Goal: Information Seeking & Learning: Learn about a topic

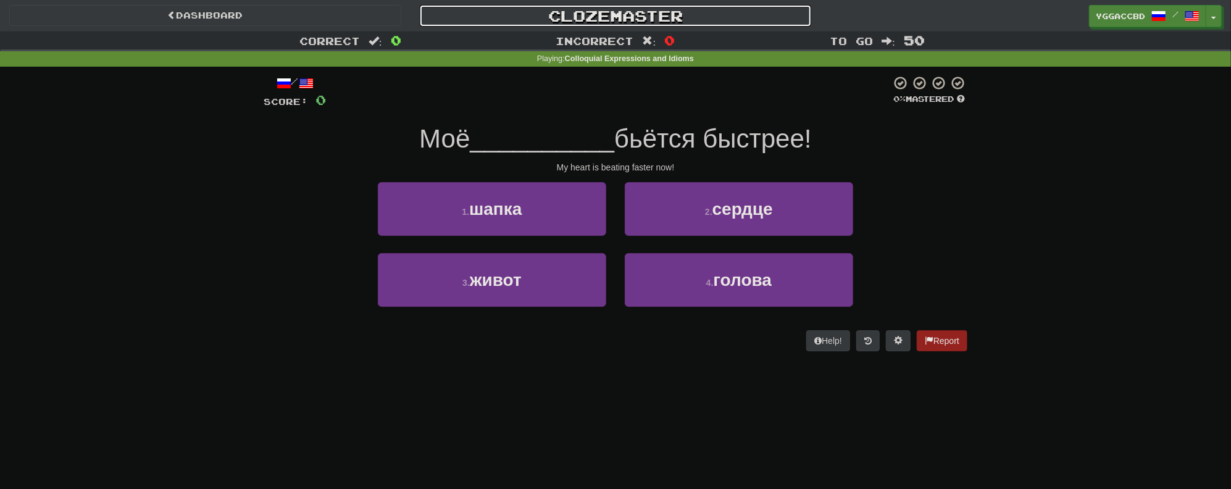
click at [584, 11] on link "Clozemaster" at bounding box center [616, 16] width 392 height 22
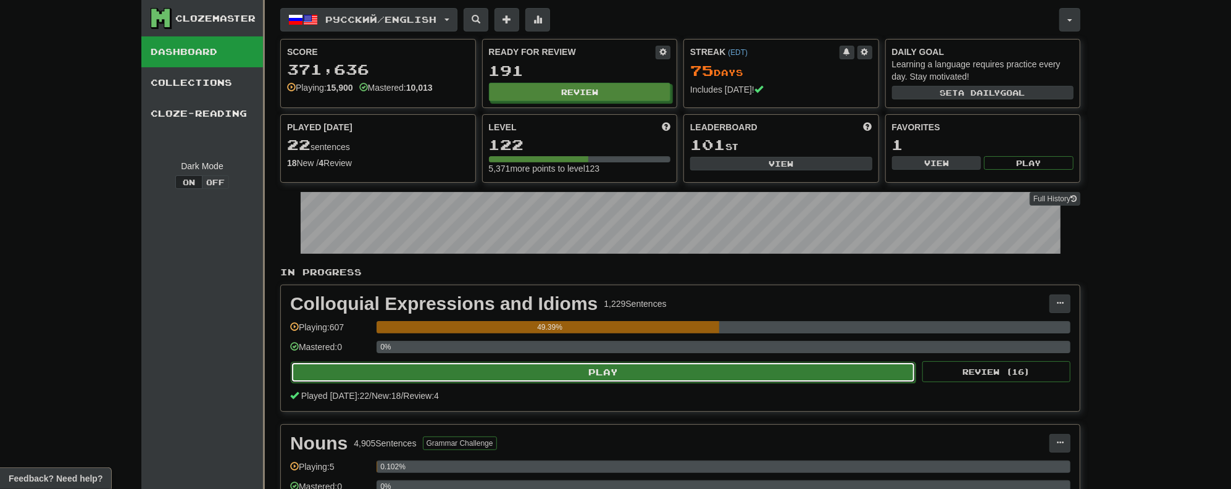
click at [587, 371] on button "Play" at bounding box center [603, 372] width 625 height 21
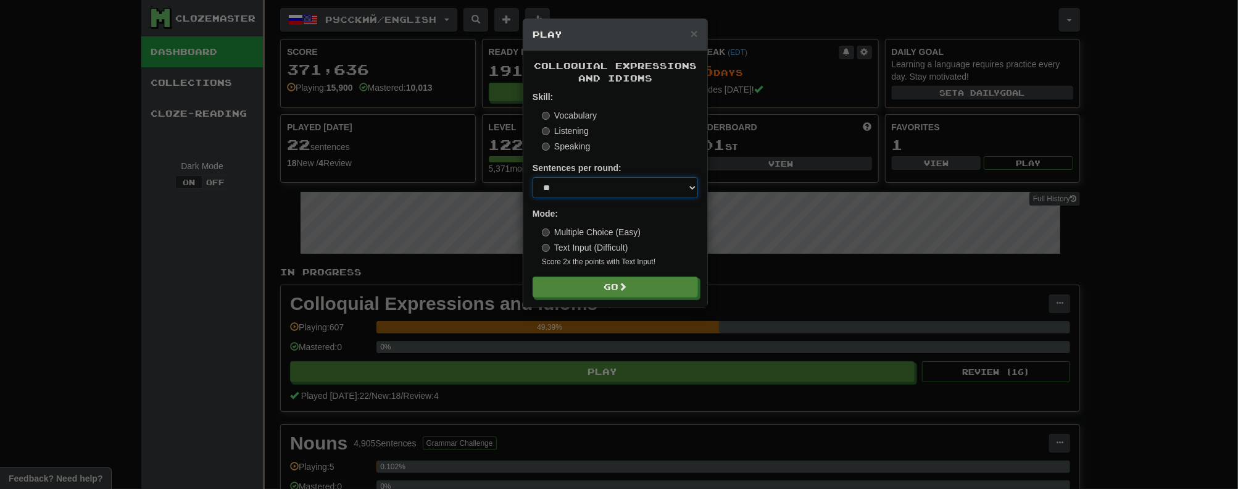
click at [583, 187] on select "* ** ** ** ** ** *** ********" at bounding box center [615, 187] width 165 height 21
select select "**"
click at [533, 178] on select "* ** ** ** ** ** *** ********" at bounding box center [615, 187] width 165 height 21
click at [592, 289] on button "Go" at bounding box center [615, 287] width 165 height 21
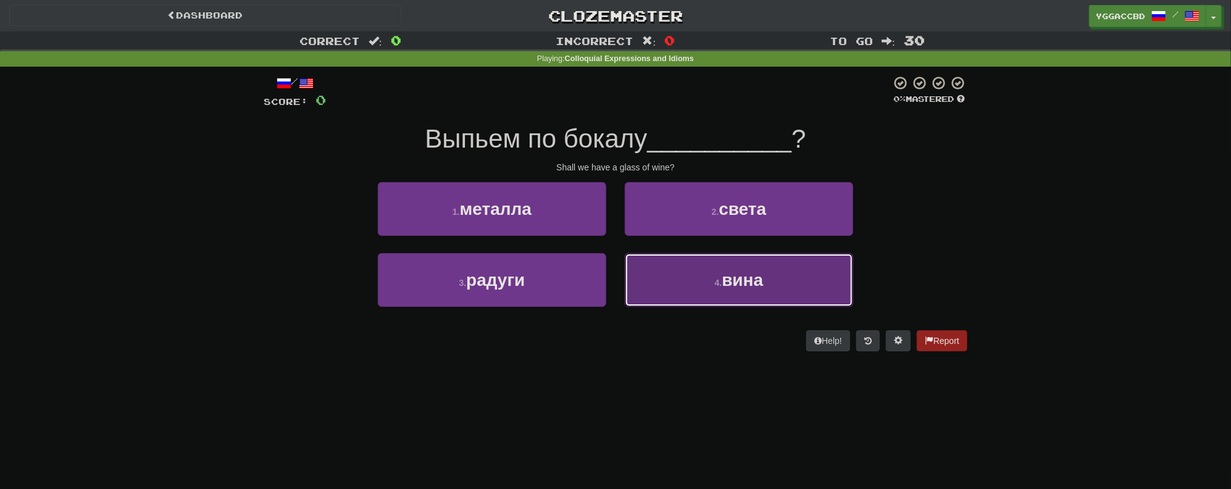
click at [775, 289] on button "4 . вина" at bounding box center [739, 280] width 228 height 54
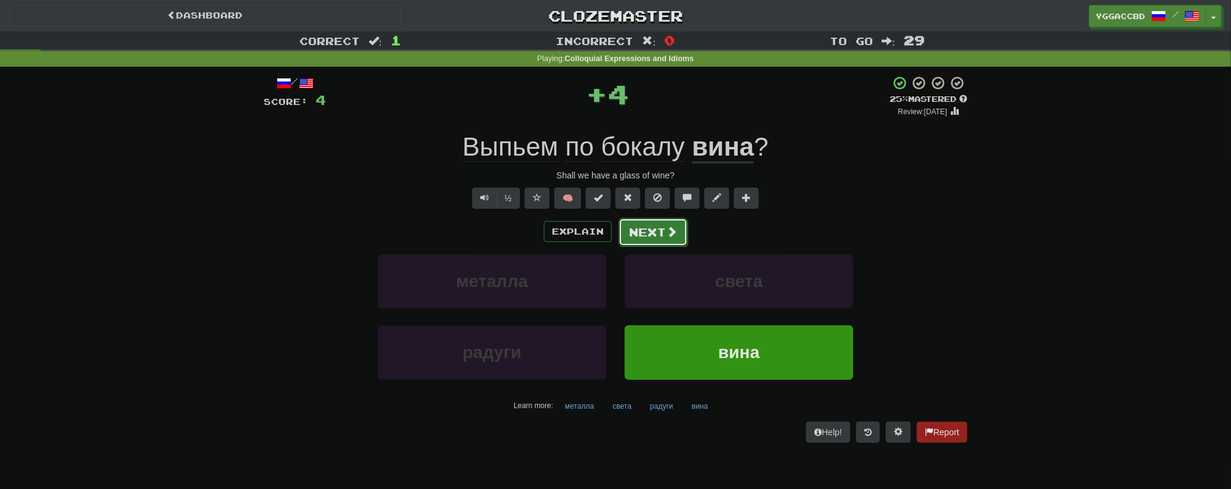
click at [655, 232] on button "Next" at bounding box center [652, 232] width 69 height 28
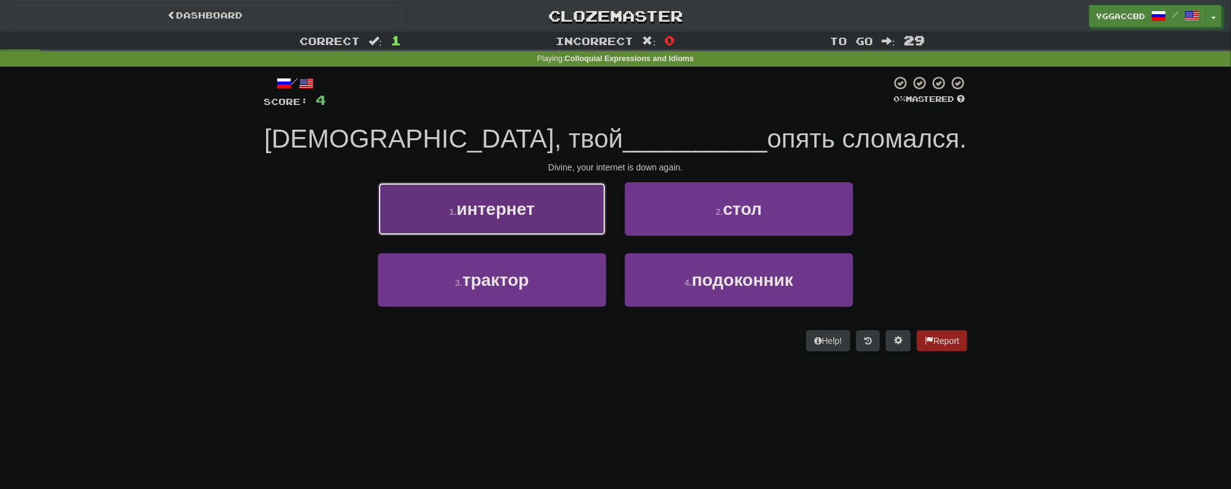
click at [531, 207] on span "интернет" at bounding box center [496, 208] width 78 height 19
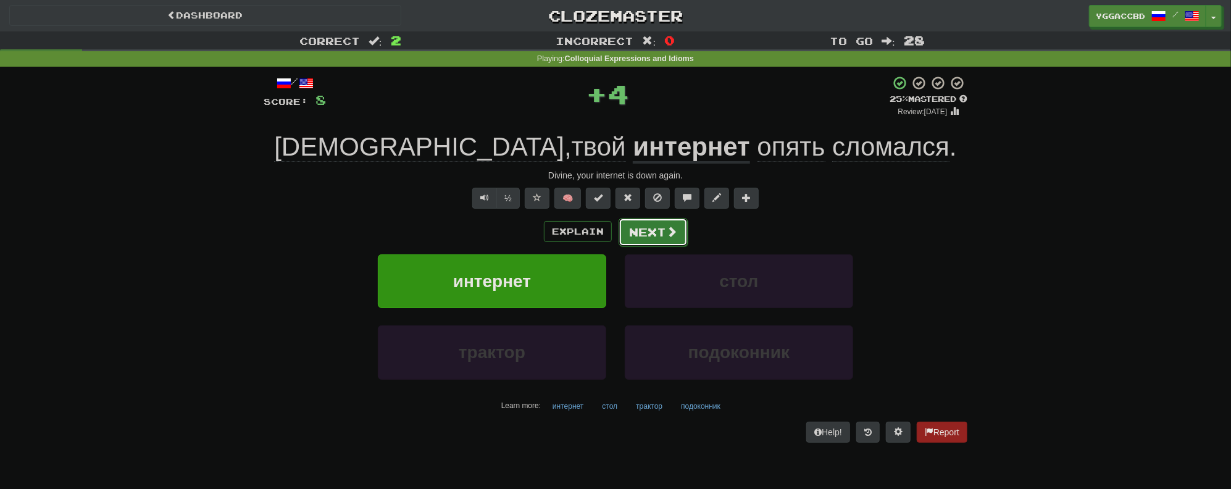
click at [647, 232] on button "Next" at bounding box center [652, 232] width 69 height 28
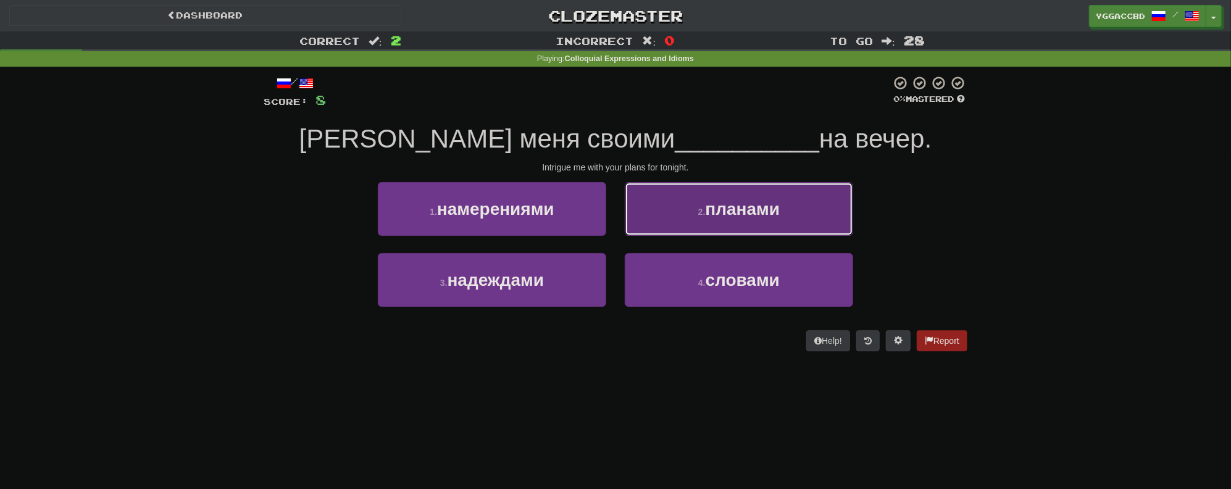
click at [684, 211] on button "2 . планами" at bounding box center [739, 209] width 228 height 54
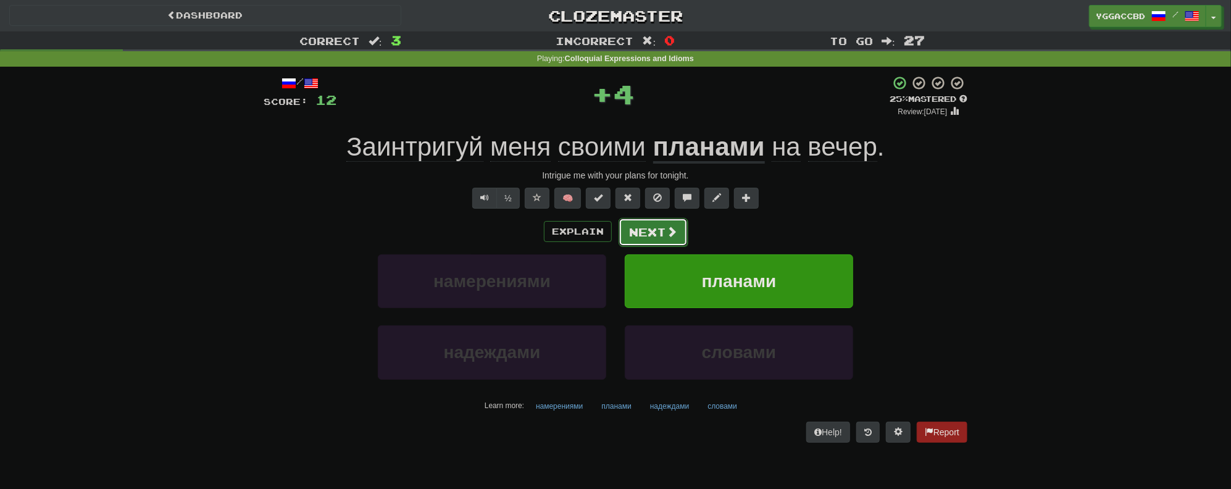
click at [652, 236] on button "Next" at bounding box center [652, 232] width 69 height 28
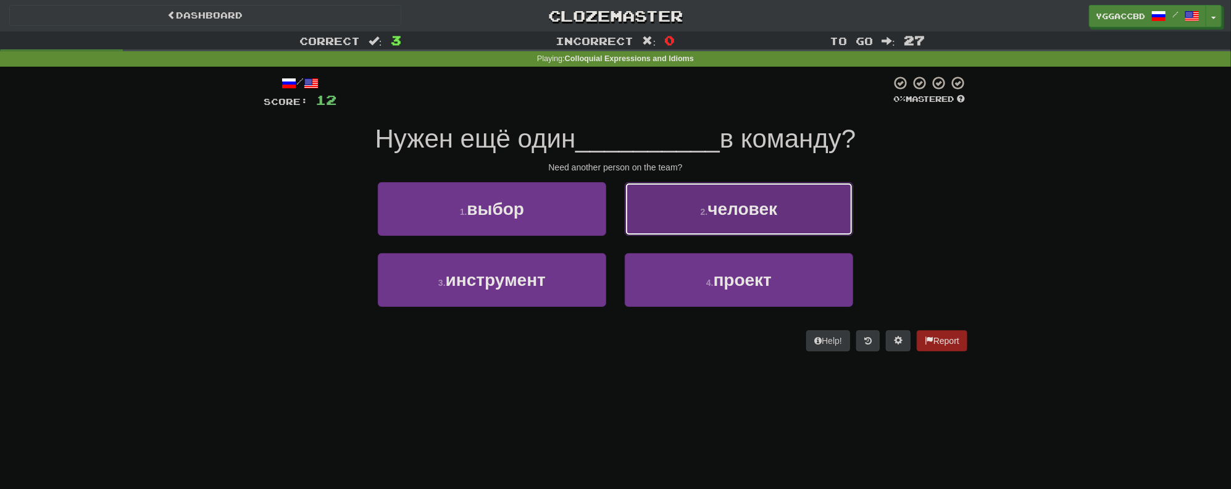
click at [684, 219] on button "2 . человек" at bounding box center [739, 209] width 228 height 54
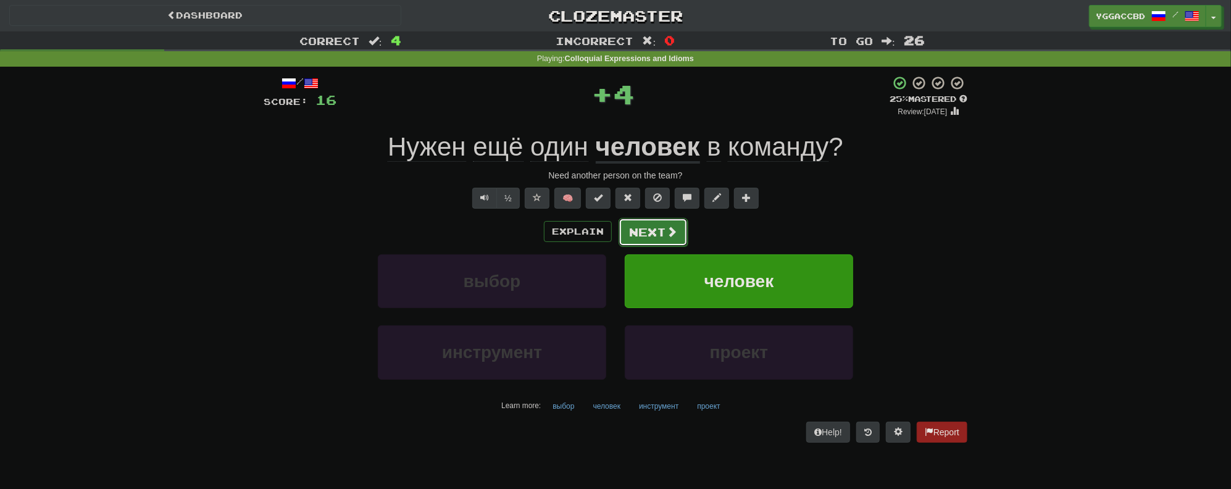
click at [655, 233] on button "Next" at bounding box center [652, 232] width 69 height 28
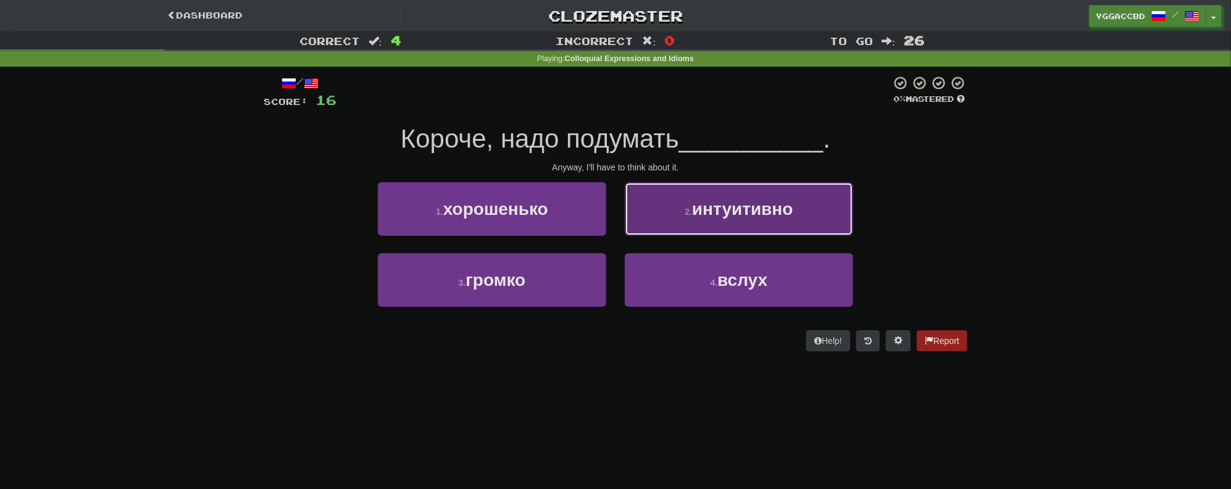
click at [654, 233] on button "2 . интуитивно" at bounding box center [739, 209] width 228 height 54
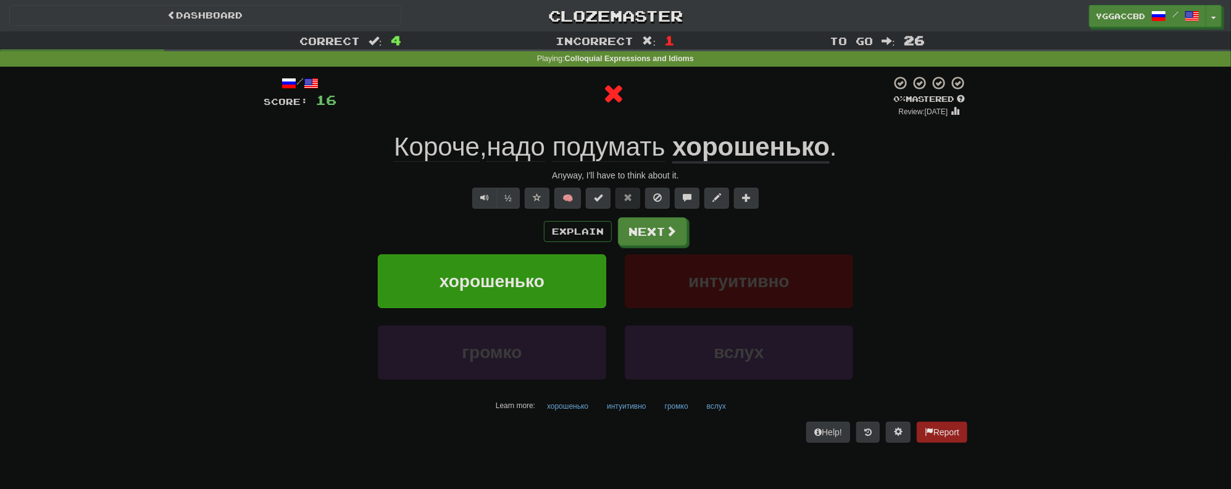
click at [713, 143] on u "хорошенько" at bounding box center [750, 147] width 157 height 31
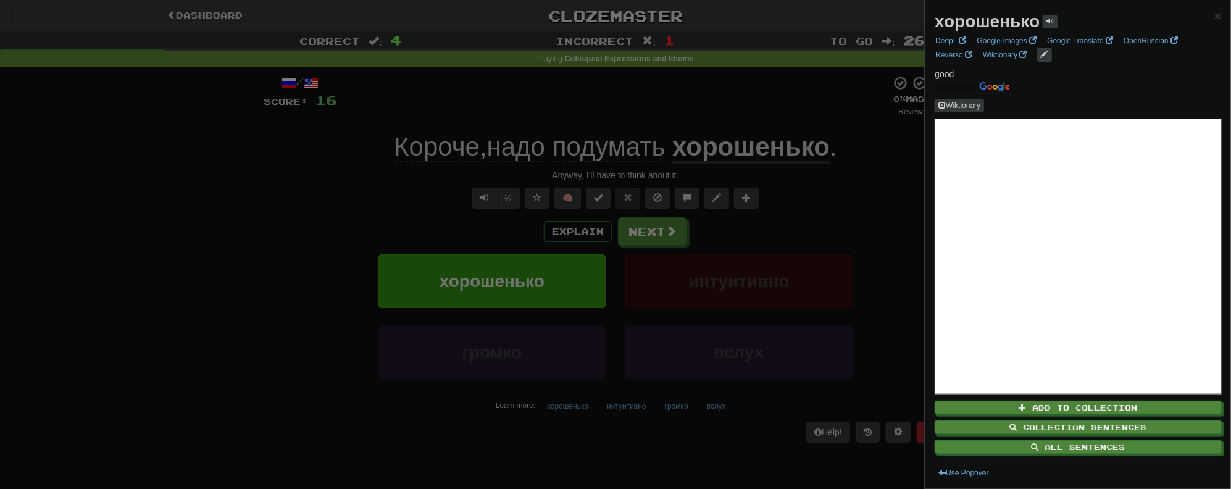
click at [860, 200] on div at bounding box center [615, 244] width 1231 height 489
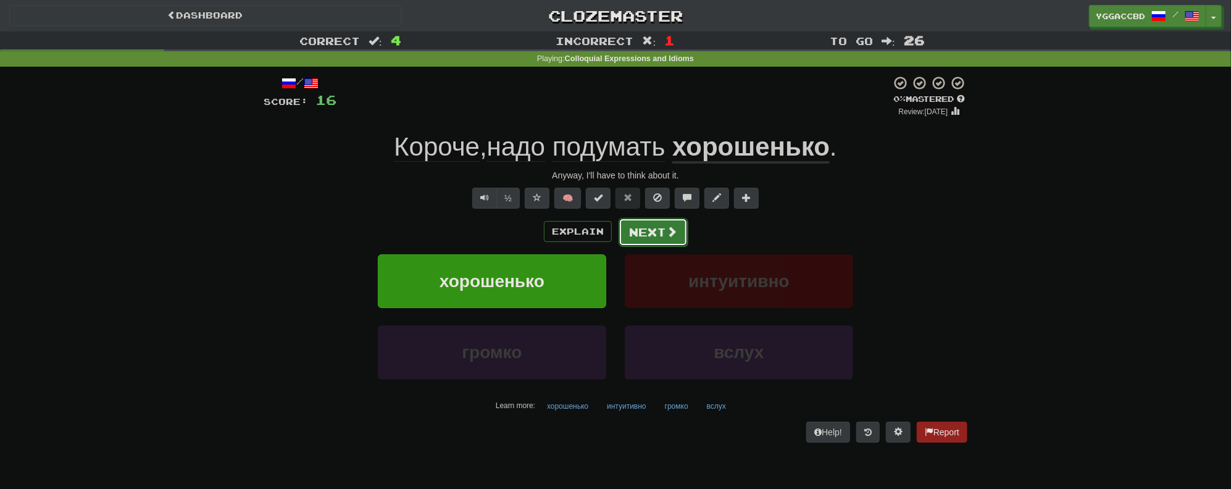
click at [652, 240] on button "Next" at bounding box center [652, 232] width 69 height 28
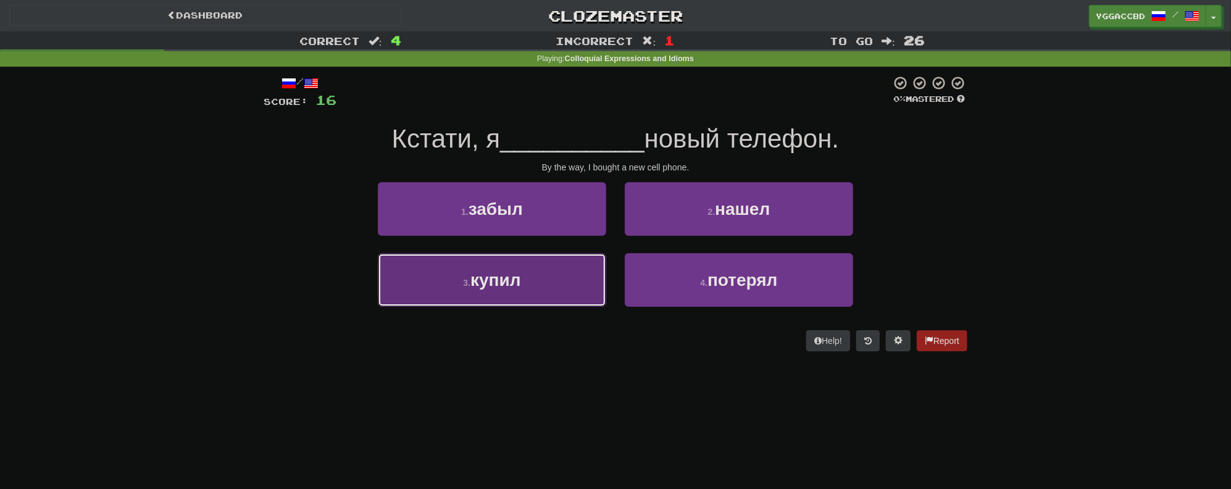
click at [481, 272] on span "купил" at bounding box center [495, 279] width 51 height 19
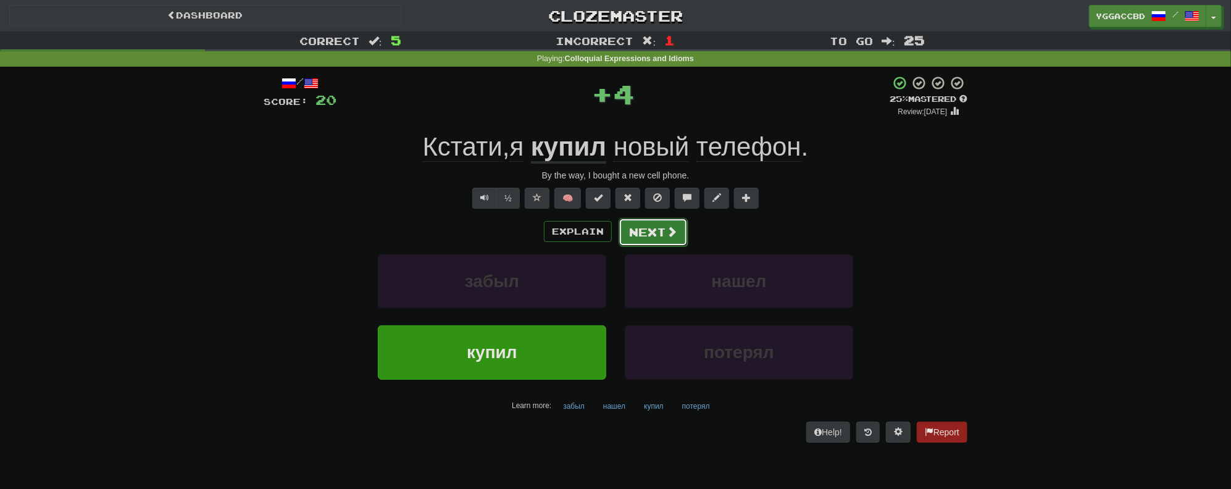
click at [634, 232] on button "Next" at bounding box center [652, 232] width 69 height 28
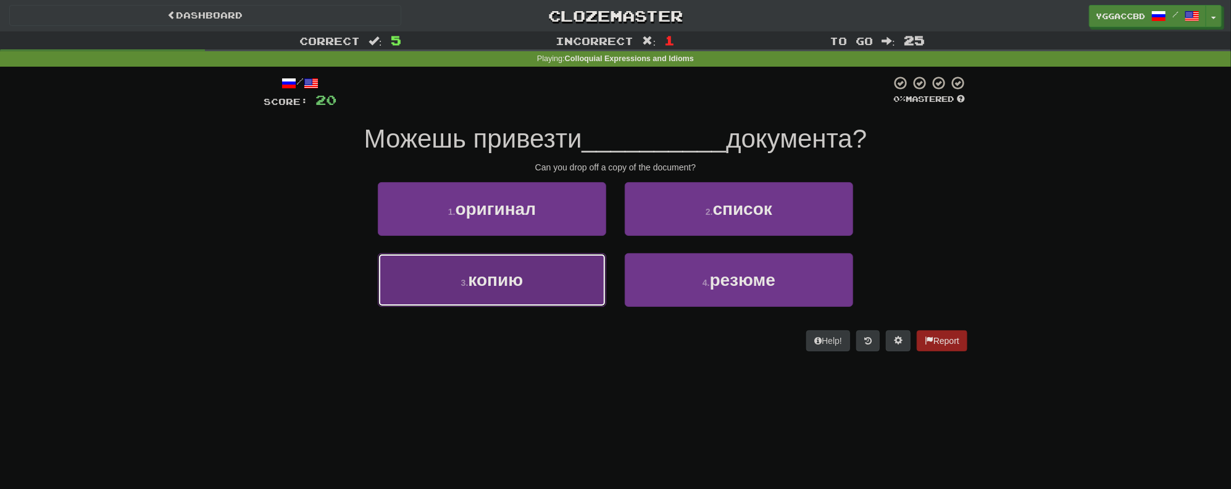
click at [474, 269] on button "3 . копию" at bounding box center [492, 280] width 228 height 54
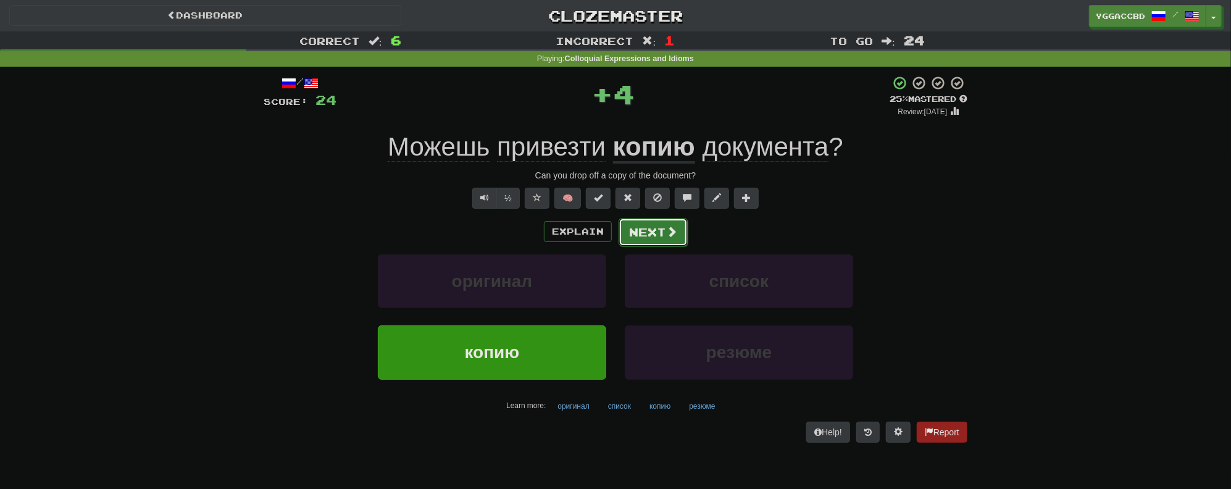
click at [654, 237] on button "Next" at bounding box center [652, 232] width 69 height 28
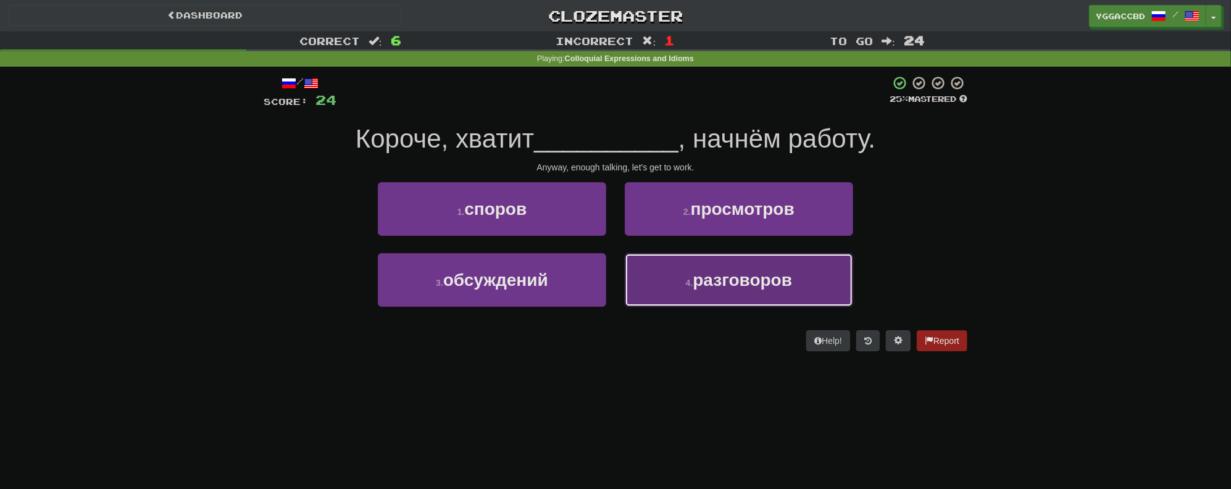
click at [747, 285] on span "разговоров" at bounding box center [741, 279] width 99 height 19
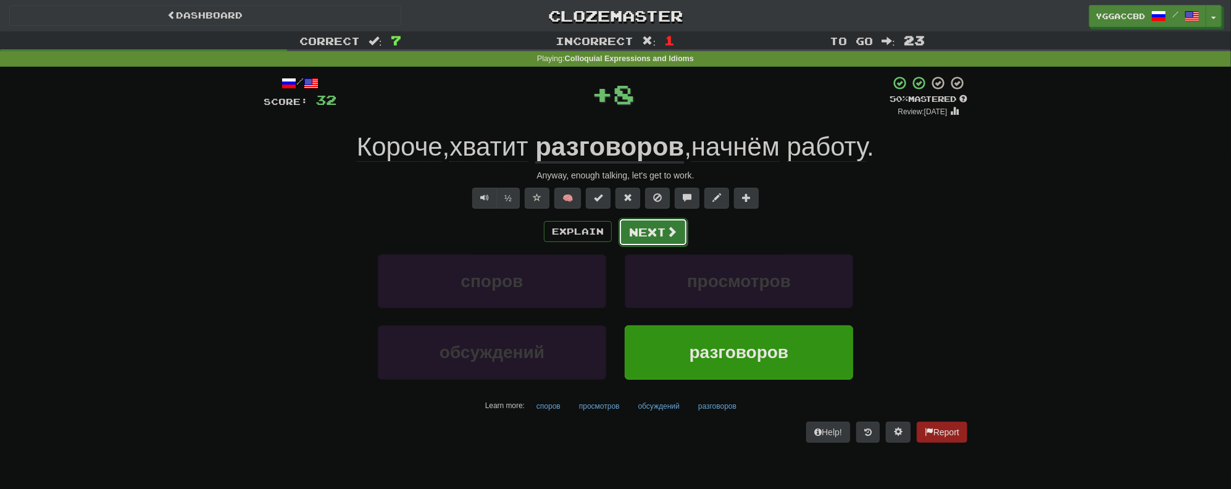
click at [659, 238] on button "Next" at bounding box center [652, 232] width 69 height 28
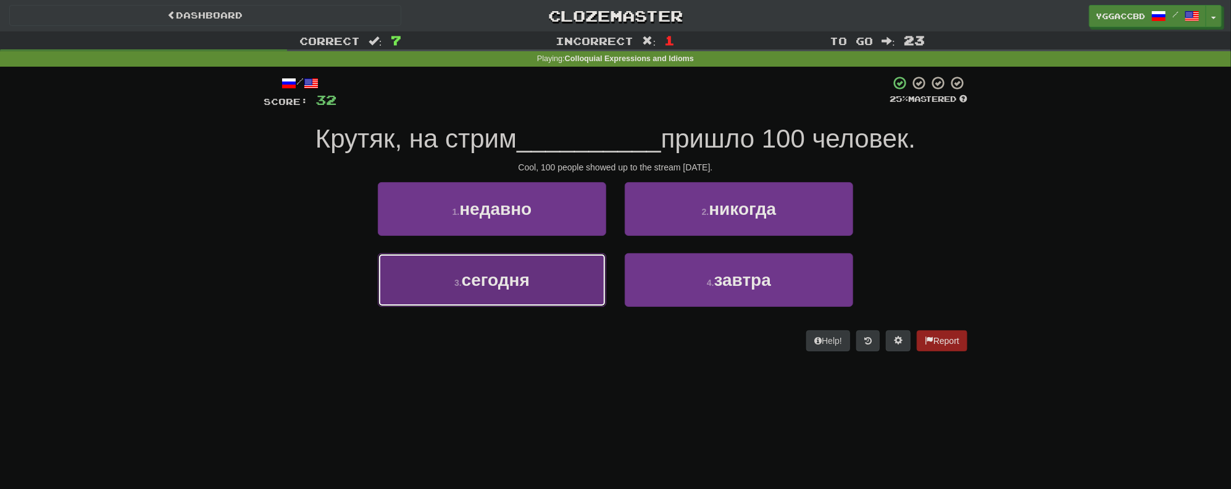
click at [526, 280] on span "сегодня" at bounding box center [496, 279] width 68 height 19
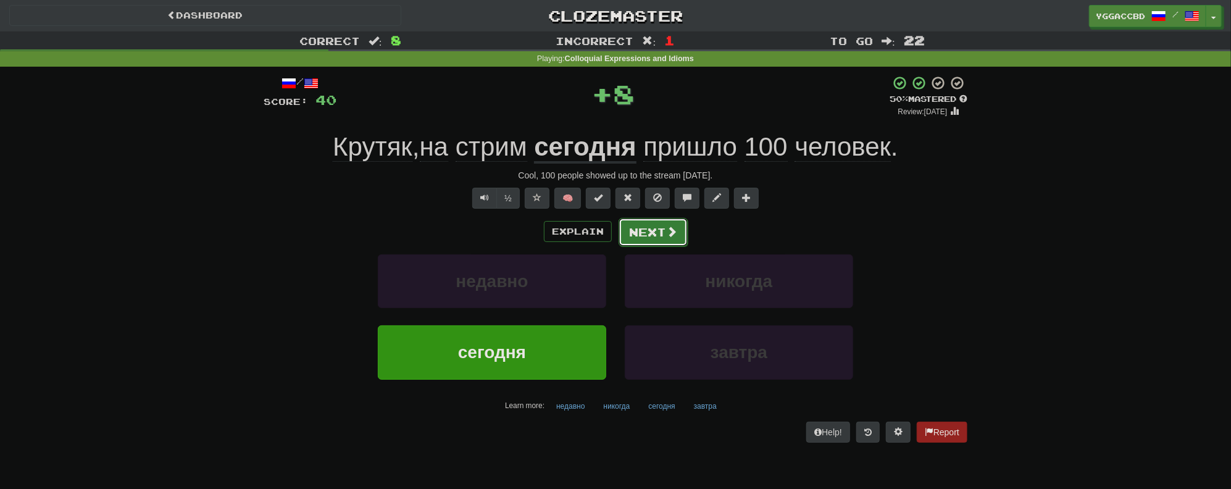
click at [644, 234] on button "Next" at bounding box center [652, 232] width 69 height 28
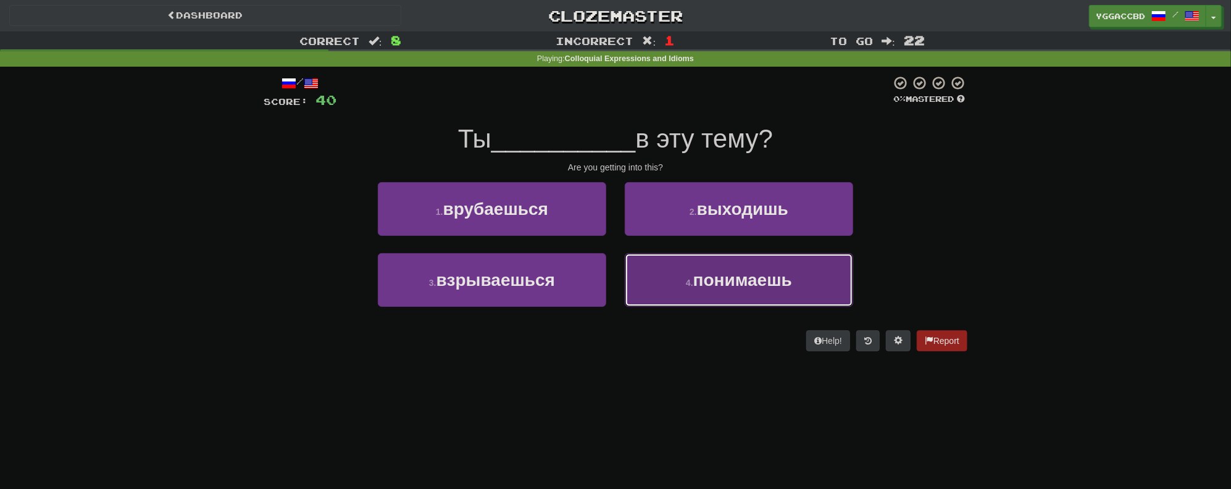
click at [726, 286] on span "понимаешь" at bounding box center [742, 279] width 99 height 19
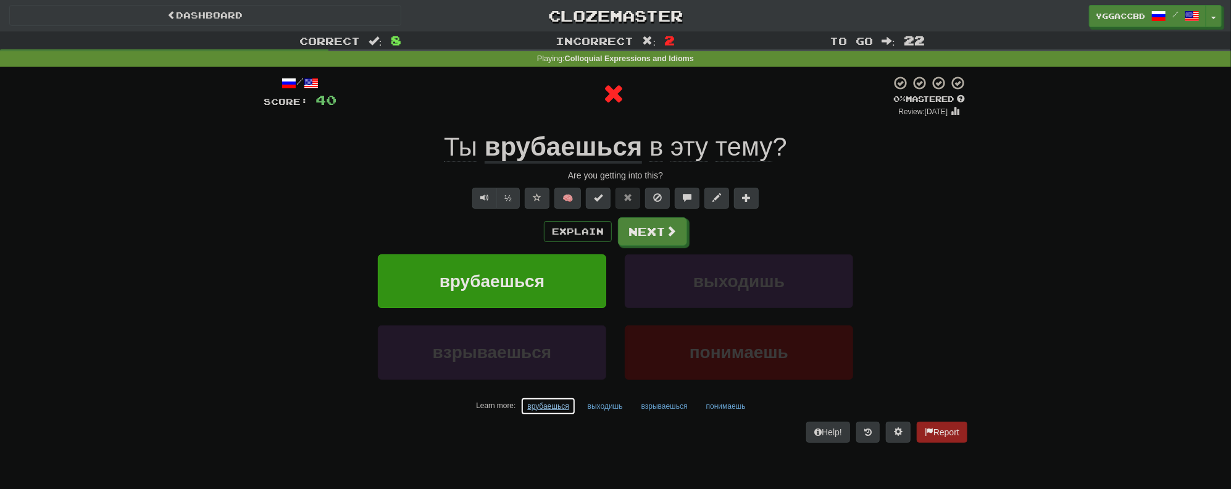
click at [550, 403] on button "врубаешься" at bounding box center [547, 406] width 55 height 19
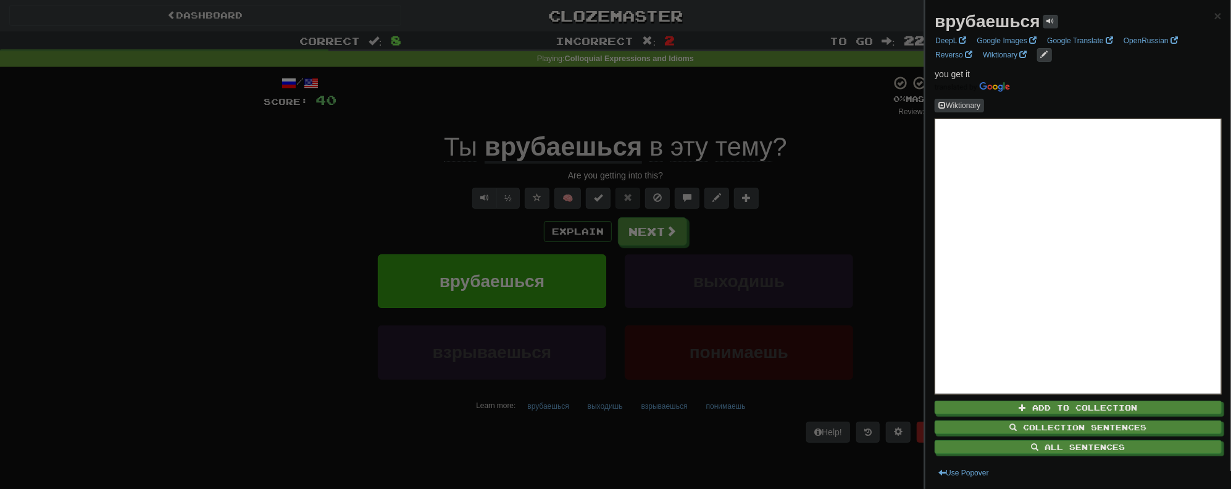
click at [528, 444] on div at bounding box center [615, 244] width 1231 height 489
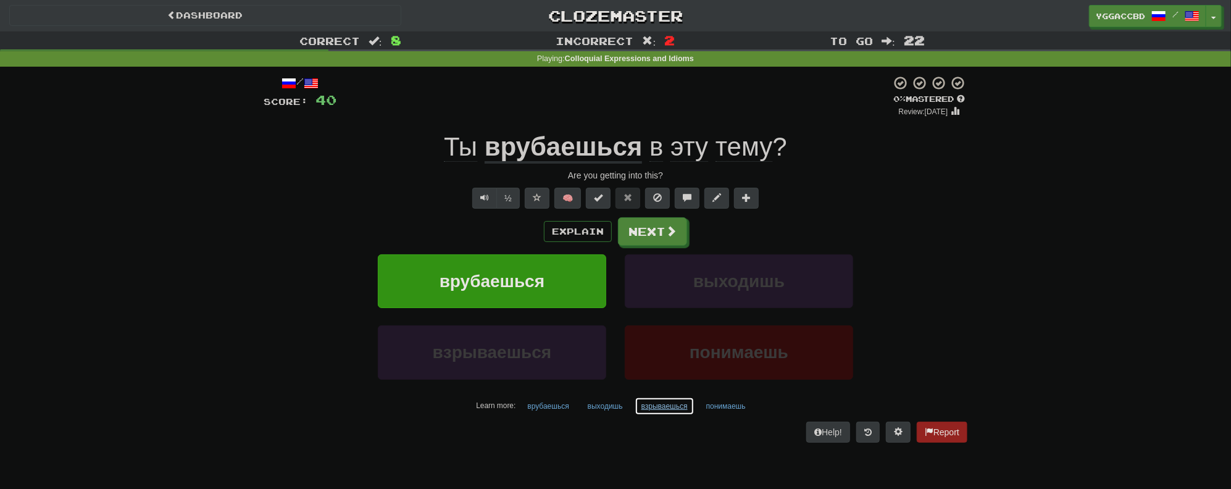
click at [658, 410] on button "взрываешься" at bounding box center [664, 406] width 60 height 19
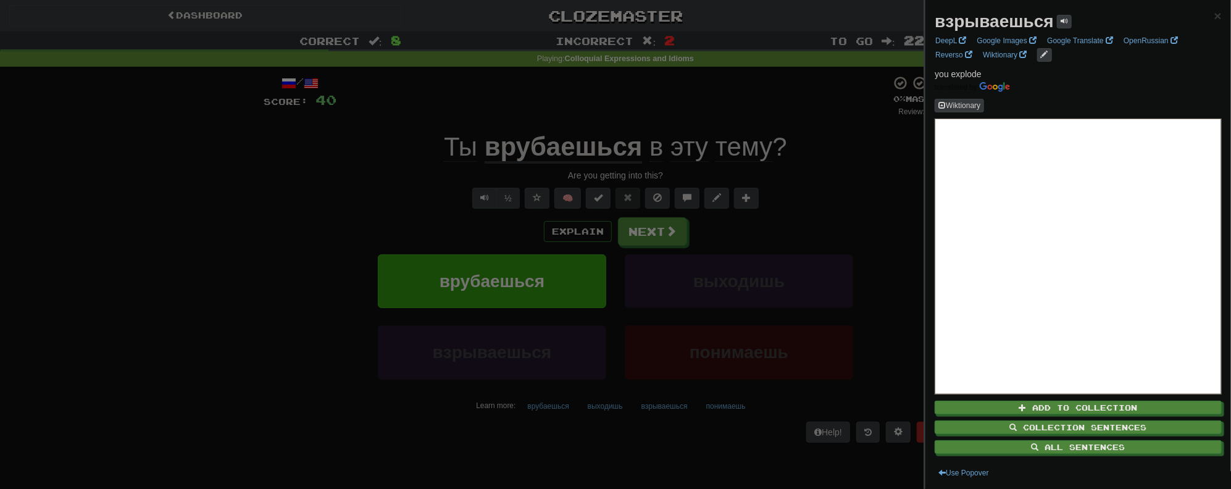
click at [708, 419] on div at bounding box center [615, 244] width 1231 height 489
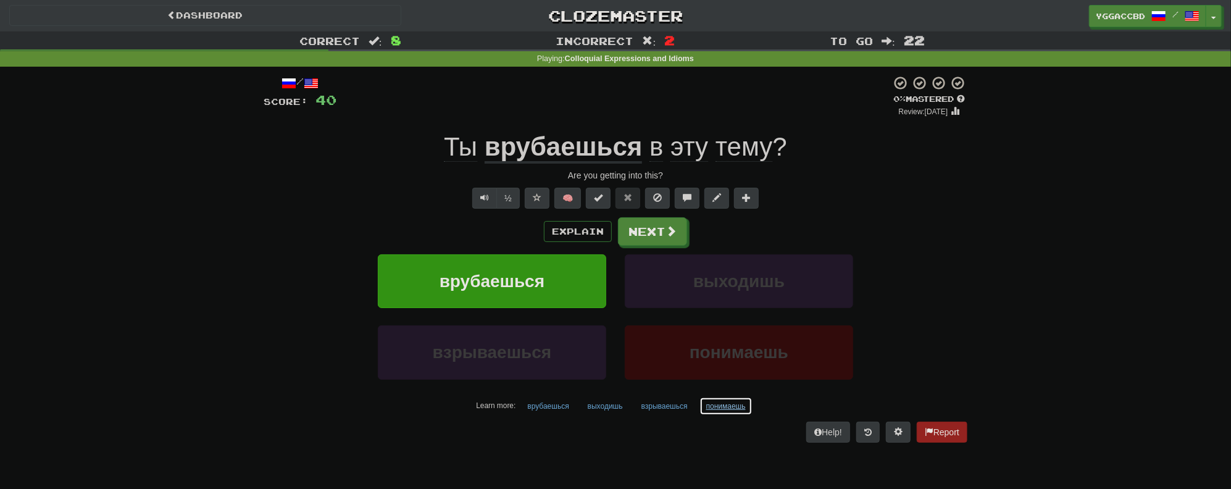
click at [723, 407] on button "понимаешь" at bounding box center [725, 406] width 53 height 19
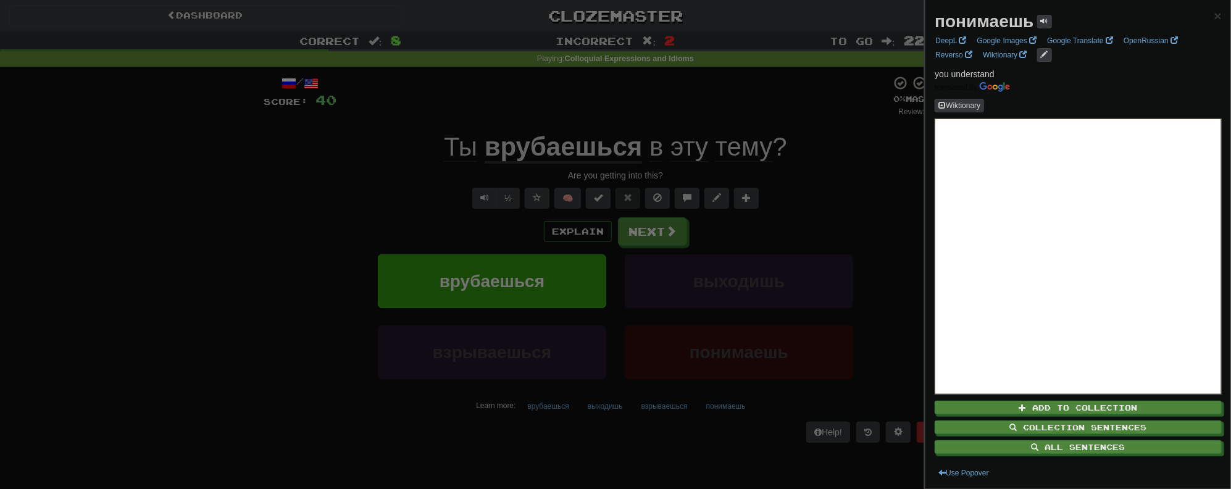
click at [684, 431] on div at bounding box center [615, 244] width 1231 height 489
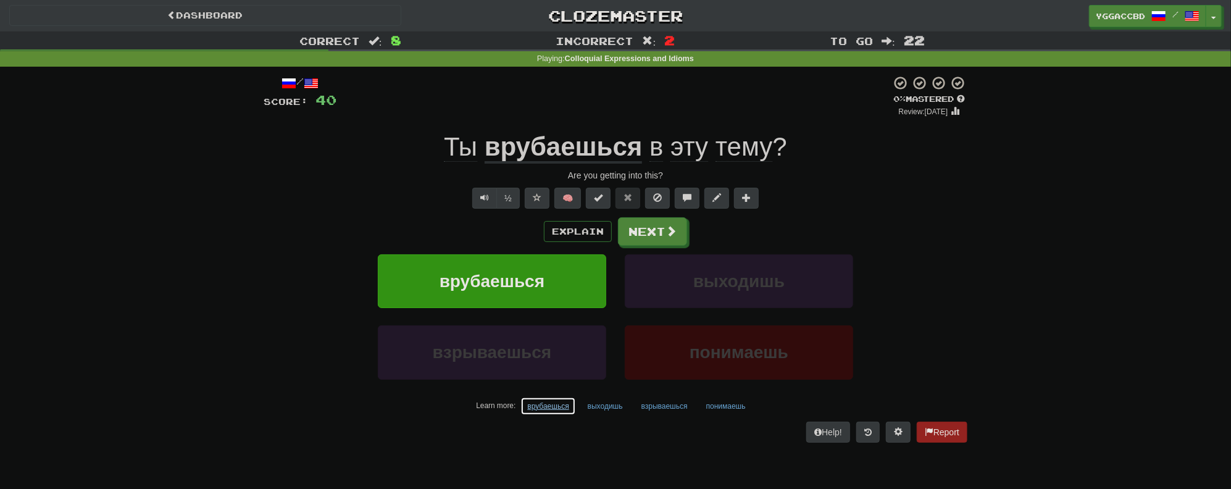
click at [555, 404] on button "врубаешься" at bounding box center [547, 406] width 55 height 19
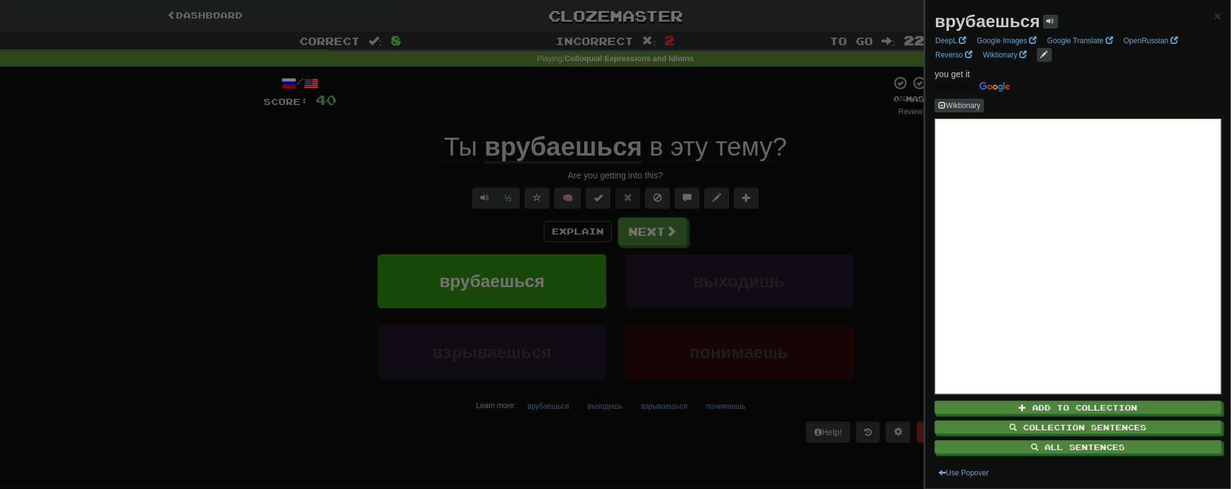
click at [970, 23] on strong "врубаешься" at bounding box center [986, 21] width 105 height 19
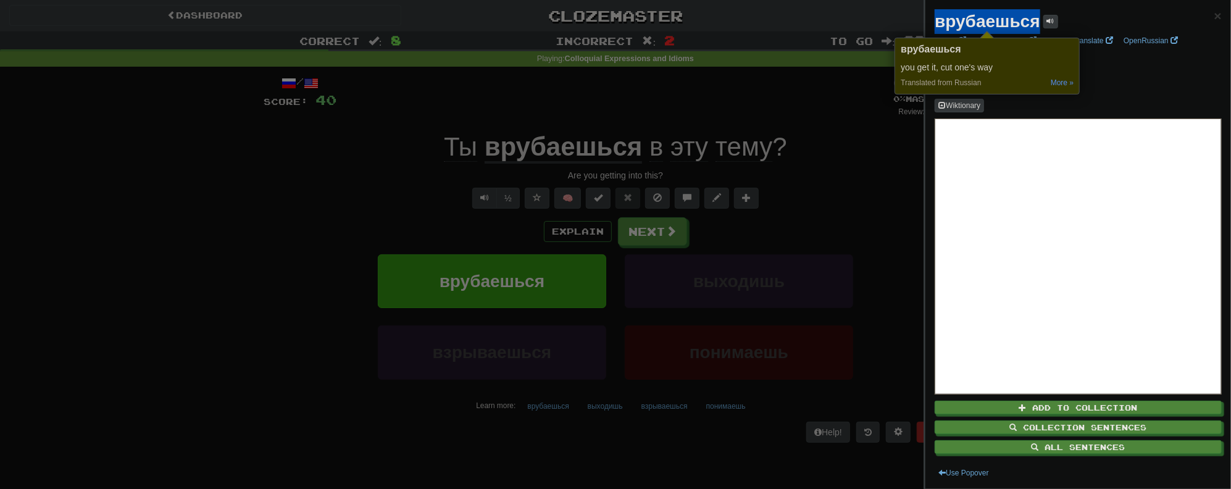
copy strong "врубаешься"
click at [215, 254] on div at bounding box center [615, 244] width 1231 height 489
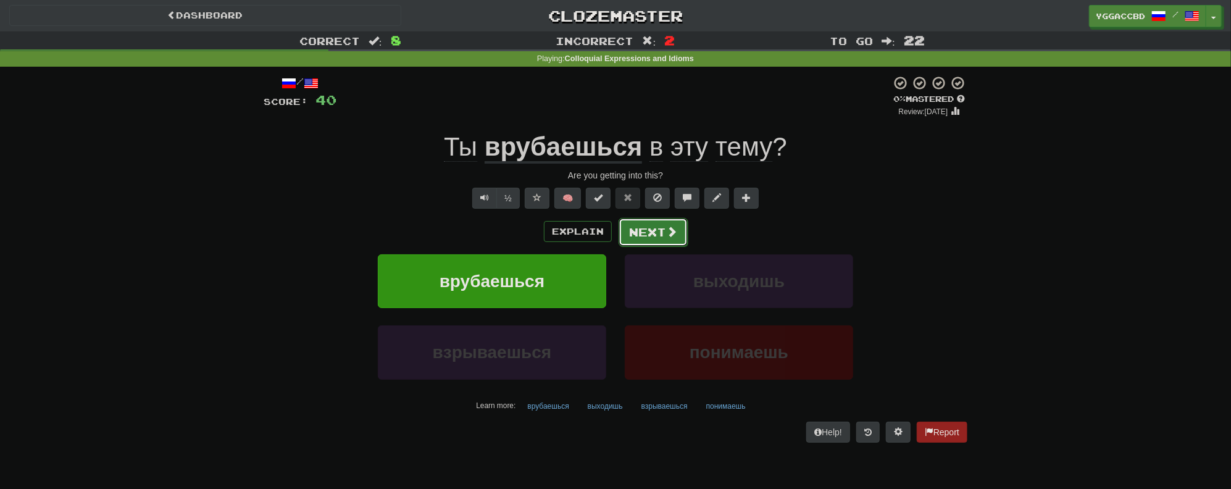
click at [645, 231] on button "Next" at bounding box center [652, 232] width 69 height 28
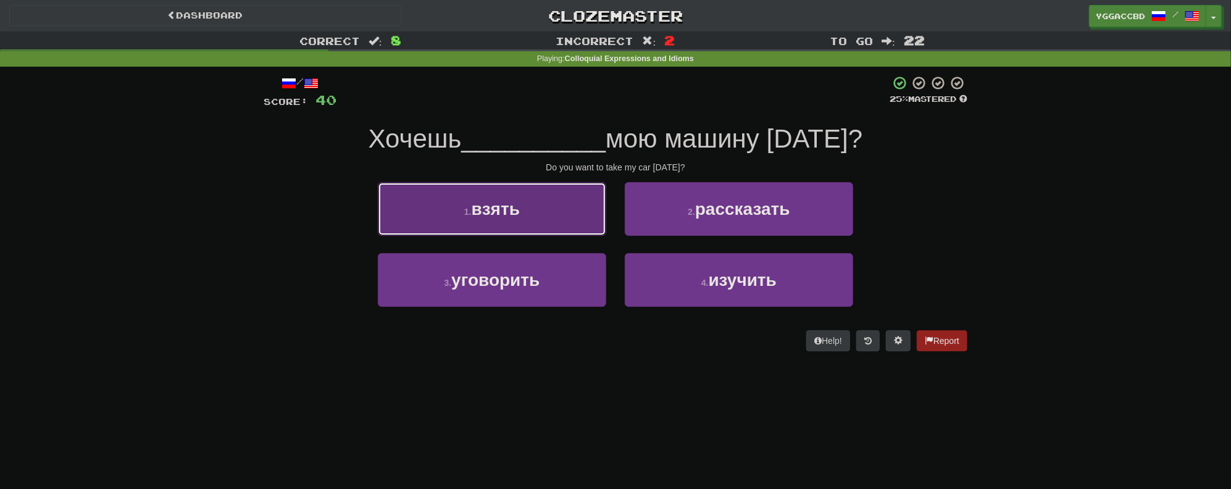
click at [589, 229] on button "1 . взять" at bounding box center [492, 209] width 228 height 54
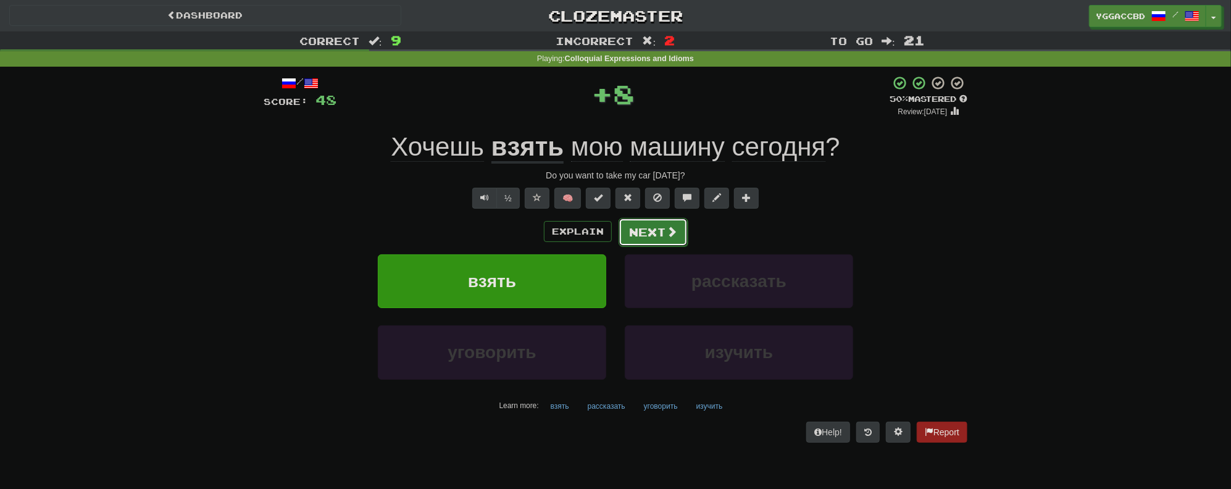
click at [662, 228] on button "Next" at bounding box center [652, 232] width 69 height 28
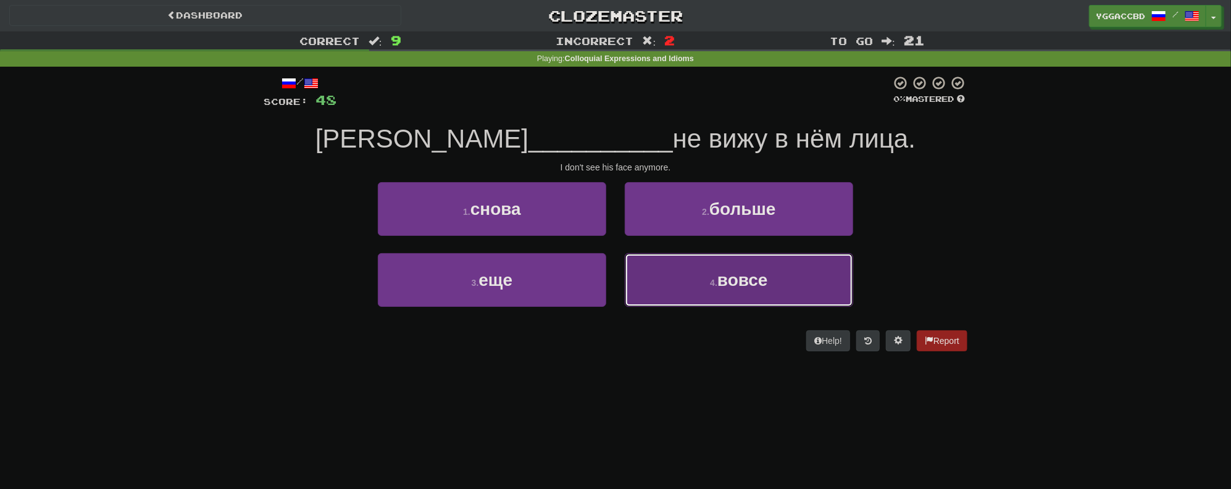
click at [702, 287] on button "4 . вовсе" at bounding box center [739, 280] width 228 height 54
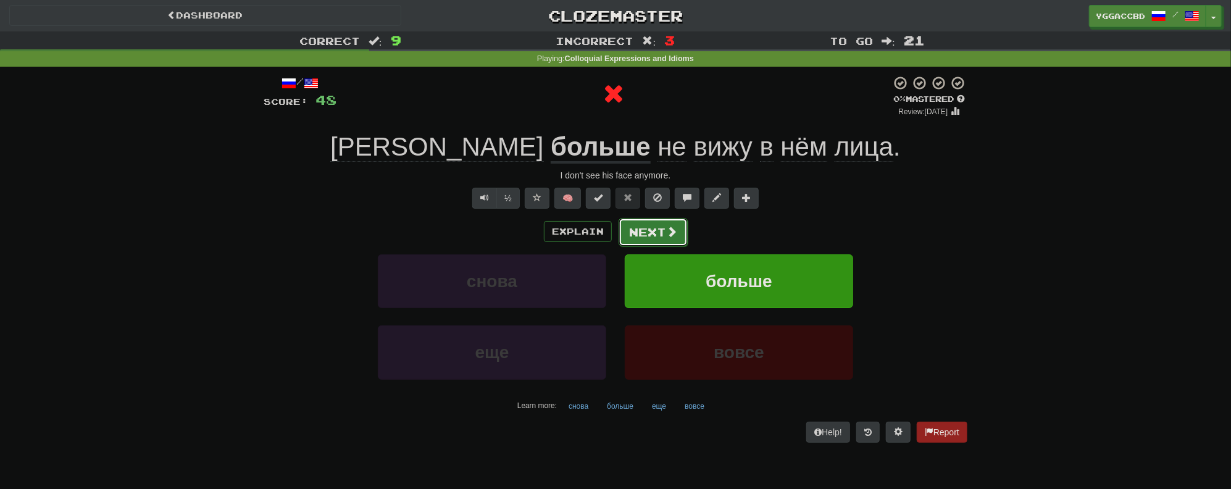
click at [657, 227] on button "Next" at bounding box center [652, 232] width 69 height 28
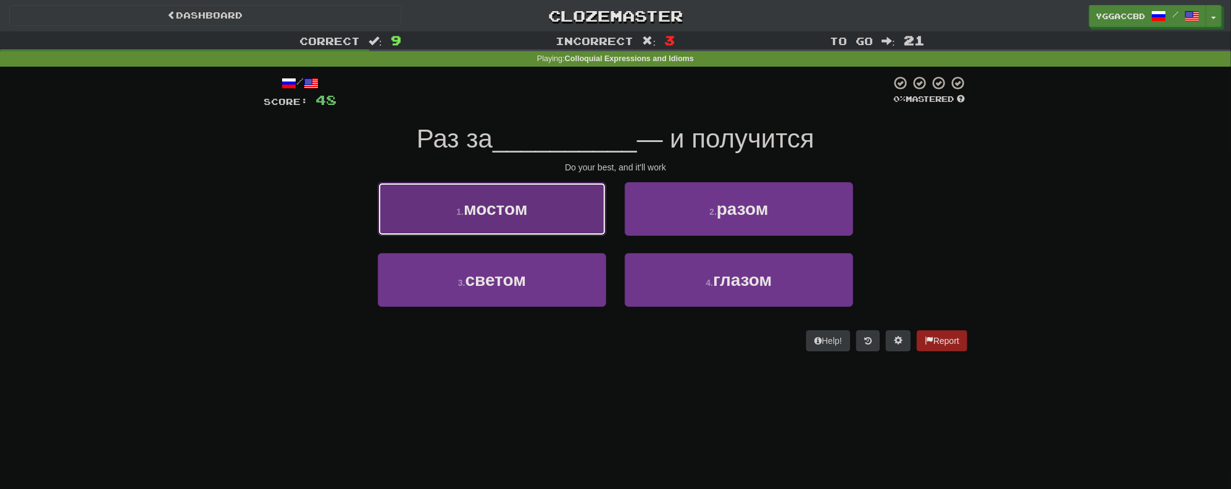
click at [479, 215] on span "мостом" at bounding box center [495, 208] width 64 height 19
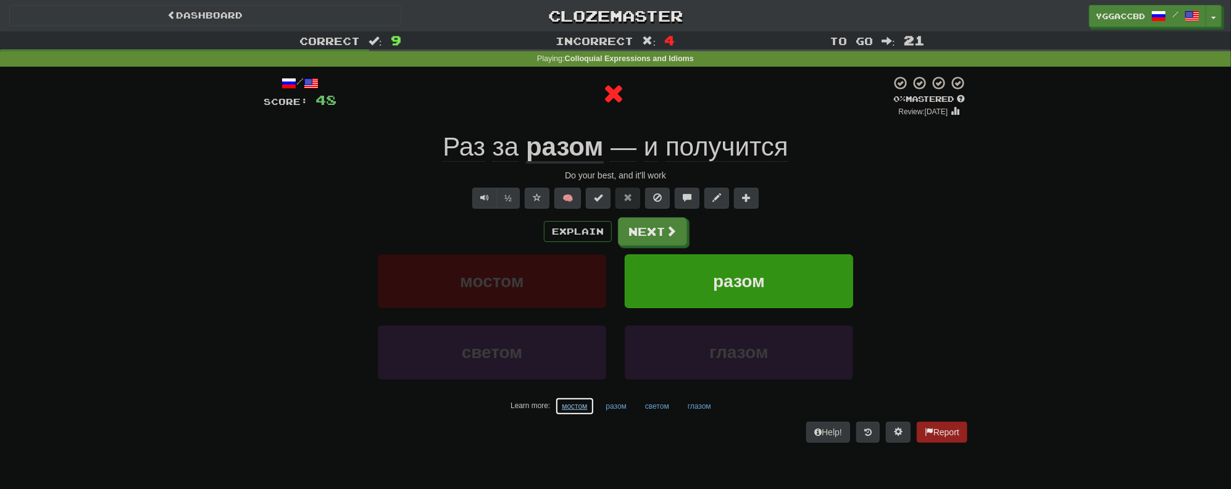
click at [577, 407] on button "мостом" at bounding box center [574, 406] width 39 height 19
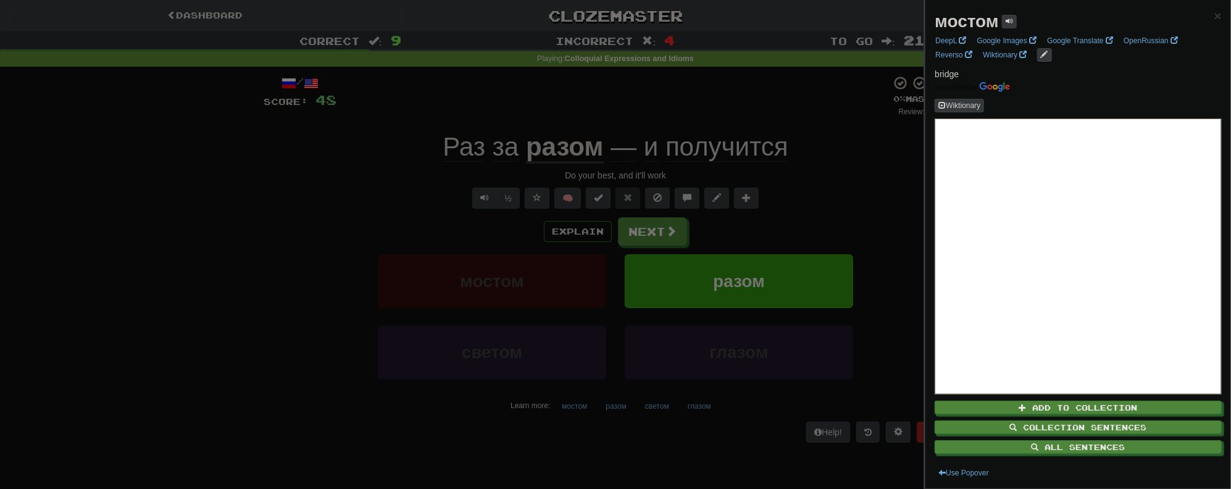
click at [610, 439] on div at bounding box center [615, 244] width 1231 height 489
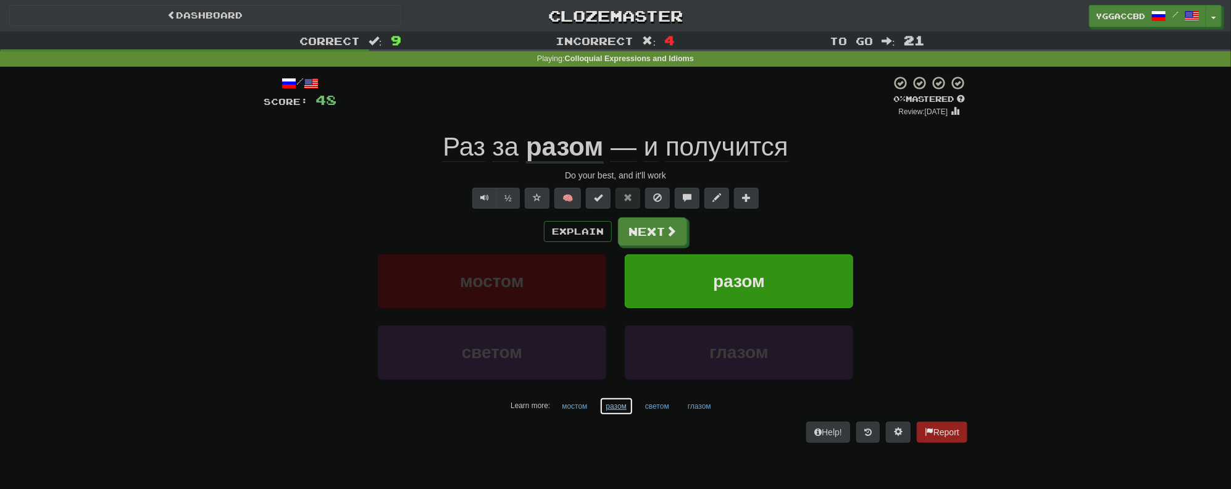
click at [623, 406] on button "разом" at bounding box center [616, 406] width 35 height 19
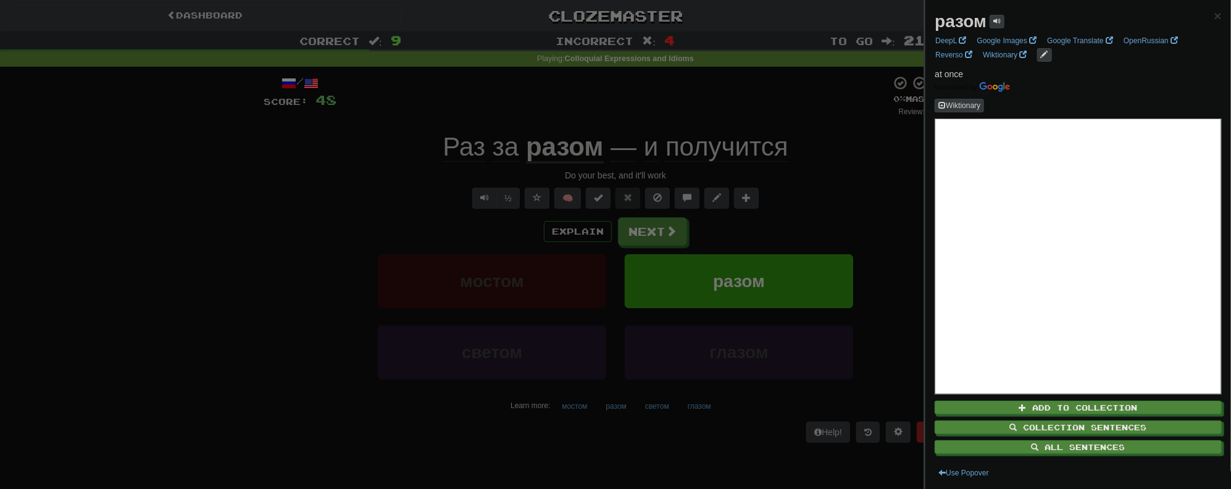
click at [589, 437] on div at bounding box center [615, 244] width 1231 height 489
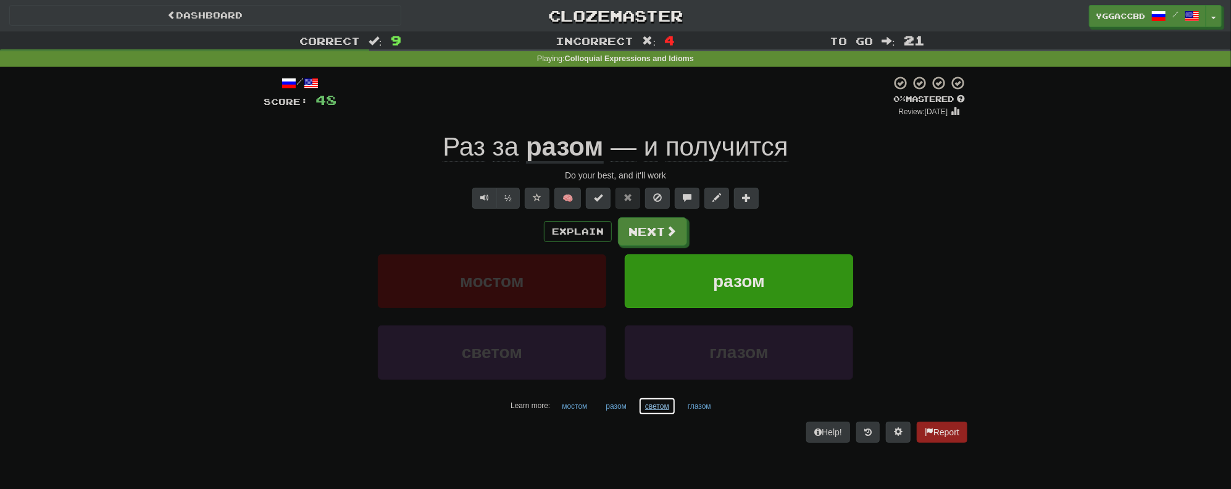
click at [653, 405] on button "светом" at bounding box center [657, 406] width 38 height 19
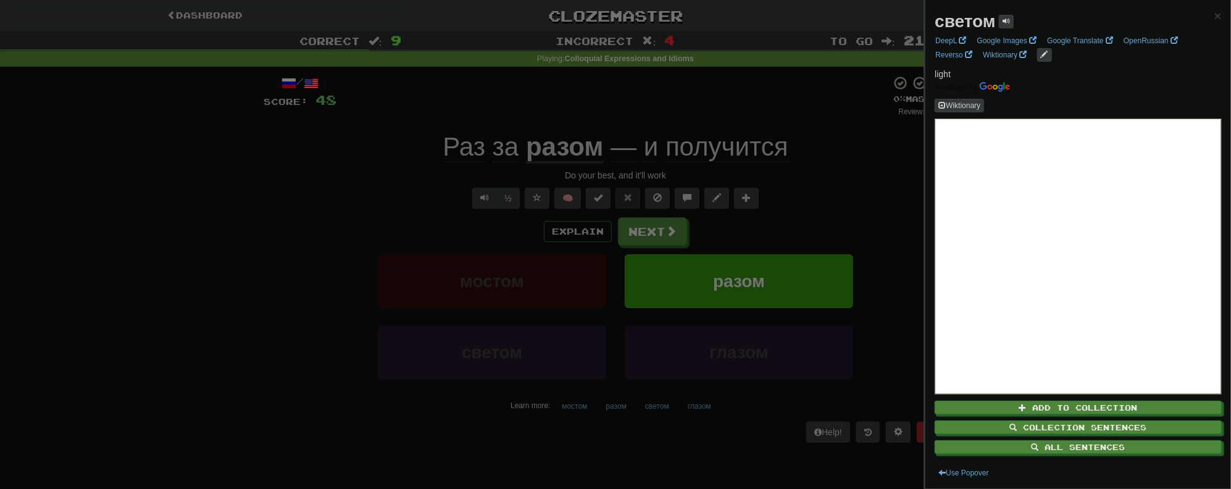
click at [628, 434] on div at bounding box center [615, 244] width 1231 height 489
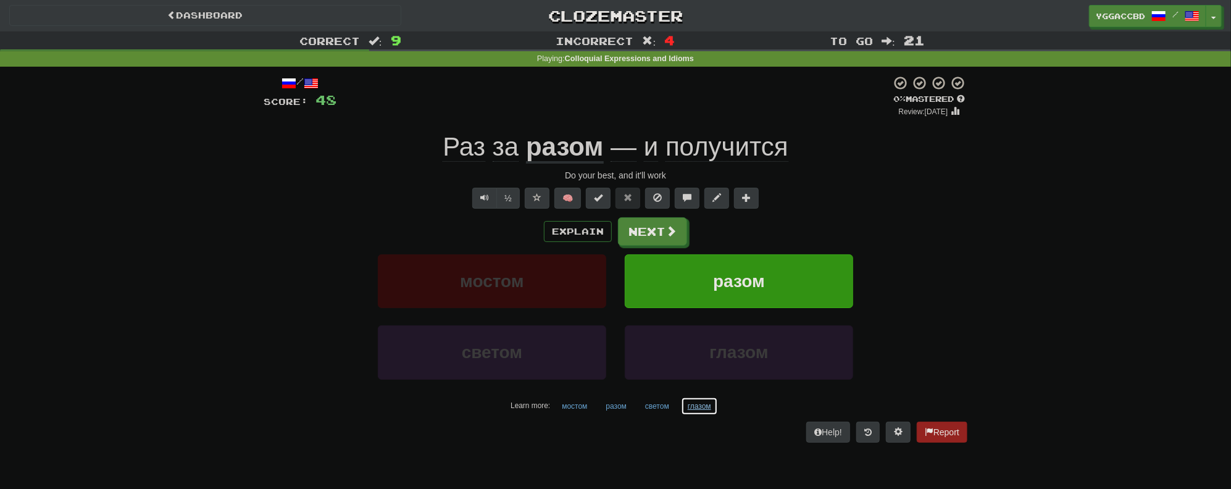
click at [697, 407] on button "глазом" at bounding box center [699, 406] width 37 height 19
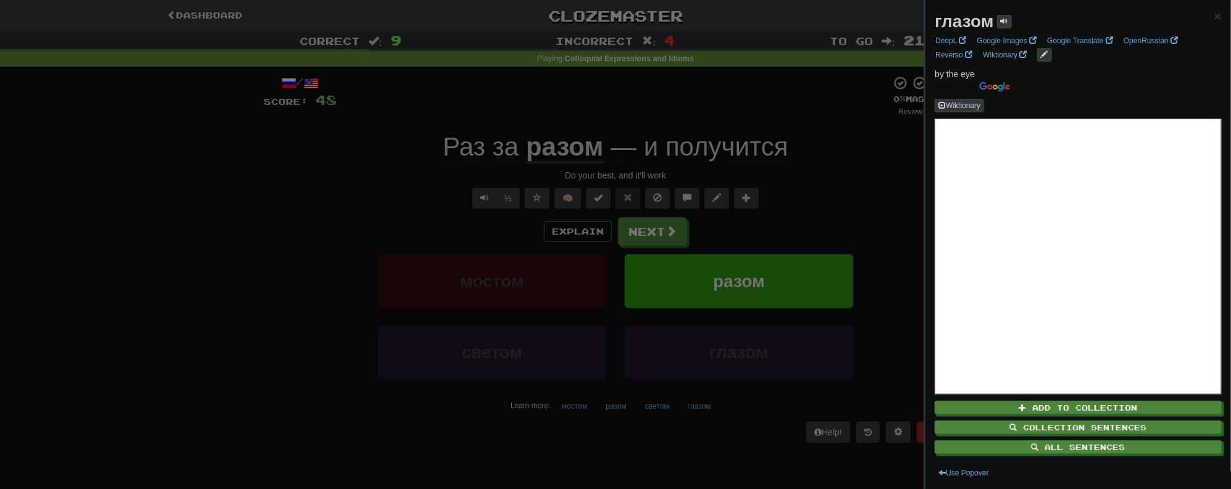
click at [625, 440] on div at bounding box center [615, 244] width 1231 height 489
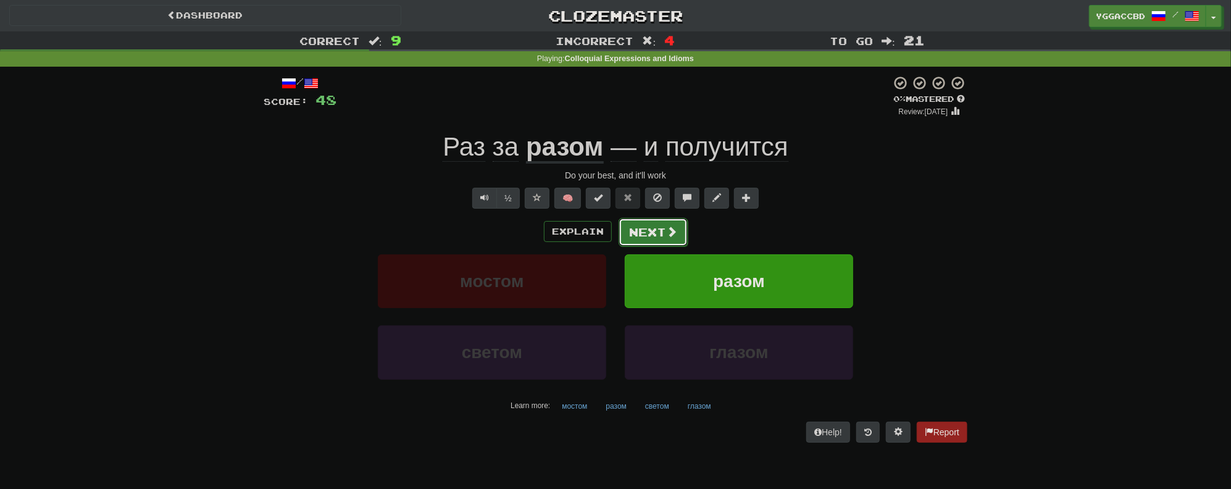
click at [641, 224] on button "Next" at bounding box center [652, 232] width 69 height 28
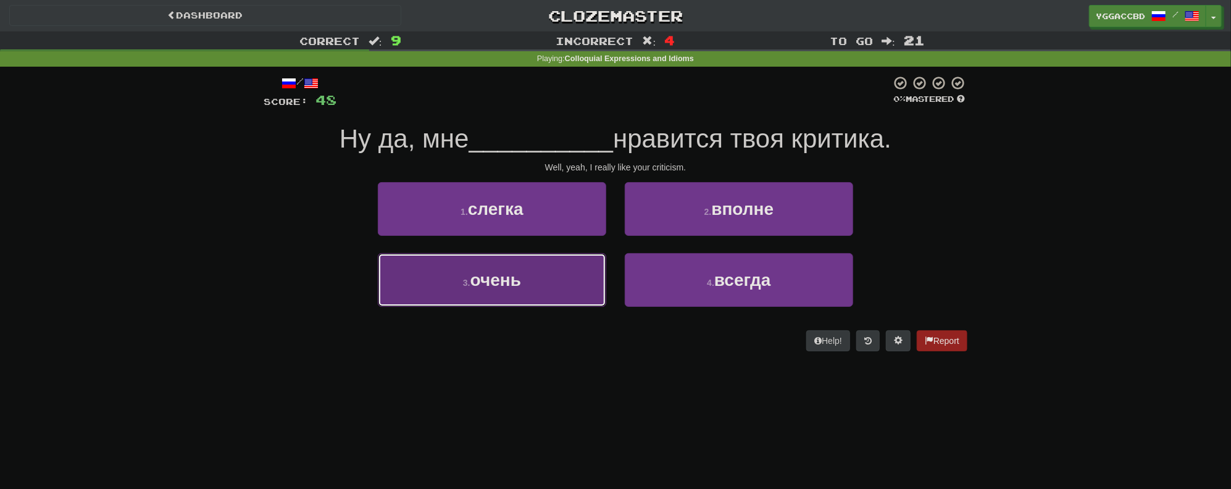
click at [572, 278] on button "3 . очень" at bounding box center [492, 280] width 228 height 54
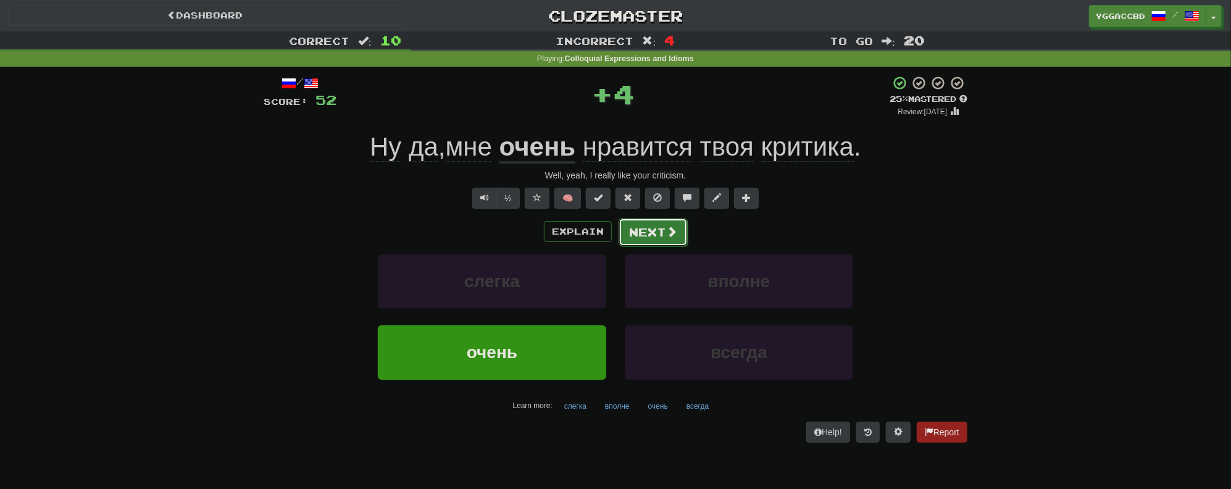
click at [639, 225] on button "Next" at bounding box center [652, 232] width 69 height 28
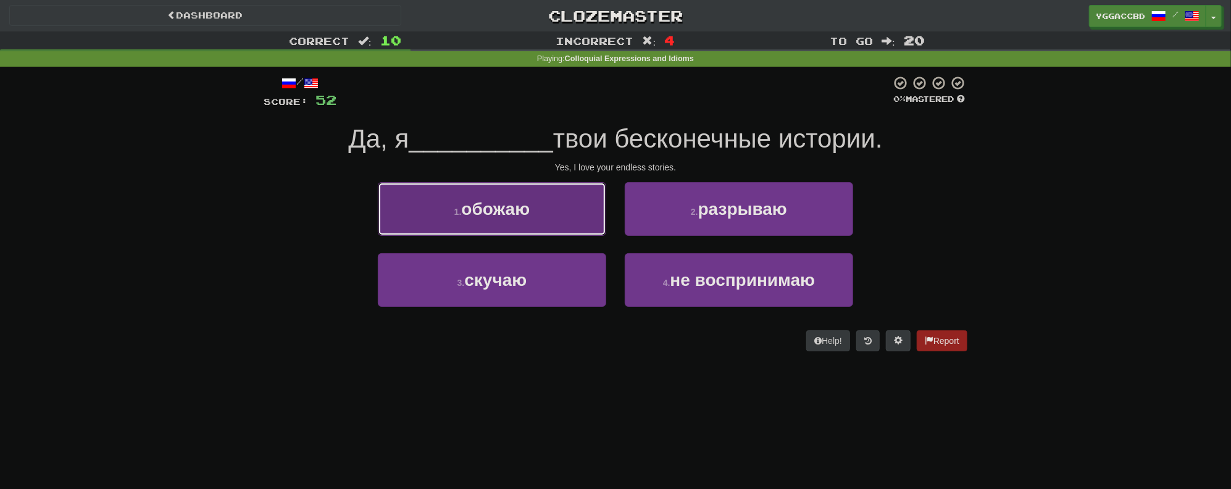
click at [560, 200] on button "1 . обожаю" at bounding box center [492, 209] width 228 height 54
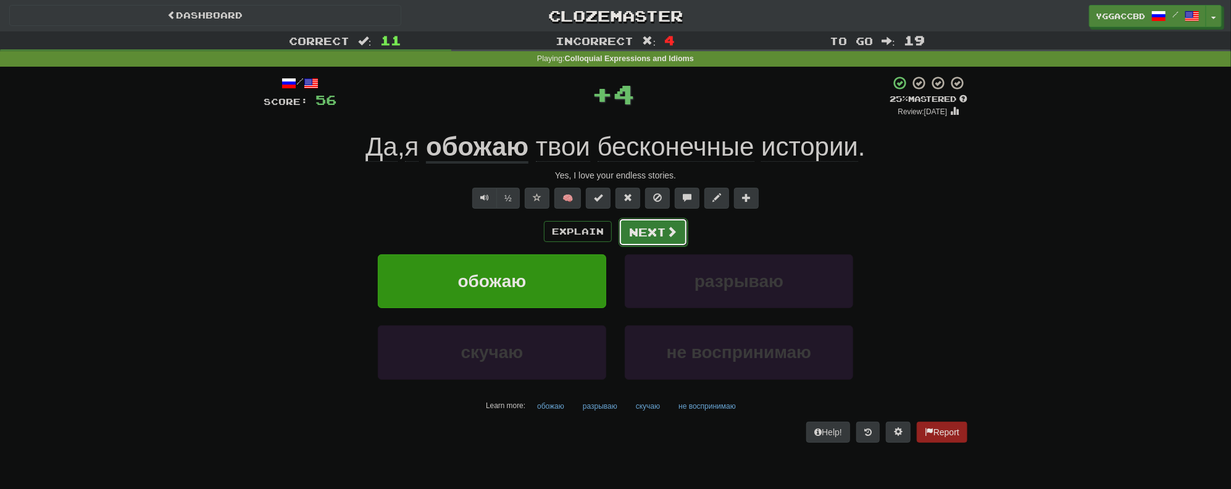
click at [658, 237] on button "Next" at bounding box center [652, 232] width 69 height 28
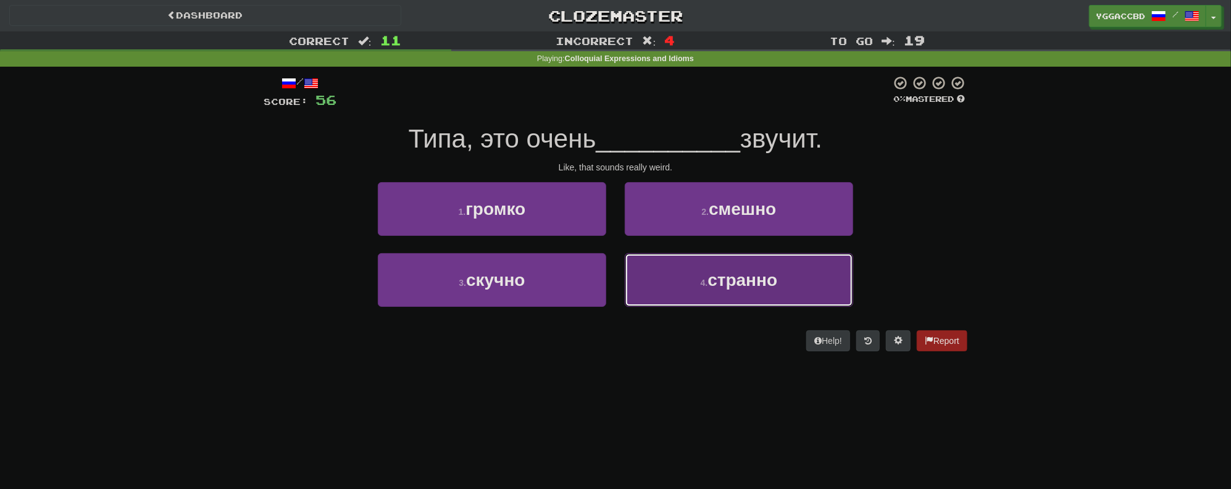
click at [778, 290] on button "4 . странно" at bounding box center [739, 280] width 228 height 54
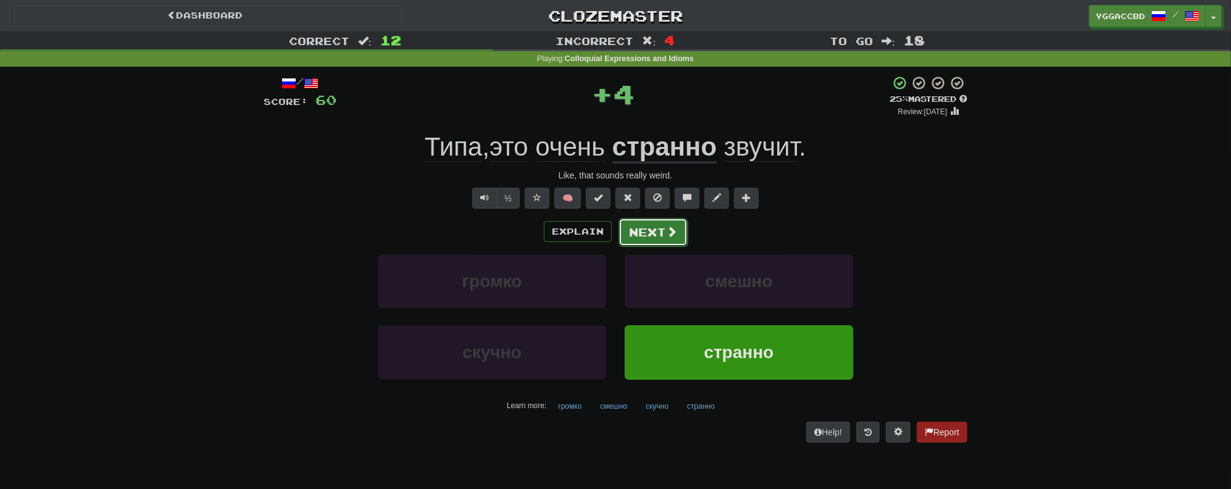
click at [629, 226] on button "Next" at bounding box center [652, 232] width 69 height 28
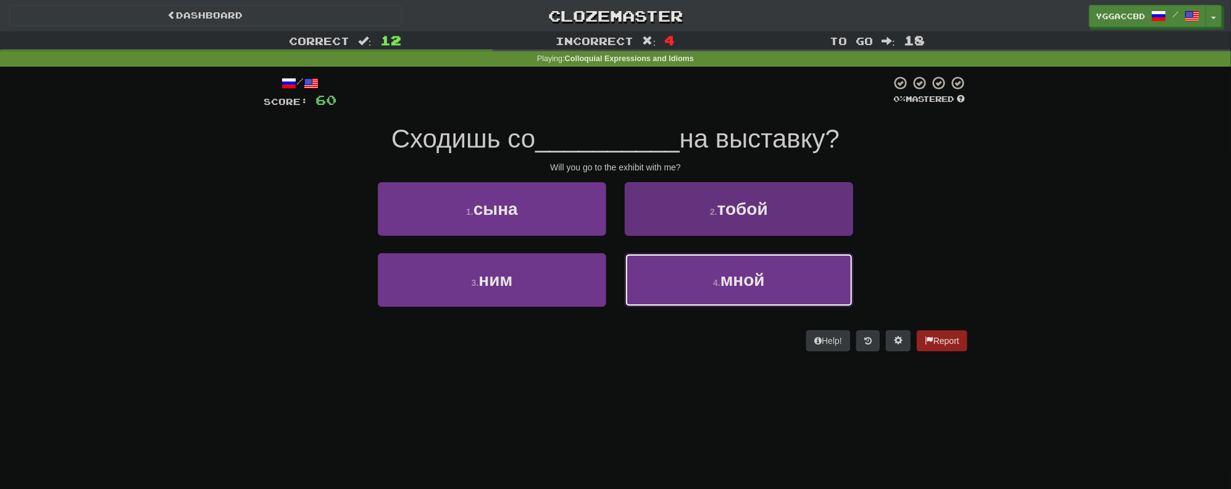
click at [681, 266] on button "4 . мной" at bounding box center [739, 280] width 228 height 54
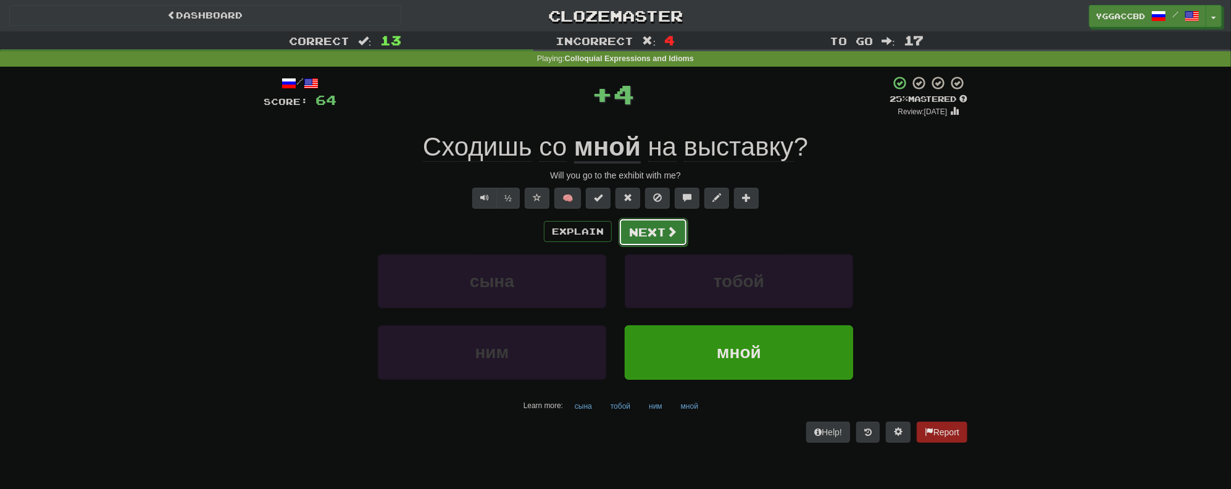
click at [650, 232] on button "Next" at bounding box center [652, 232] width 69 height 28
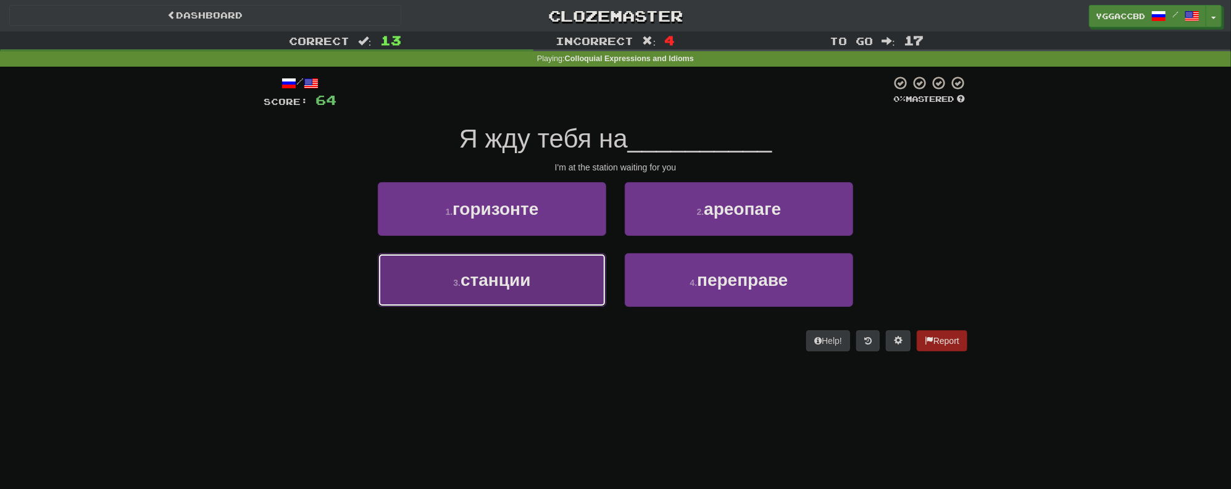
click at [541, 290] on button "3 . станции" at bounding box center [492, 280] width 228 height 54
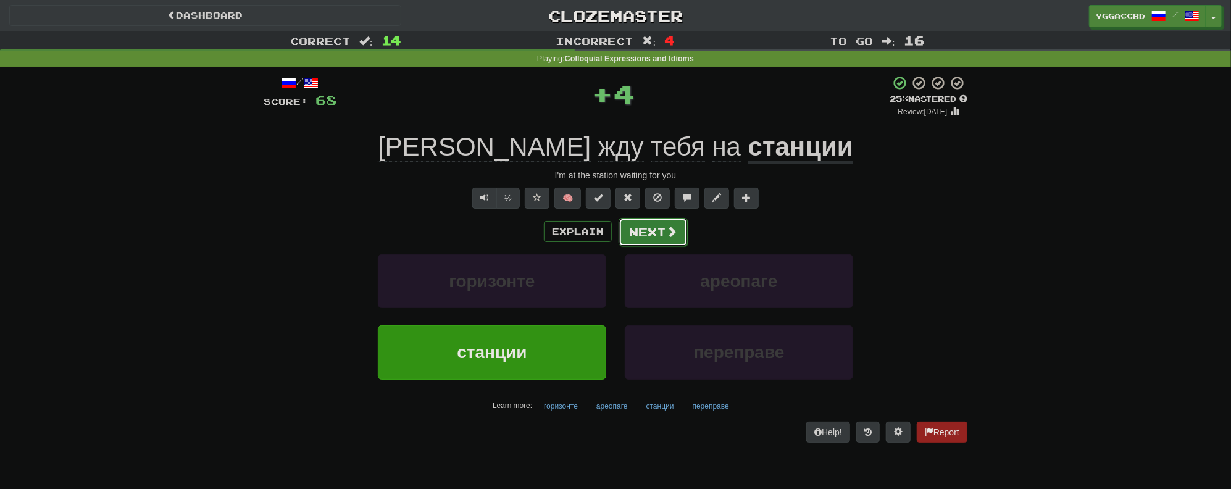
click at [661, 224] on button "Next" at bounding box center [652, 232] width 69 height 28
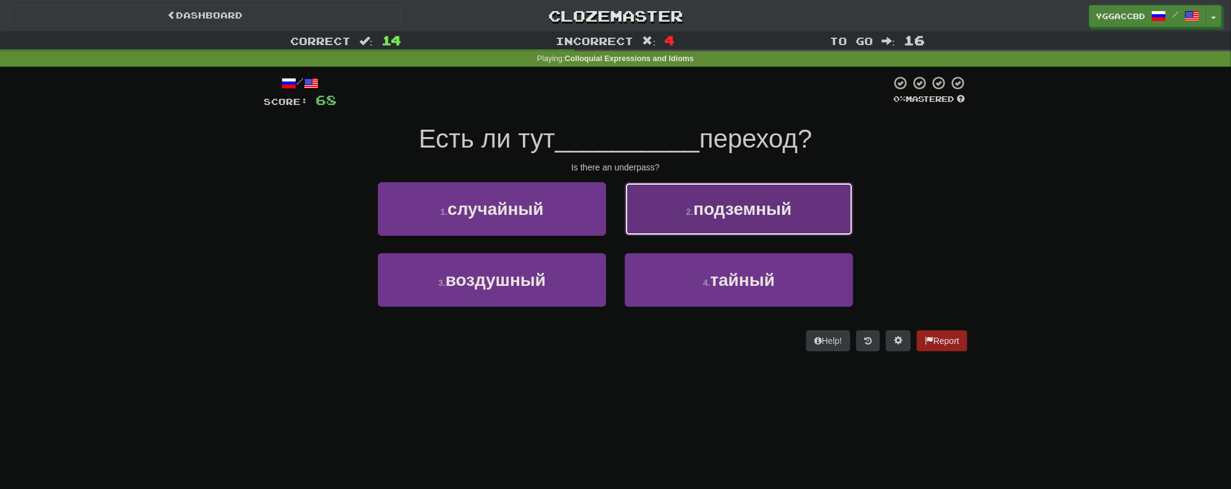
click at [696, 201] on span "подземный" at bounding box center [742, 208] width 98 height 19
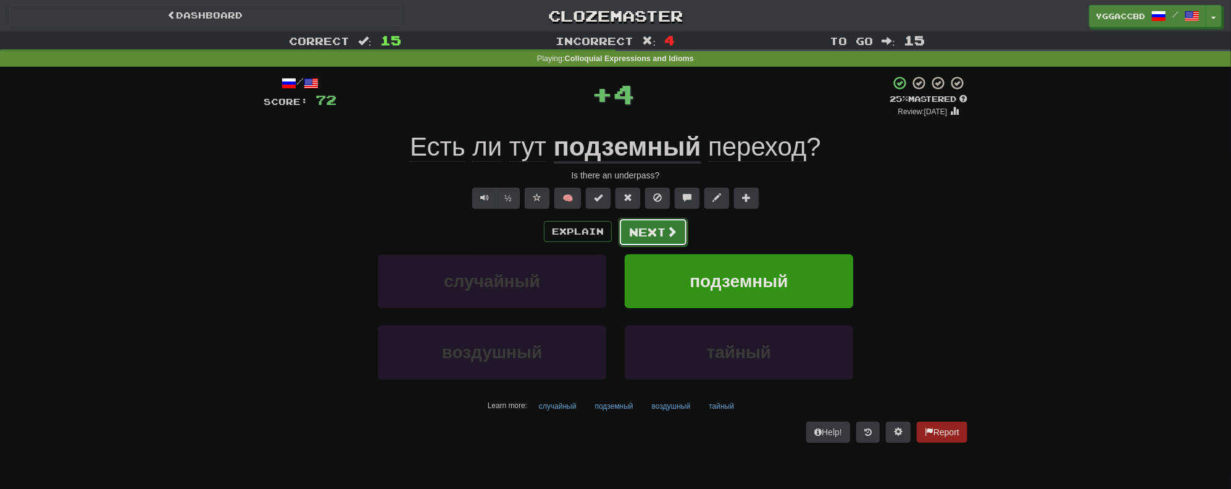
click at [629, 231] on button "Next" at bounding box center [652, 232] width 69 height 28
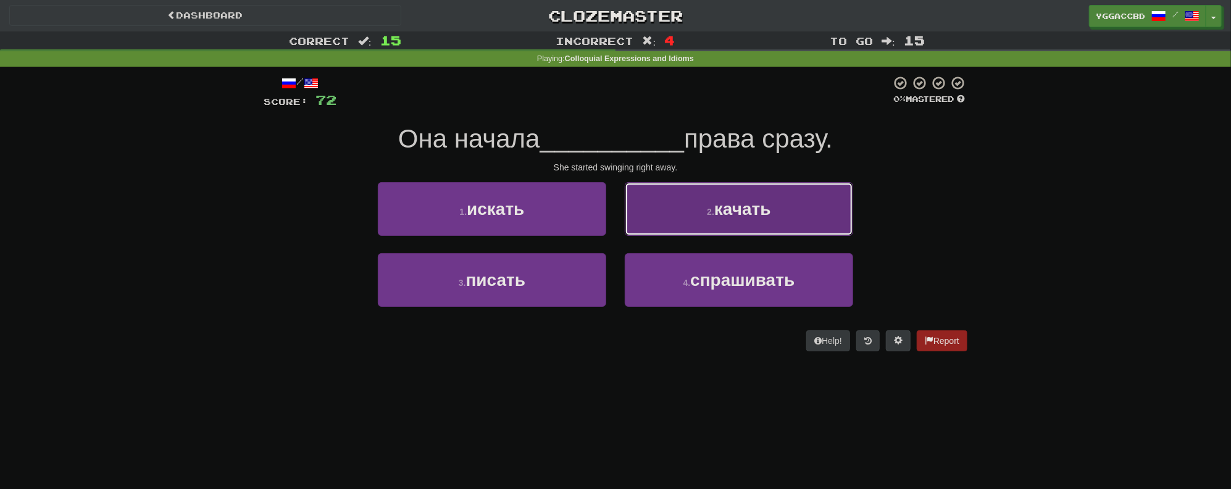
click at [795, 217] on button "2 . качать" at bounding box center [739, 209] width 228 height 54
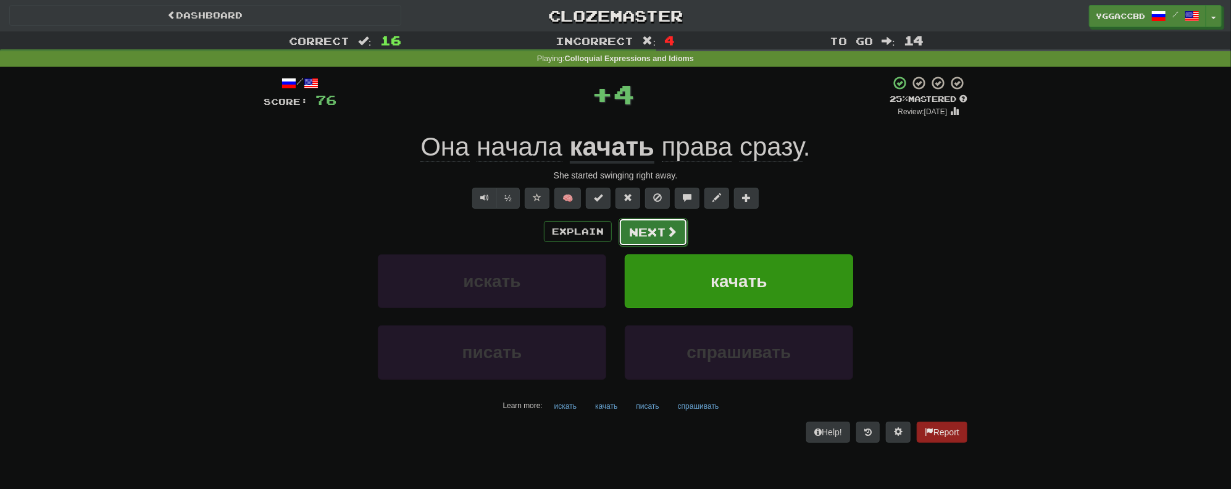
click at [666, 235] on span at bounding box center [671, 231] width 11 height 11
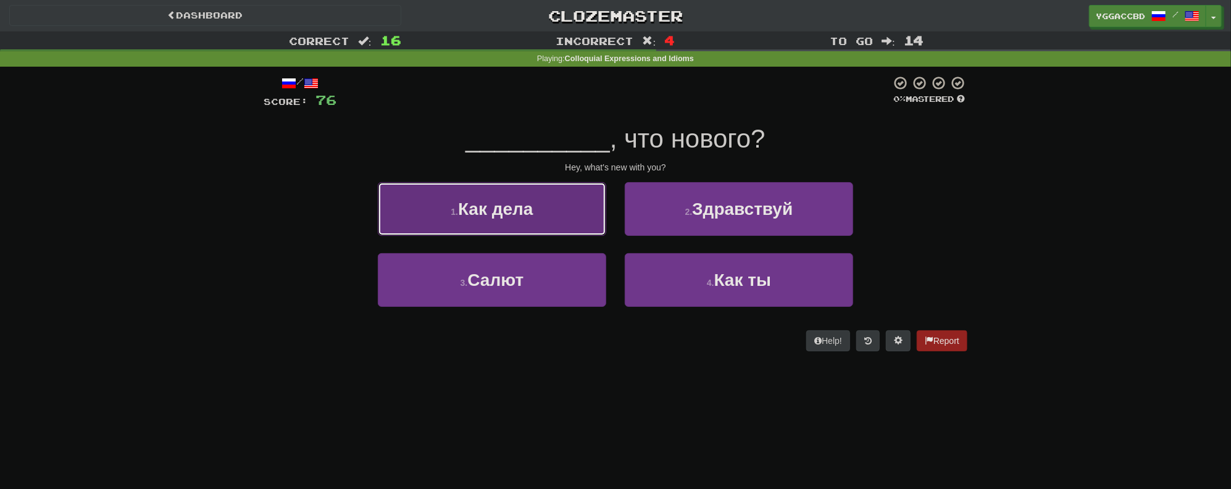
click at [565, 222] on button "1 . Как дела" at bounding box center [492, 209] width 228 height 54
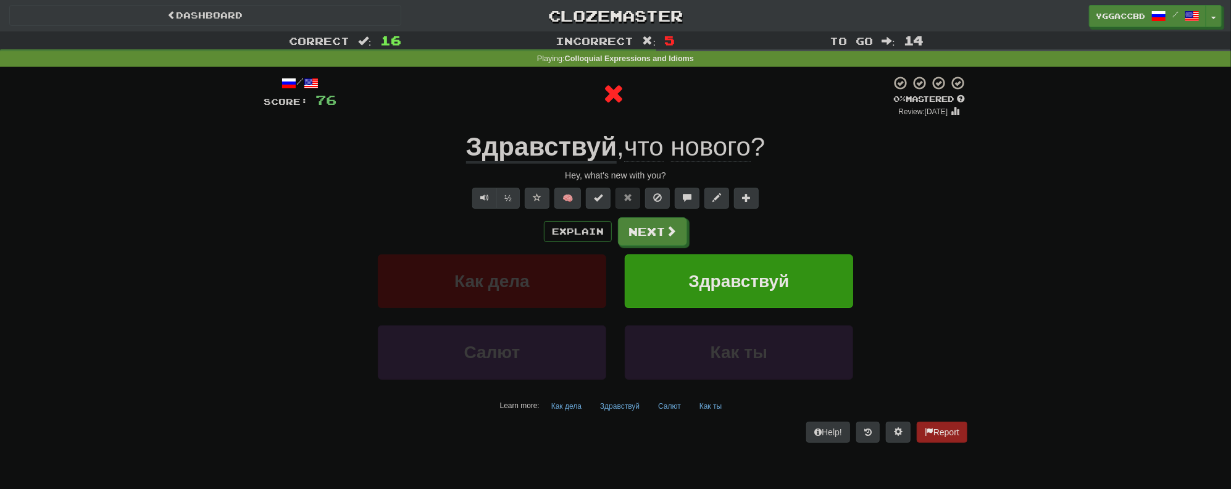
click at [689, 233] on div "Explain Next" at bounding box center [615, 231] width 703 height 28
click at [647, 242] on button "Next" at bounding box center [652, 232] width 69 height 28
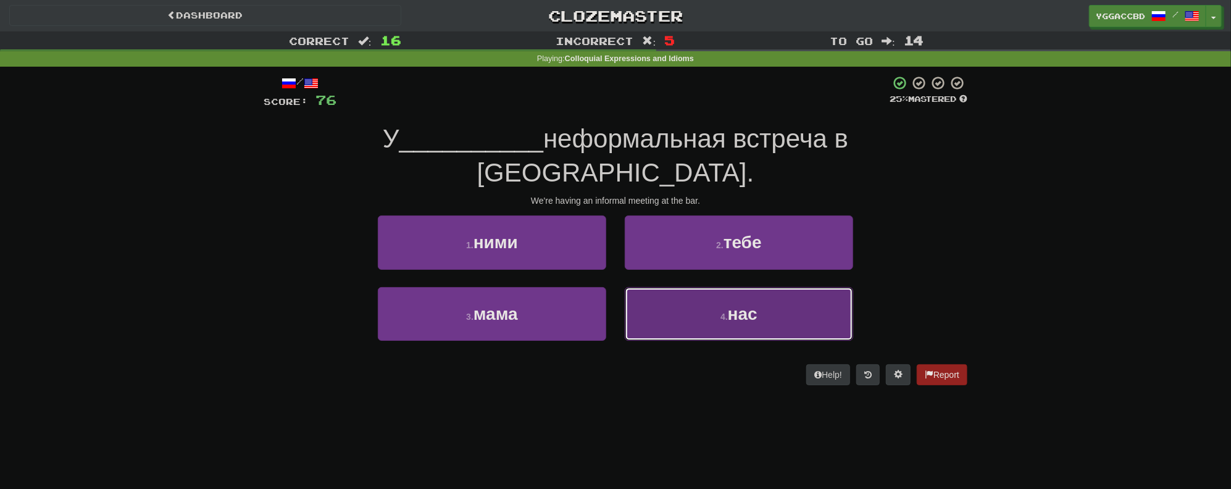
click at [750, 287] on button "4 . нас" at bounding box center [739, 314] width 228 height 54
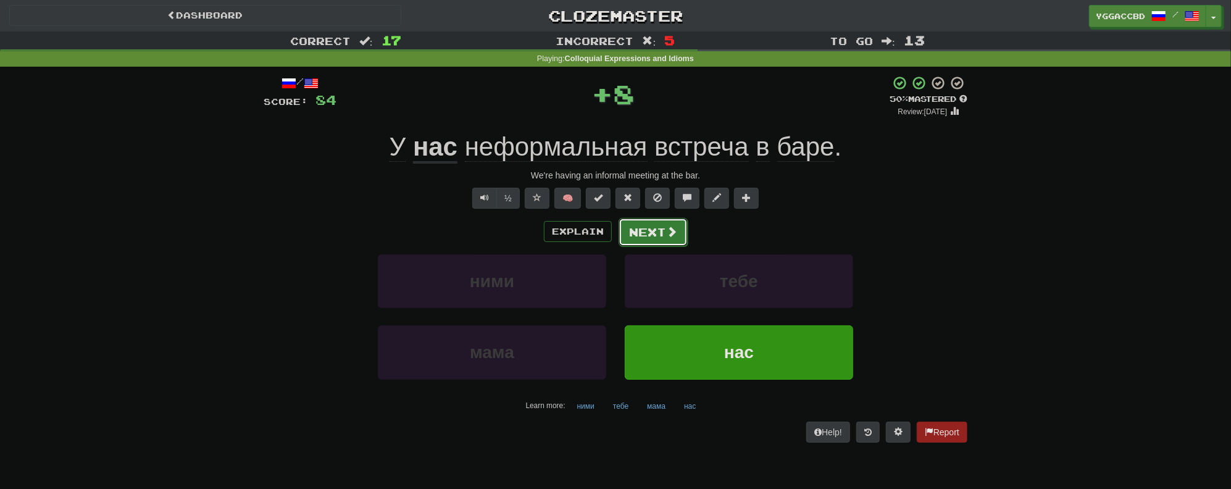
click at [652, 237] on button "Next" at bounding box center [652, 232] width 69 height 28
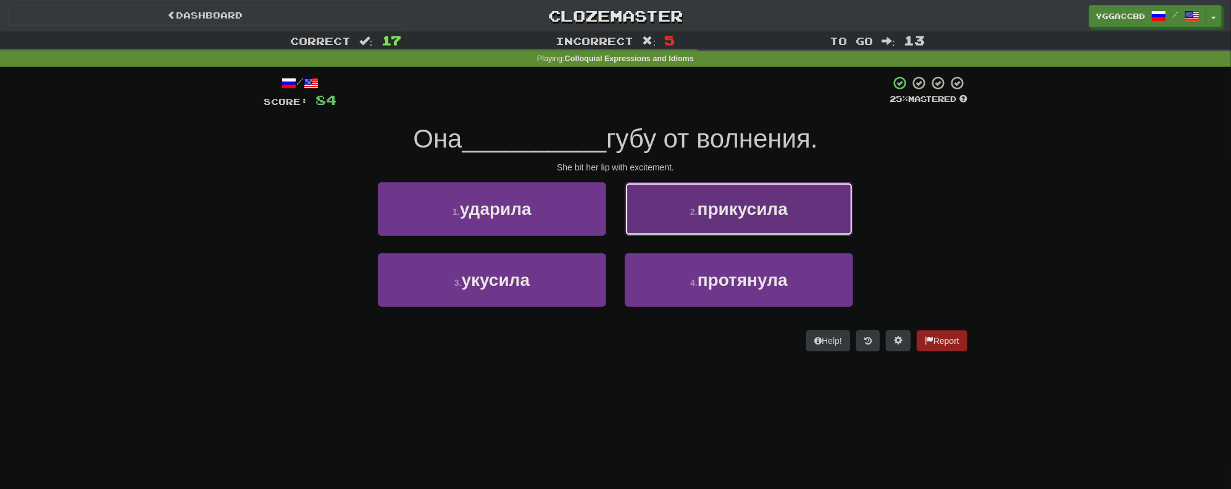
click at [747, 219] on button "2 . прикусила" at bounding box center [739, 209] width 228 height 54
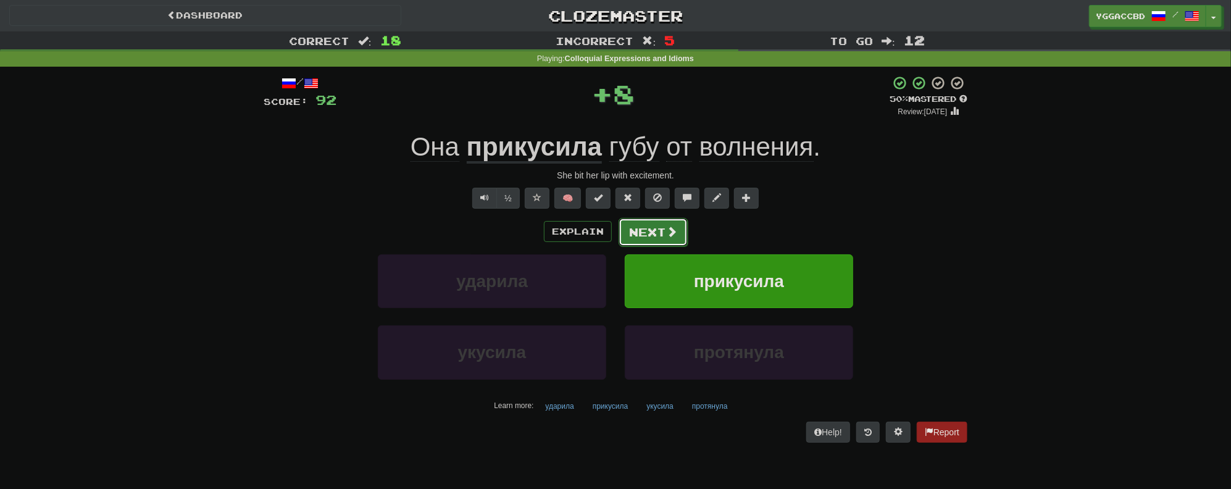
click at [627, 230] on button "Next" at bounding box center [652, 232] width 69 height 28
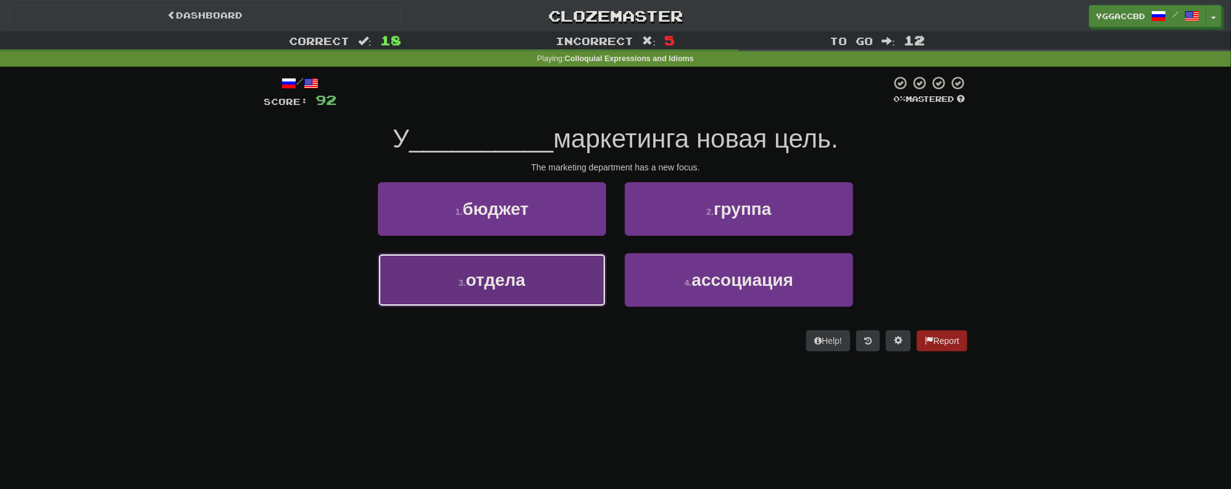
click at [517, 279] on span "отдела" at bounding box center [495, 279] width 59 height 19
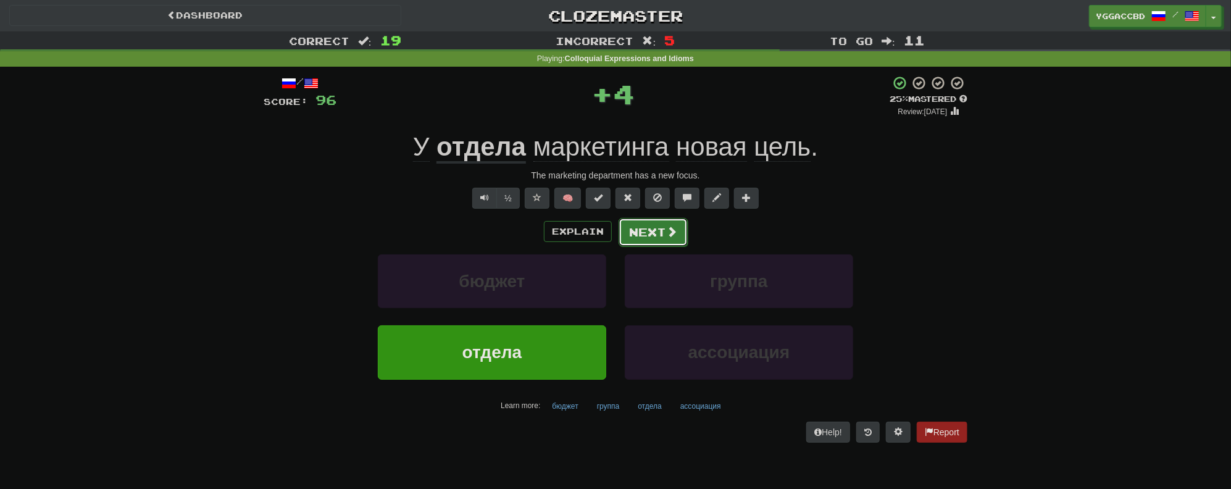
click at [647, 225] on button "Next" at bounding box center [652, 232] width 69 height 28
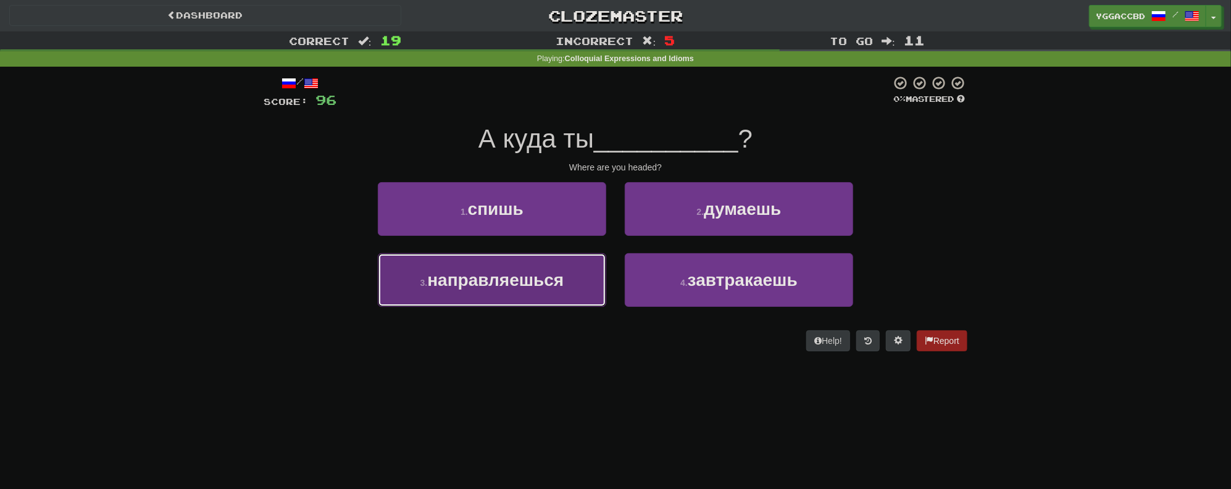
click at [511, 296] on button "3 . направляешься" at bounding box center [492, 280] width 228 height 54
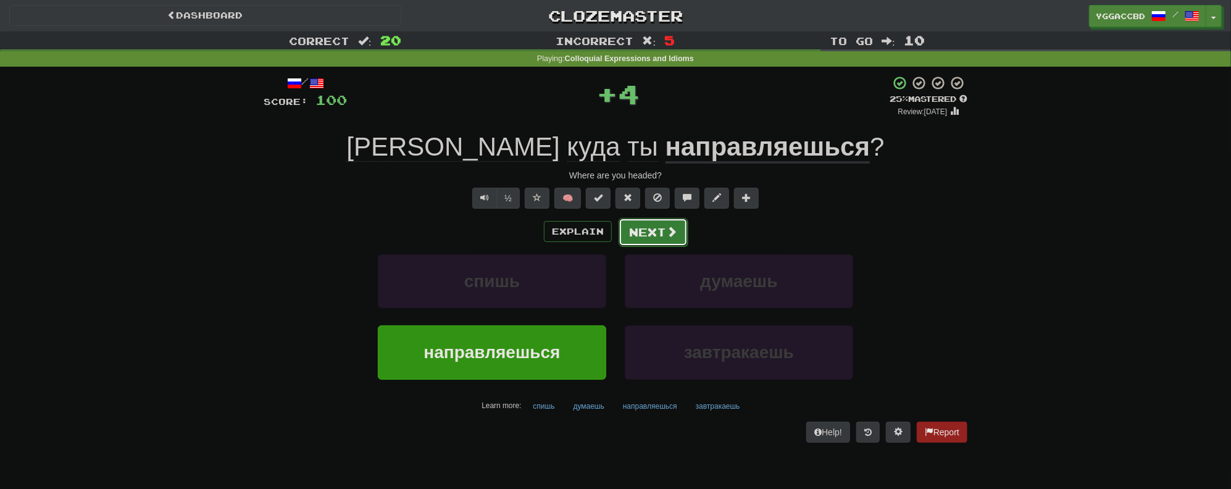
click at [669, 227] on span at bounding box center [671, 231] width 11 height 11
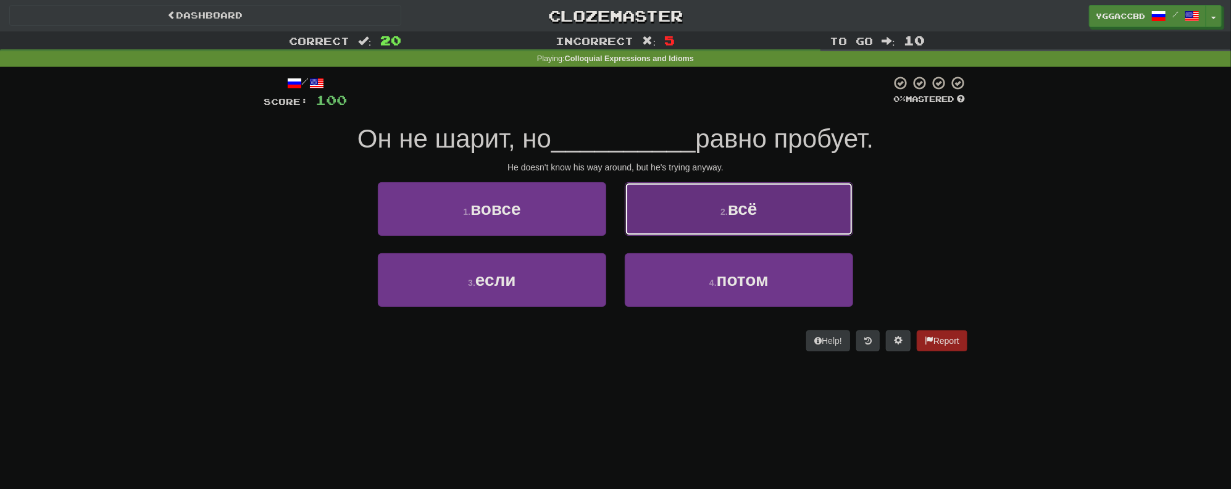
click at [710, 212] on button "2 . всё" at bounding box center [739, 209] width 228 height 54
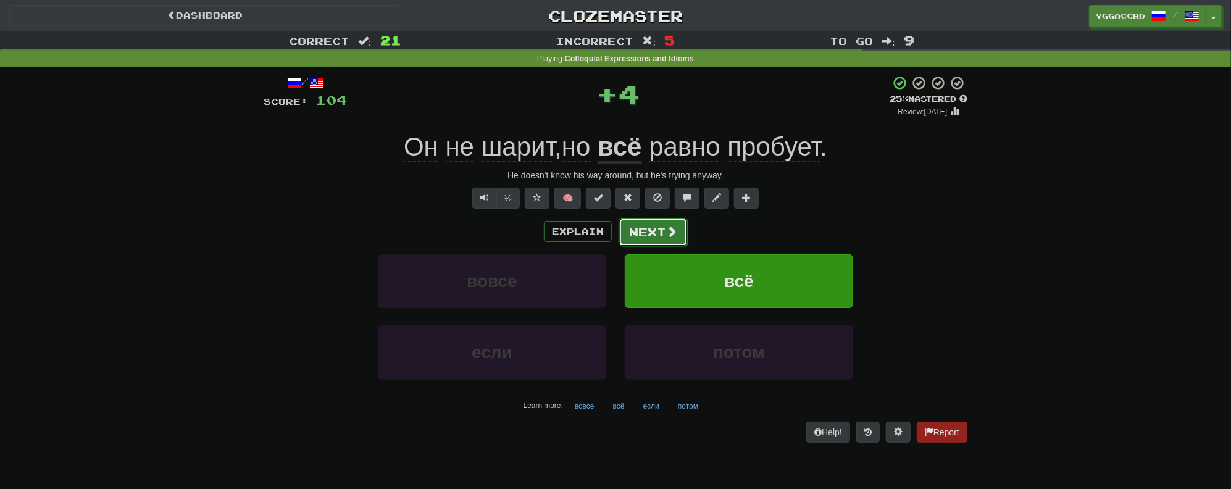
click at [649, 231] on button "Next" at bounding box center [652, 232] width 69 height 28
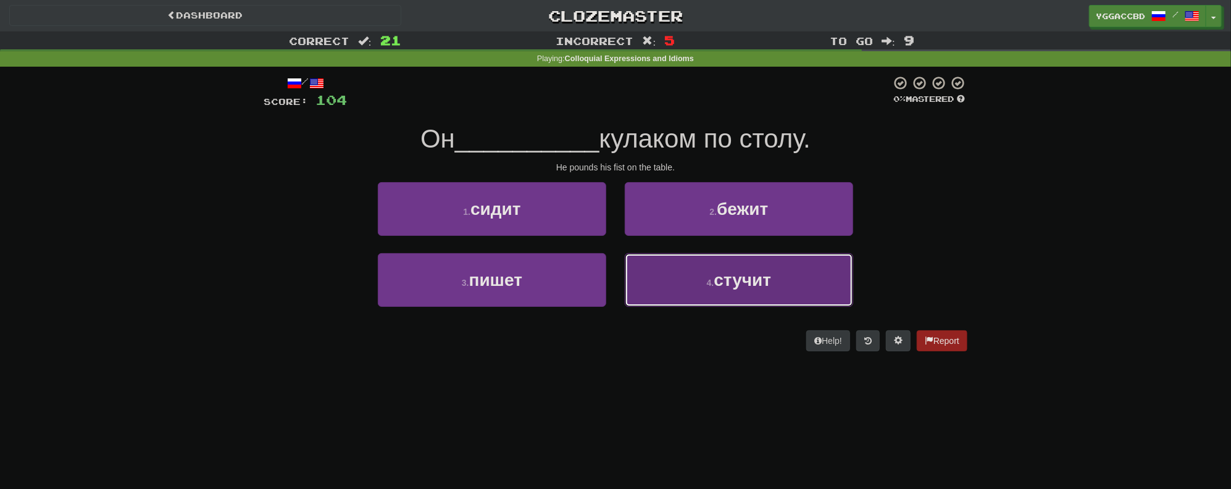
click at [779, 268] on button "4 . стучит" at bounding box center [739, 280] width 228 height 54
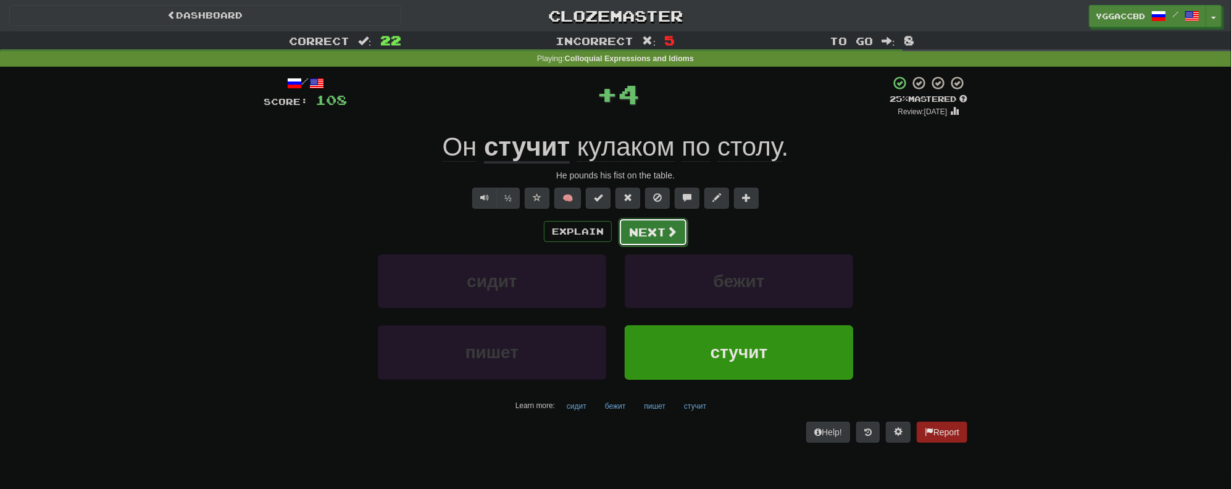
click at [663, 239] on button "Next" at bounding box center [652, 232] width 69 height 28
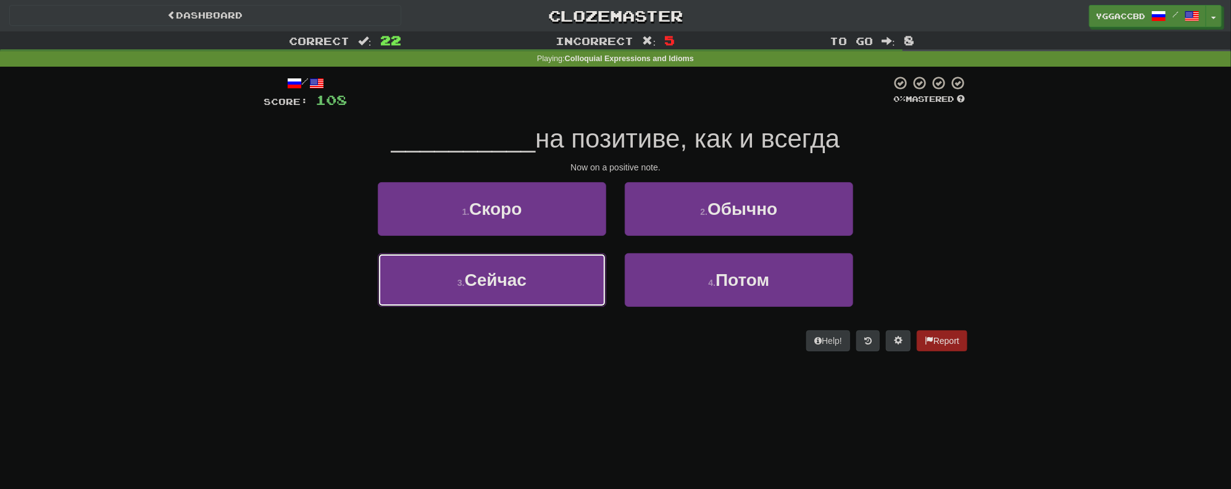
drag, startPoint x: 509, startPoint y: 281, endPoint x: 612, endPoint y: 257, distance: 106.0
click at [512, 280] on span "Сейчас" at bounding box center [496, 279] width 62 height 19
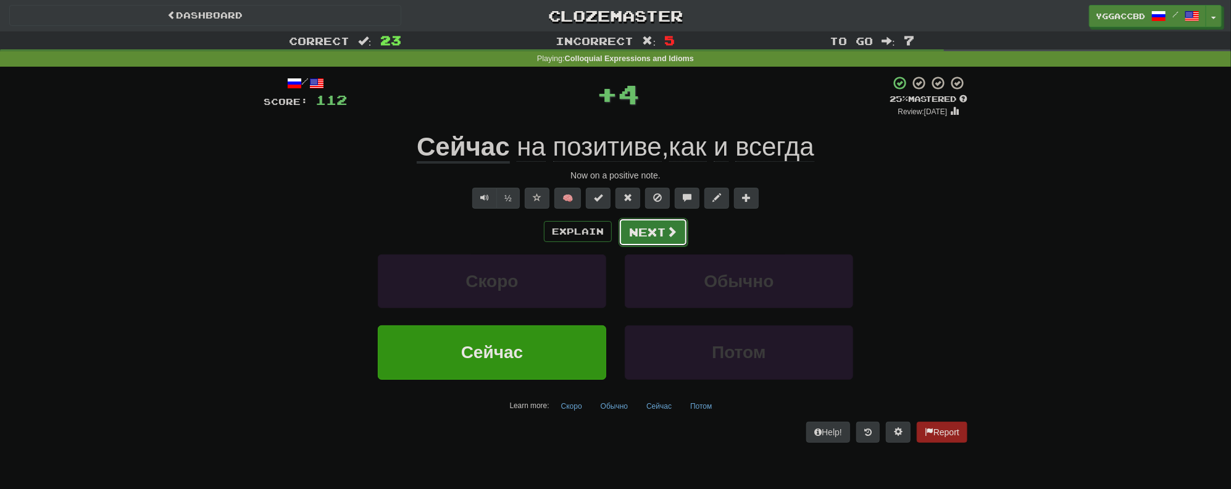
click at [662, 227] on button "Next" at bounding box center [652, 232] width 69 height 28
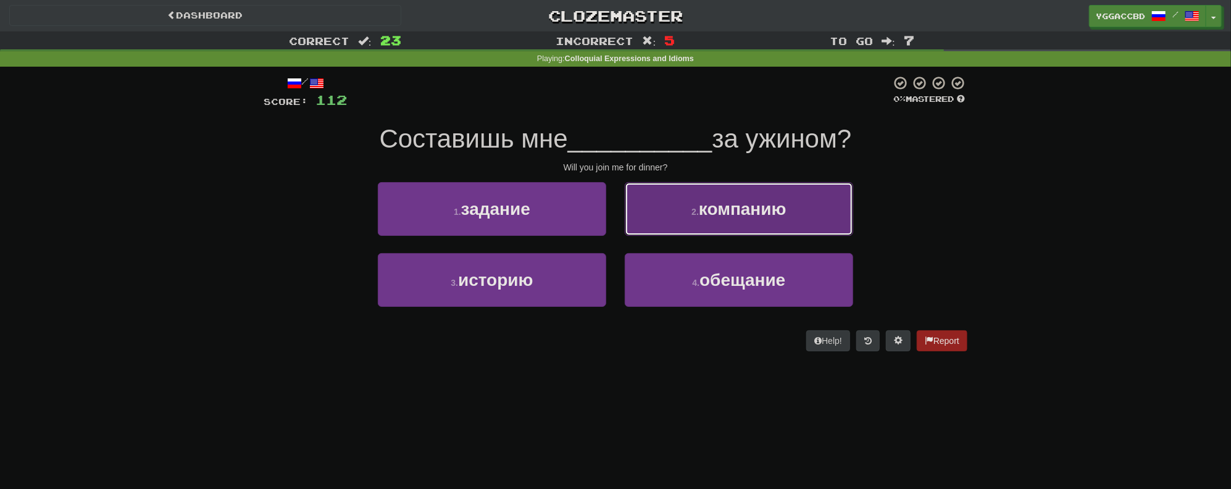
click at [773, 220] on button "2 . компанию" at bounding box center [739, 209] width 228 height 54
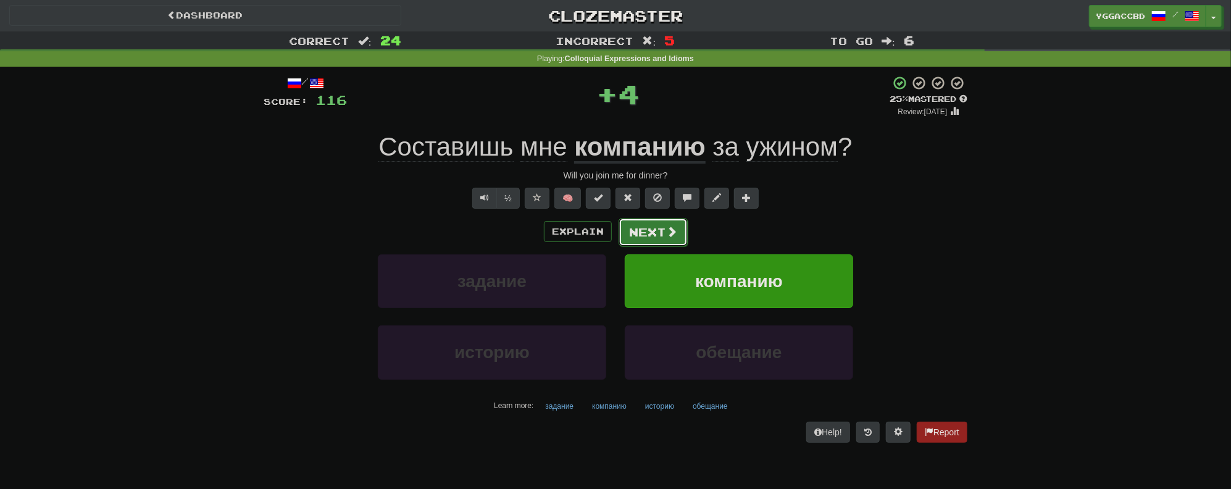
click at [668, 231] on span at bounding box center [671, 231] width 11 height 11
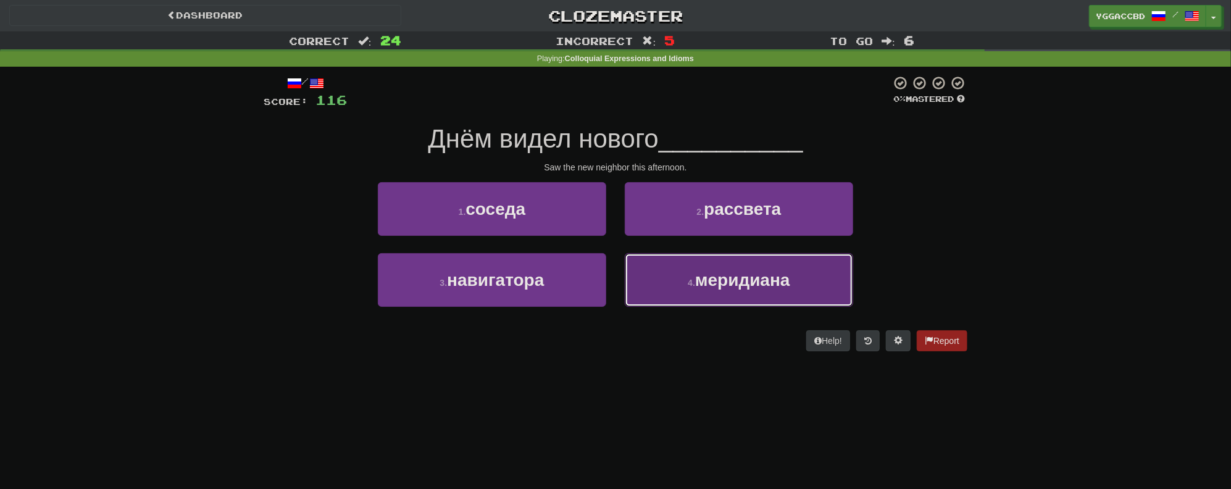
click at [776, 272] on span "меридиана" at bounding box center [742, 279] width 95 height 19
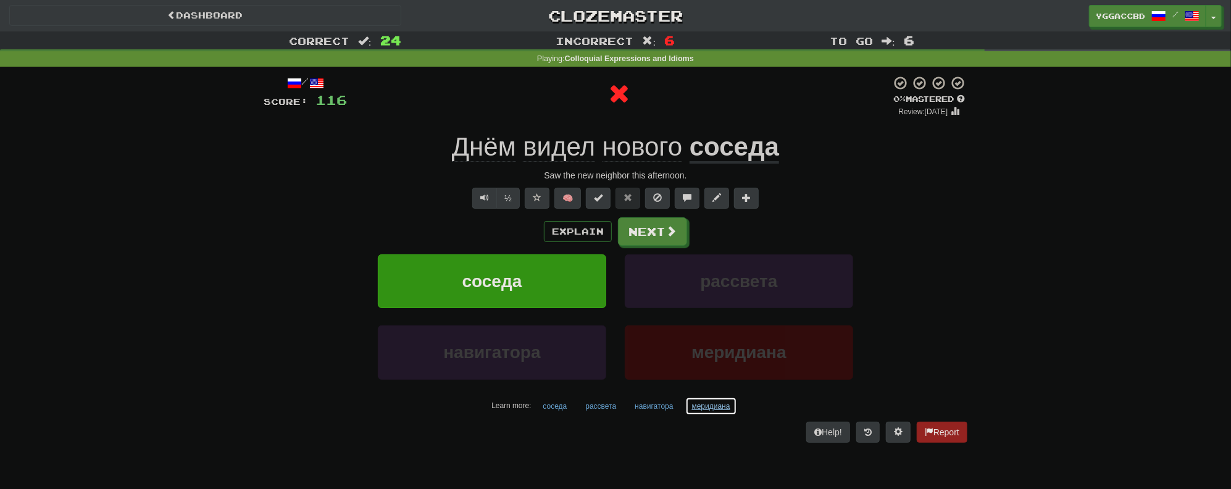
click at [703, 402] on button "меридиана" at bounding box center [711, 406] width 52 height 19
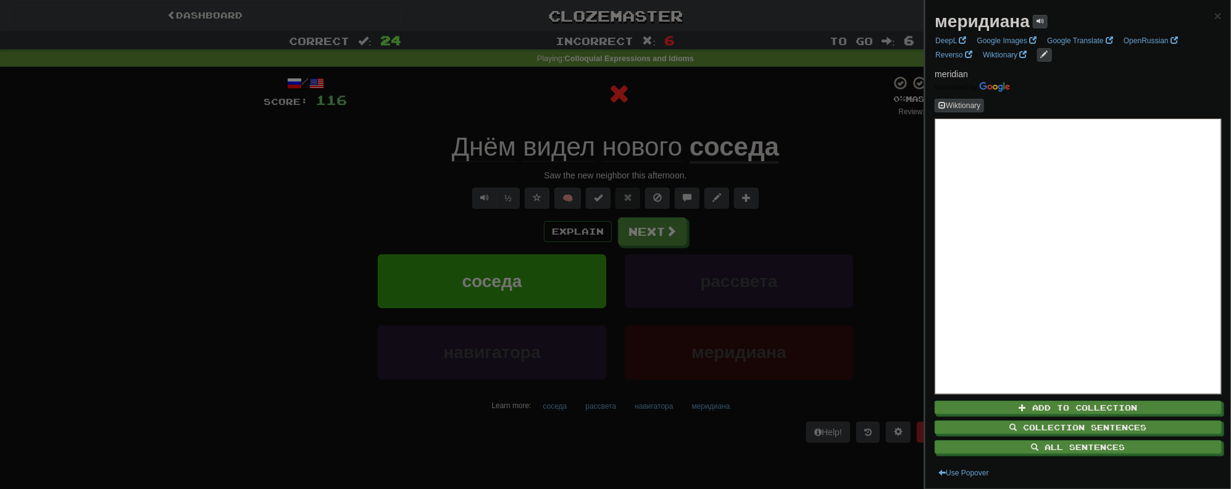
click at [655, 436] on div at bounding box center [615, 244] width 1231 height 489
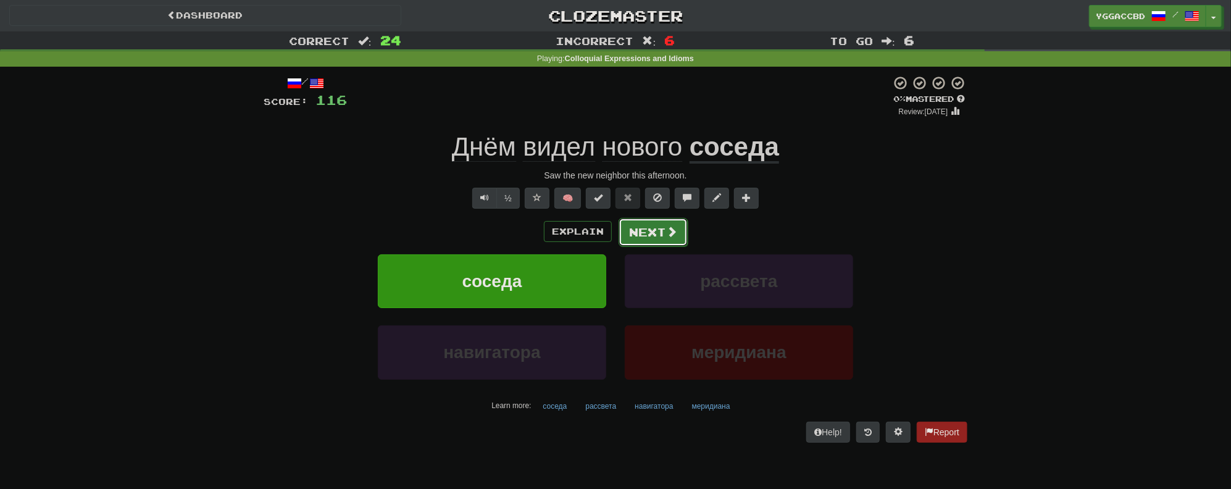
click at [650, 234] on button "Next" at bounding box center [652, 232] width 69 height 28
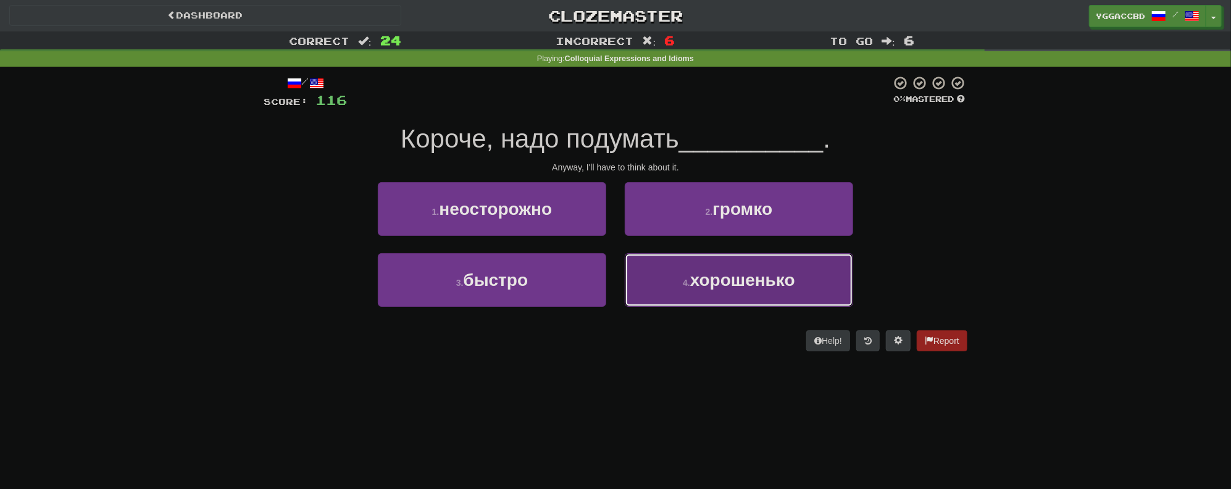
click at [707, 287] on span "хорошенько" at bounding box center [742, 279] width 105 height 19
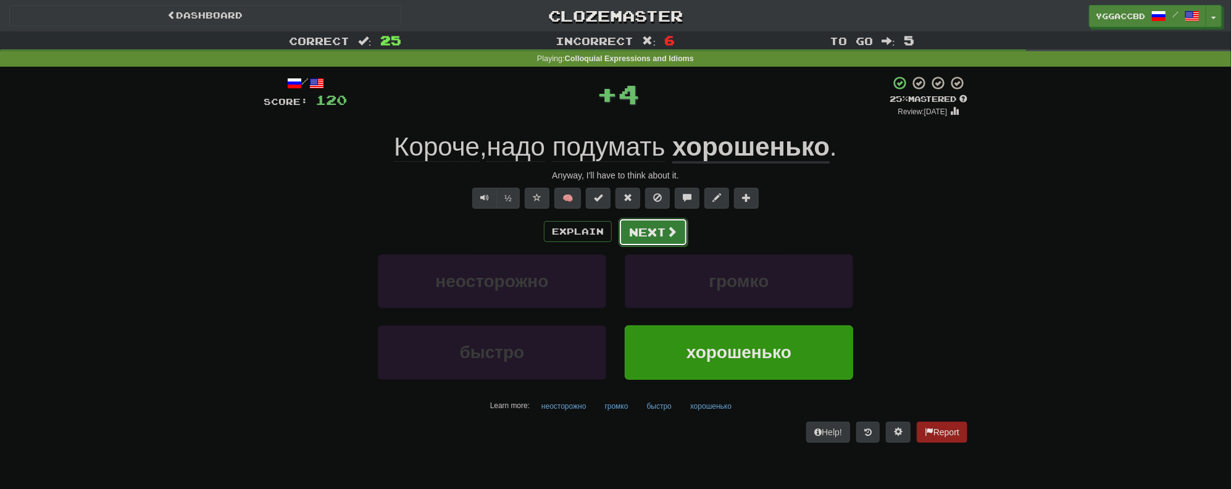
click at [657, 240] on button "Next" at bounding box center [652, 232] width 69 height 28
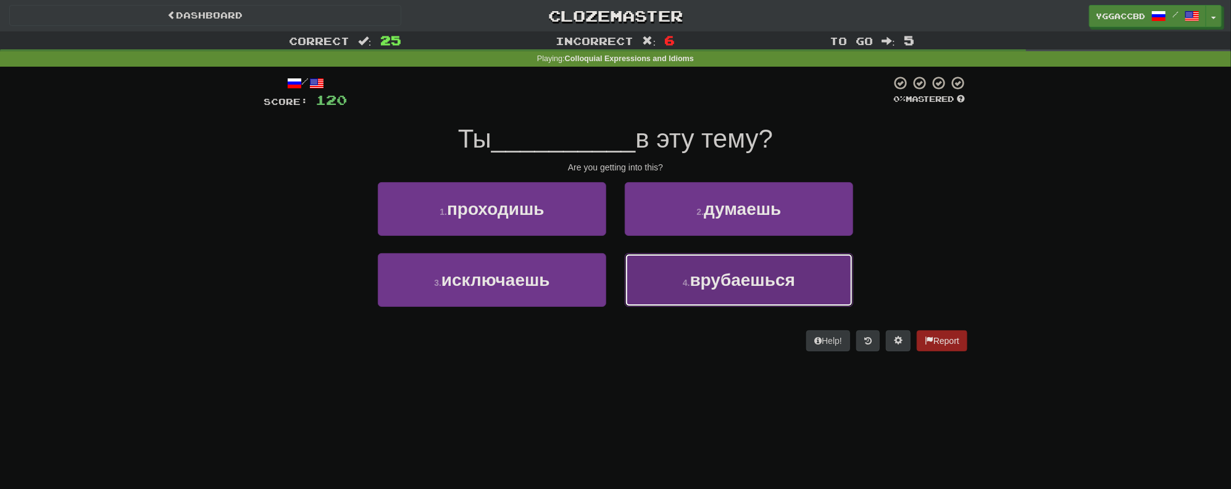
click at [699, 271] on span "врубаешься" at bounding box center [742, 279] width 105 height 19
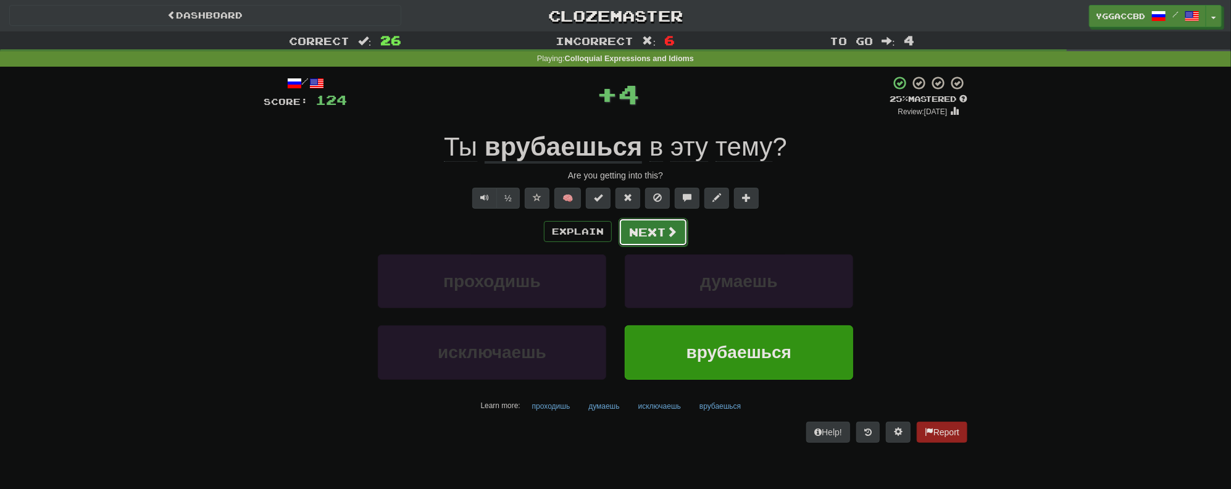
click at [662, 238] on button "Next" at bounding box center [652, 232] width 69 height 28
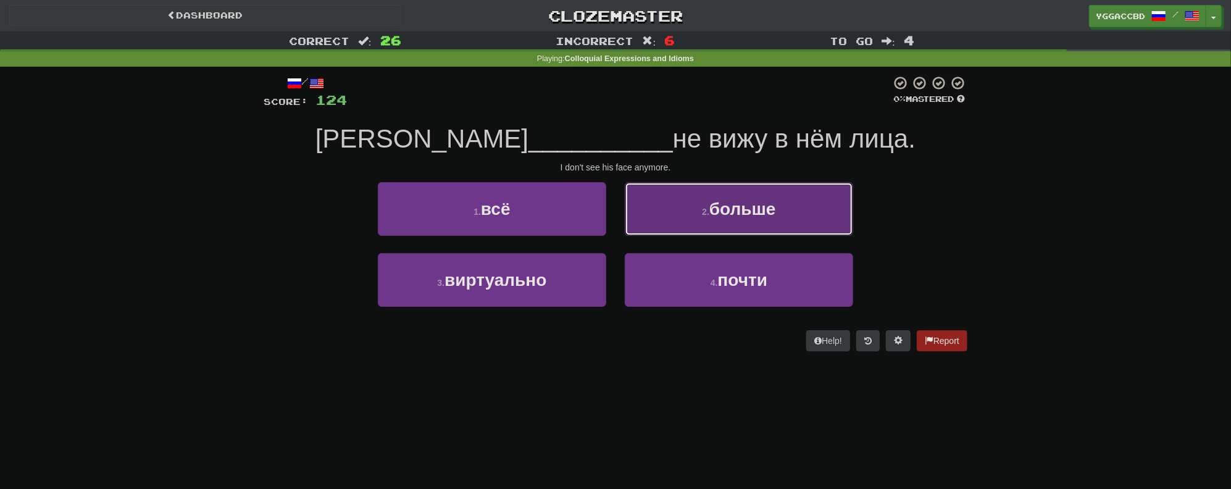
click at [734, 205] on span "больше" at bounding box center [742, 208] width 67 height 19
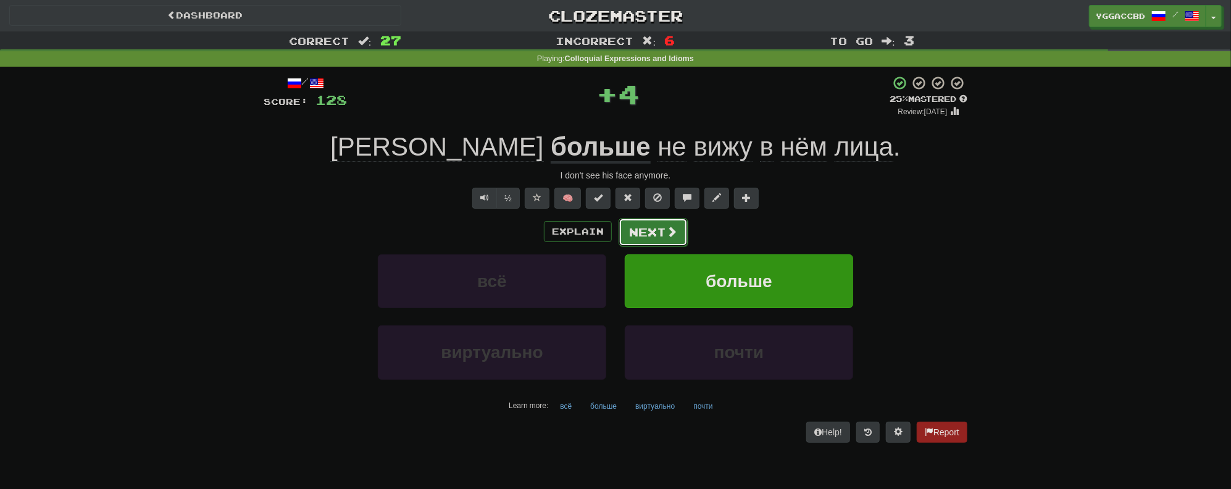
click at [638, 230] on button "Next" at bounding box center [652, 232] width 69 height 28
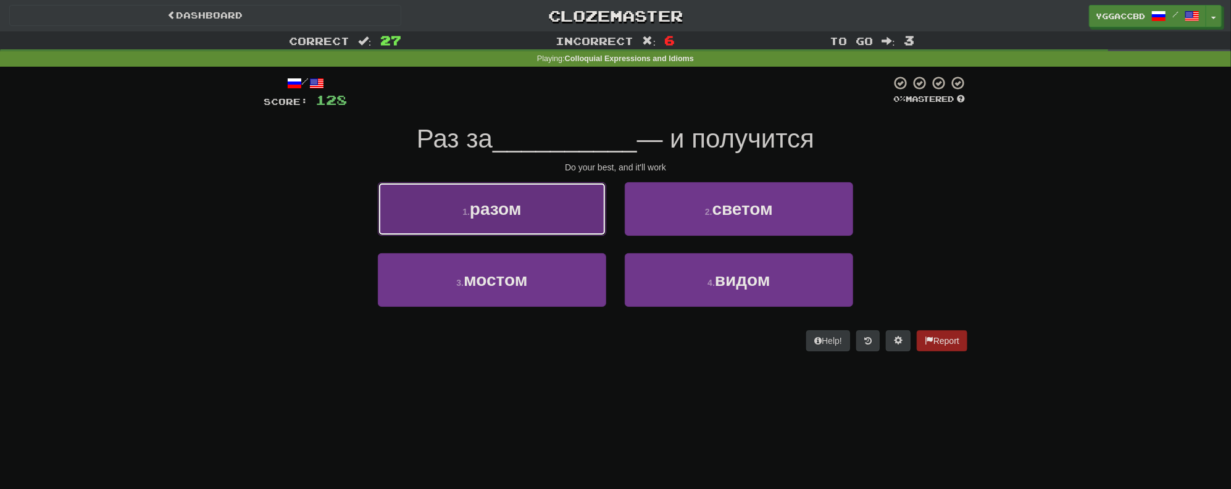
click at [538, 220] on button "1 . разом" at bounding box center [492, 209] width 228 height 54
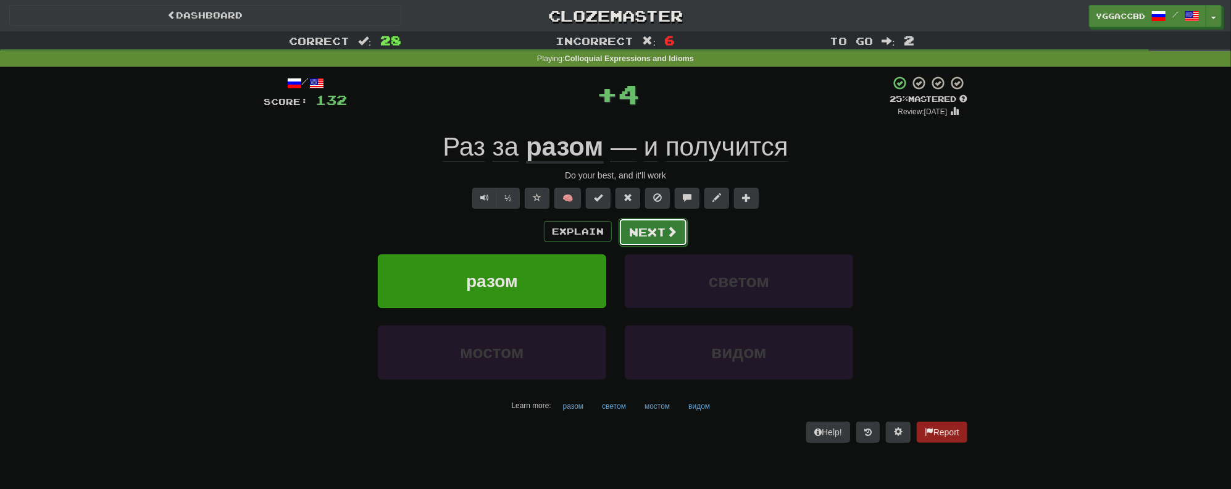
click at [652, 231] on button "Next" at bounding box center [652, 232] width 69 height 28
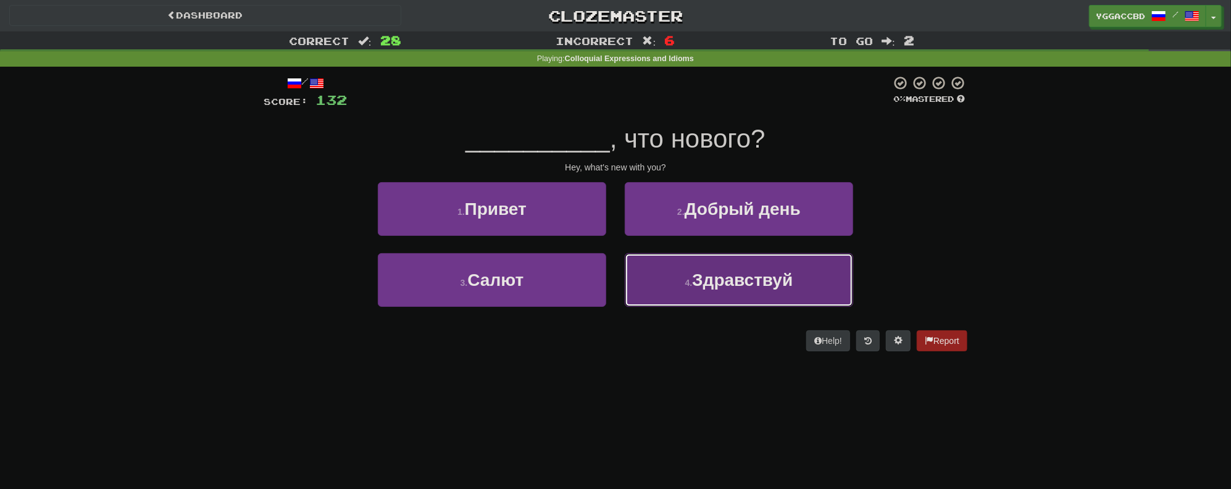
click at [720, 293] on button "4 . Здравствуй" at bounding box center [739, 280] width 228 height 54
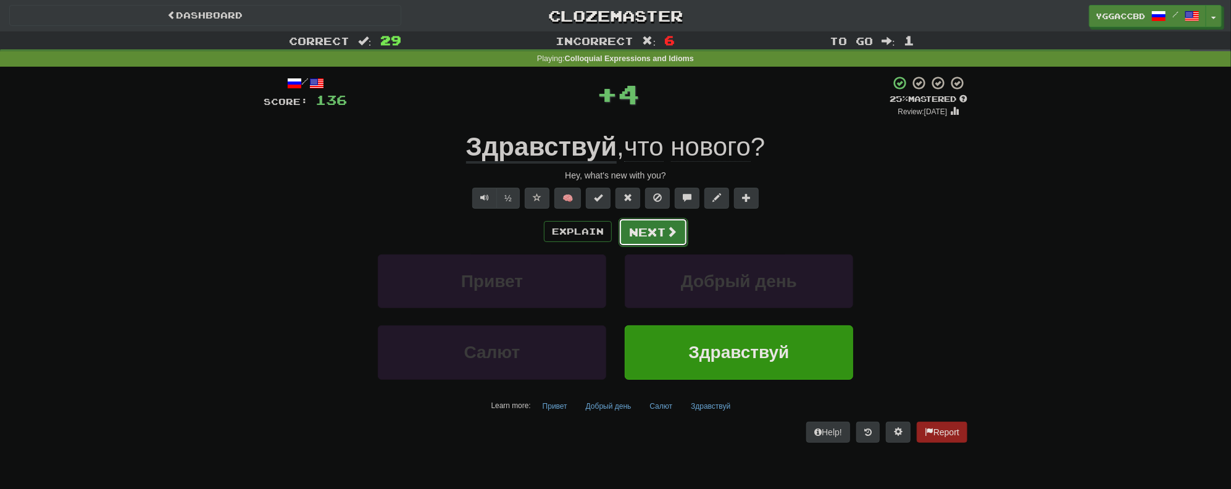
click at [658, 235] on button "Next" at bounding box center [652, 232] width 69 height 28
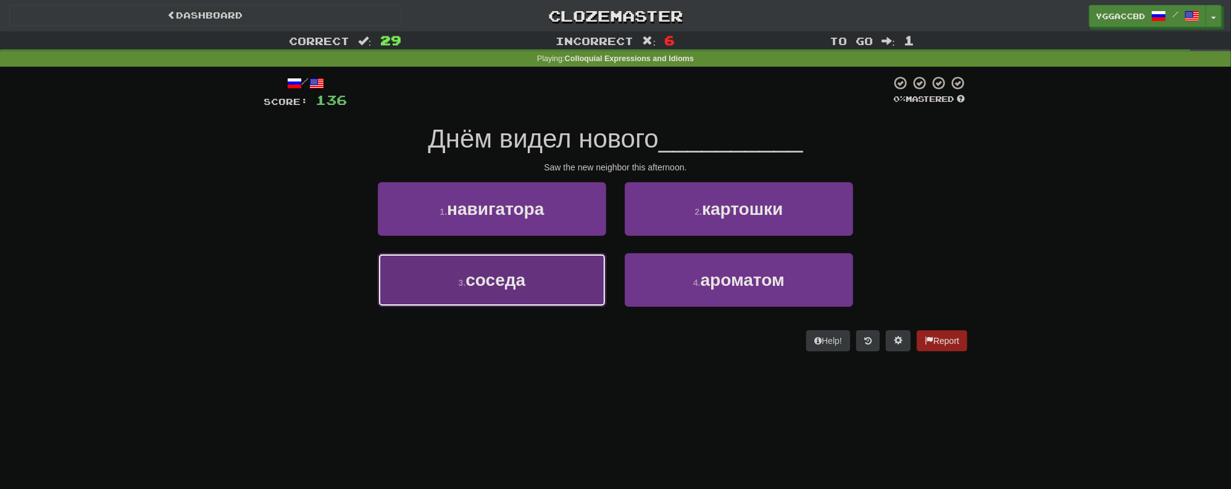
click at [516, 278] on span "соседа" at bounding box center [495, 279] width 60 height 19
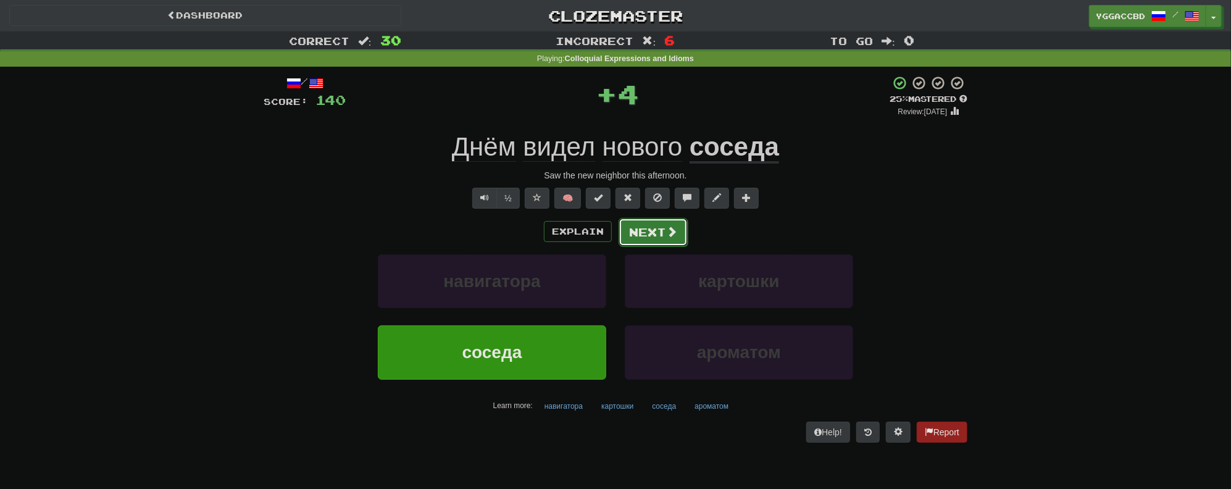
click at [668, 233] on span at bounding box center [671, 231] width 11 height 11
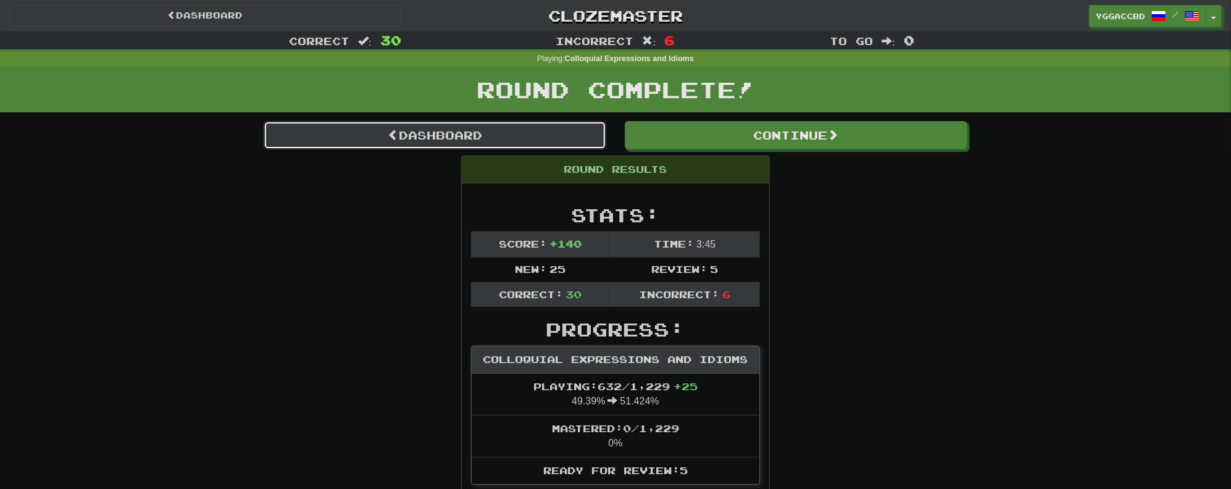
click at [463, 136] on link "Dashboard" at bounding box center [435, 135] width 342 height 28
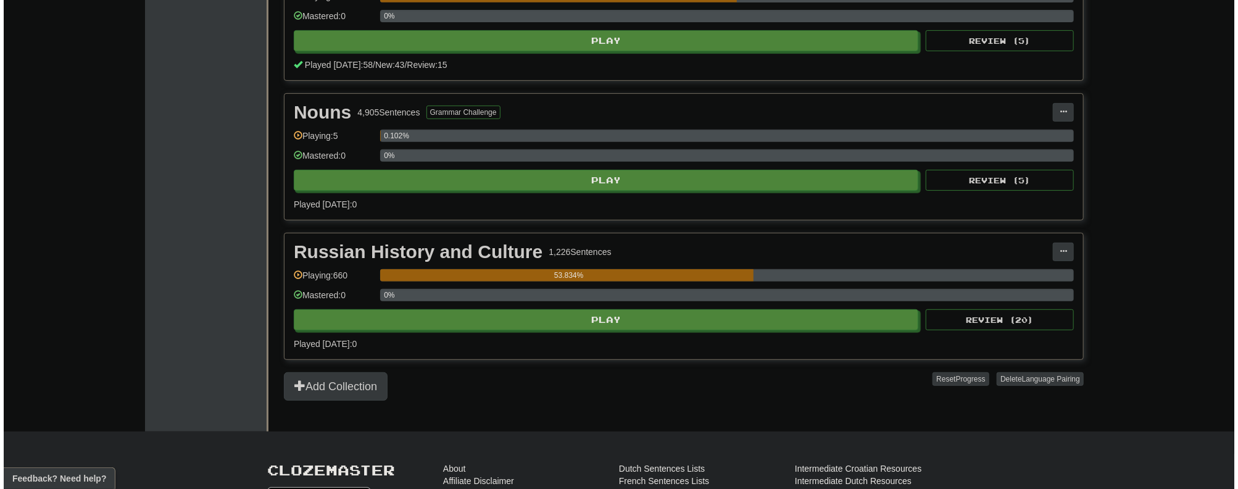
scroll to position [346, 0]
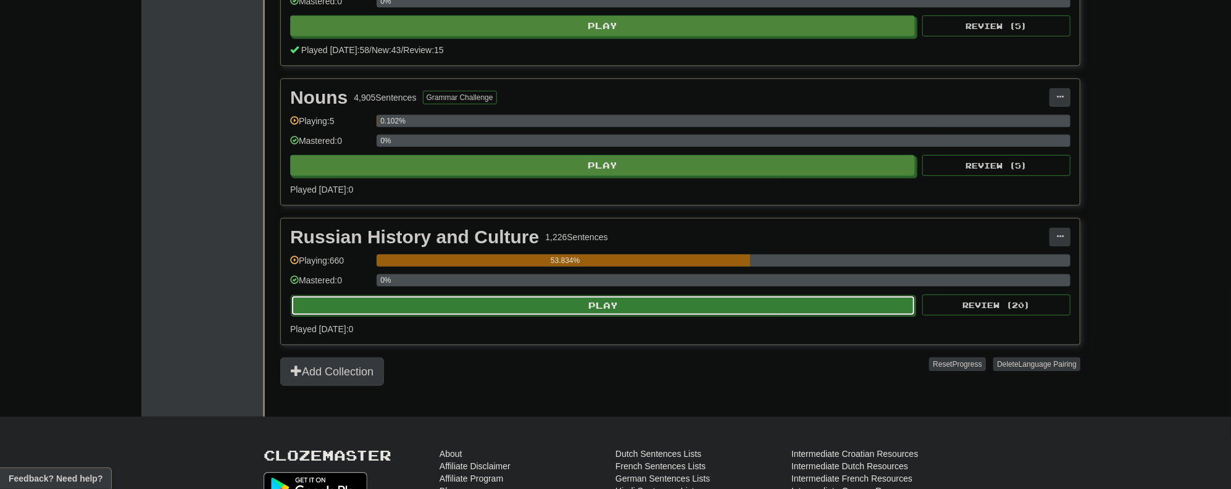
click at [580, 303] on button "Play" at bounding box center [603, 305] width 625 height 21
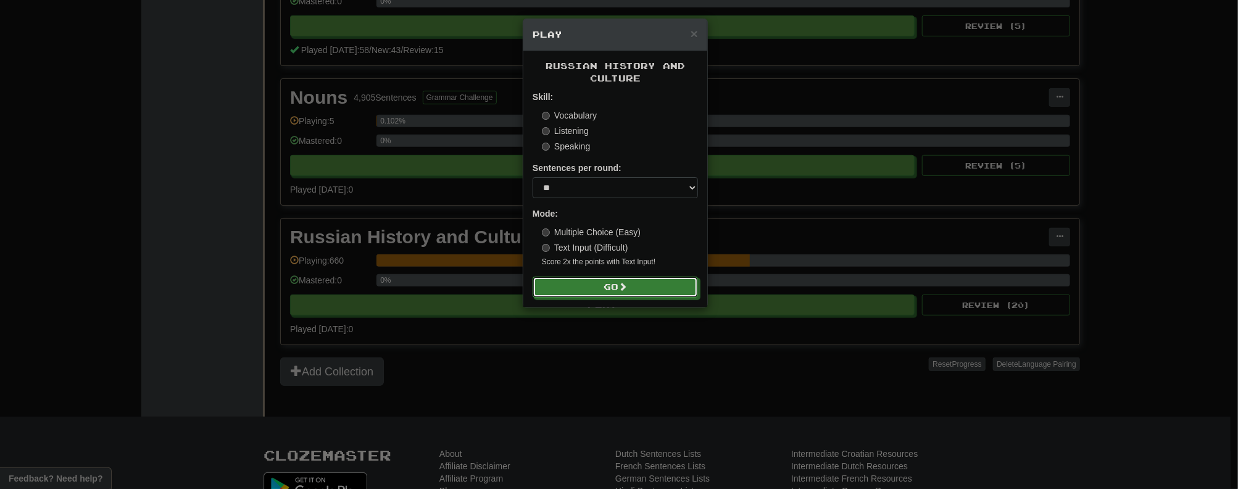
drag, startPoint x: 623, startPoint y: 291, endPoint x: 918, endPoint y: 234, distance: 301.1
click at [918, 234] on div "× Play Russian History and Culture Skill: Vocabulary Listening Speaking Sentenc…" at bounding box center [619, 244] width 1238 height 489
click at [692, 187] on select "* ** ** ** ** ** *** ********" at bounding box center [615, 187] width 165 height 21
select select "**"
click at [533, 178] on select "* ** ** ** ** ** *** ********" at bounding box center [615, 187] width 165 height 21
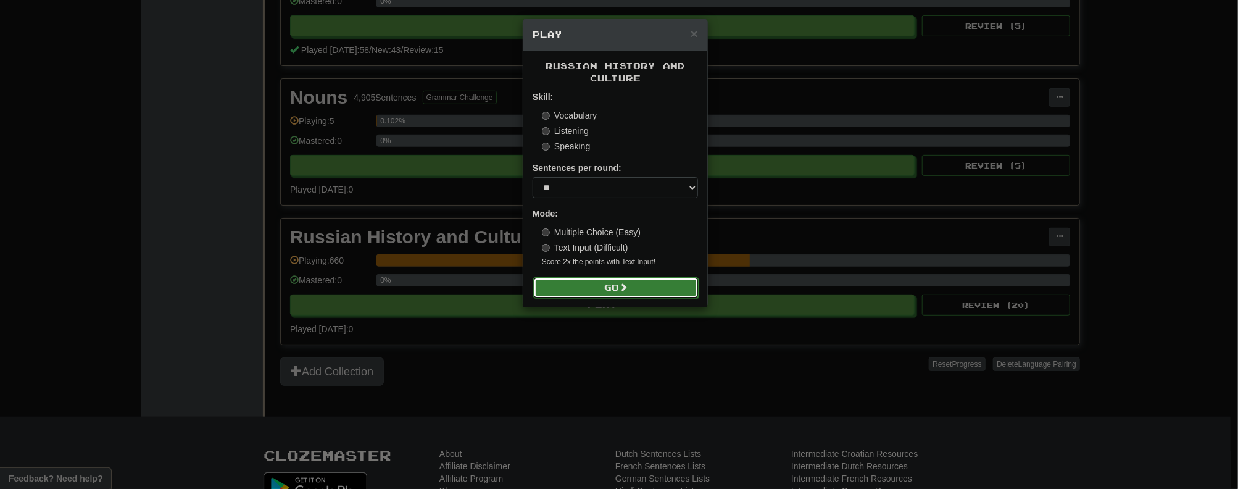
click at [596, 293] on button "Go" at bounding box center [615, 287] width 165 height 21
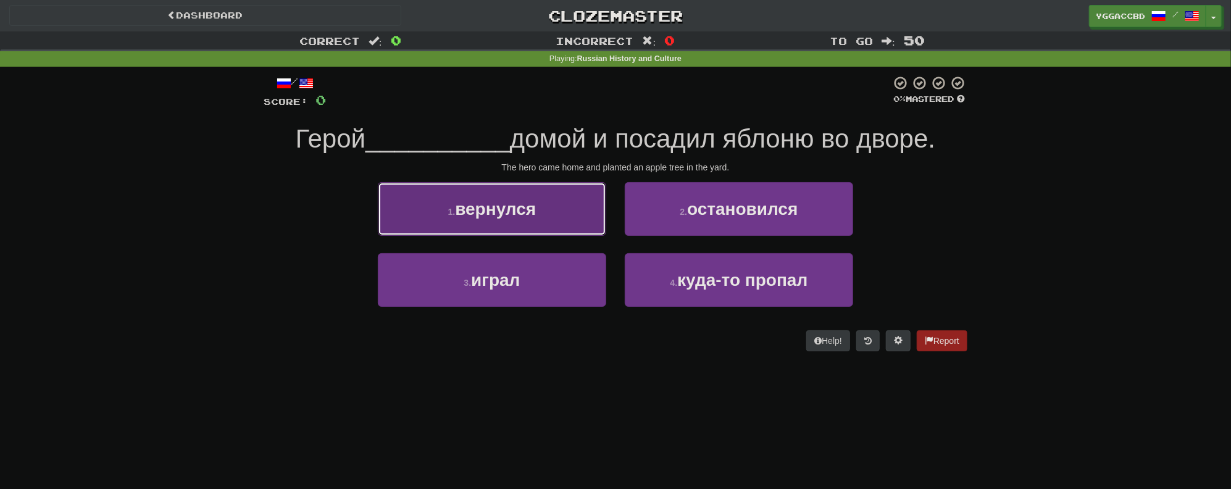
click at [555, 217] on button "1 . вернулся" at bounding box center [492, 209] width 228 height 54
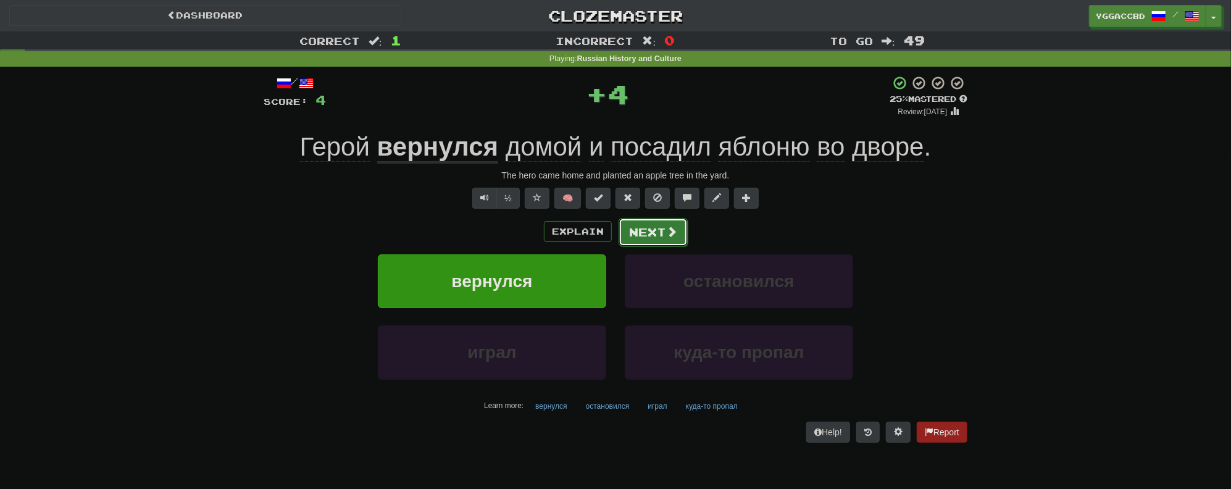
click at [654, 226] on button "Next" at bounding box center [652, 232] width 69 height 28
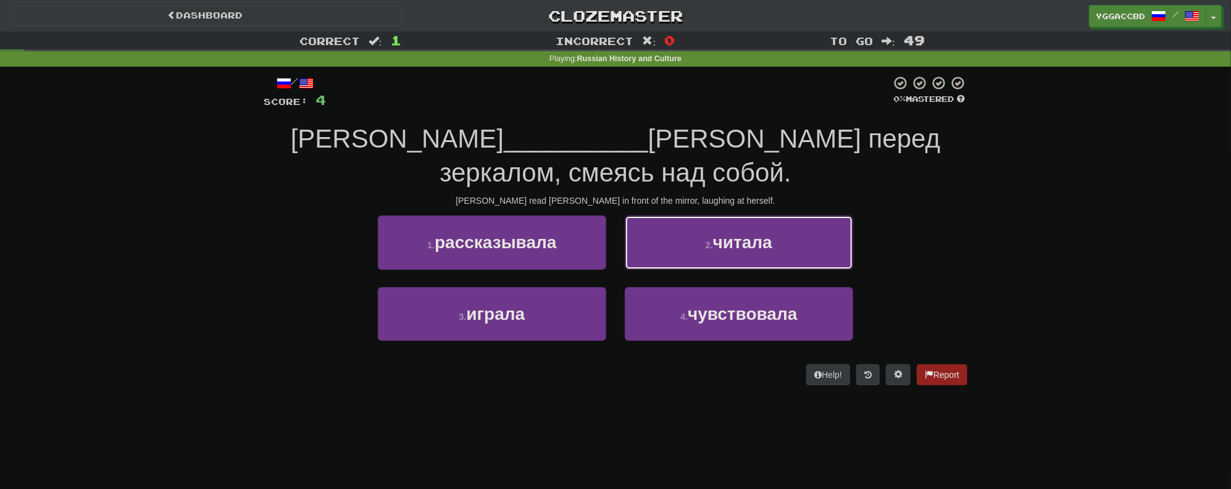
click at [750, 244] on span "читала" at bounding box center [742, 242] width 59 height 19
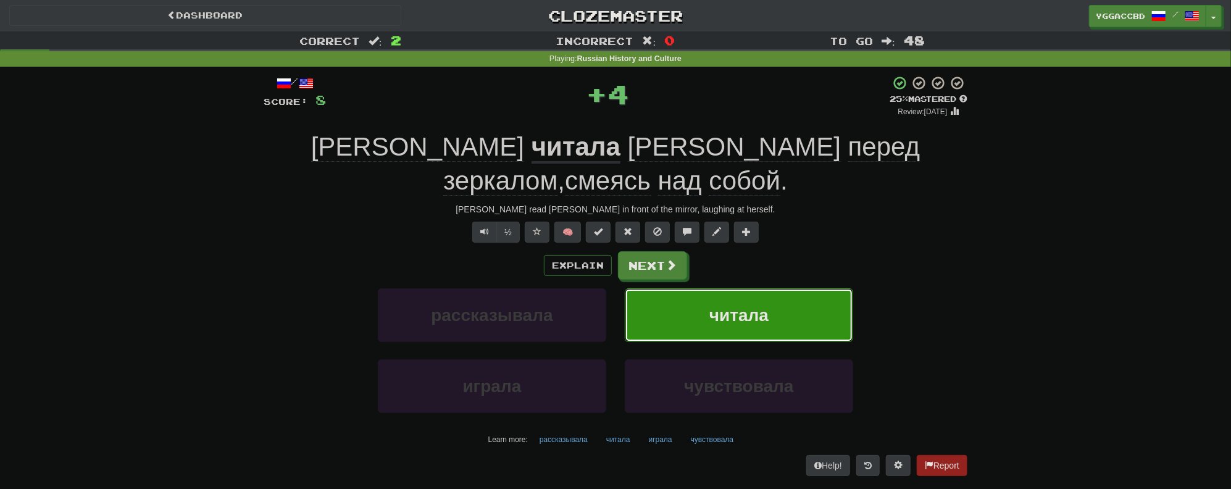
click at [649, 288] on button "читала" at bounding box center [739, 315] width 228 height 54
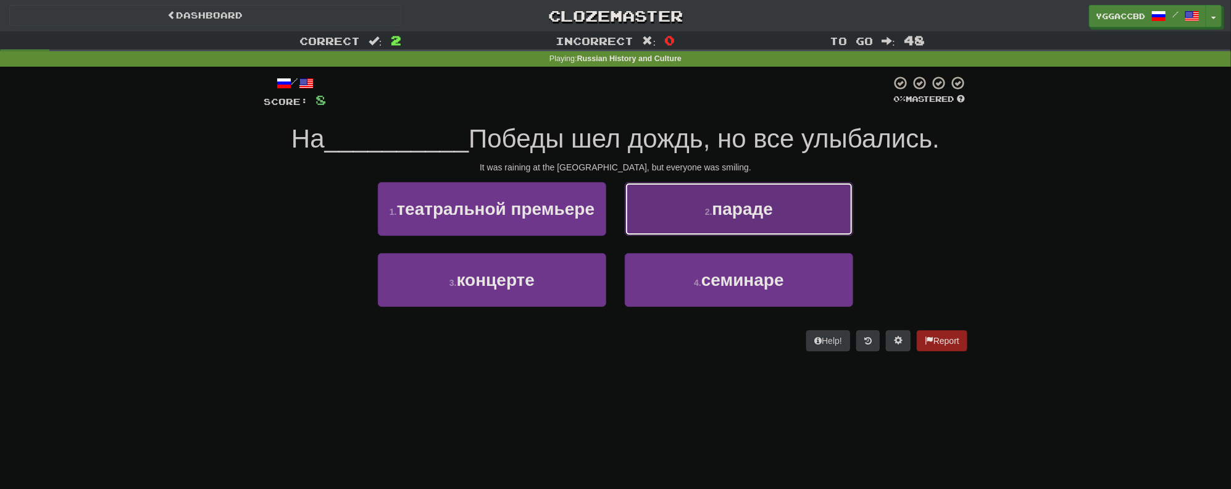
click at [704, 196] on button "2 . параде" at bounding box center [739, 209] width 228 height 54
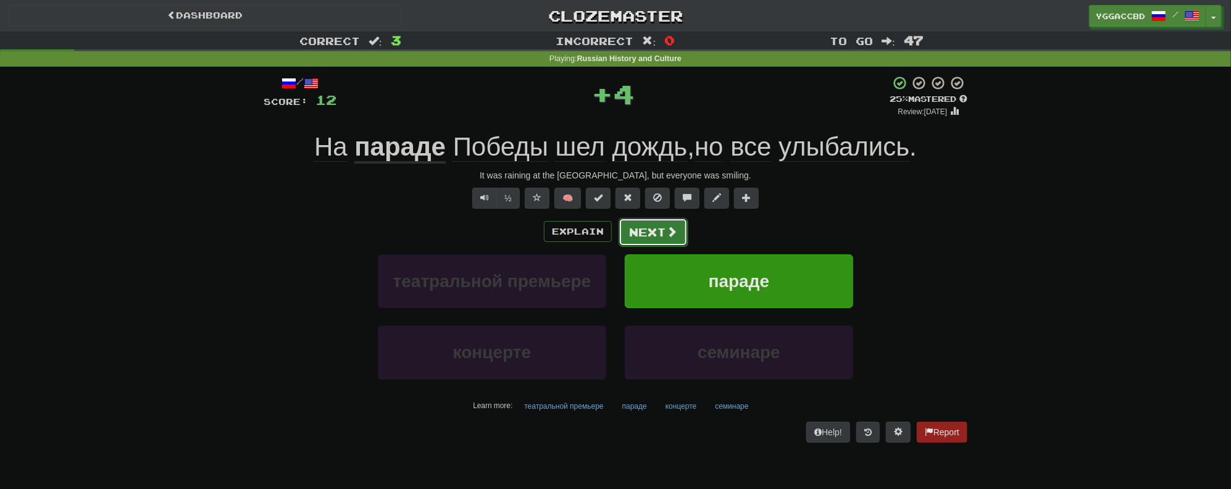
click at [642, 228] on button "Next" at bounding box center [652, 232] width 69 height 28
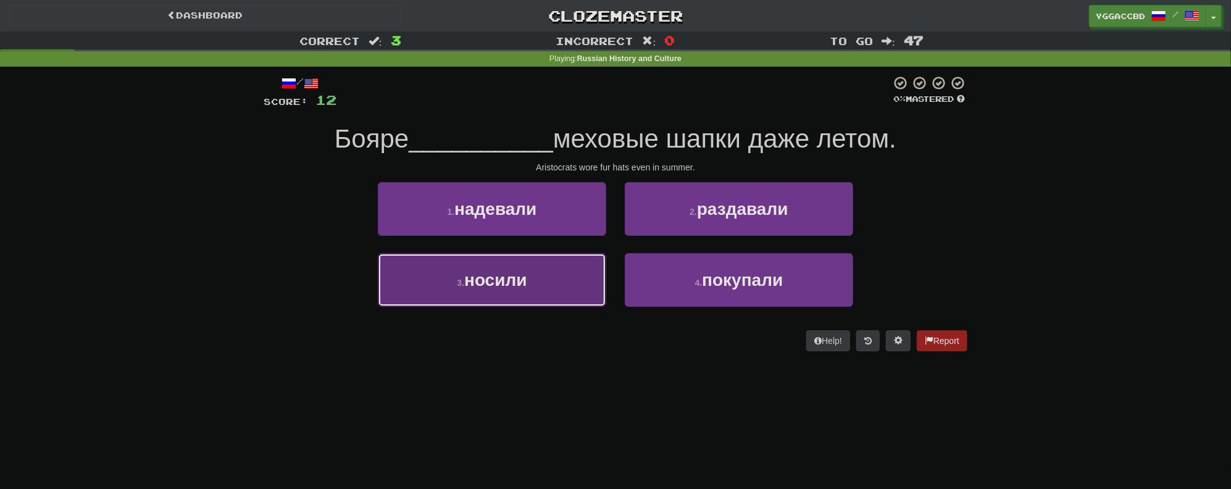
click at [558, 283] on button "3 . носили" at bounding box center [492, 280] width 228 height 54
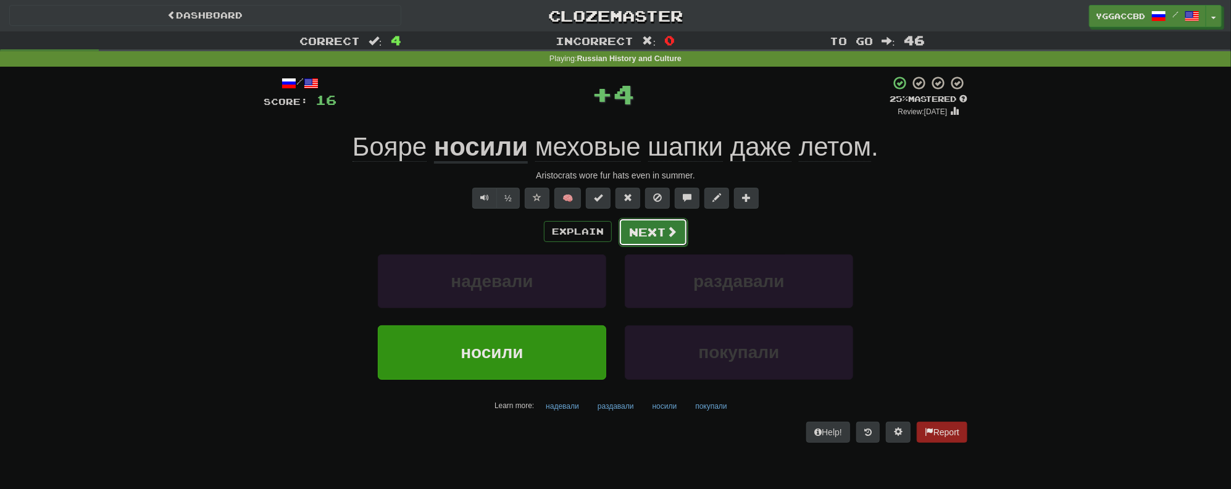
click at [649, 227] on button "Next" at bounding box center [652, 232] width 69 height 28
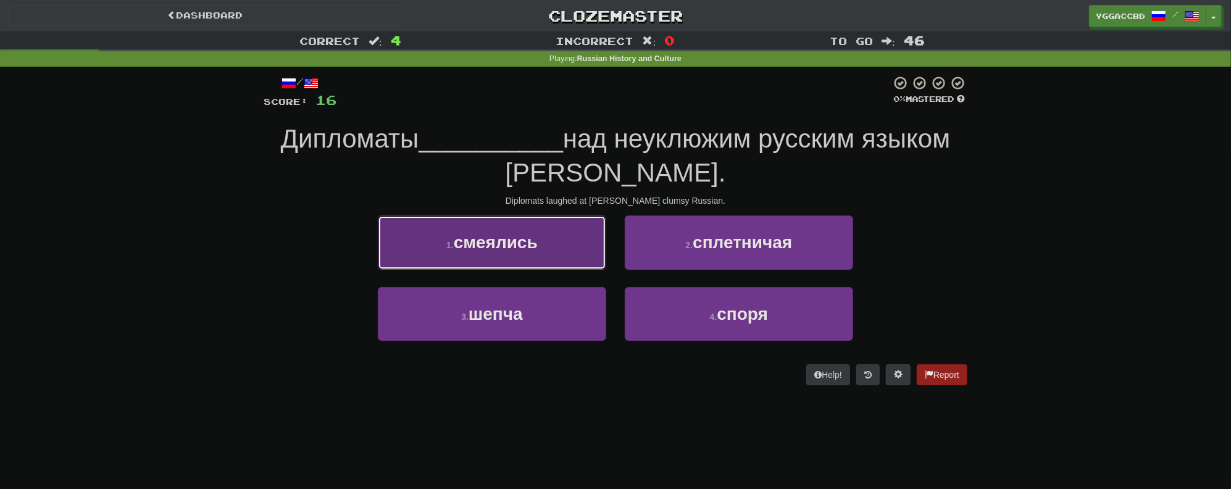
click at [560, 245] on button "1 . смеялись" at bounding box center [492, 242] width 228 height 54
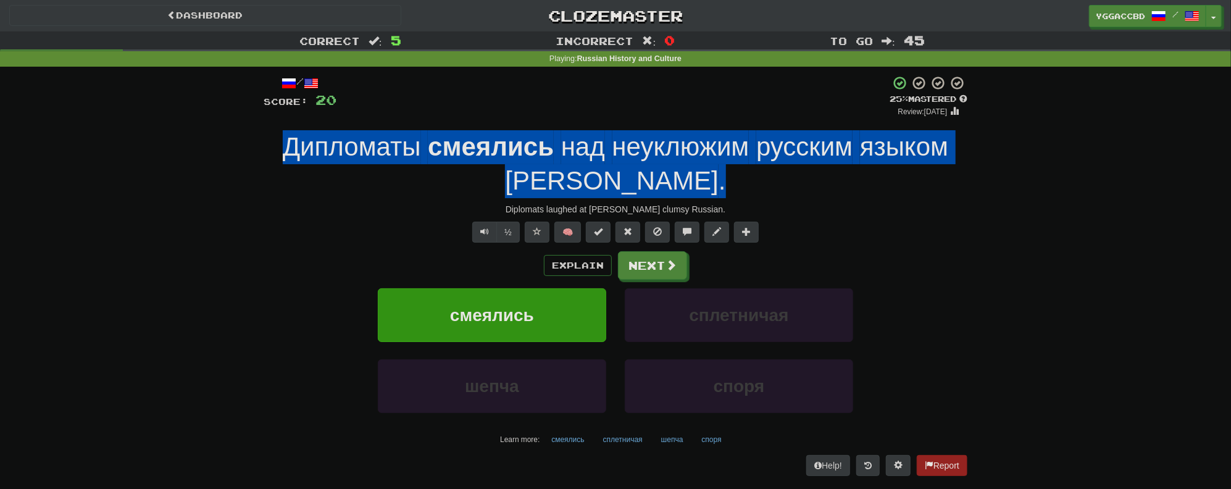
drag, startPoint x: 664, startPoint y: 192, endPoint x: 284, endPoint y: 146, distance: 382.9
click at [284, 146] on div "Дипломаты смеялись над неуклюжим русским языком Петра ." at bounding box center [615, 163] width 703 height 67
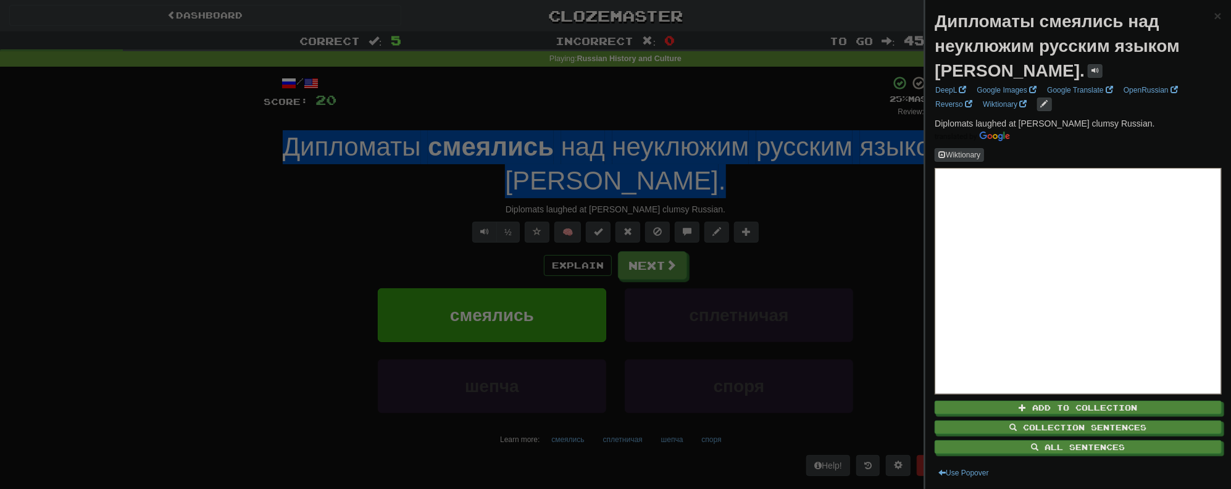
copy div "Дипломаты смеялись над неуклюжим русским языком Петра ."
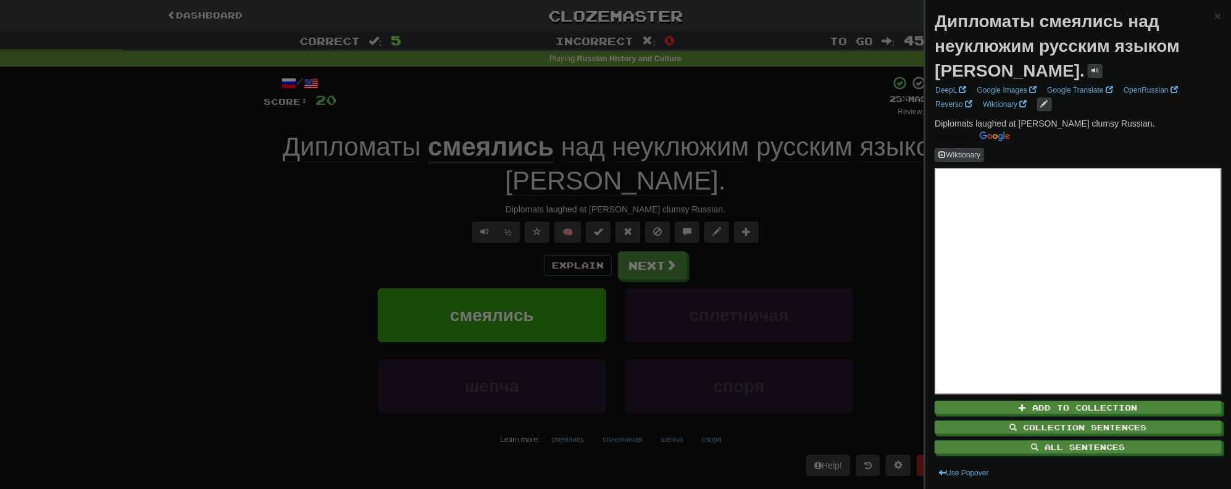
click at [188, 264] on div at bounding box center [615, 244] width 1231 height 489
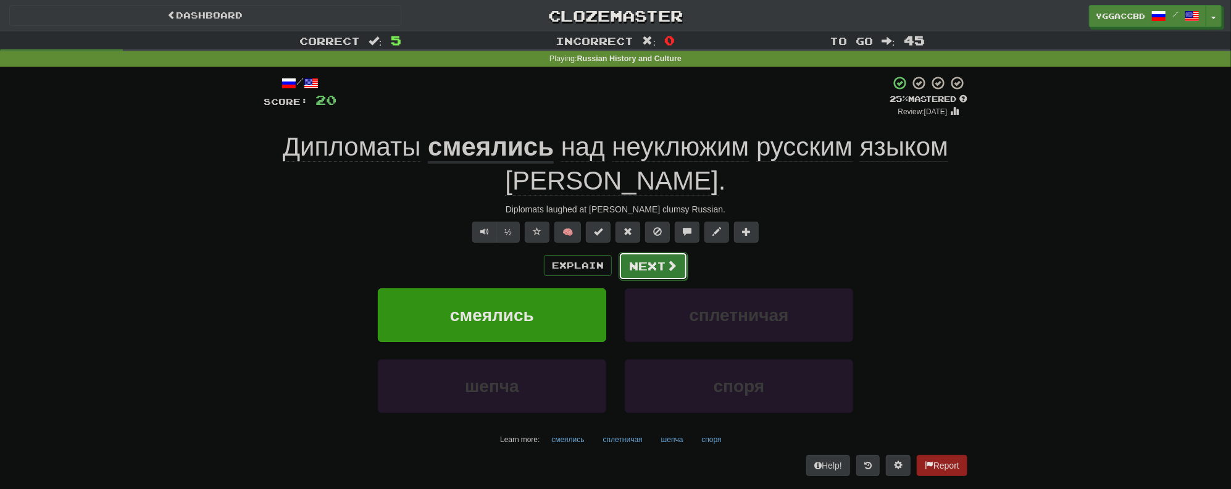
click at [638, 269] on button "Next" at bounding box center [652, 266] width 69 height 28
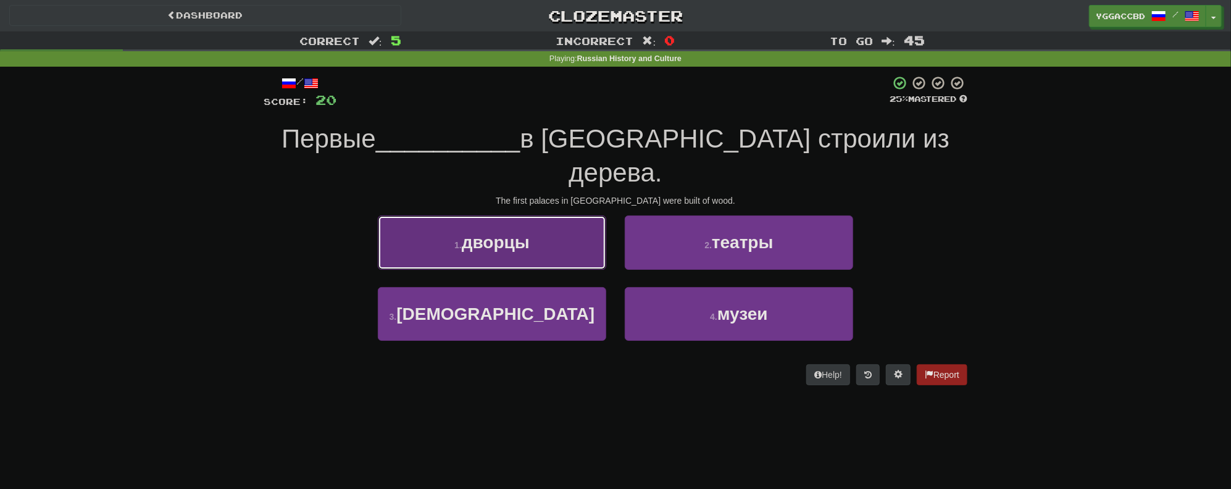
click at [499, 222] on button "1 . дворцы" at bounding box center [492, 242] width 228 height 54
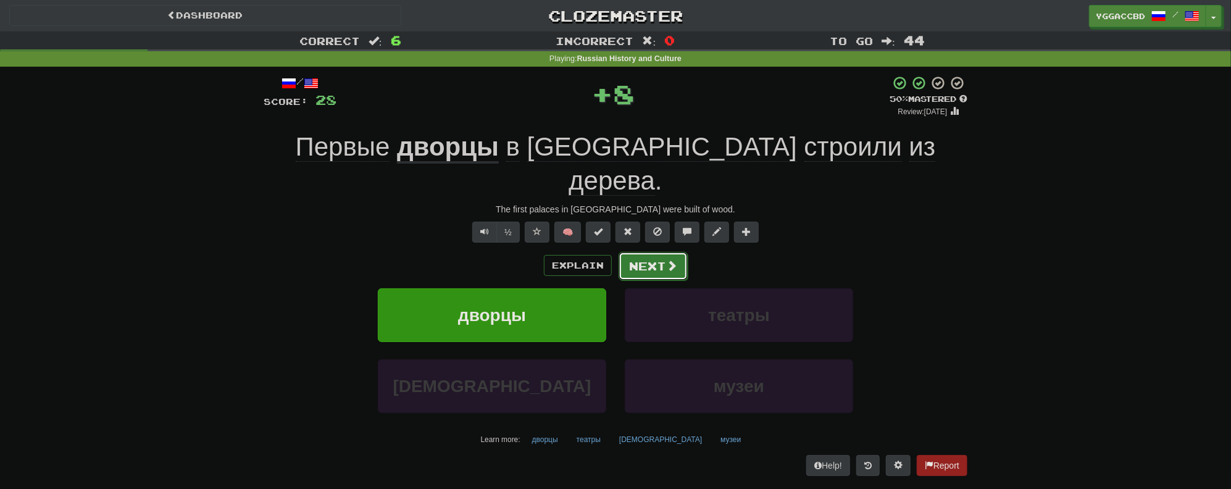
click at [640, 252] on button "Next" at bounding box center [652, 266] width 69 height 28
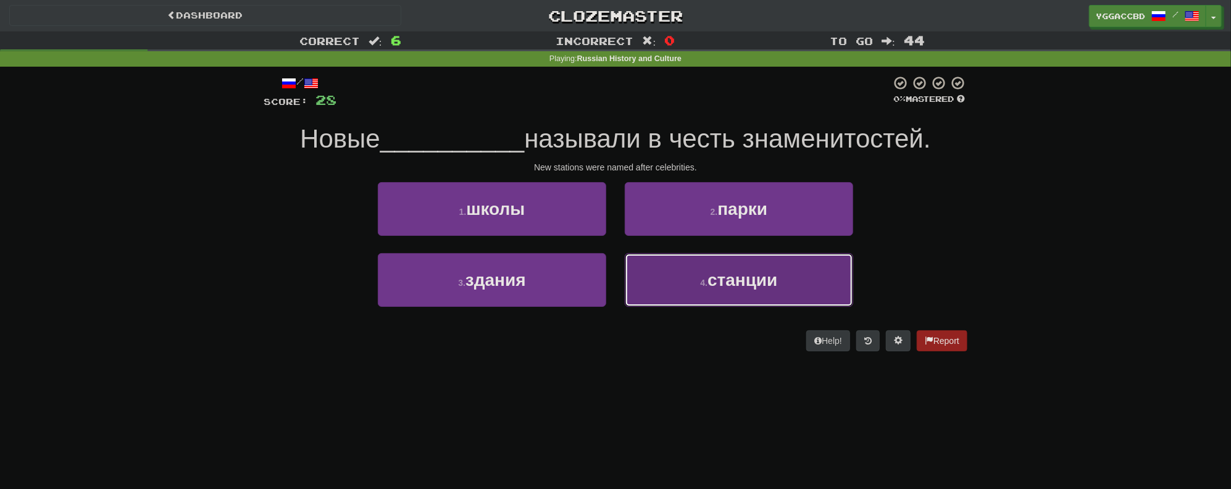
click at [738, 281] on span "станции" at bounding box center [742, 279] width 70 height 19
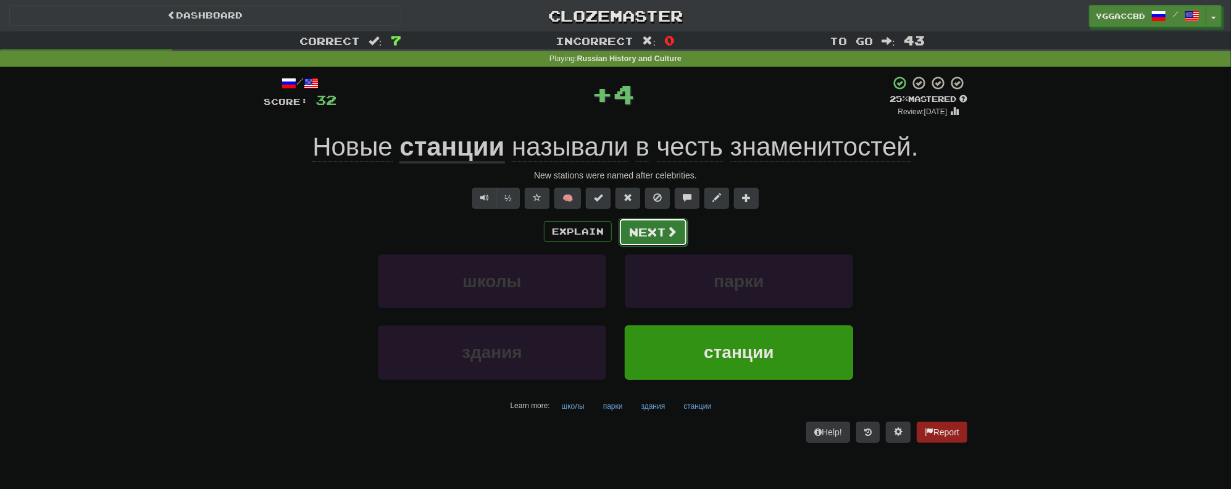
click at [651, 236] on button "Next" at bounding box center [652, 232] width 69 height 28
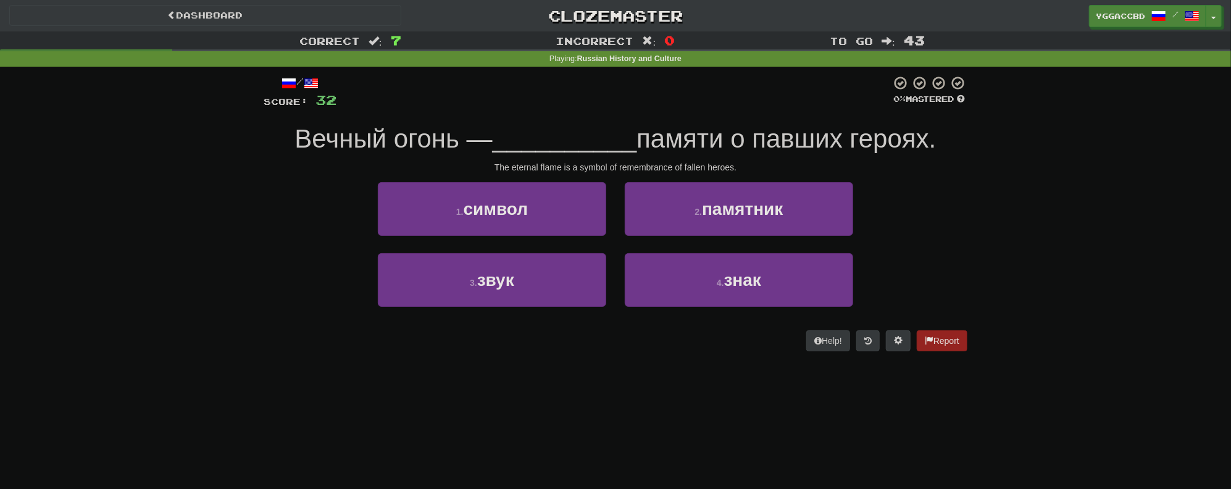
click at [237, 198] on div "Correct : 7 Incorrect : 0 To go : 43 Playing : Russian History and Culture / Sc…" at bounding box center [615, 199] width 1231 height 337
click at [416, 223] on button "1 . символ" at bounding box center [492, 209] width 228 height 54
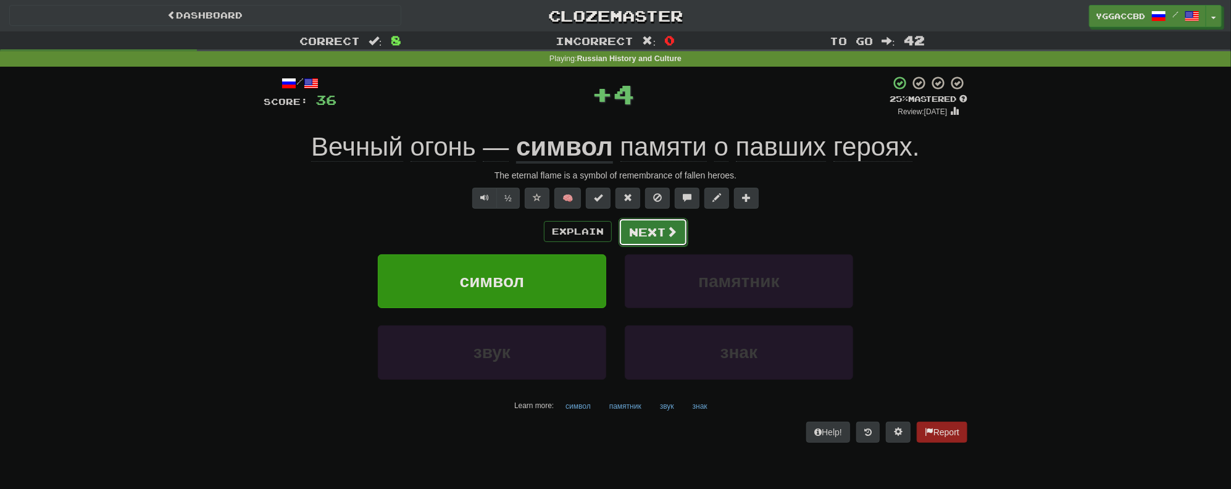
click at [651, 228] on button "Next" at bounding box center [652, 232] width 69 height 28
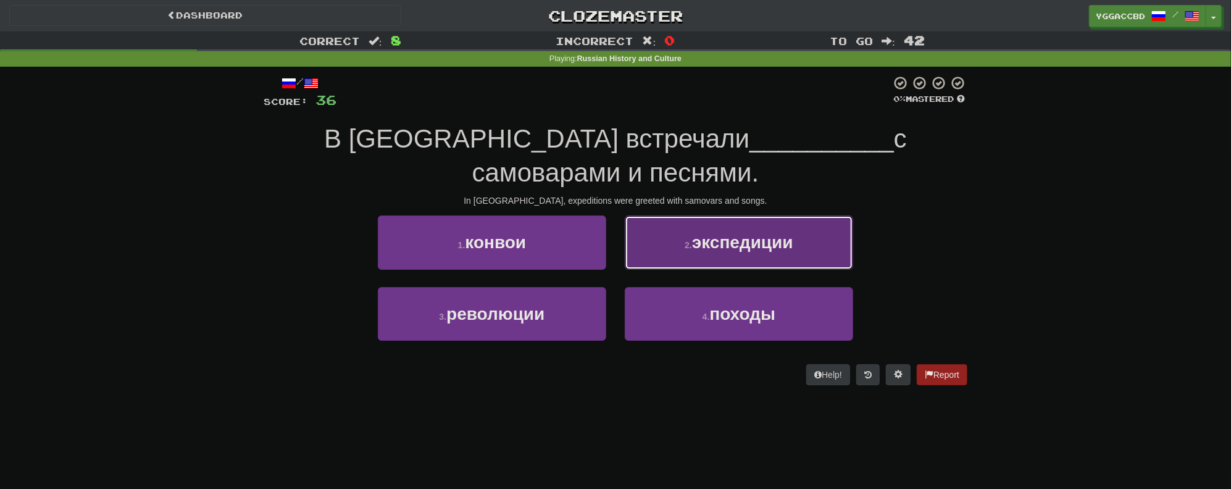
click at [748, 255] on button "2 . экспедиции" at bounding box center [739, 242] width 228 height 54
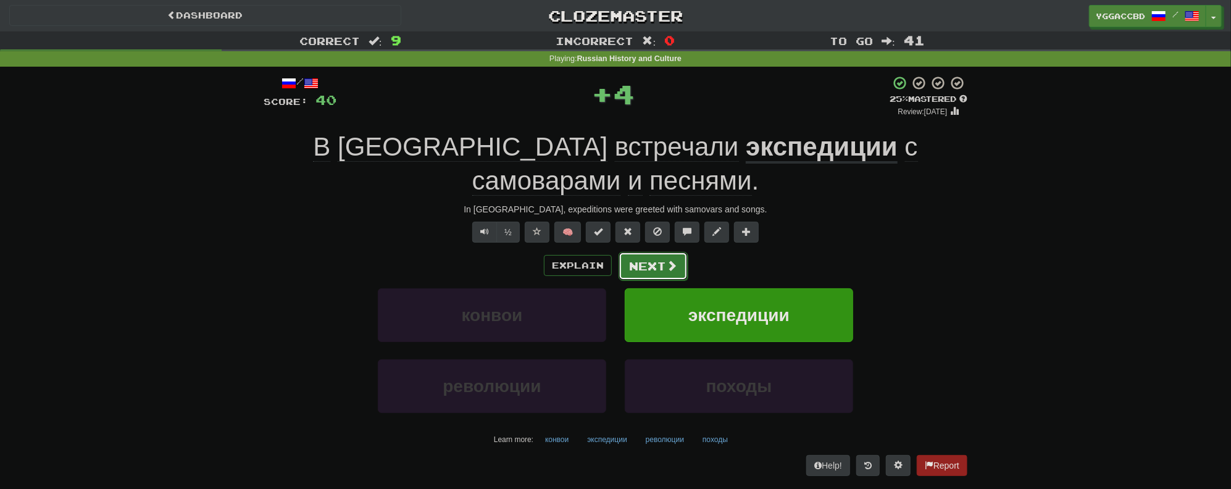
click at [657, 272] on button "Next" at bounding box center [652, 266] width 69 height 28
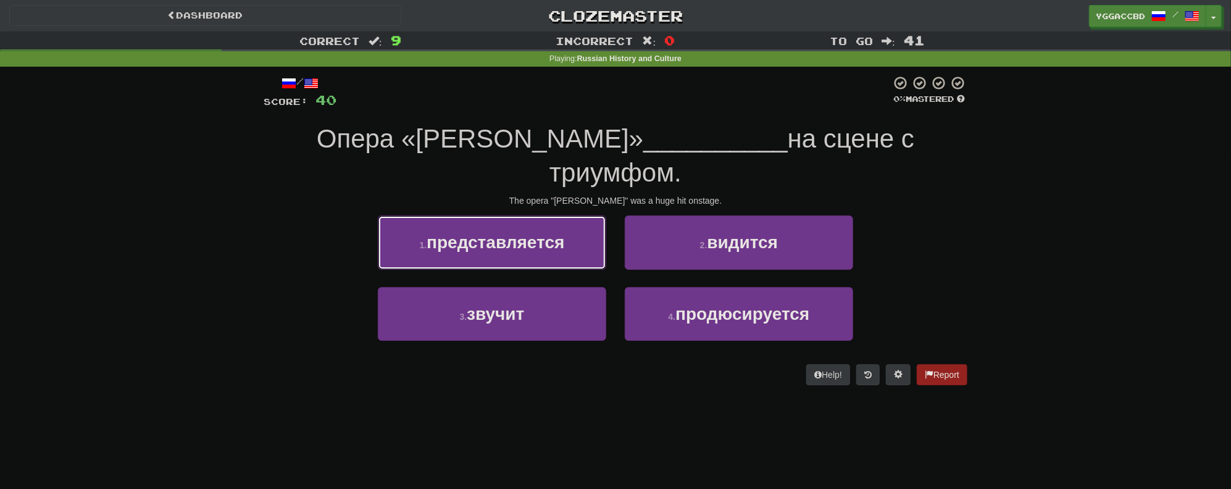
click at [541, 259] on button "1 . представляется" at bounding box center [492, 242] width 228 height 54
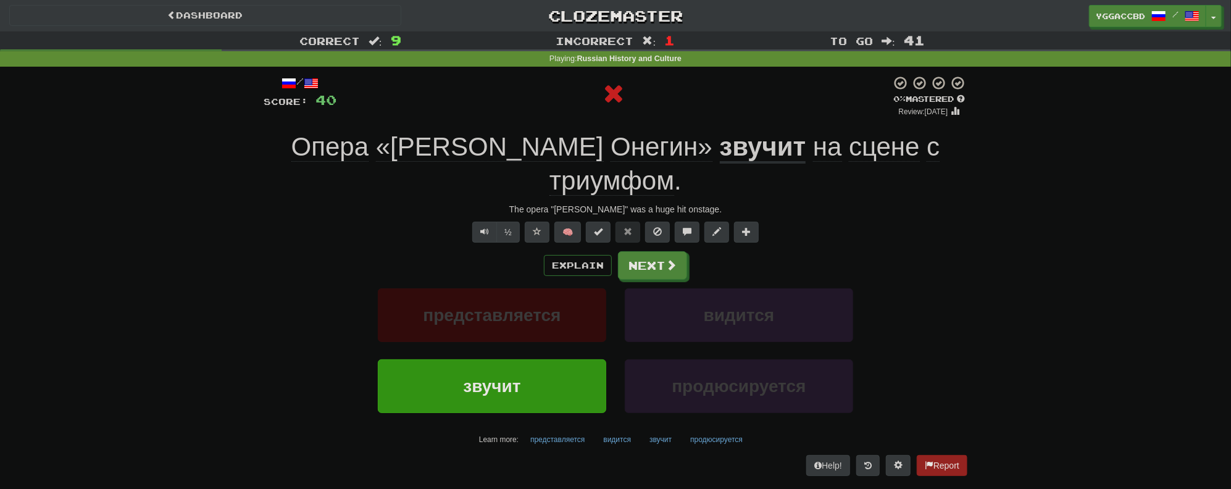
click at [849, 151] on span "сцене" at bounding box center [884, 147] width 71 height 30
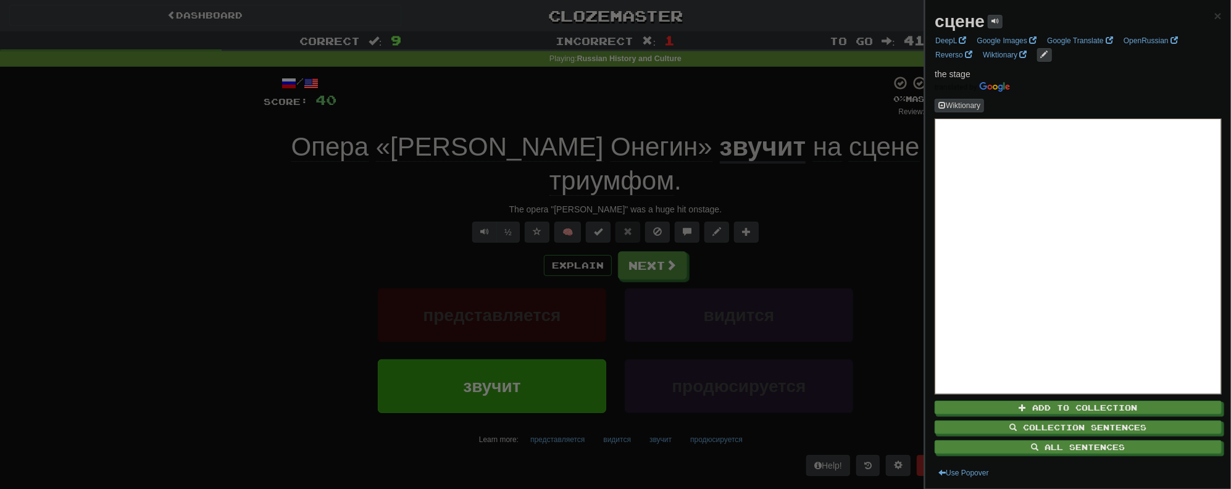
click at [745, 118] on div at bounding box center [615, 244] width 1231 height 489
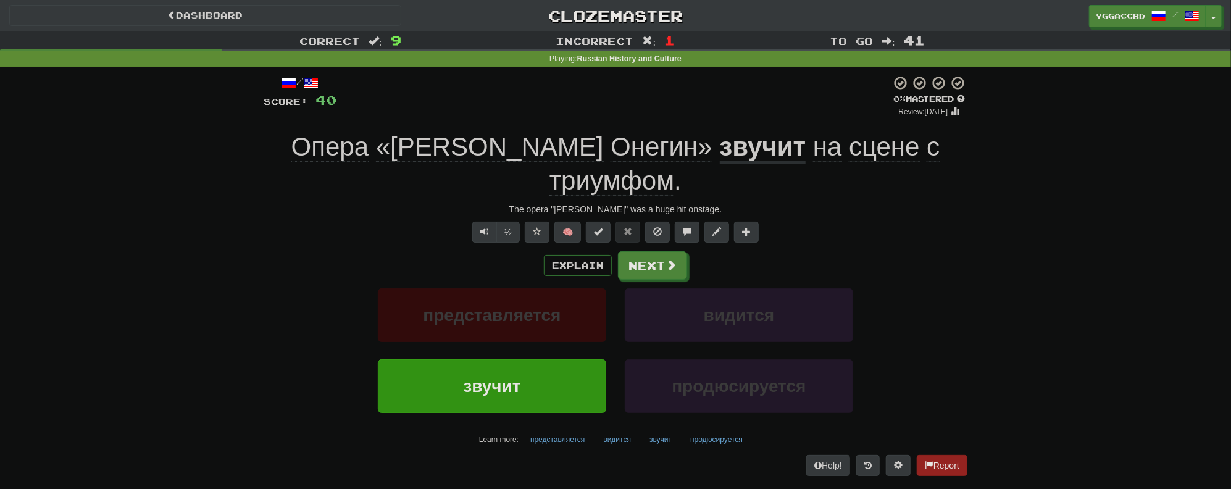
click at [720, 143] on u "звучит" at bounding box center [763, 147] width 86 height 31
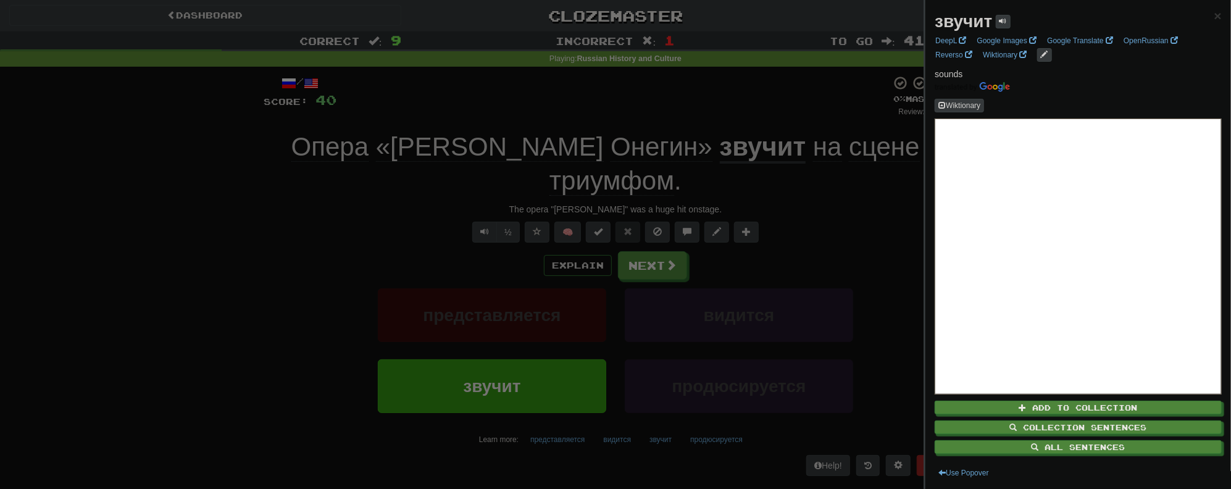
click at [661, 116] on div at bounding box center [615, 244] width 1231 height 489
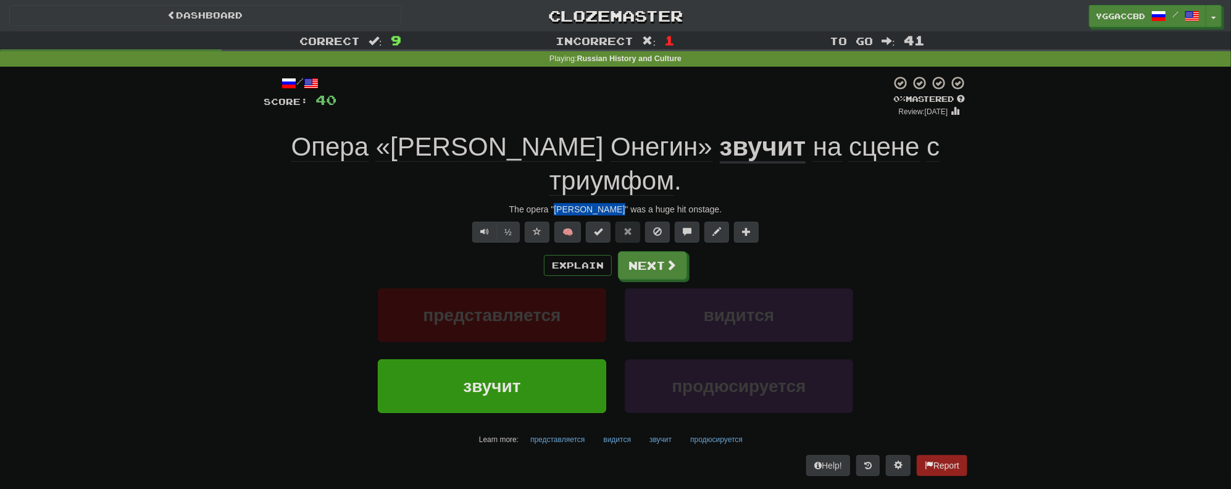
drag, startPoint x: 565, startPoint y: 175, endPoint x: 619, endPoint y: 177, distance: 53.7
click at [619, 203] on div "The opera "Eugene Onegin" was a huge hit onstage." at bounding box center [615, 209] width 703 height 12
copy div "Eugene Onegin"
click at [629, 252] on button "Next" at bounding box center [652, 266] width 69 height 28
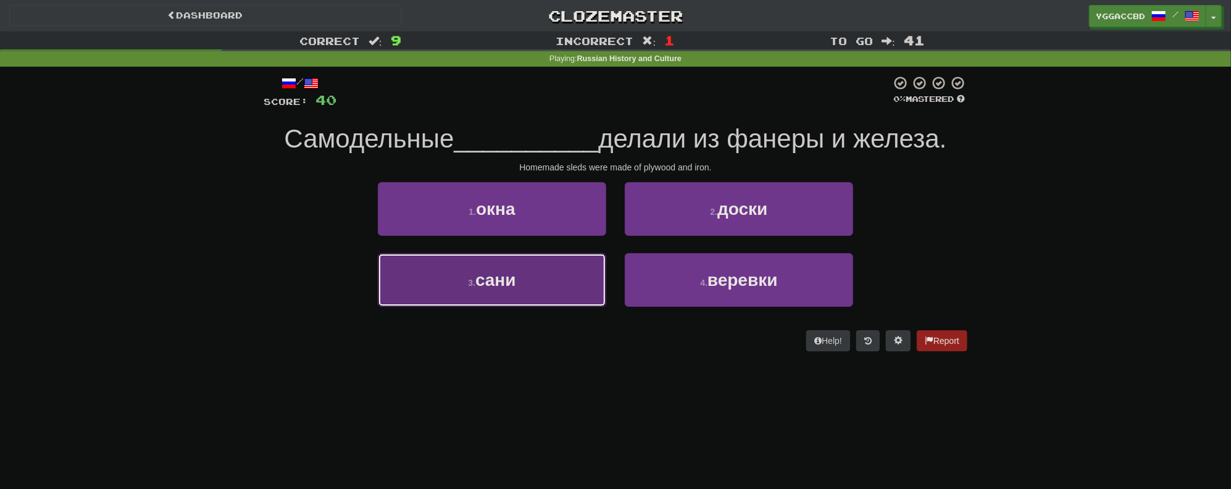
click at [560, 283] on button "3 . сани" at bounding box center [492, 280] width 228 height 54
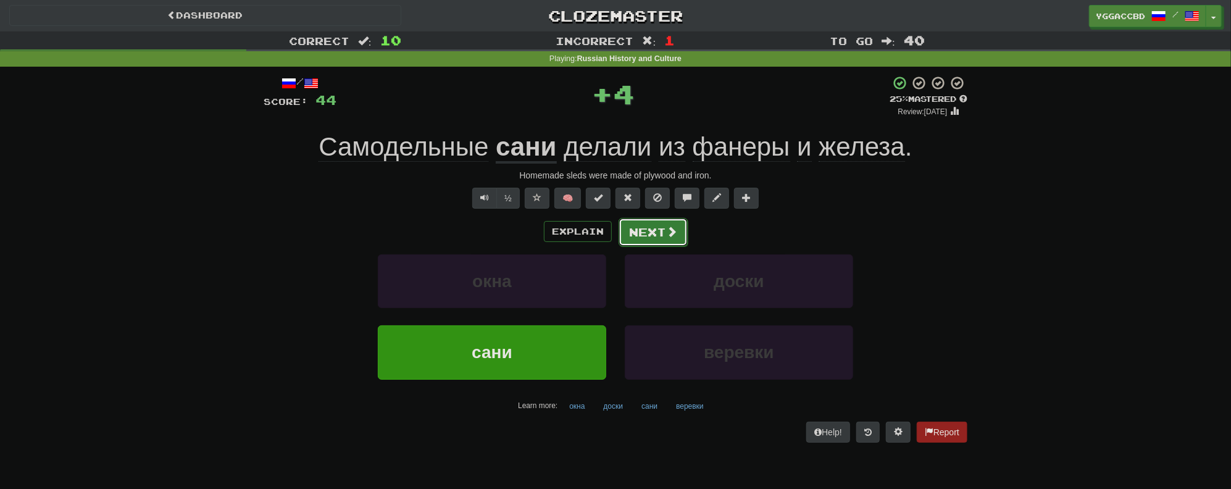
click at [639, 230] on button "Next" at bounding box center [652, 232] width 69 height 28
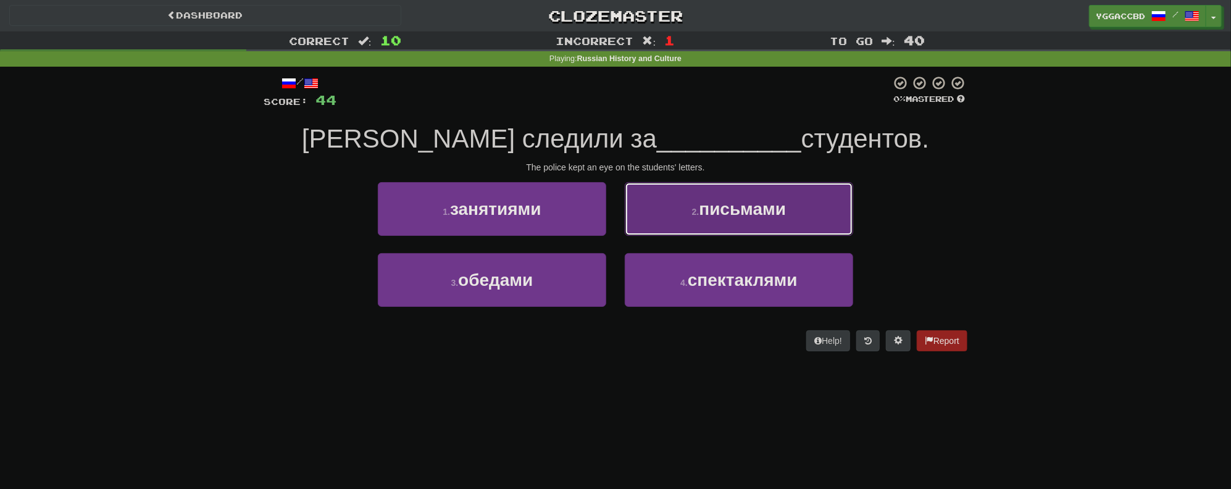
click at [697, 235] on button "2 . письмами" at bounding box center [739, 209] width 228 height 54
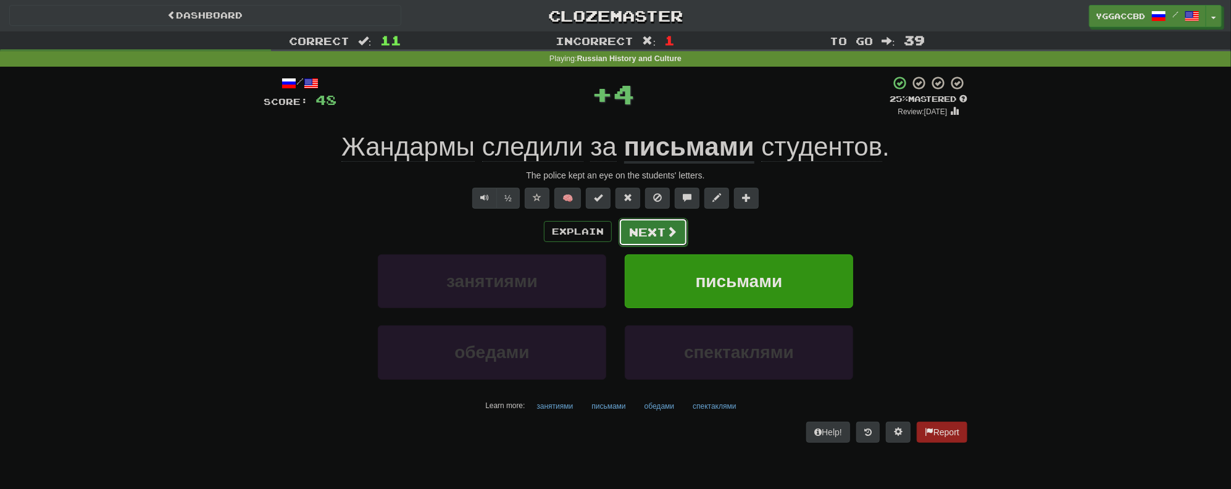
click at [659, 237] on button "Next" at bounding box center [652, 232] width 69 height 28
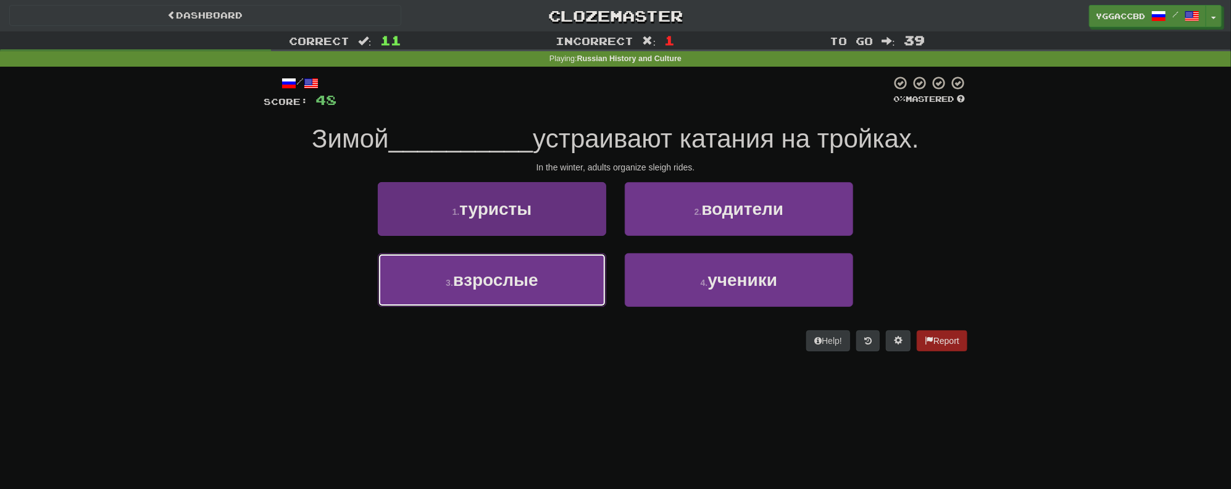
click at [552, 262] on button "3 . взрослые" at bounding box center [492, 280] width 228 height 54
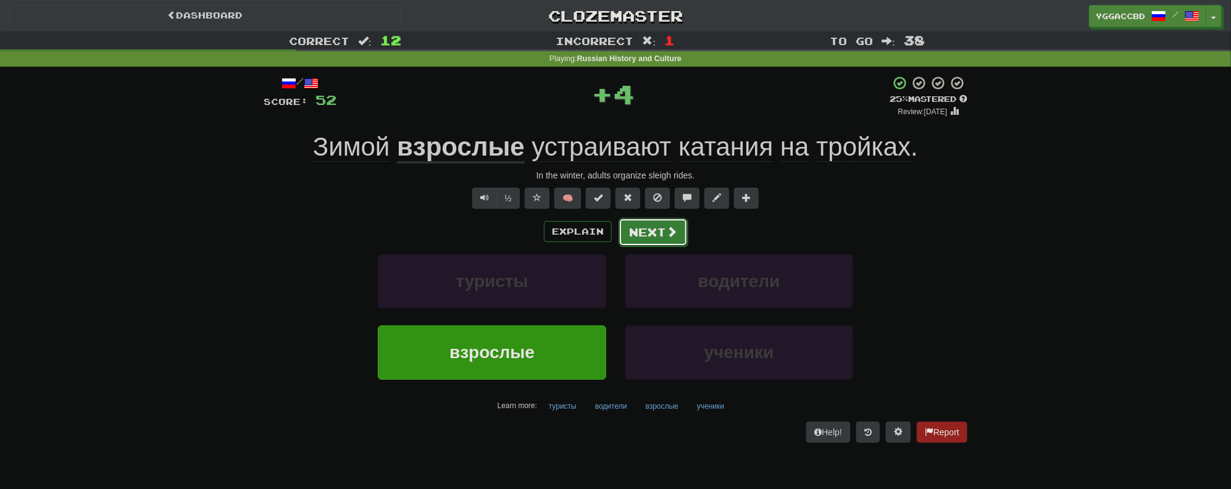
click at [636, 230] on button "Next" at bounding box center [652, 232] width 69 height 28
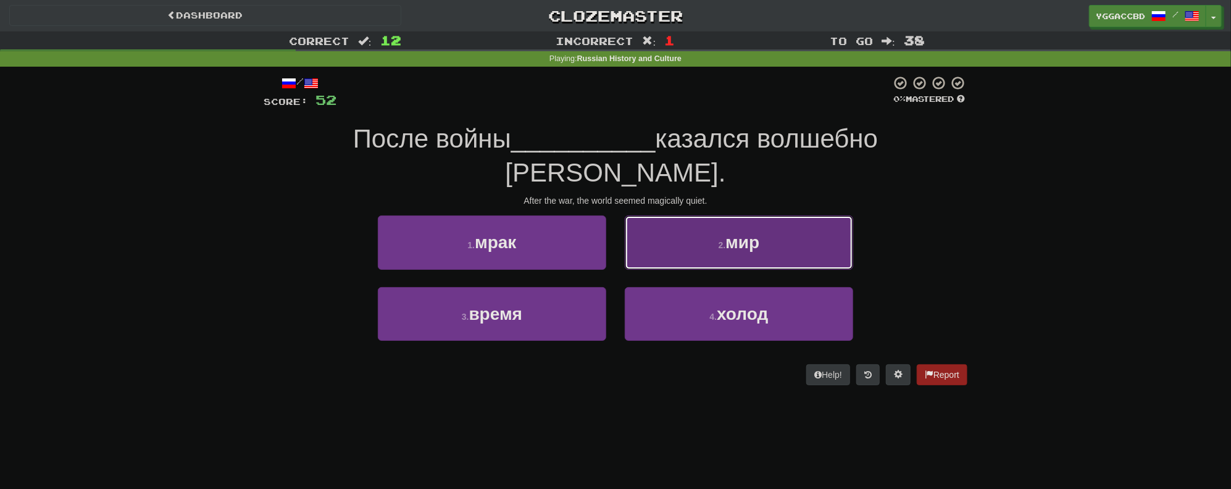
click at [669, 215] on button "2 . мир" at bounding box center [739, 242] width 228 height 54
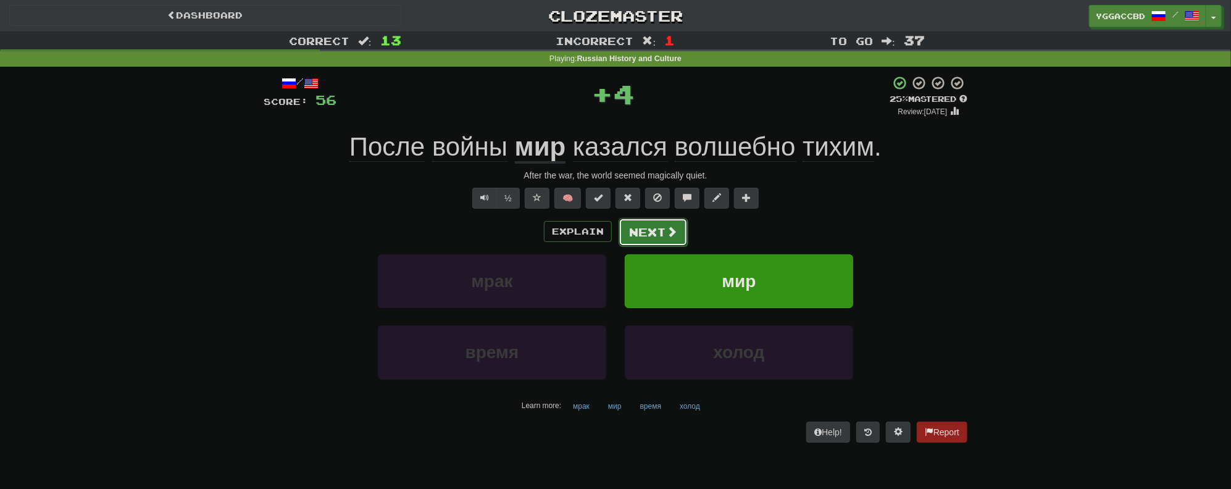
click at [642, 230] on button "Next" at bounding box center [652, 232] width 69 height 28
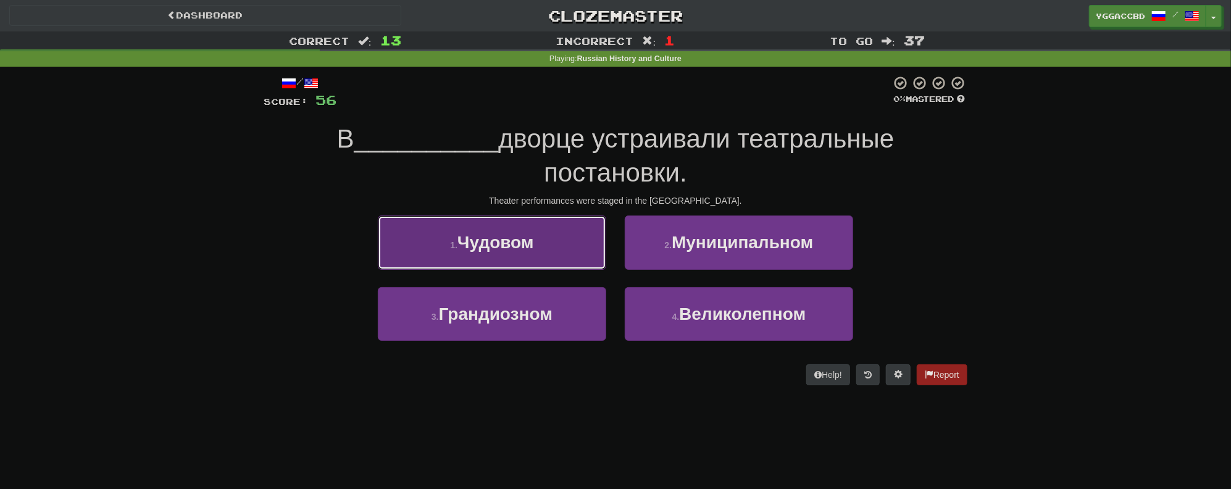
click at [563, 232] on button "1 . Чудовом" at bounding box center [492, 242] width 228 height 54
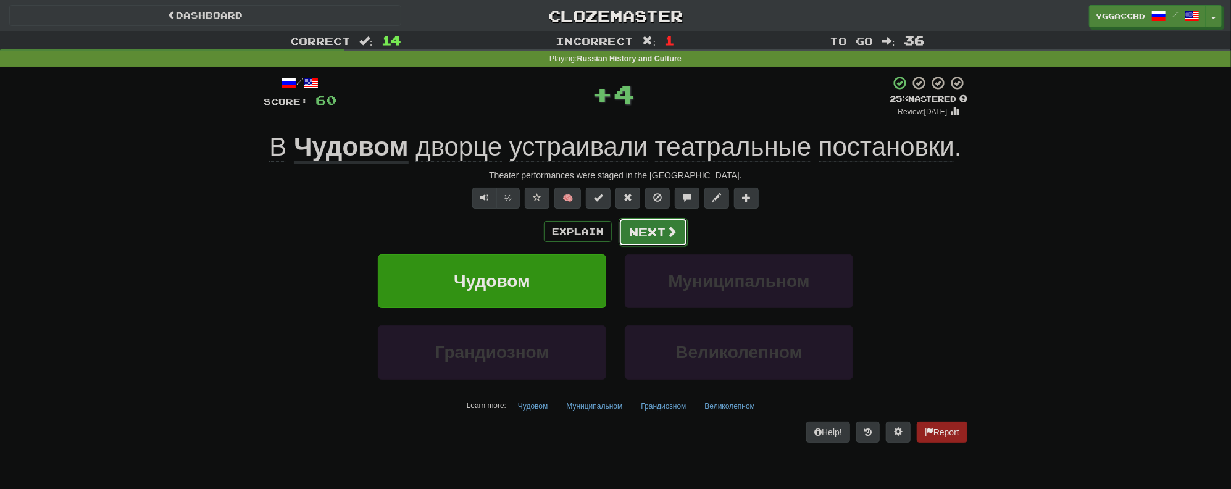
click at [637, 231] on button "Next" at bounding box center [652, 232] width 69 height 28
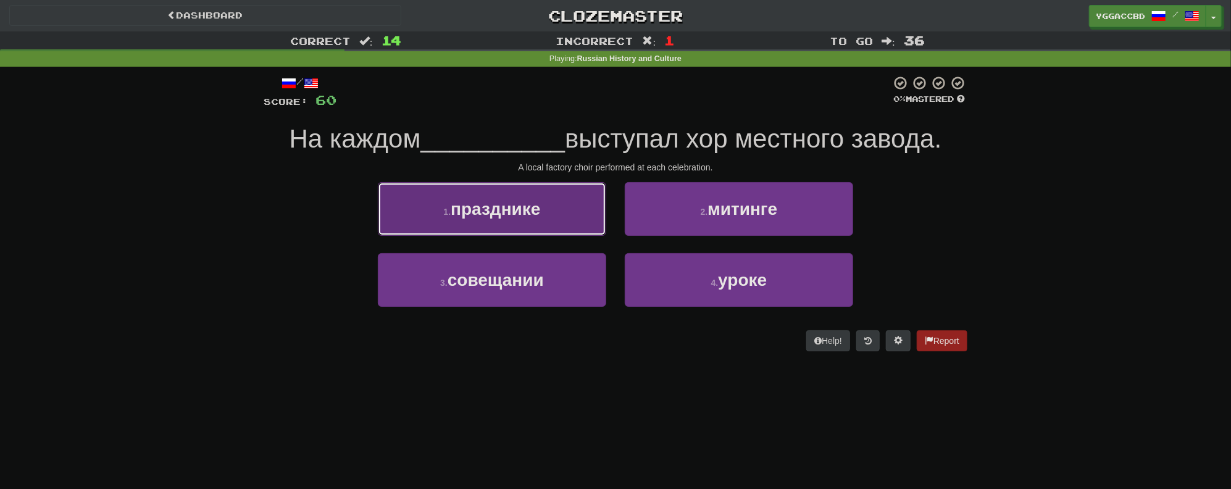
click at [514, 219] on button "1 . празднике" at bounding box center [492, 209] width 228 height 54
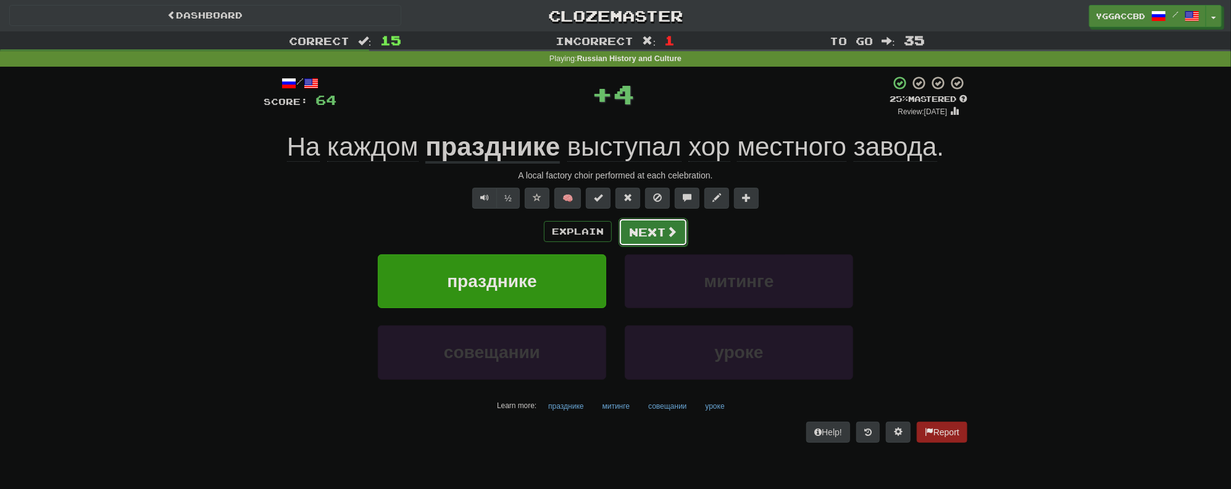
click at [673, 239] on button "Next" at bounding box center [652, 232] width 69 height 28
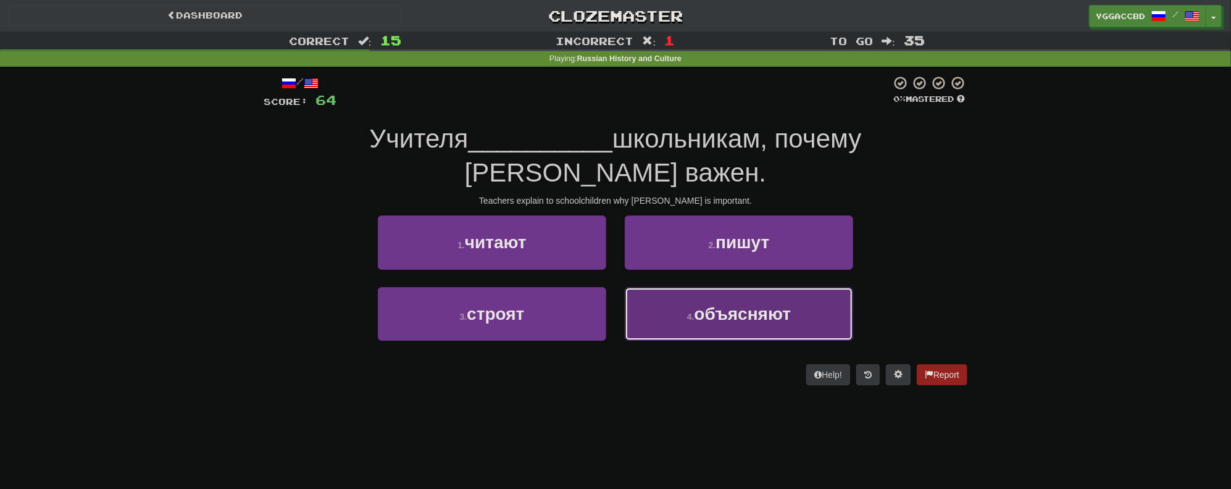
click at [748, 315] on span "объясняют" at bounding box center [742, 313] width 97 height 19
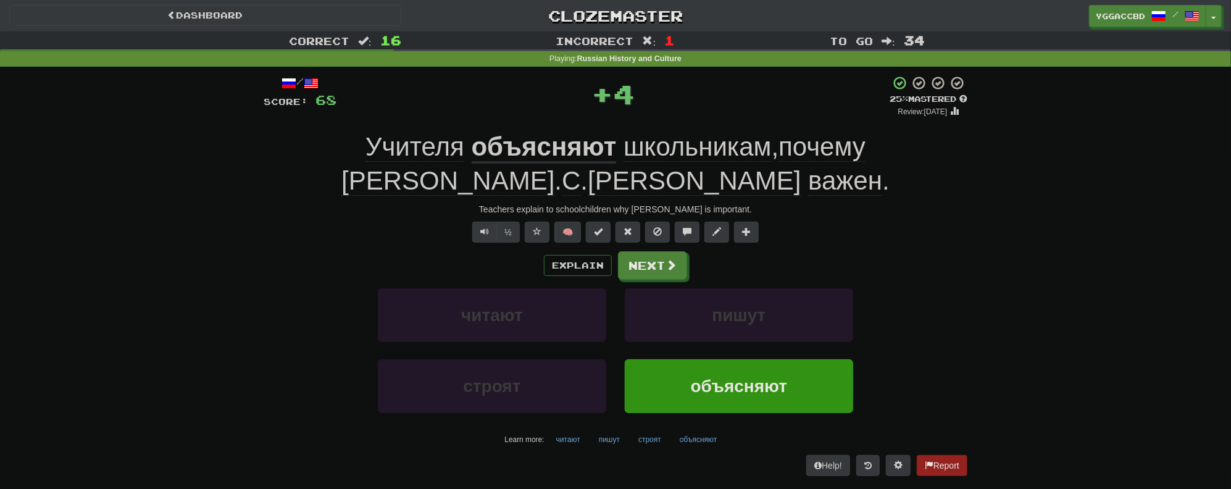
click at [605, 251] on div "Explain Next" at bounding box center [615, 265] width 703 height 28
click at [649, 255] on button "Next" at bounding box center [652, 266] width 69 height 28
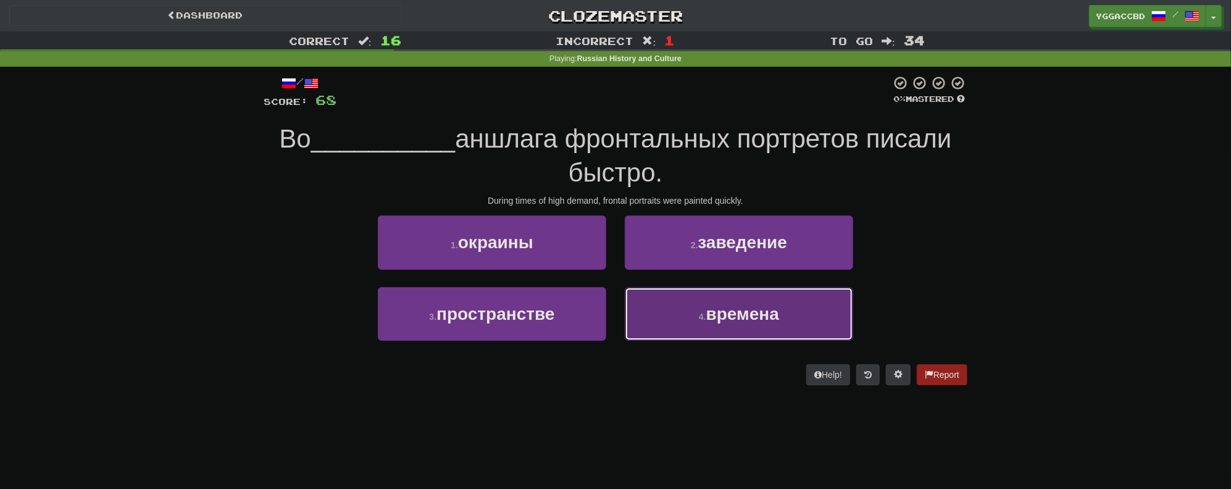
click at [770, 297] on button "4 . времена" at bounding box center [739, 314] width 228 height 54
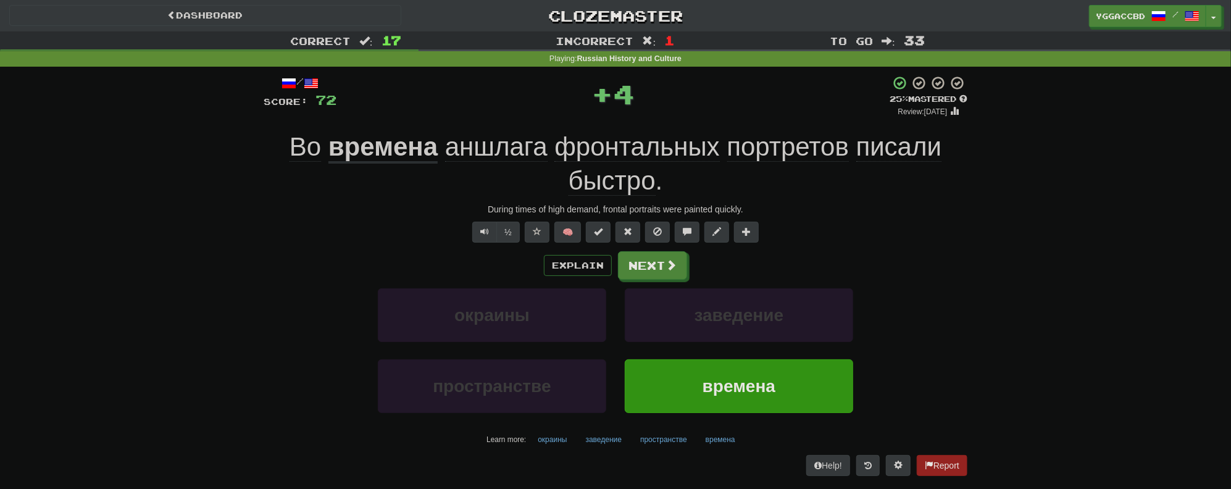
click at [644, 246] on div "/ Score: 72 + 4 25 % Mastered Review: 2025-09-20 Во времена аншлага фронтальных…" at bounding box center [615, 275] width 703 height 400
click at [647, 266] on button "Next" at bounding box center [652, 266] width 69 height 28
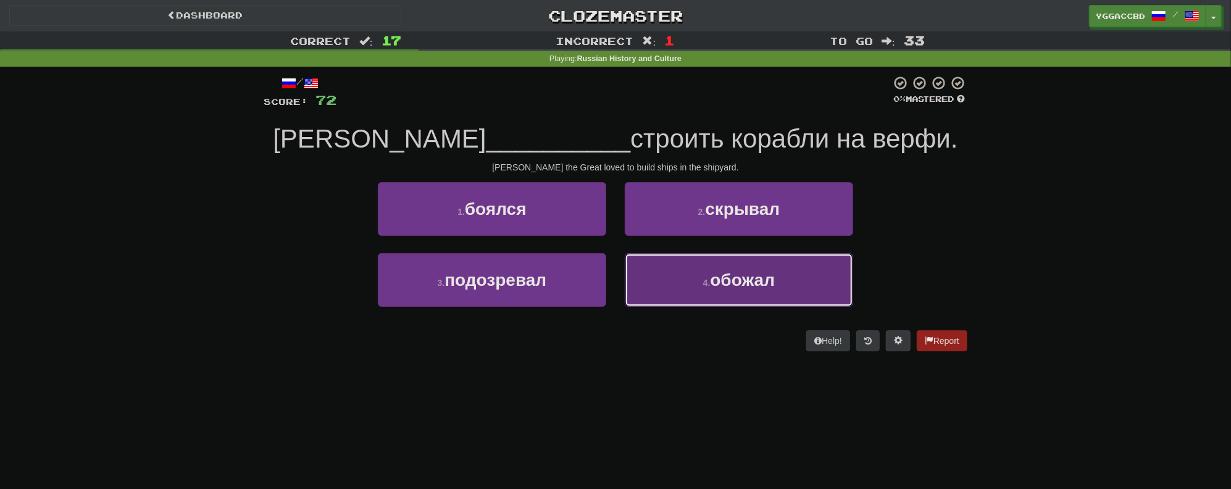
click at [750, 278] on span "обожал" at bounding box center [742, 279] width 65 height 19
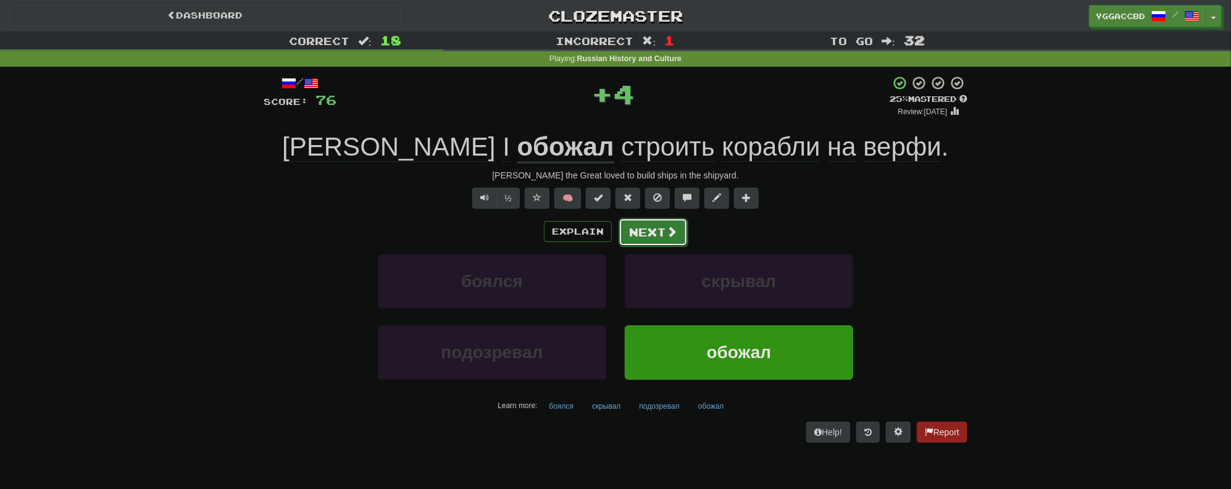
click at [663, 237] on button "Next" at bounding box center [652, 232] width 69 height 28
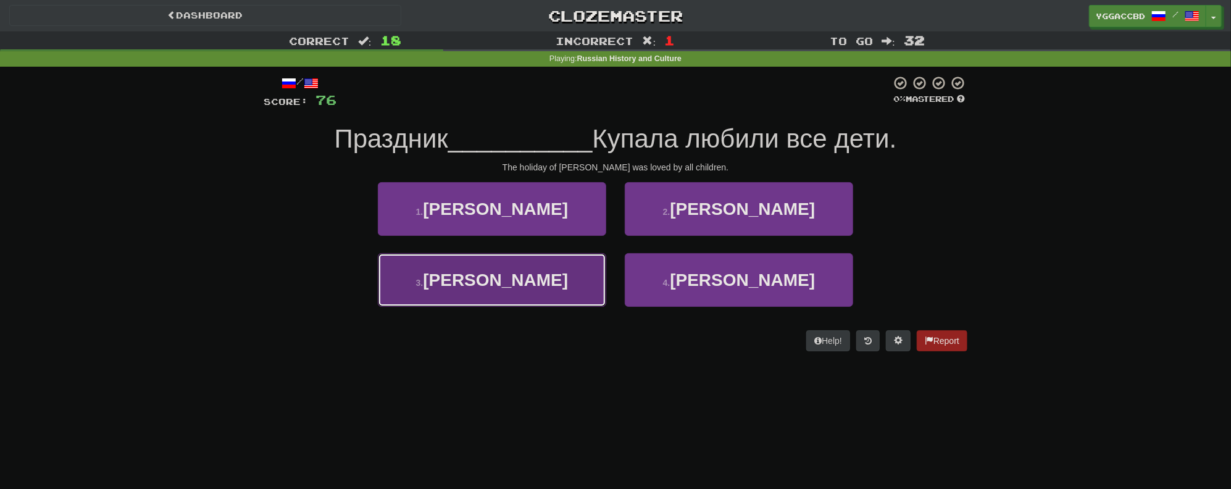
click at [547, 273] on button "3 . Иван" at bounding box center [492, 280] width 228 height 54
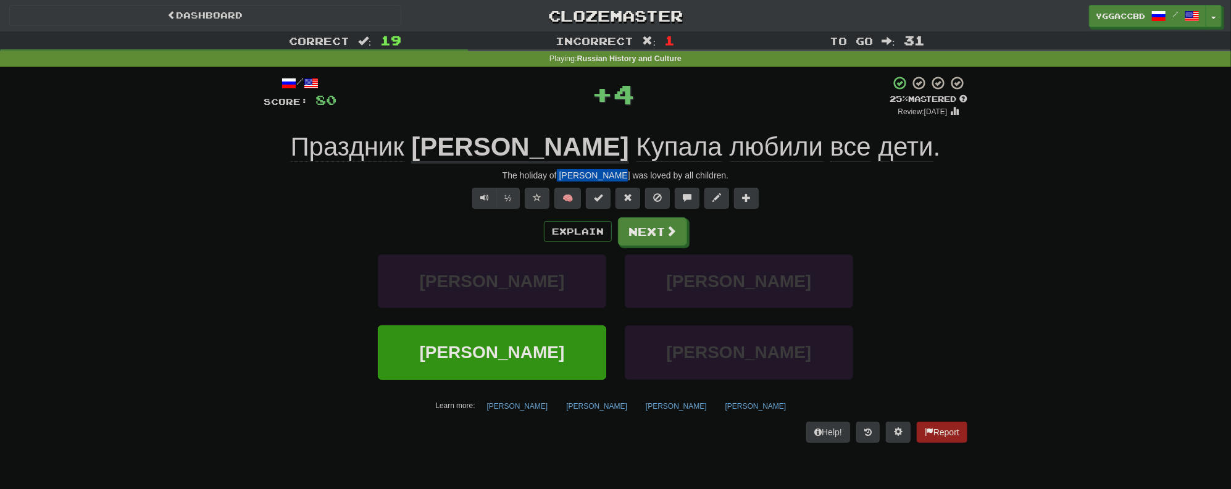
drag, startPoint x: 569, startPoint y: 175, endPoint x: 621, endPoint y: 176, distance: 52.5
click at [621, 176] on div "The holiday of Ivan Kupala was loved by all children." at bounding box center [615, 175] width 703 height 12
copy div "Ivan Kupala"
click at [163, 239] on div "Correct : 19 Incorrect : 1 To go : 31 Playing : Russian History and Culture / S…" at bounding box center [615, 245] width 1231 height 428
click at [644, 229] on button "Next" at bounding box center [652, 232] width 69 height 28
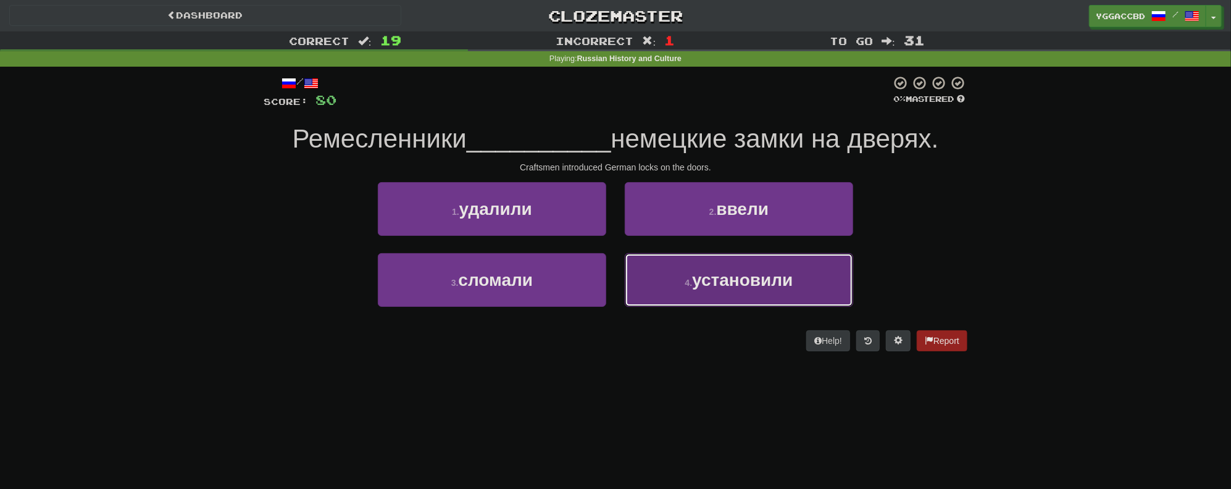
click at [711, 280] on span "установили" at bounding box center [742, 279] width 101 height 19
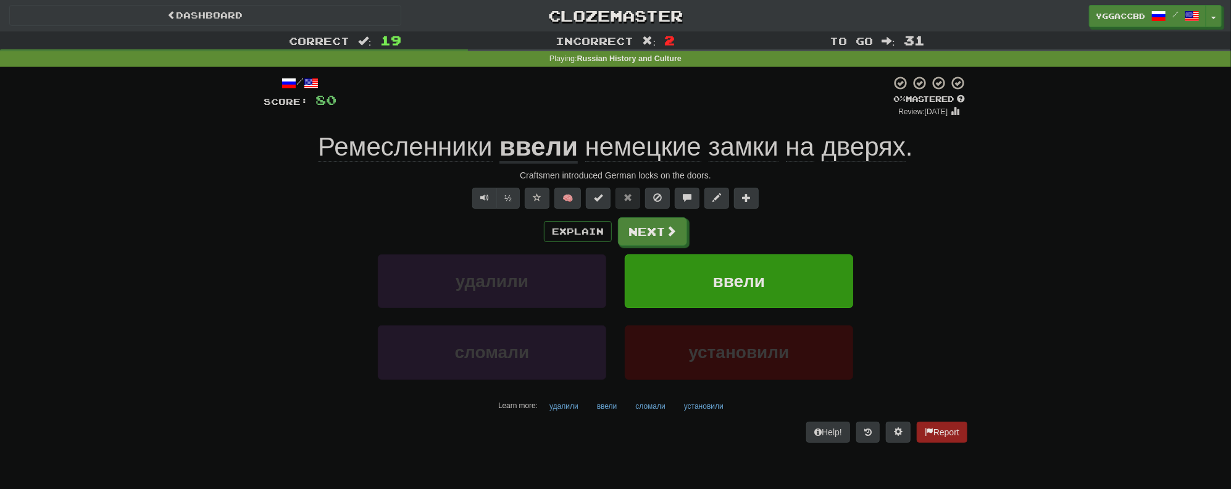
click at [1092, 262] on div "Correct : 19 Incorrect : 2 To go : 31 Playing : Russian History and Culture / S…" at bounding box center [615, 245] width 1231 height 428
click at [542, 146] on u "ввели" at bounding box center [538, 147] width 78 height 31
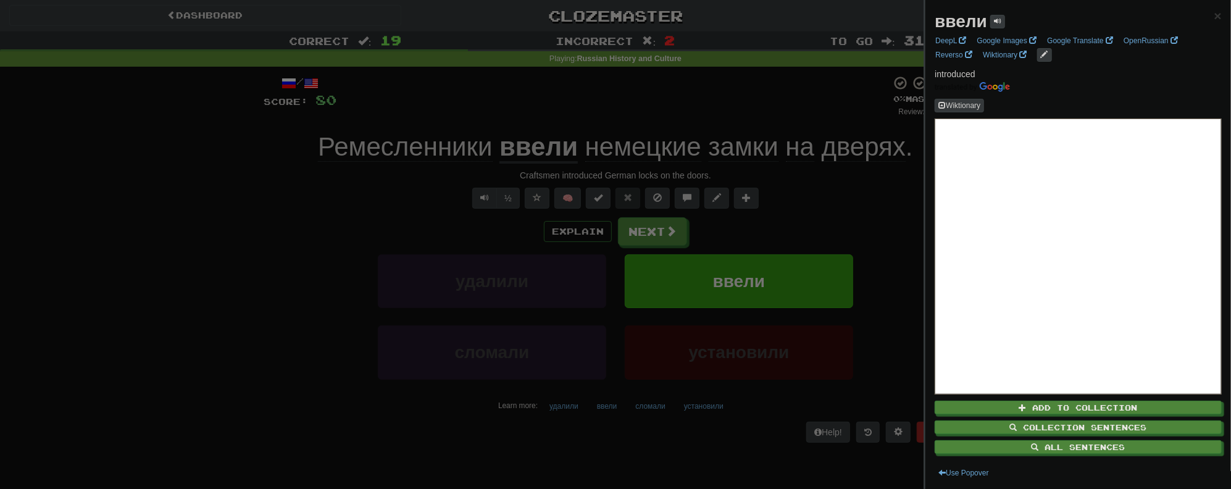
click at [844, 196] on div at bounding box center [615, 244] width 1231 height 489
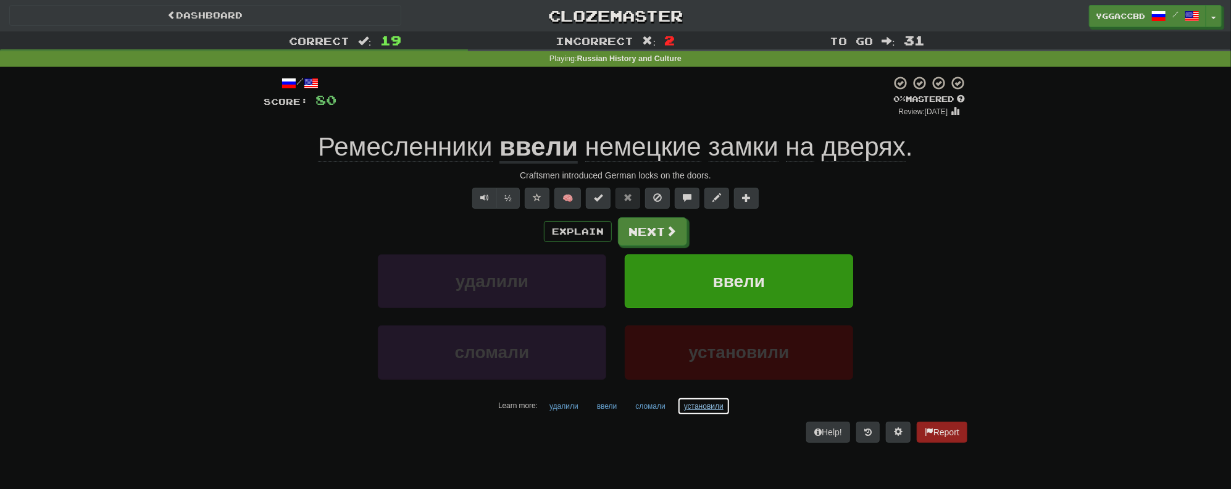
click at [691, 405] on button "установили" at bounding box center [703, 406] width 53 height 19
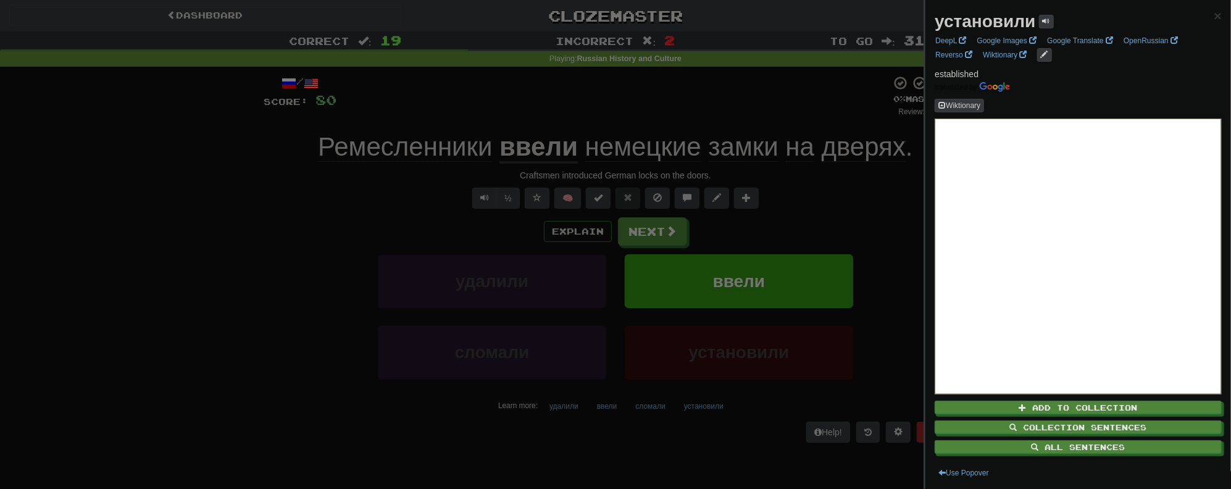
click at [886, 185] on div at bounding box center [615, 244] width 1231 height 489
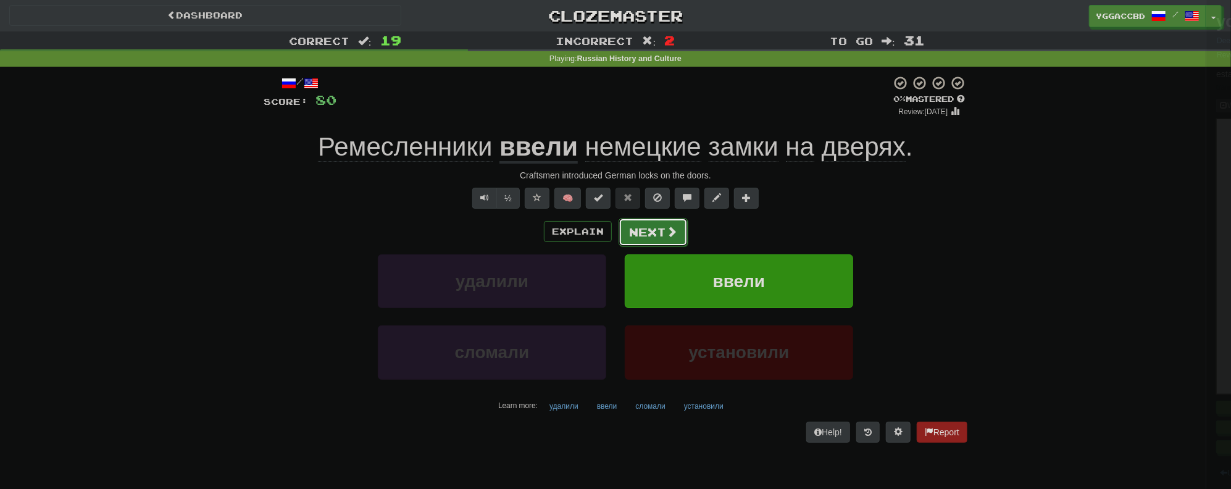
click at [646, 226] on button "Next" at bounding box center [652, 232] width 69 height 28
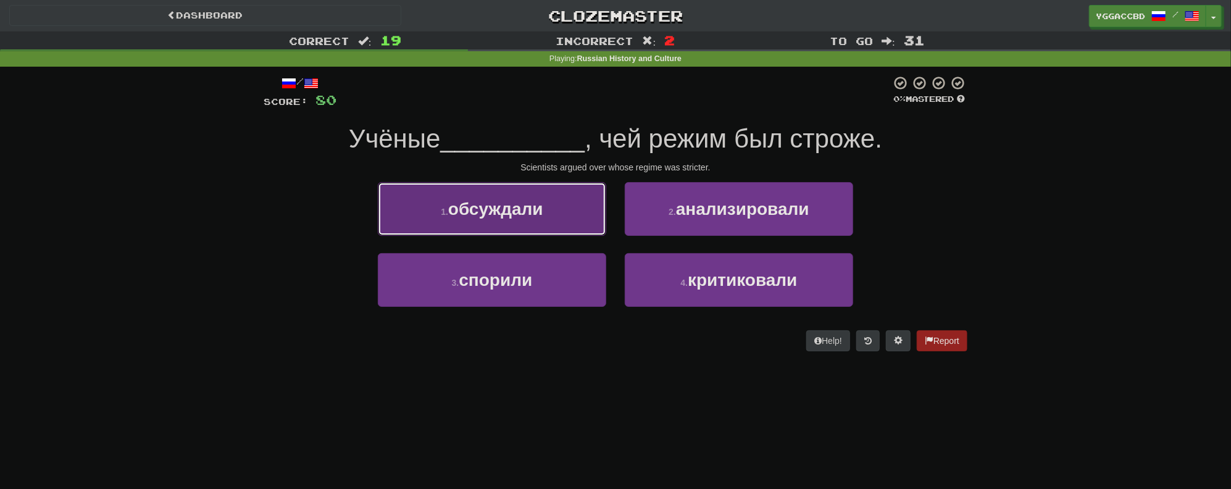
click at [542, 207] on span "обсуждали" at bounding box center [495, 208] width 95 height 19
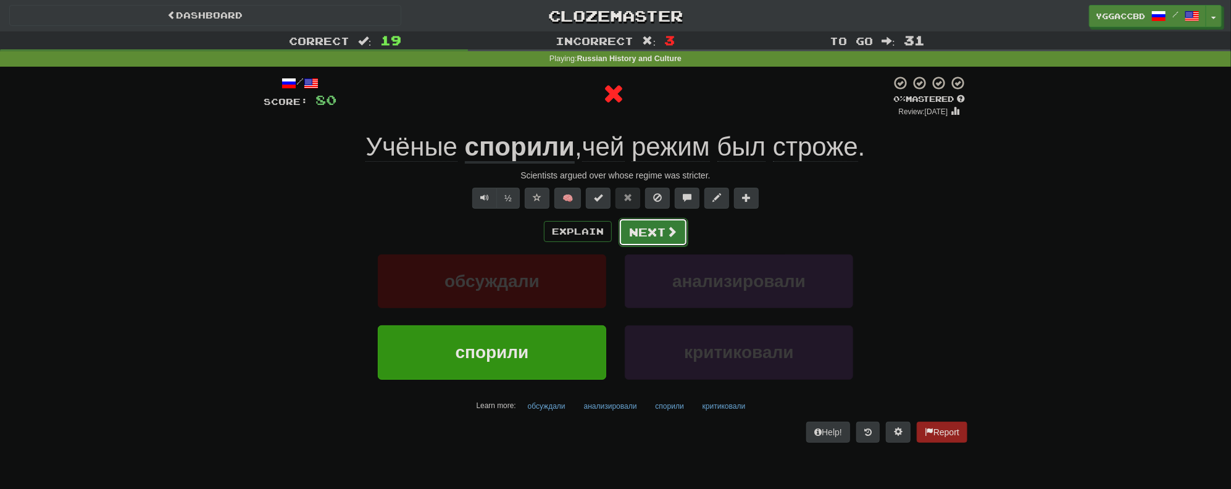
click at [647, 233] on button "Next" at bounding box center [652, 232] width 69 height 28
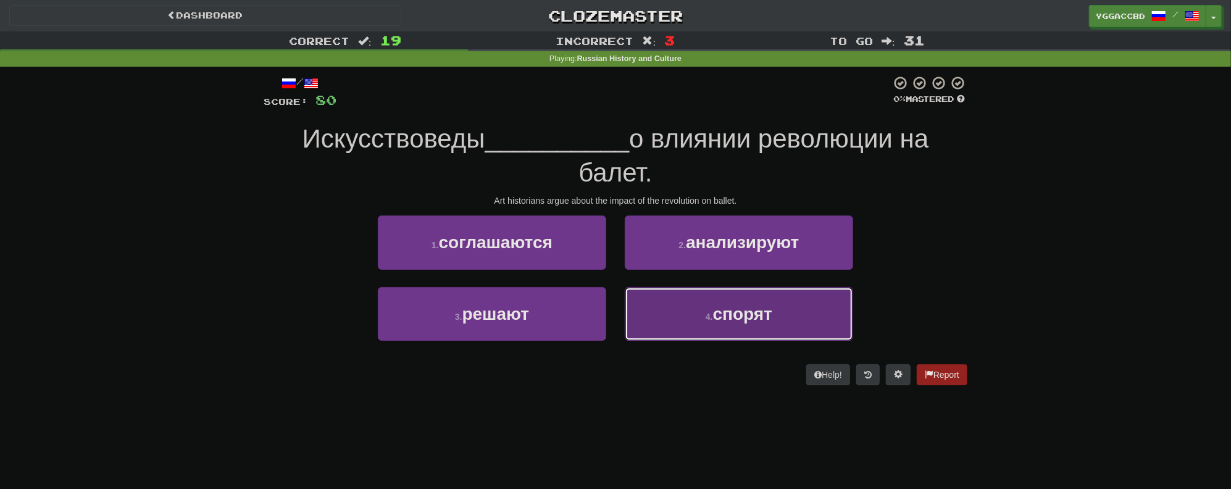
click at [731, 307] on span "спорят" at bounding box center [742, 313] width 59 height 19
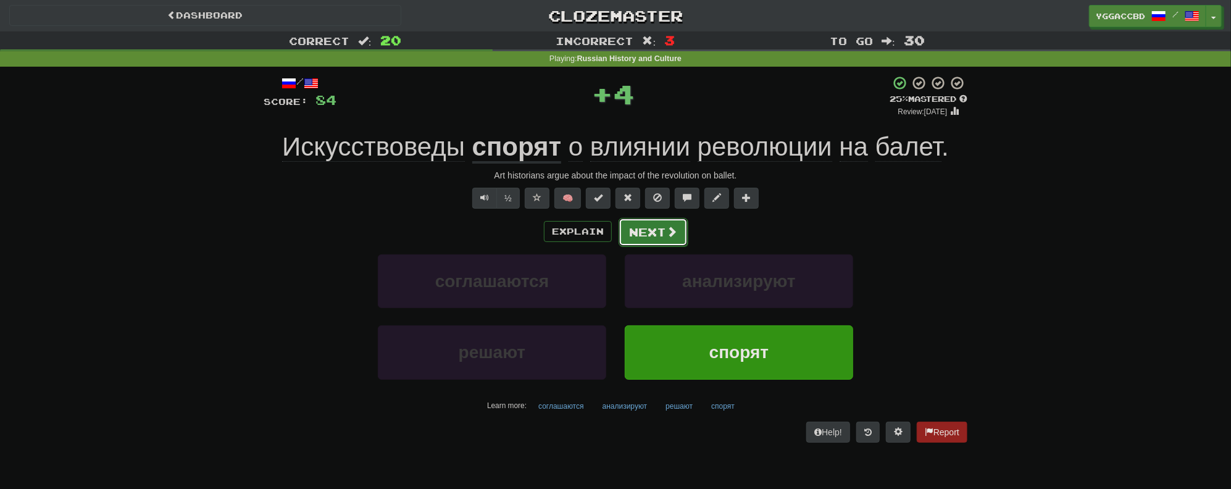
click at [641, 241] on button "Next" at bounding box center [652, 232] width 69 height 28
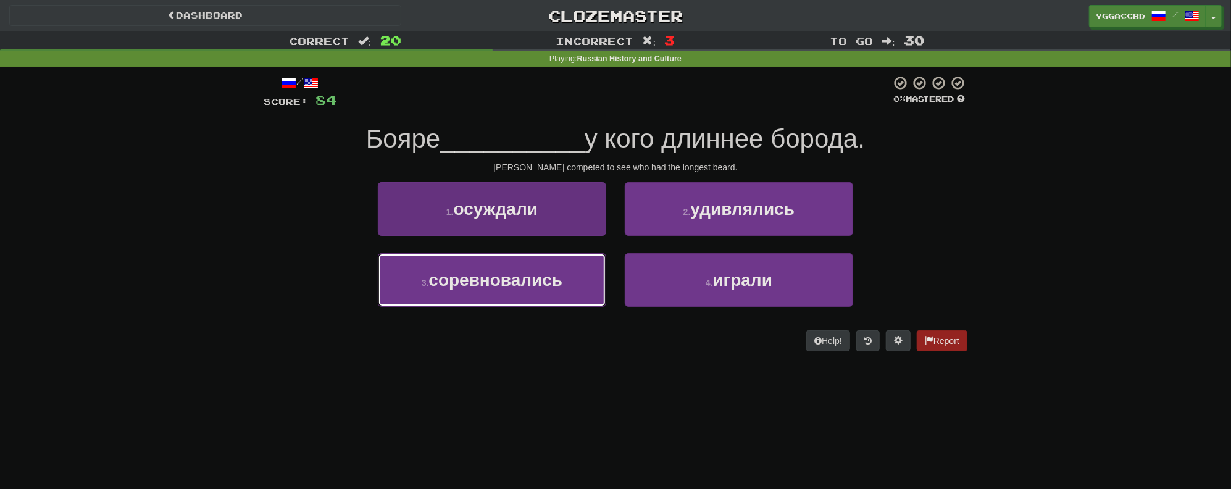
click at [529, 281] on span "соревновались" at bounding box center [495, 279] width 134 height 19
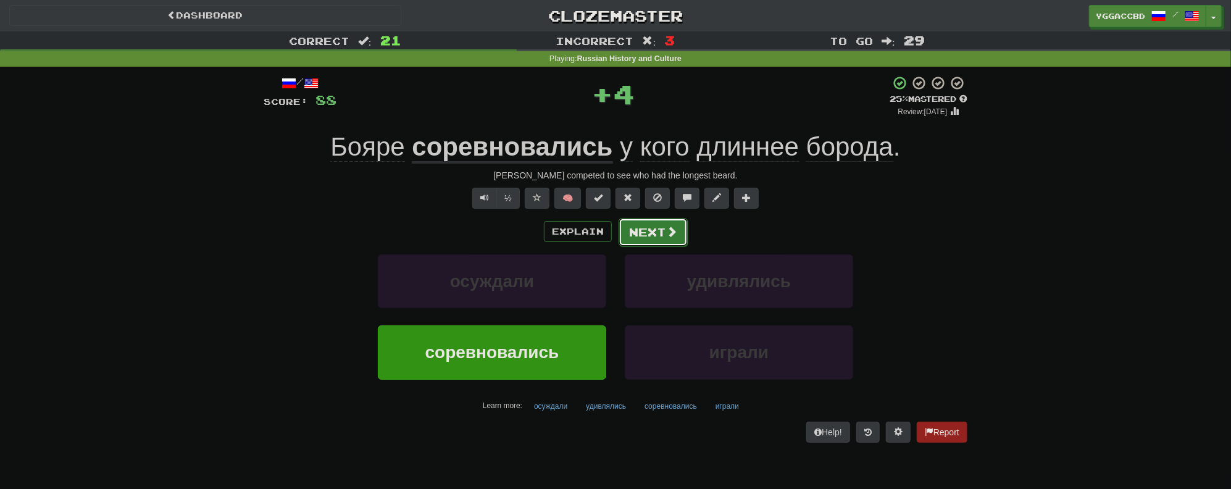
click at [657, 234] on button "Next" at bounding box center [652, 232] width 69 height 28
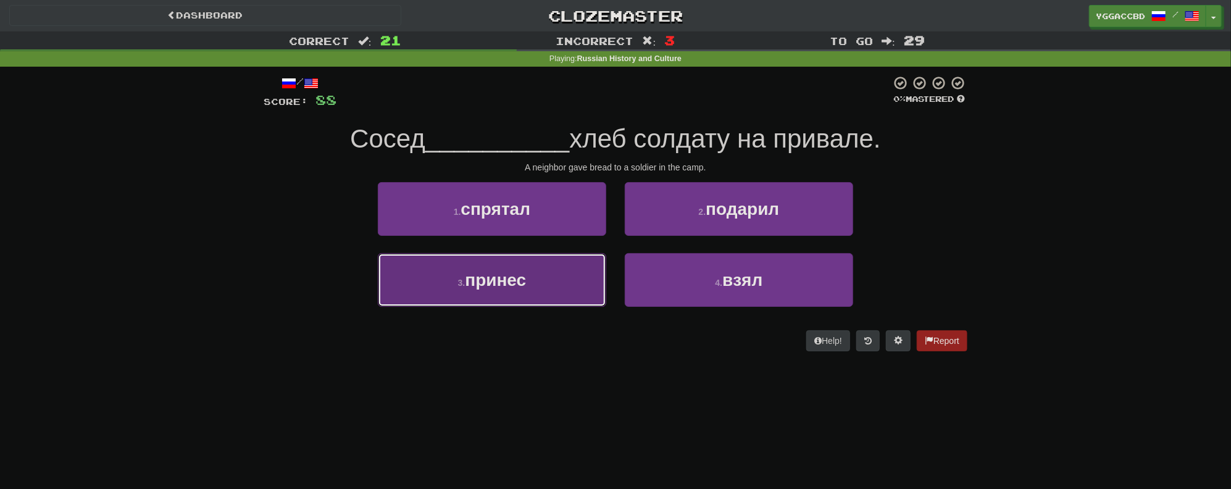
click at [542, 272] on button "3 . принес" at bounding box center [492, 280] width 228 height 54
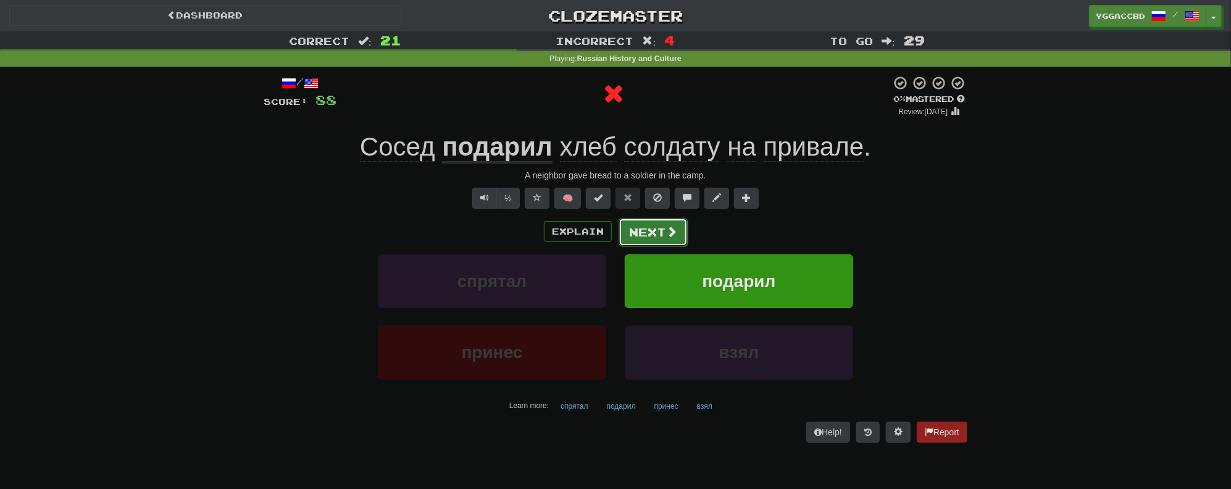
click at [659, 233] on button "Next" at bounding box center [652, 232] width 69 height 28
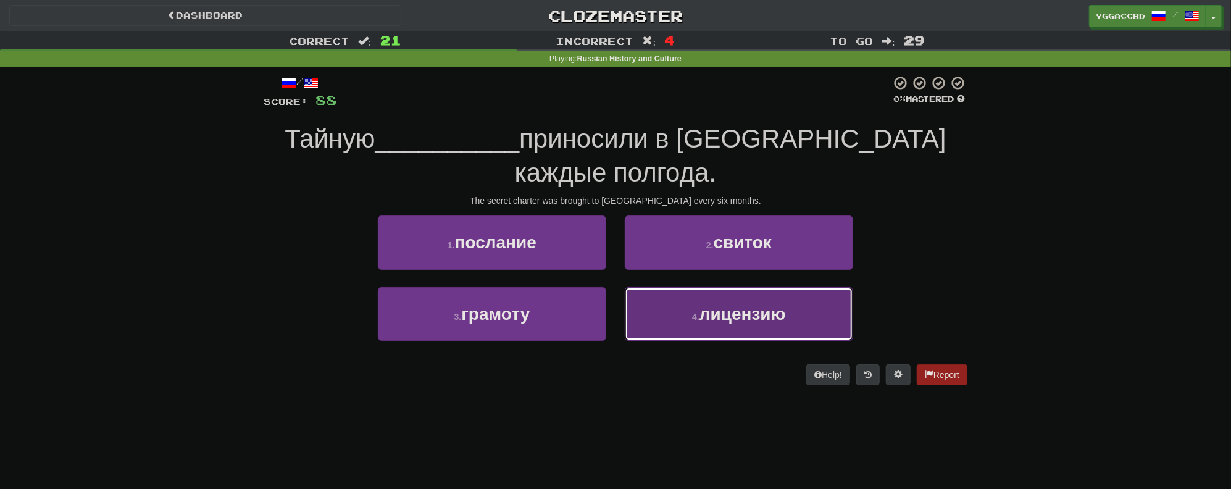
click at [694, 312] on small "4 ." at bounding box center [695, 317] width 7 height 10
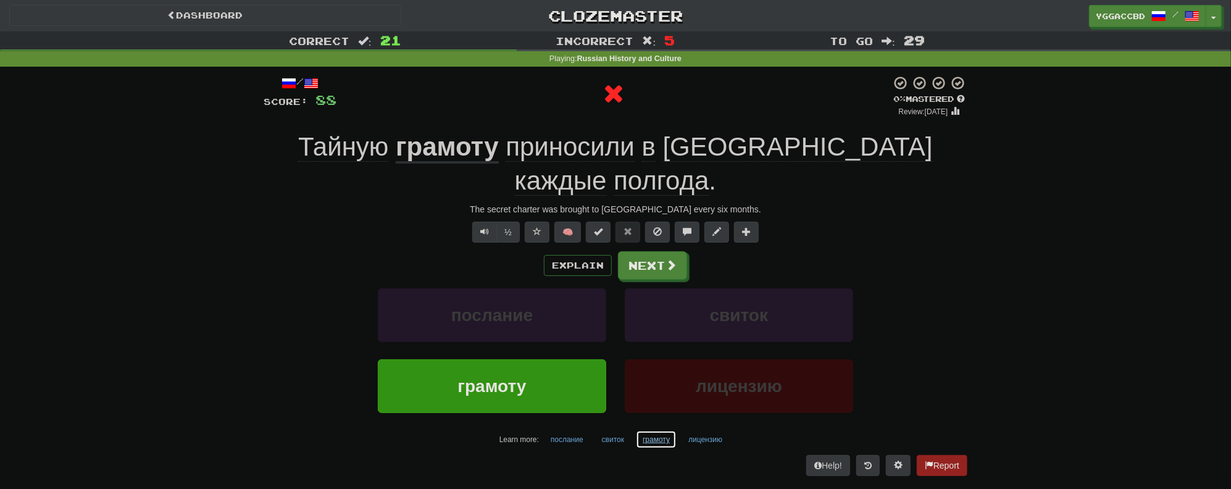
click at [657, 430] on button "грамоту" at bounding box center [656, 439] width 41 height 19
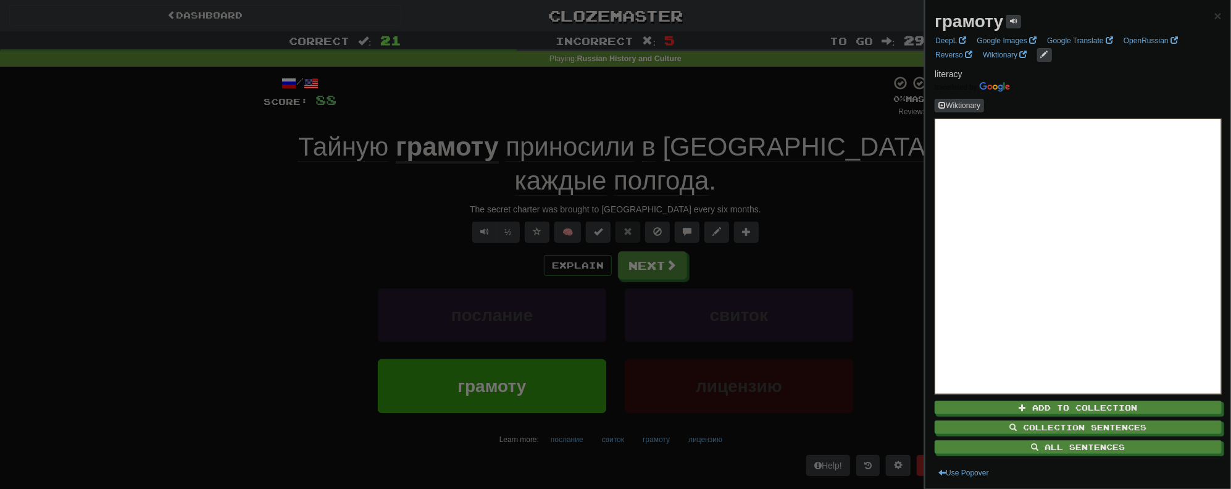
click at [852, 210] on div at bounding box center [615, 244] width 1231 height 489
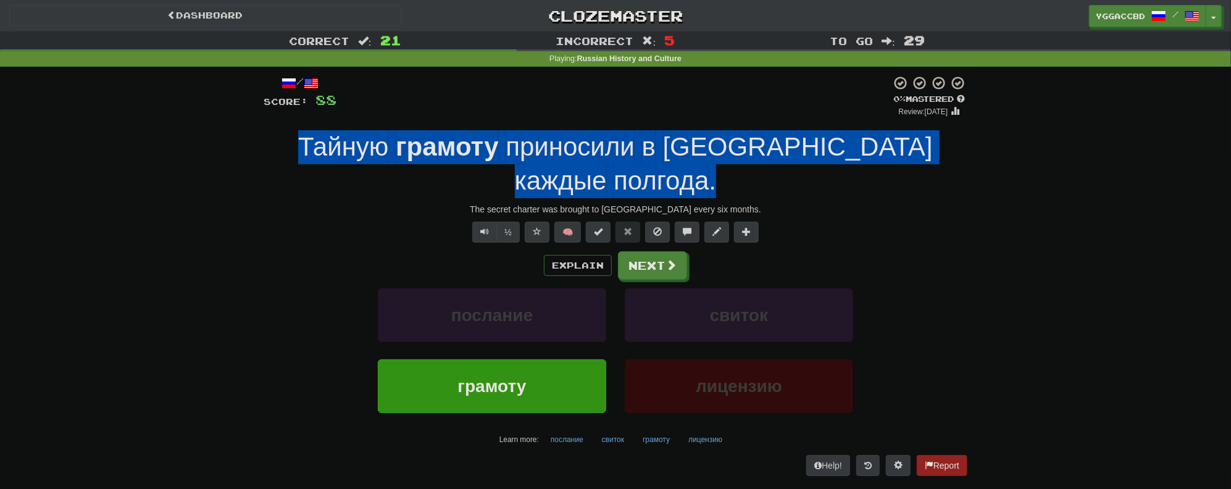
drag, startPoint x: 278, startPoint y: 150, endPoint x: 948, endPoint y: 150, distance: 670.2
click at [948, 150] on div "Тайную грамоту приносили в Москву каждые полгода ." at bounding box center [615, 163] width 703 height 67
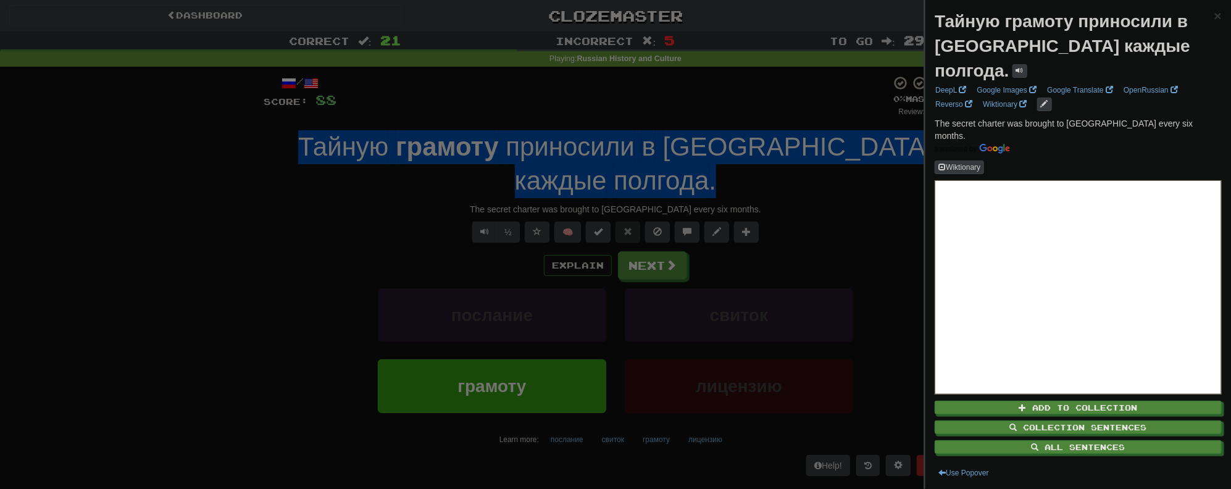
copy div "Тайную грамоту приносили в Москву каждые полгода ."
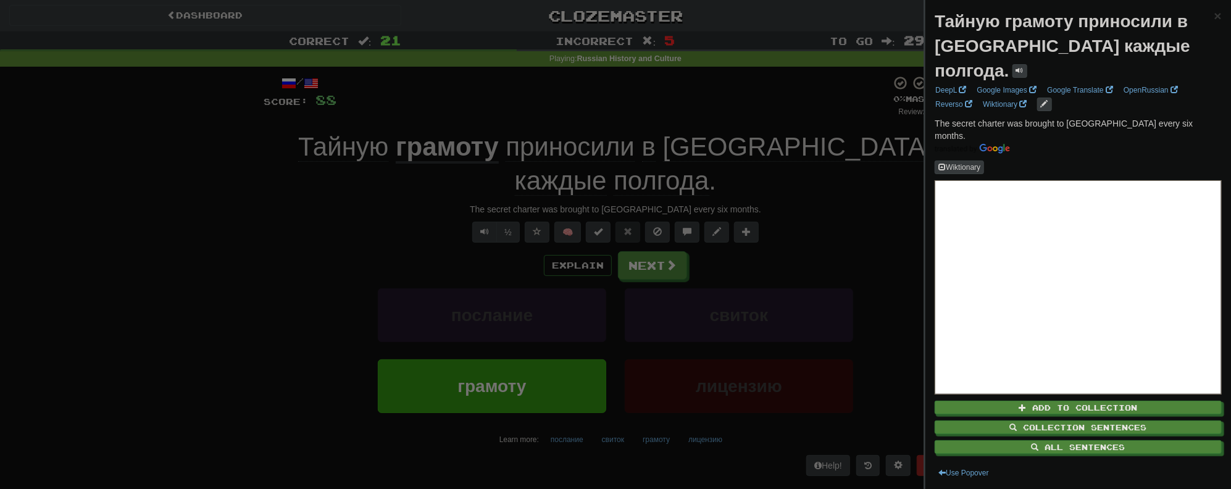
click at [230, 143] on div at bounding box center [615, 244] width 1231 height 489
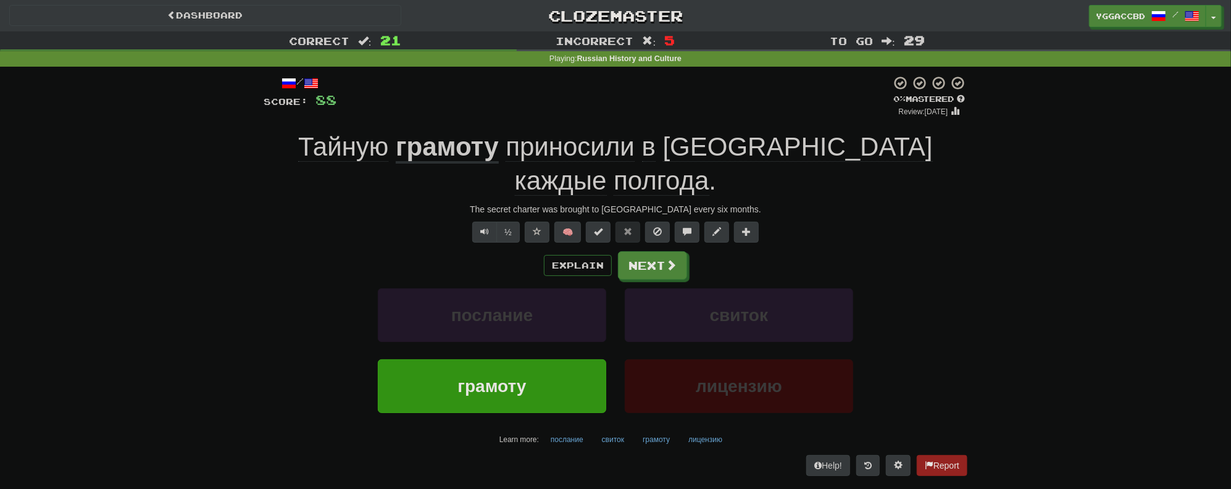
click at [403, 147] on u "грамоту" at bounding box center [447, 147] width 103 height 31
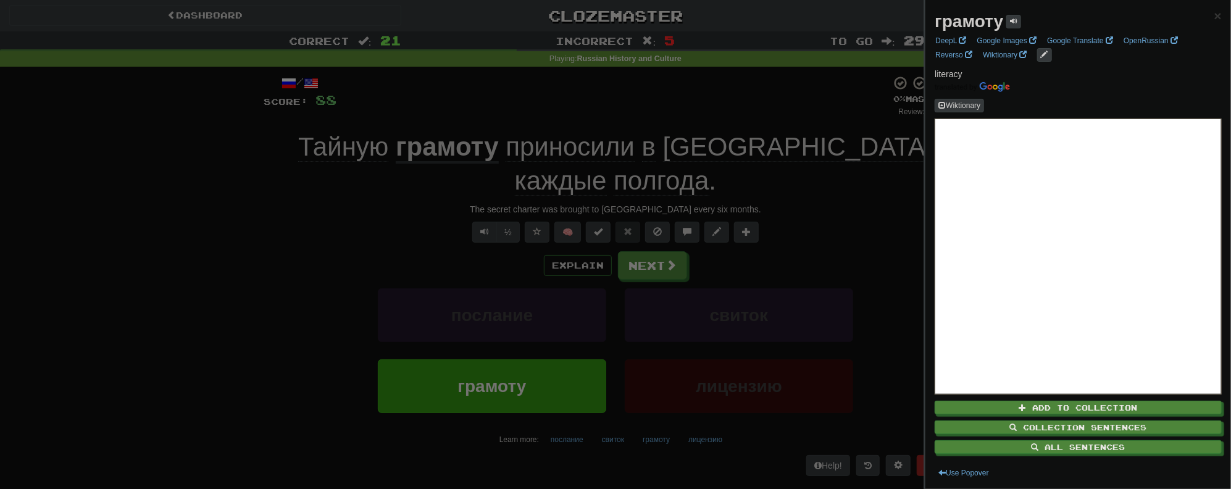
click at [289, 259] on div at bounding box center [615, 244] width 1231 height 489
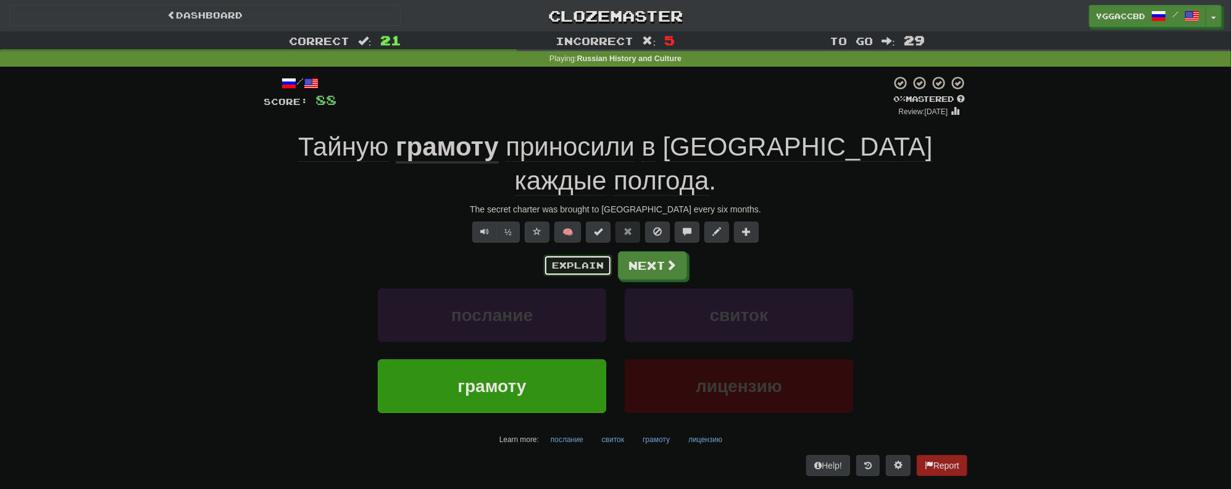
click at [595, 255] on button "Explain" at bounding box center [578, 265] width 68 height 21
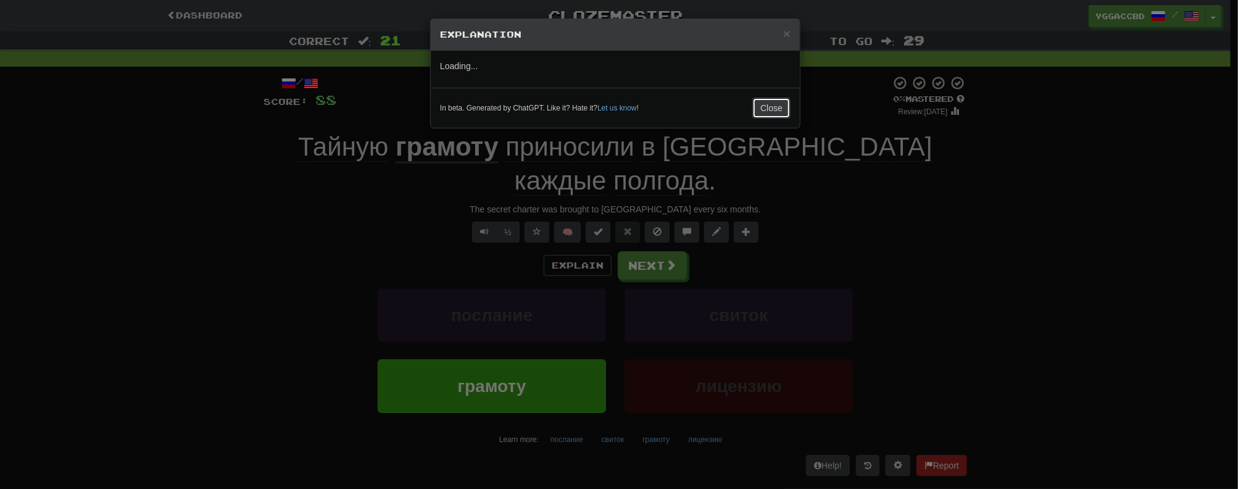
click at [764, 107] on button "Close" at bounding box center [771, 108] width 38 height 21
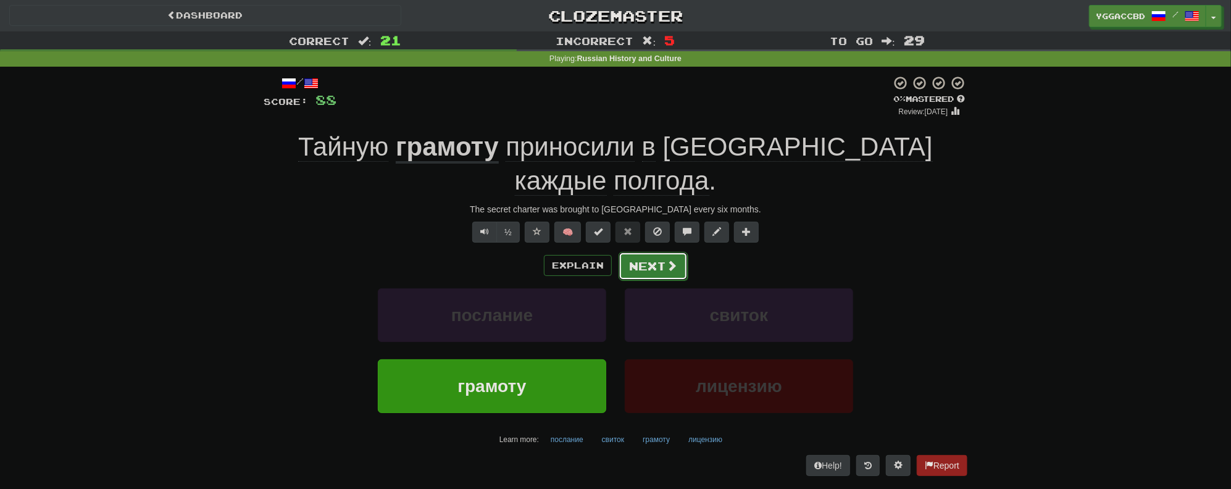
click at [653, 252] on button "Next" at bounding box center [652, 266] width 69 height 28
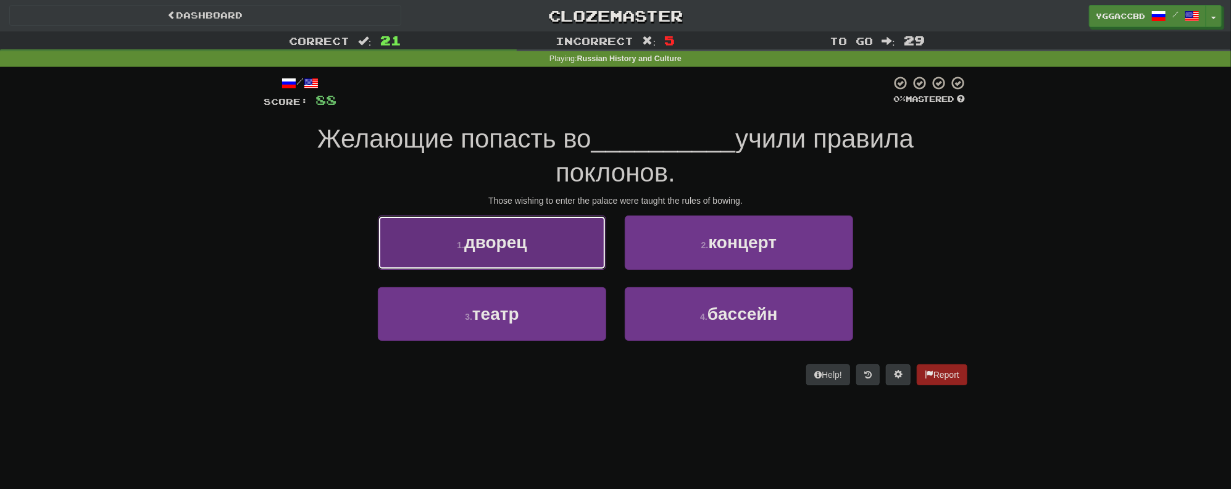
click at [462, 251] on button "1 . дворец" at bounding box center [492, 242] width 228 height 54
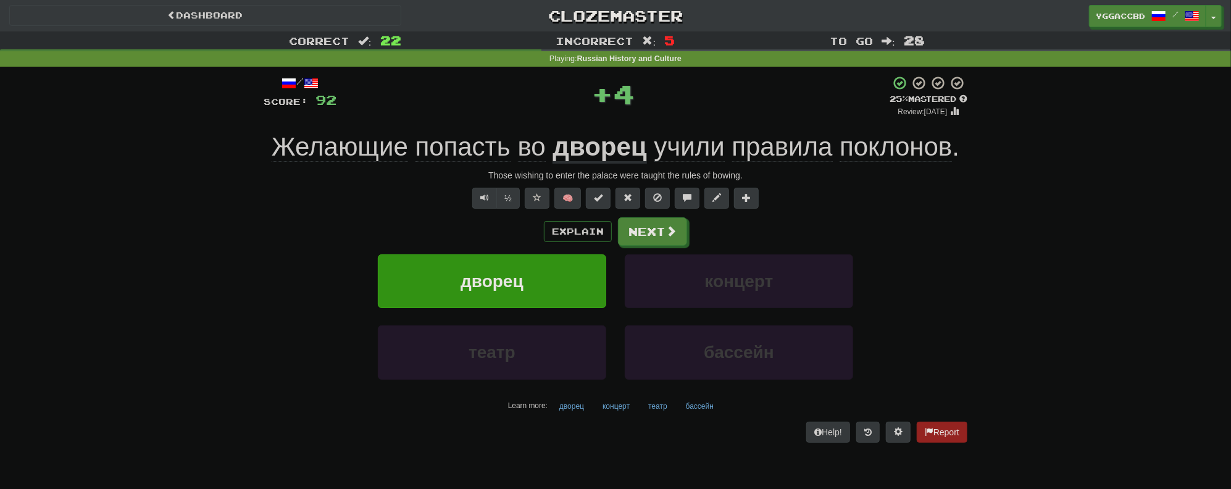
click at [351, 136] on span "Желающие" at bounding box center [340, 147] width 136 height 30
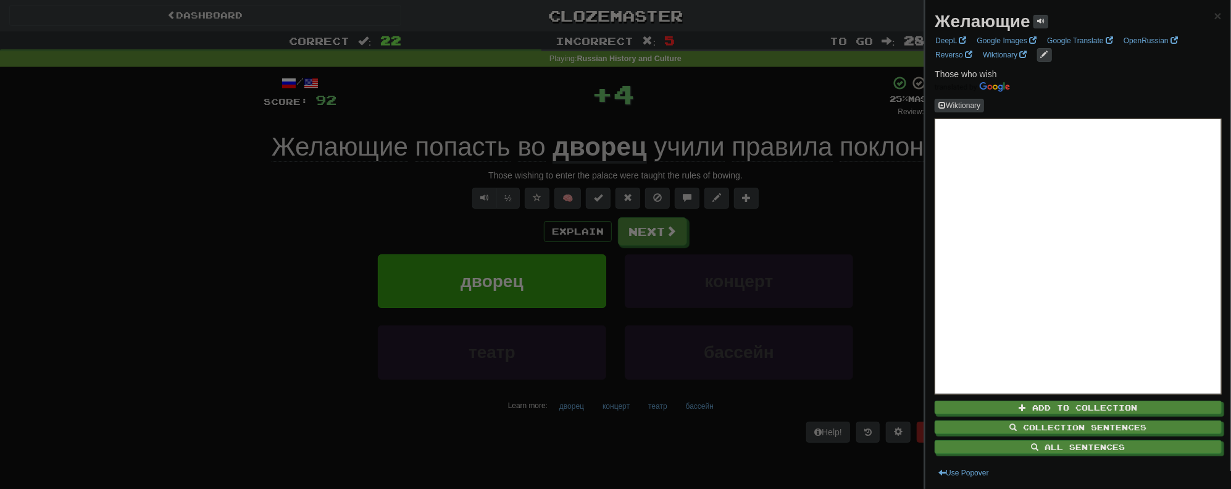
click at [402, 211] on div at bounding box center [615, 244] width 1231 height 489
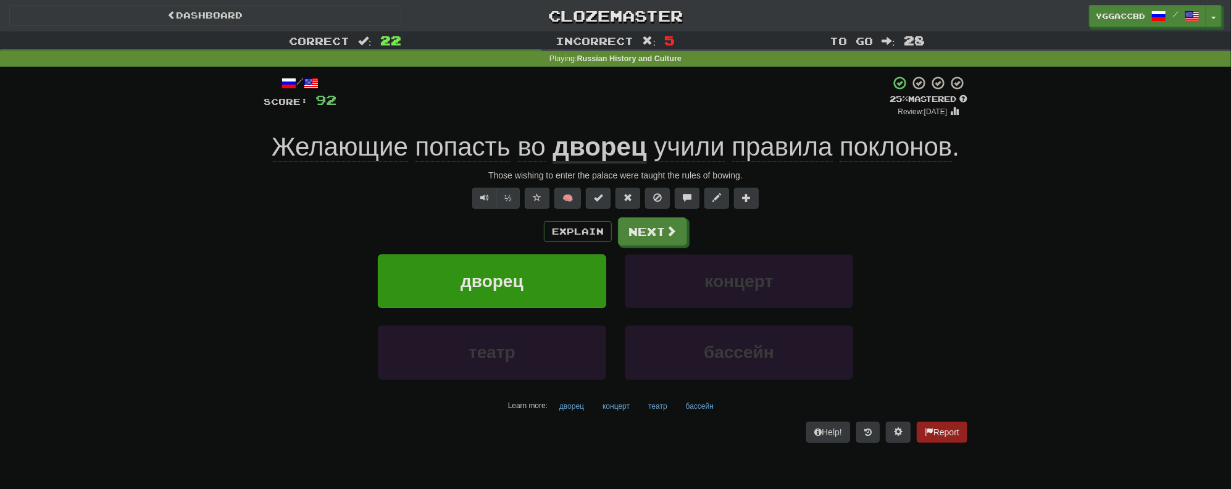
click at [452, 152] on span "попасть" at bounding box center [462, 147] width 95 height 30
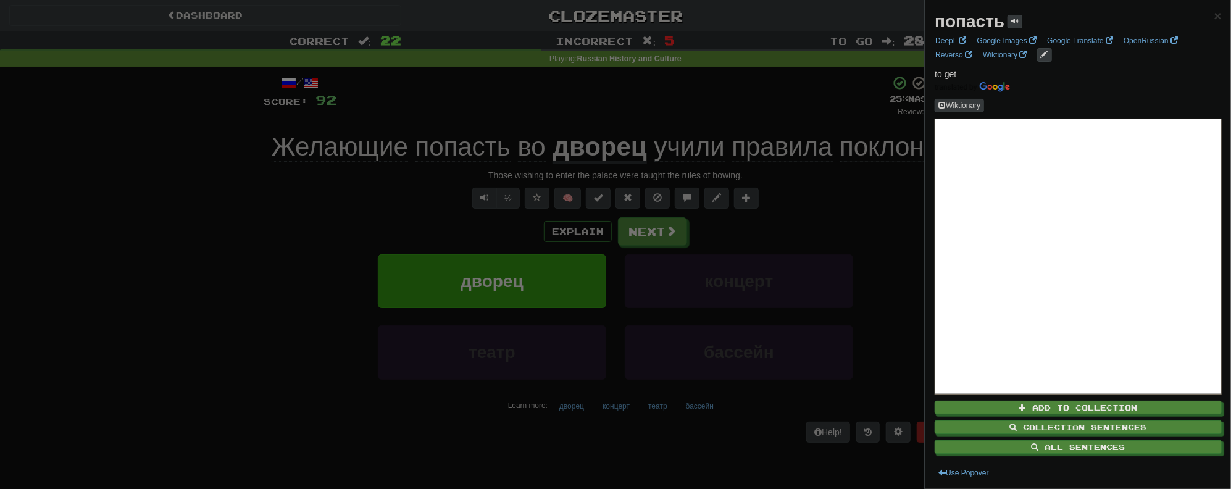
click at [364, 216] on div at bounding box center [615, 244] width 1231 height 489
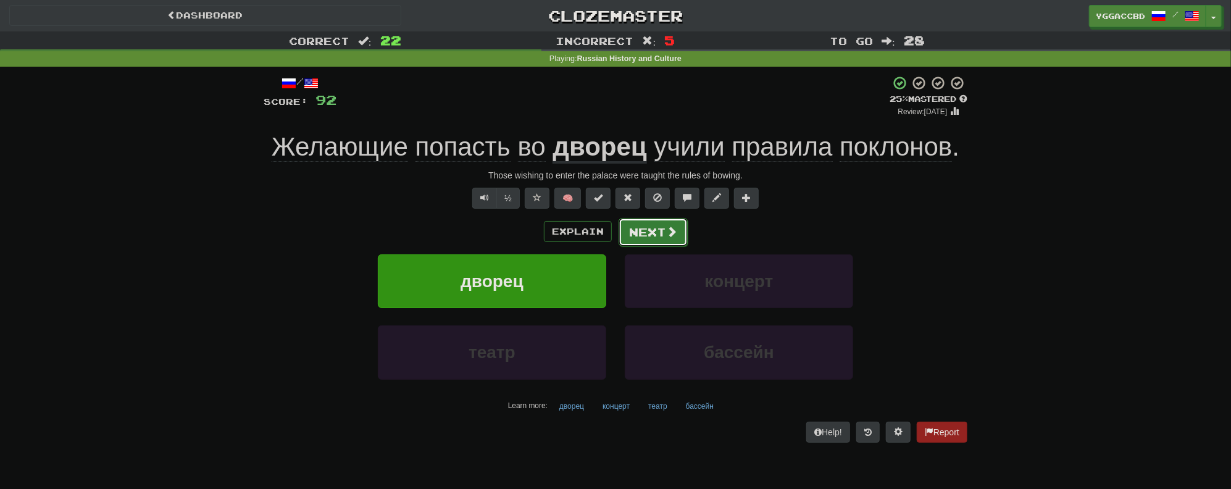
click at [657, 233] on button "Next" at bounding box center [652, 232] width 69 height 28
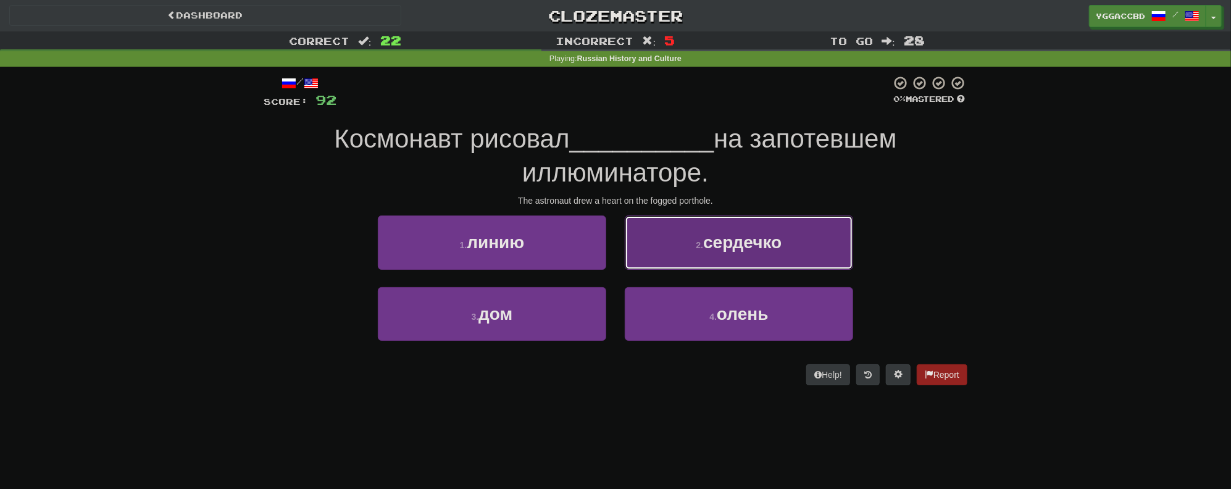
click at [685, 254] on button "2 . сердечко" at bounding box center [739, 242] width 228 height 54
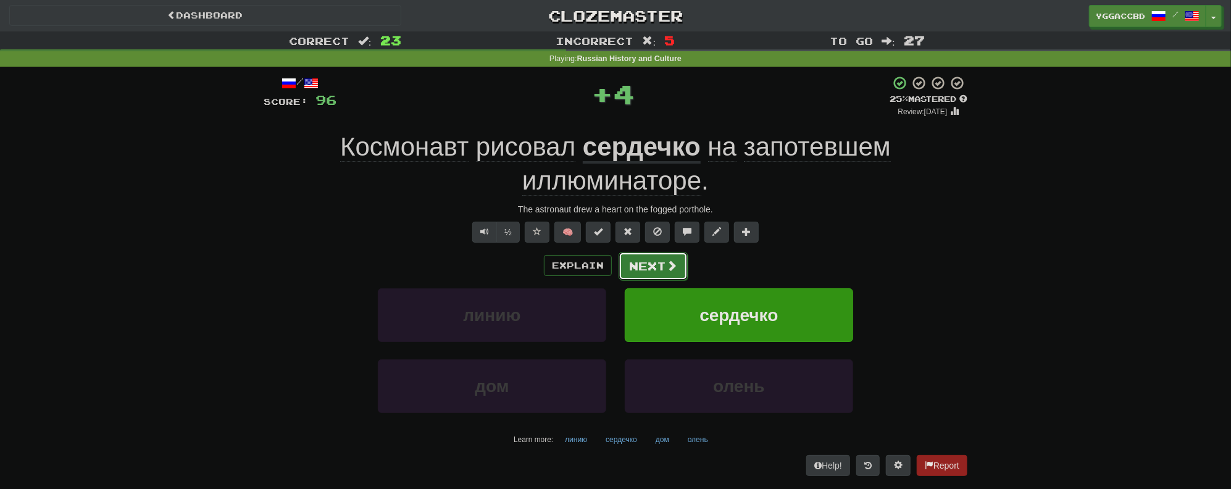
click at [657, 268] on button "Next" at bounding box center [652, 266] width 69 height 28
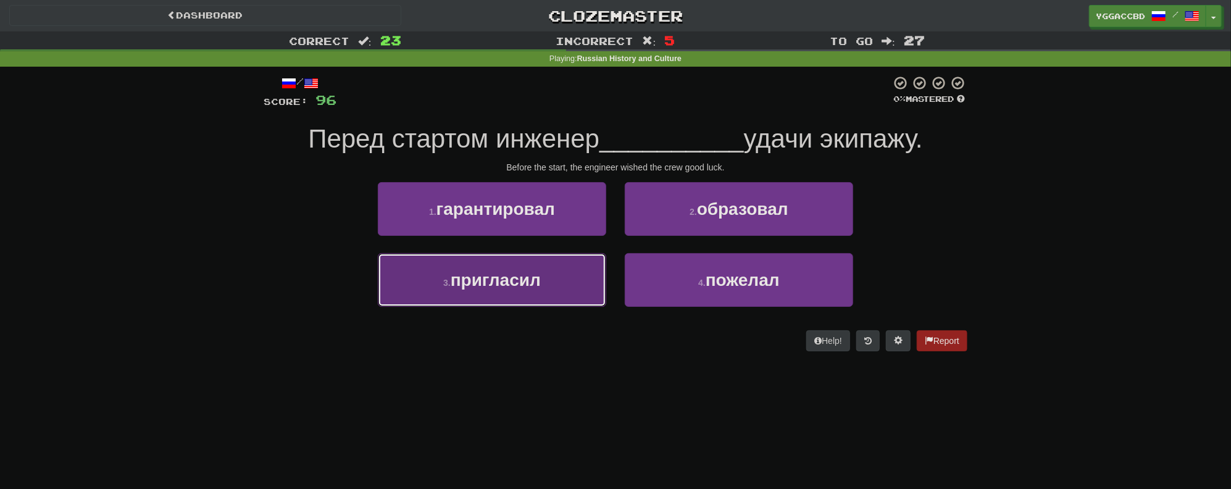
click at [518, 279] on span "пригласил" at bounding box center [495, 279] width 90 height 19
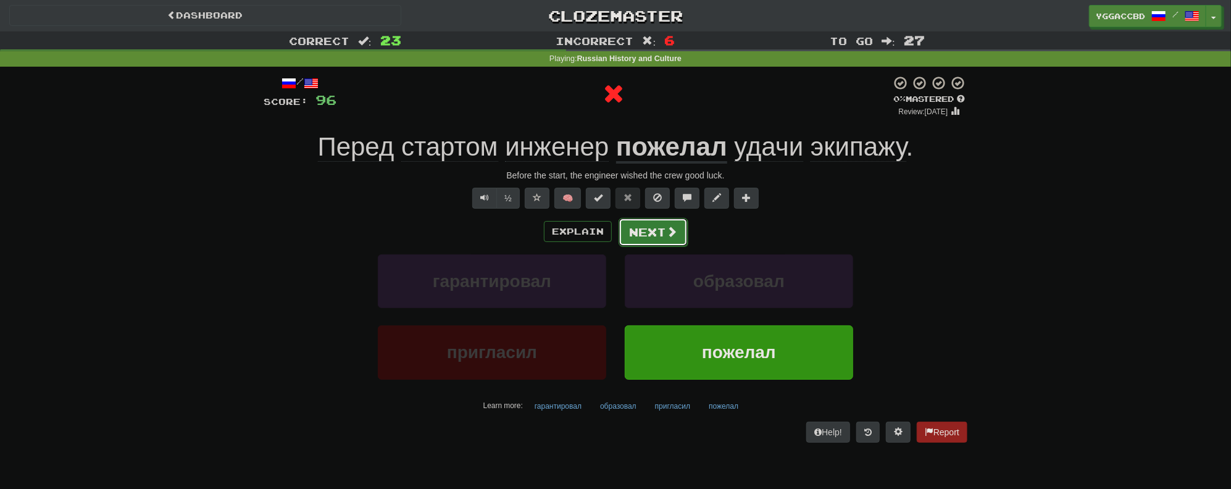
click at [666, 236] on span at bounding box center [671, 231] width 11 height 11
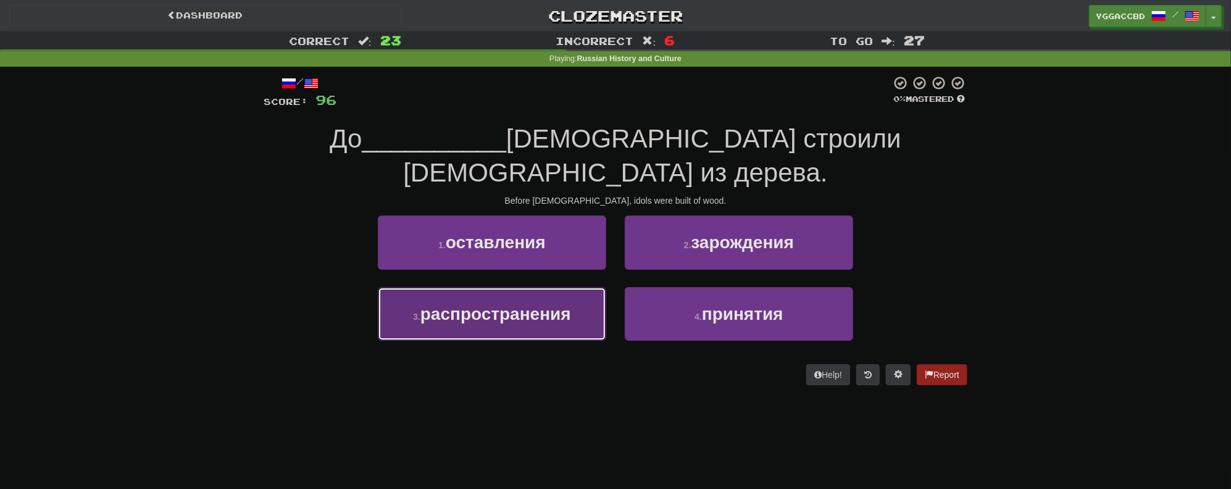
click at [537, 290] on button "3 . распространения" at bounding box center [492, 314] width 228 height 54
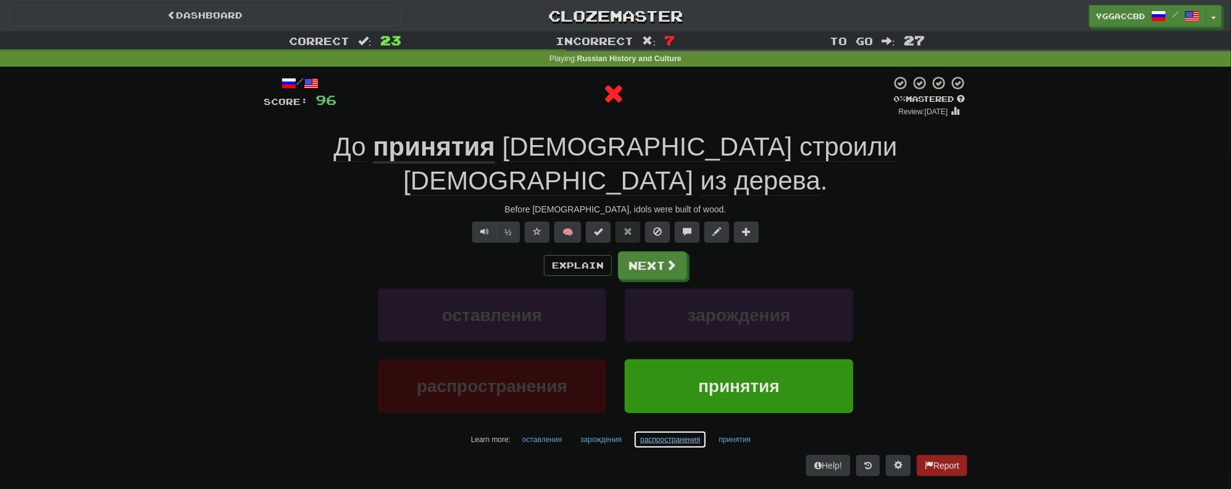
click at [657, 430] on button "распространения" at bounding box center [669, 439] width 73 height 19
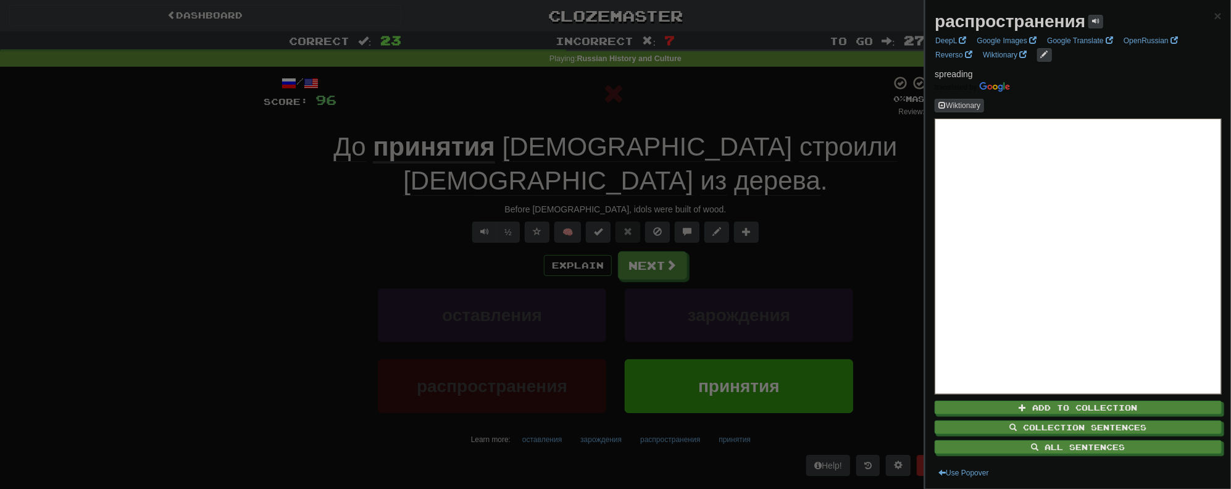
click at [260, 316] on div at bounding box center [615, 244] width 1231 height 489
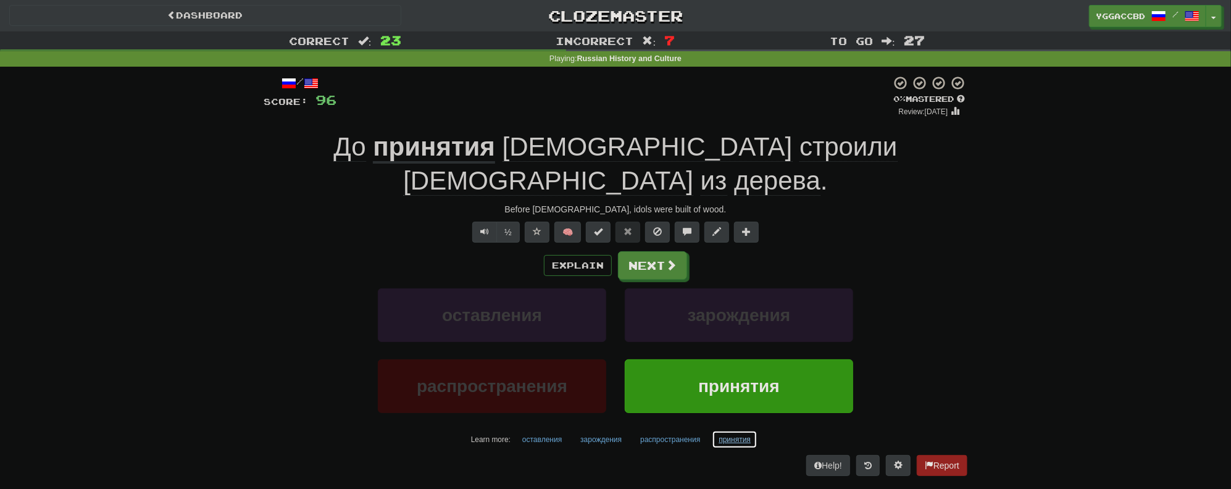
click at [723, 430] on button "принятия" at bounding box center [735, 439] width 46 height 19
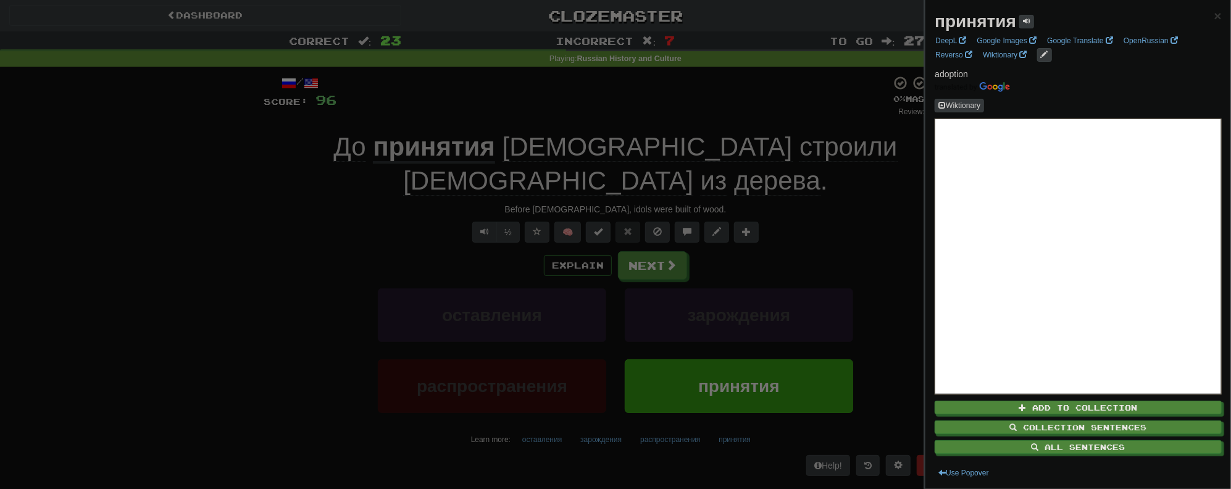
click at [902, 225] on div at bounding box center [615, 244] width 1231 height 489
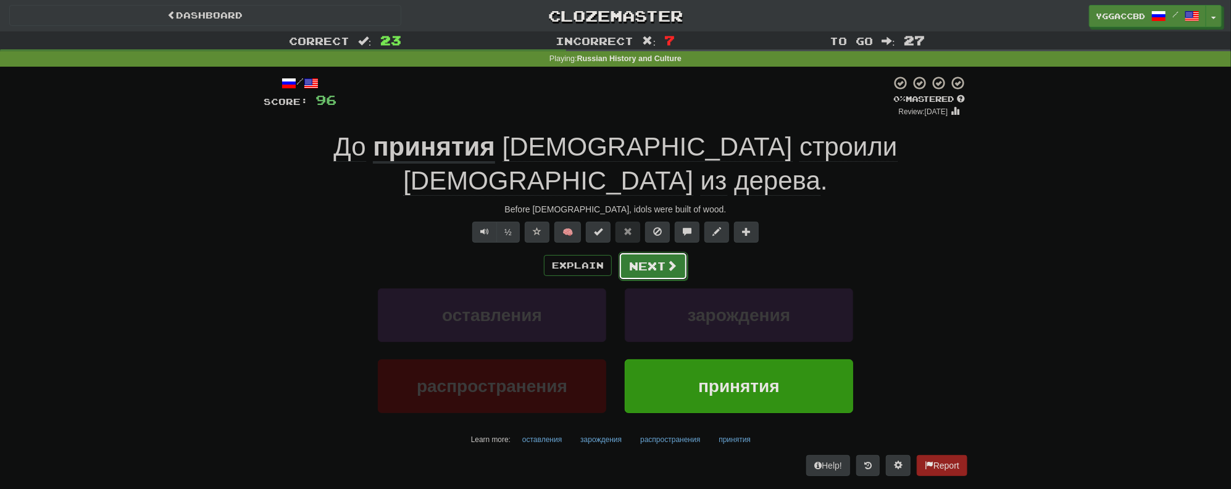
click at [662, 252] on button "Next" at bounding box center [652, 266] width 69 height 28
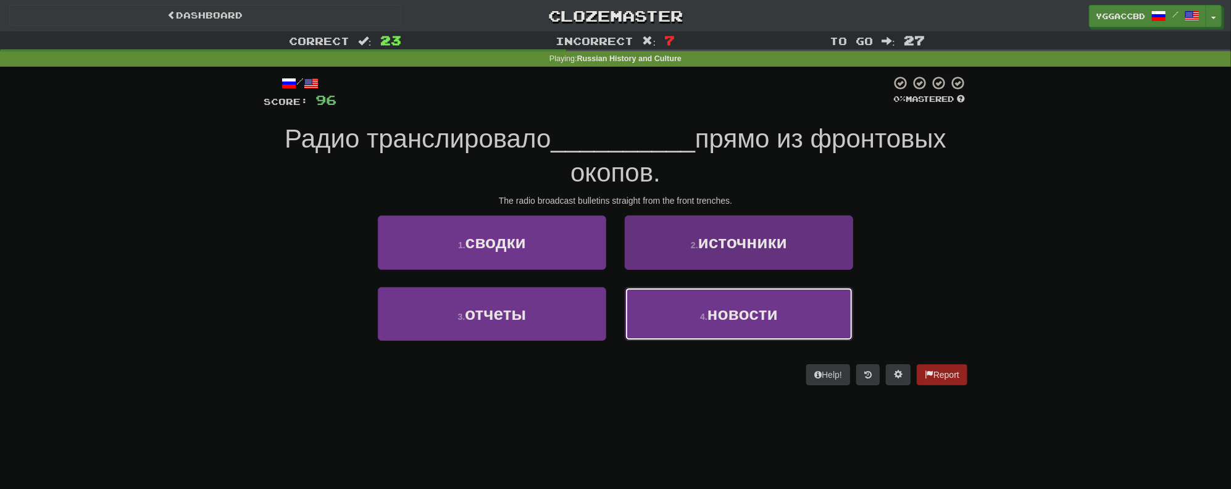
click at [725, 323] on button "4 . новости" at bounding box center [739, 314] width 228 height 54
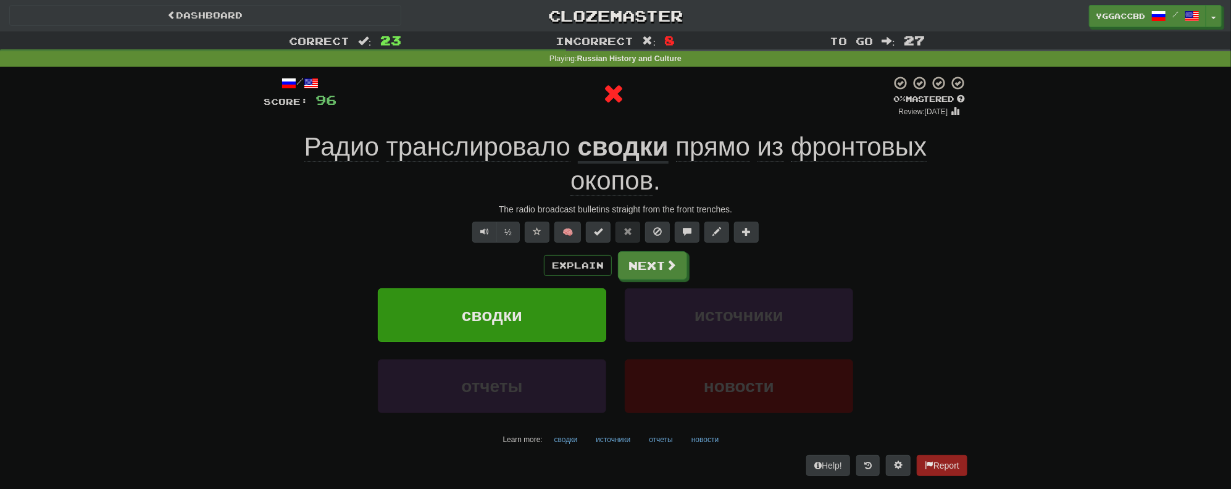
click at [625, 154] on u "сводки" at bounding box center [623, 147] width 91 height 31
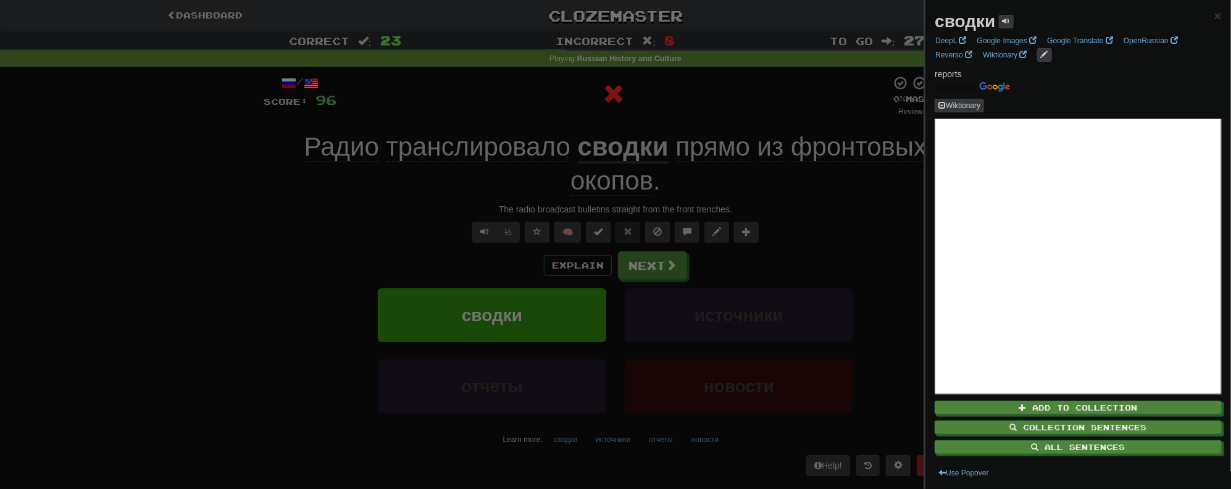
click at [752, 231] on div at bounding box center [615, 244] width 1231 height 489
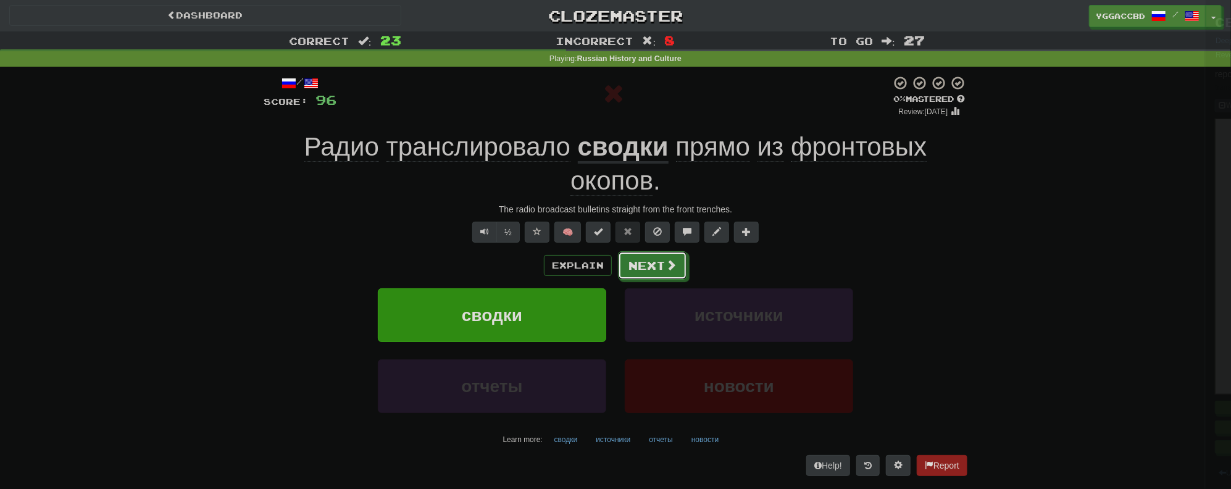
click at [631, 278] on button "Next" at bounding box center [652, 265] width 69 height 28
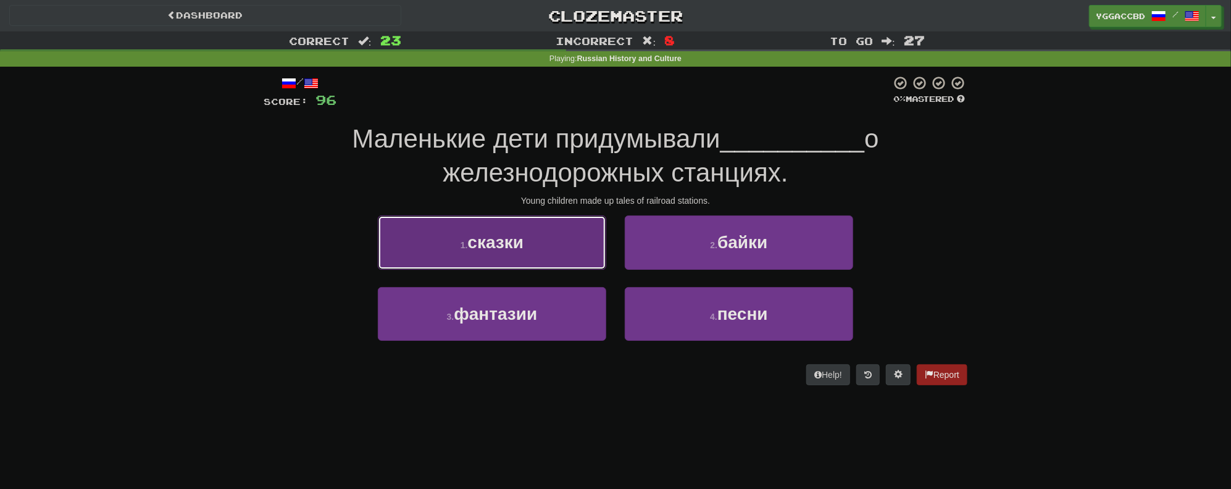
click at [560, 258] on button "1 . сказки" at bounding box center [492, 242] width 228 height 54
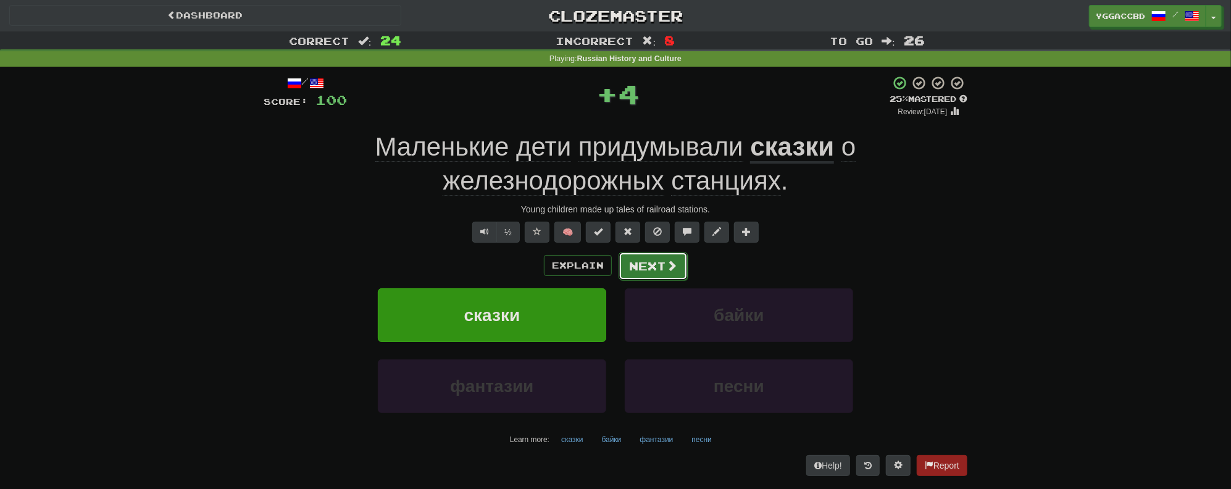
click at [674, 269] on span at bounding box center [671, 265] width 11 height 11
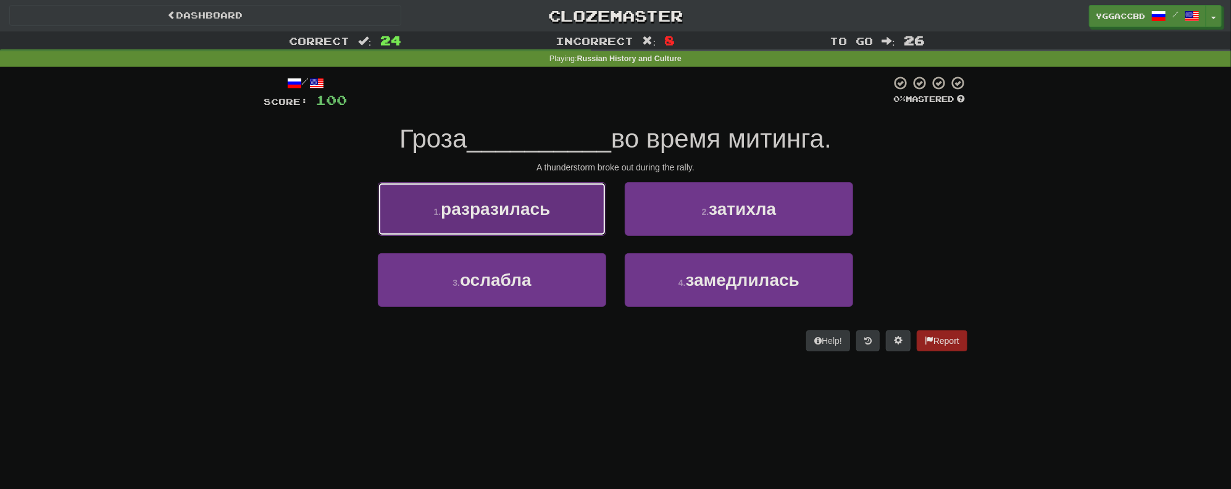
click at [552, 212] on button "1 . разразилась" at bounding box center [492, 209] width 228 height 54
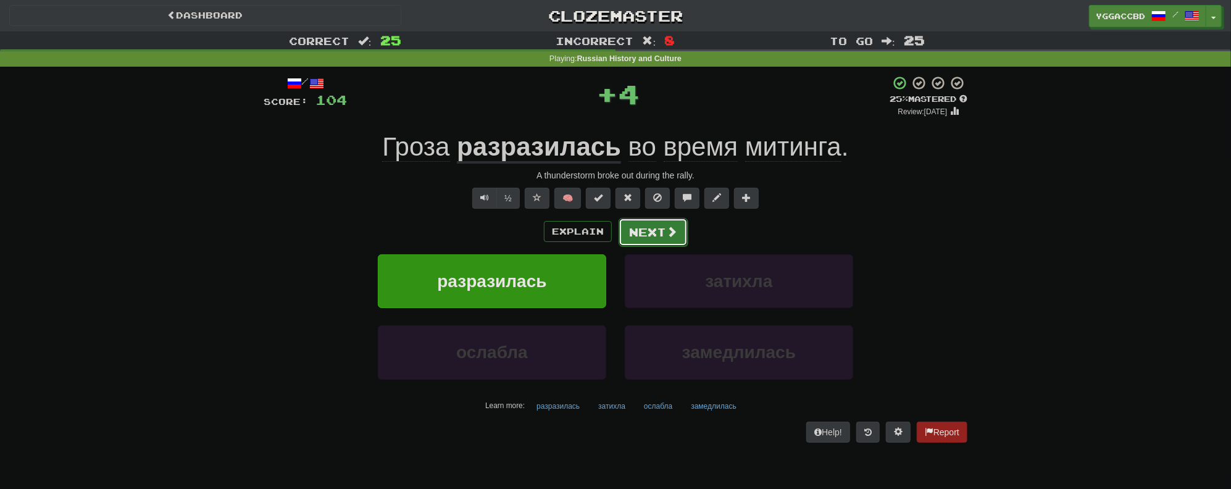
click at [639, 230] on button "Next" at bounding box center [652, 232] width 69 height 28
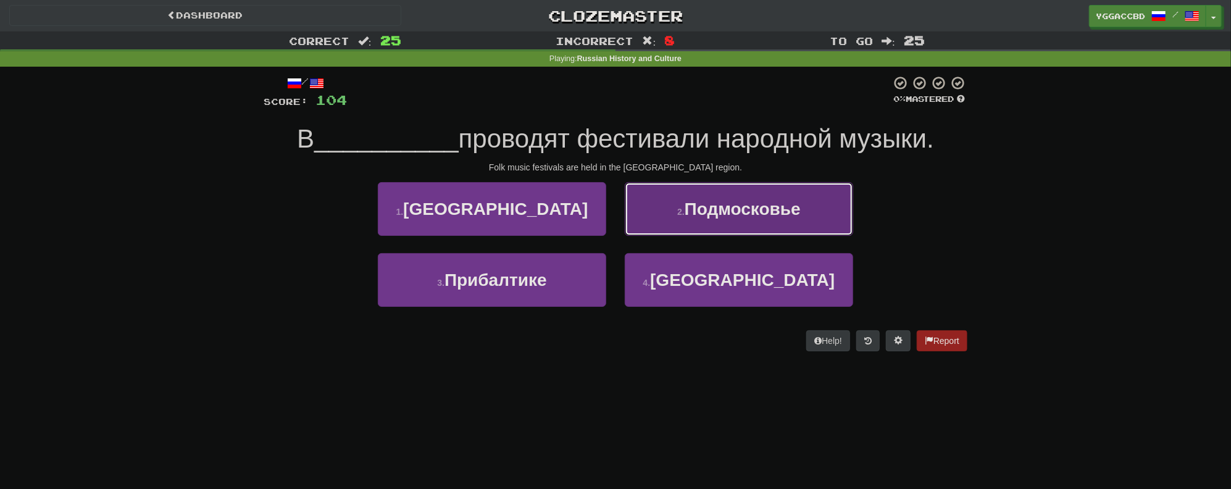
click at [743, 222] on button "2 . Подмосковье" at bounding box center [739, 209] width 228 height 54
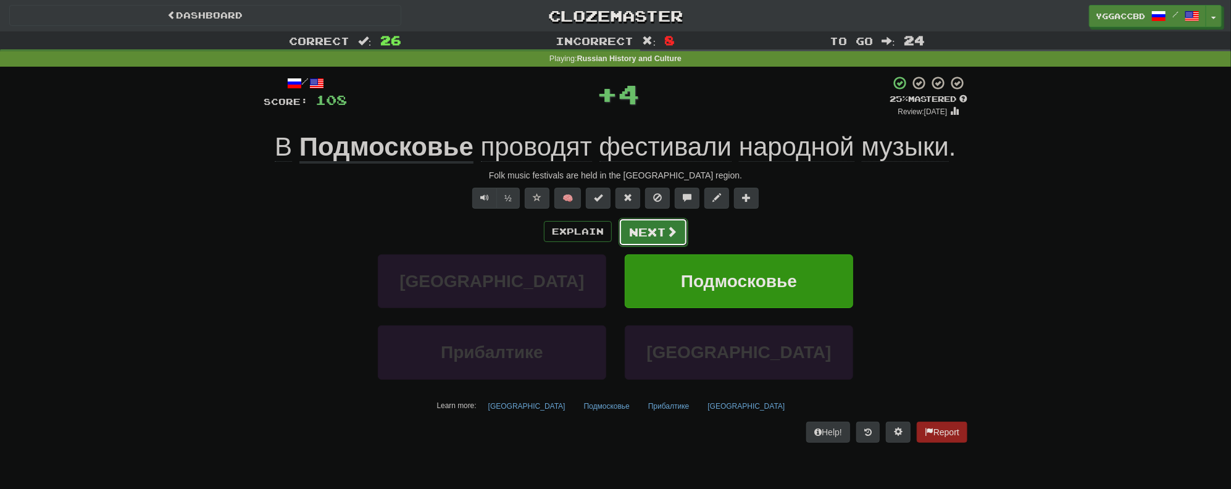
click at [658, 230] on button "Next" at bounding box center [652, 232] width 69 height 28
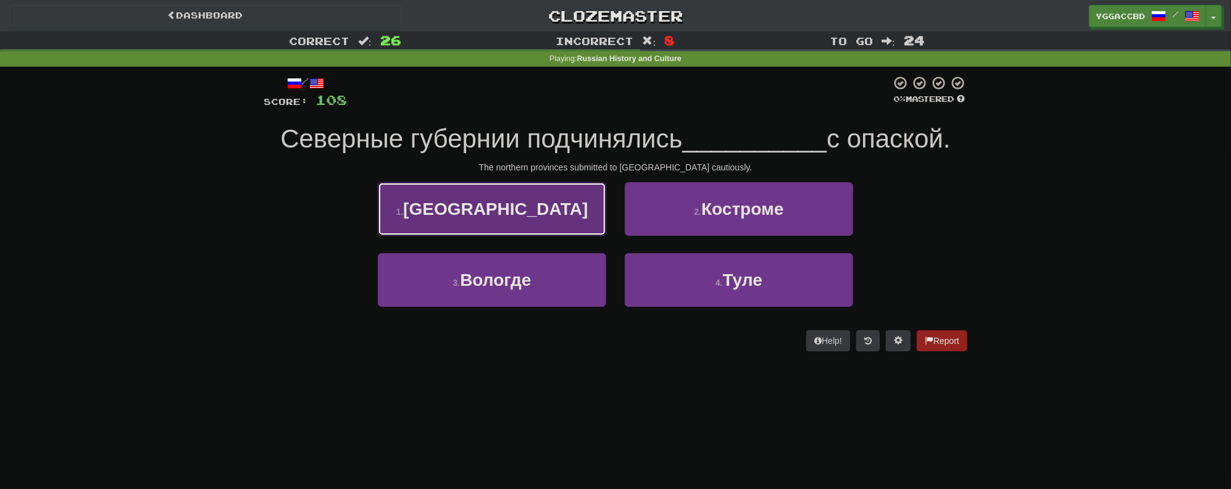
click at [514, 217] on span "Москве" at bounding box center [495, 208] width 185 height 19
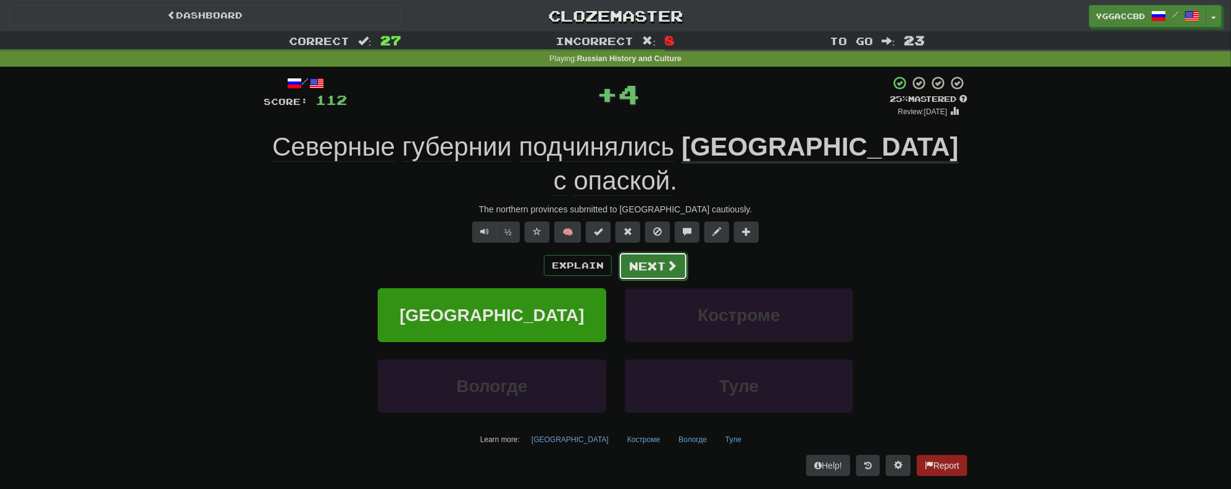
click at [644, 252] on button "Next" at bounding box center [652, 266] width 69 height 28
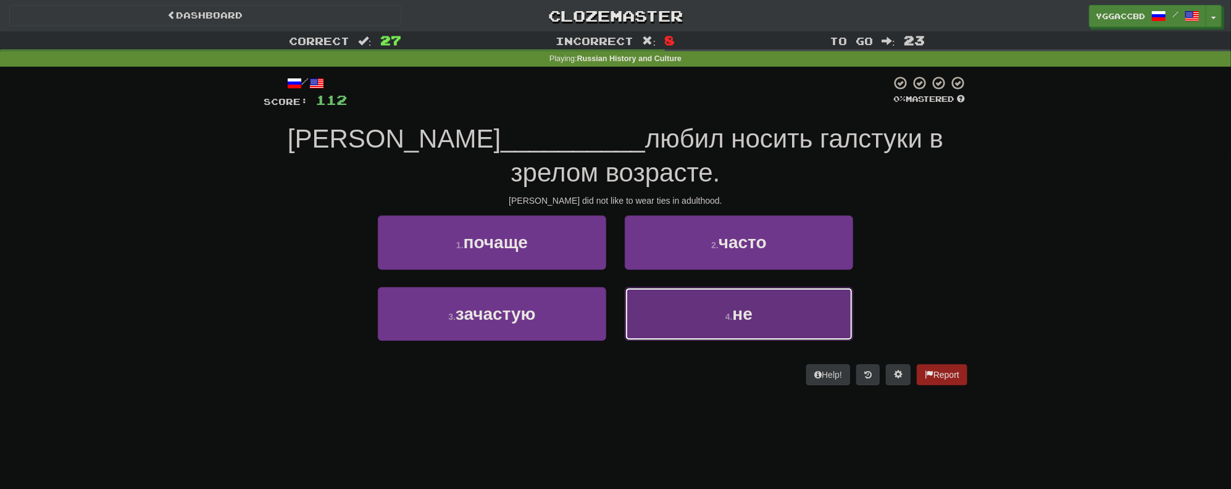
click at [692, 310] on button "4 . не" at bounding box center [739, 314] width 228 height 54
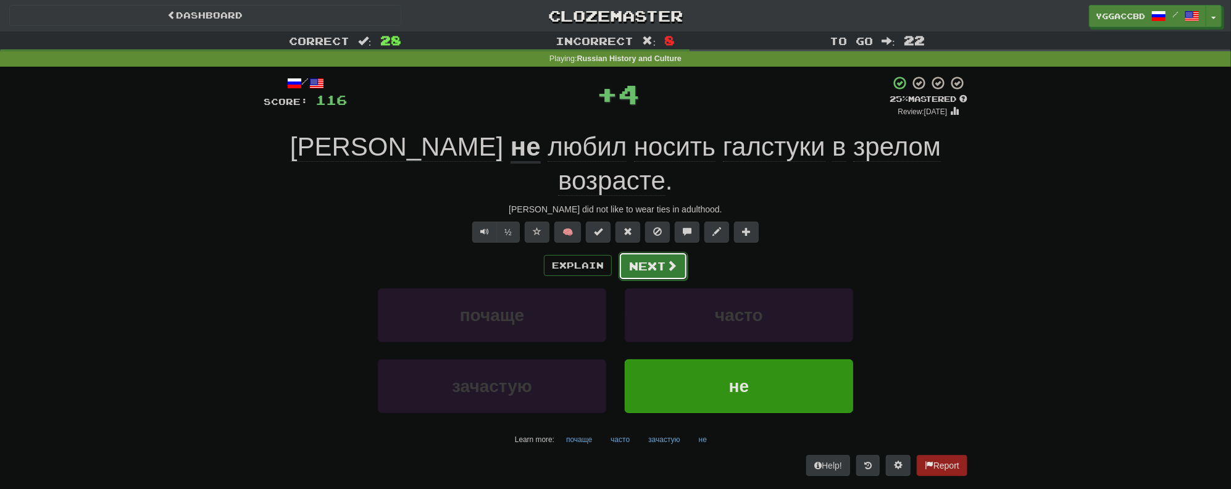
click at [641, 252] on button "Next" at bounding box center [652, 266] width 69 height 28
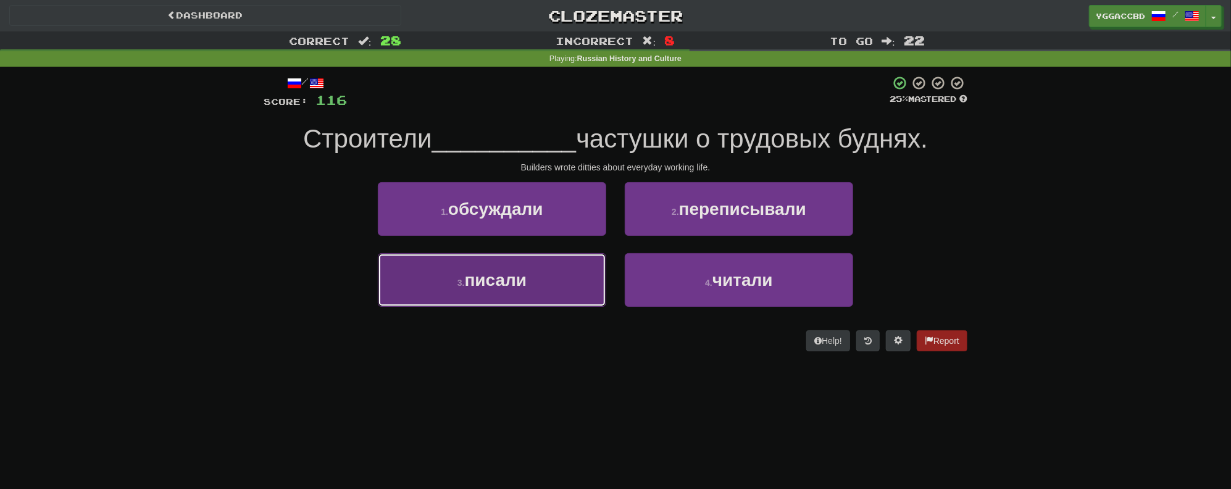
click at [484, 291] on button "3 . писали" at bounding box center [492, 280] width 228 height 54
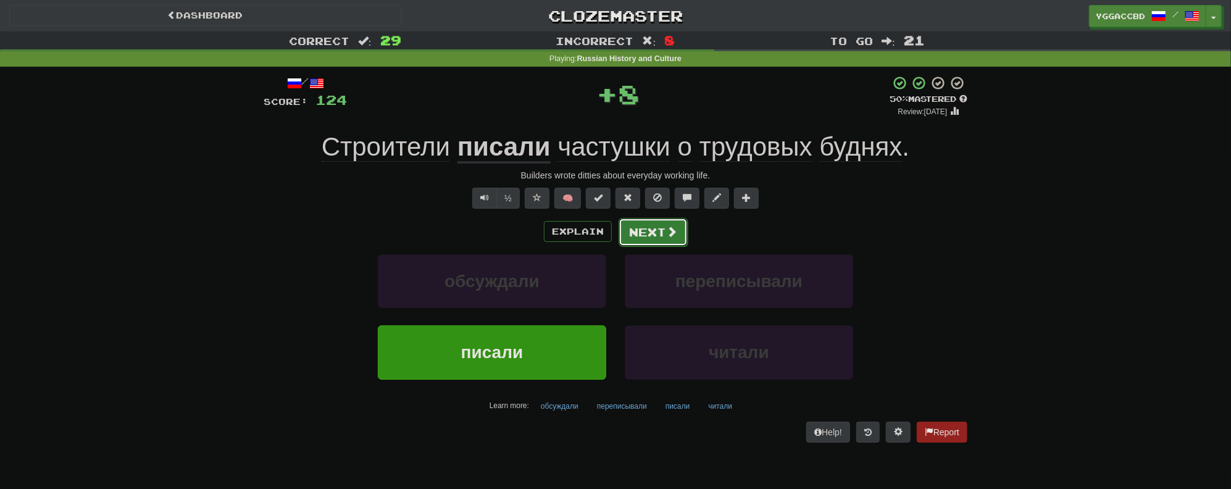
click at [644, 233] on button "Next" at bounding box center [652, 232] width 69 height 28
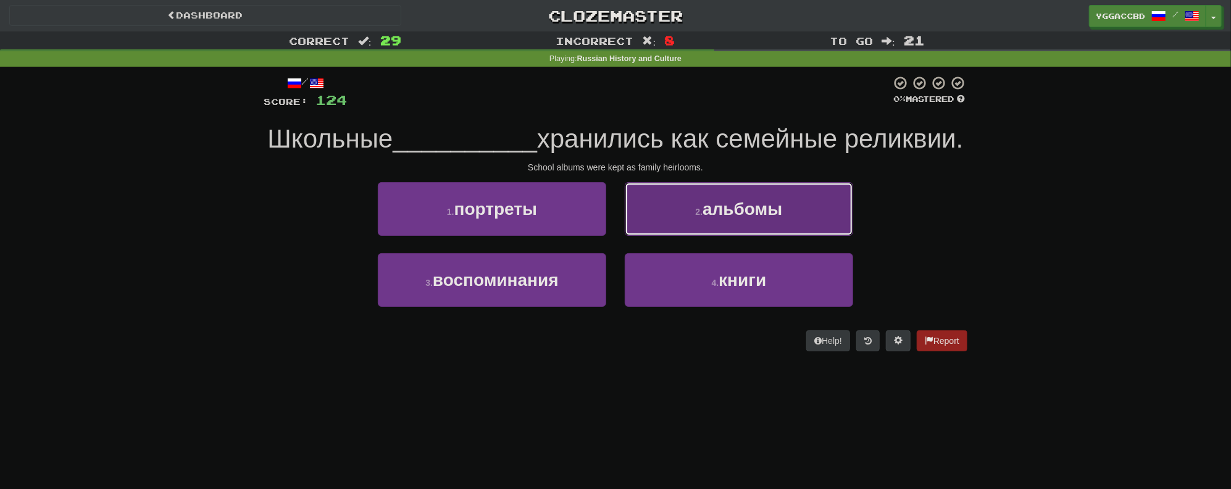
click at [715, 218] on span "альбомы" at bounding box center [742, 208] width 80 height 19
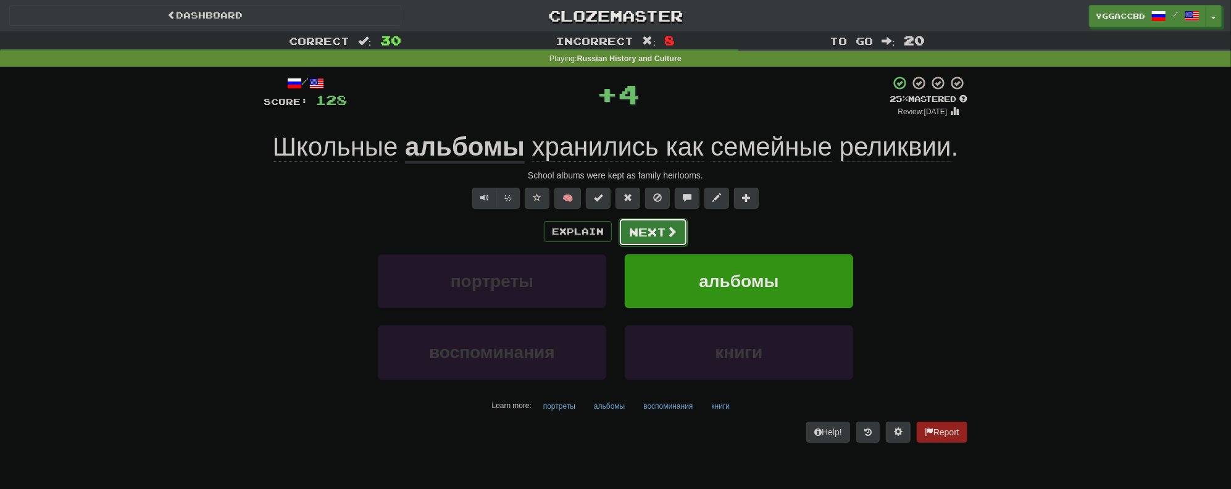
click at [652, 233] on button "Next" at bounding box center [652, 232] width 69 height 28
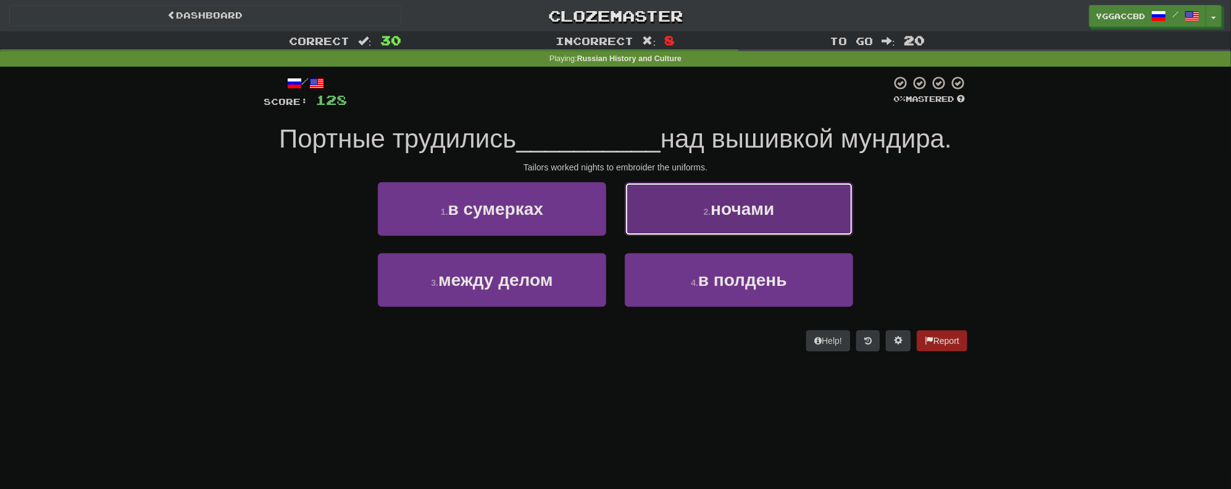
click at [700, 212] on button "2 . ночами" at bounding box center [739, 209] width 228 height 54
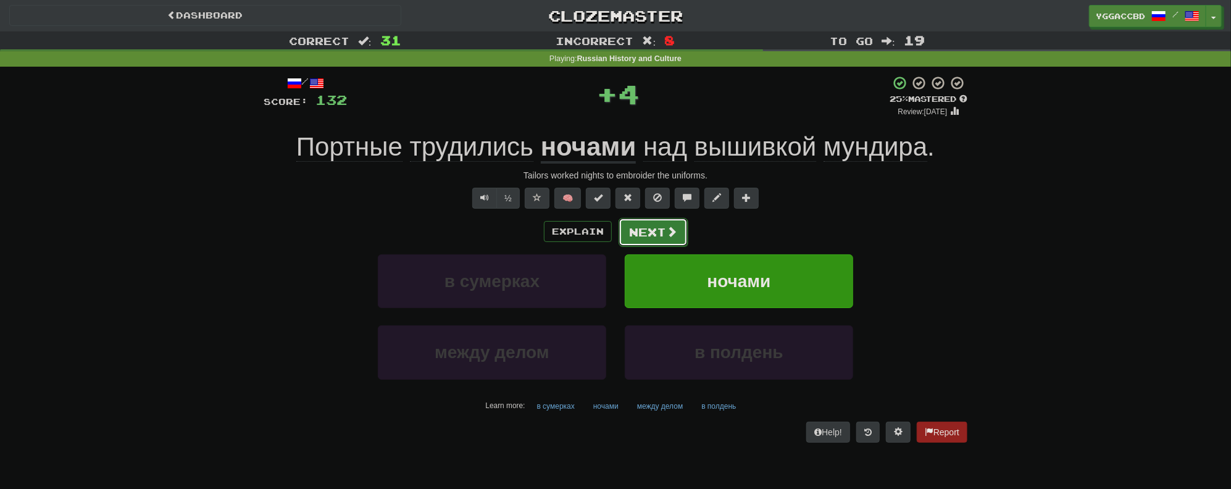
click at [657, 230] on button "Next" at bounding box center [652, 232] width 69 height 28
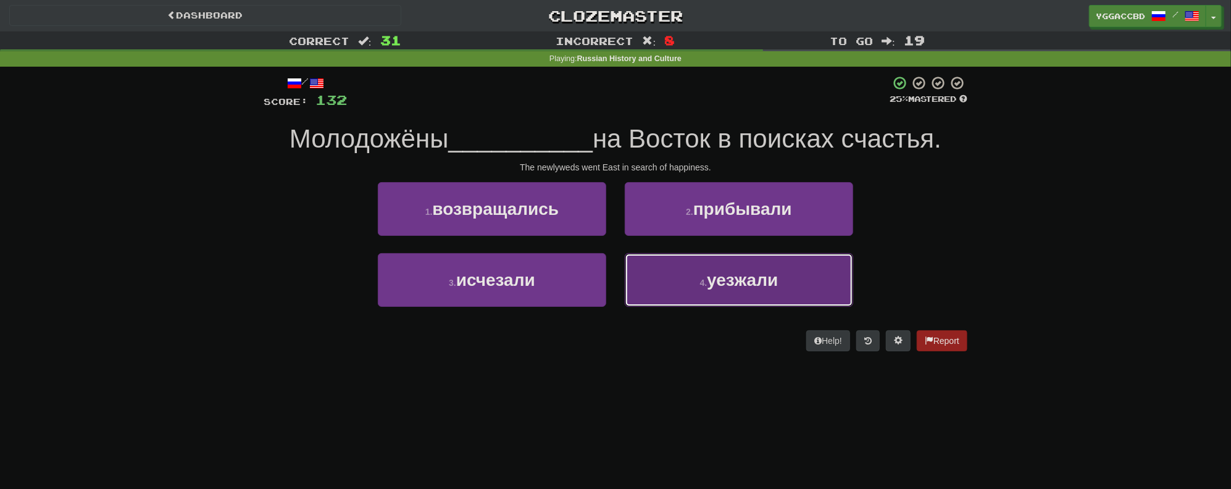
click at [657, 284] on button "4 . уезжали" at bounding box center [739, 280] width 228 height 54
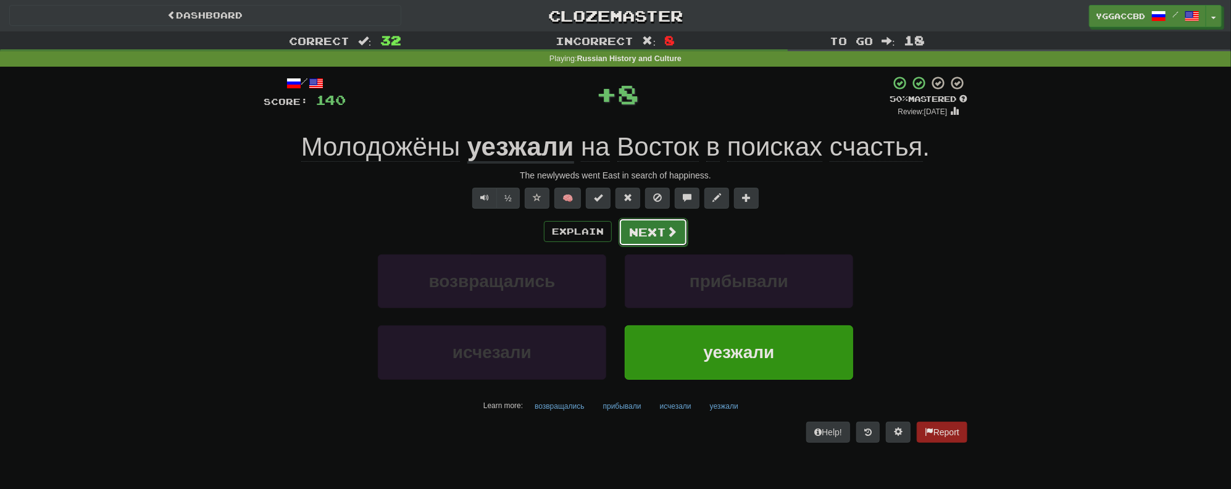
click at [636, 223] on button "Next" at bounding box center [652, 232] width 69 height 28
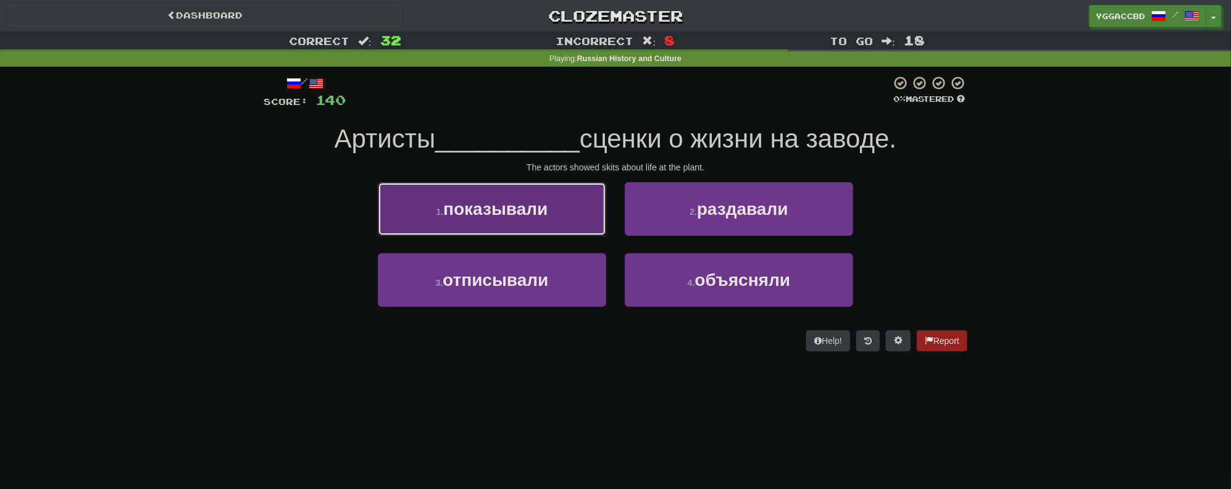
click at [558, 217] on button "1 . показывали" at bounding box center [492, 209] width 228 height 54
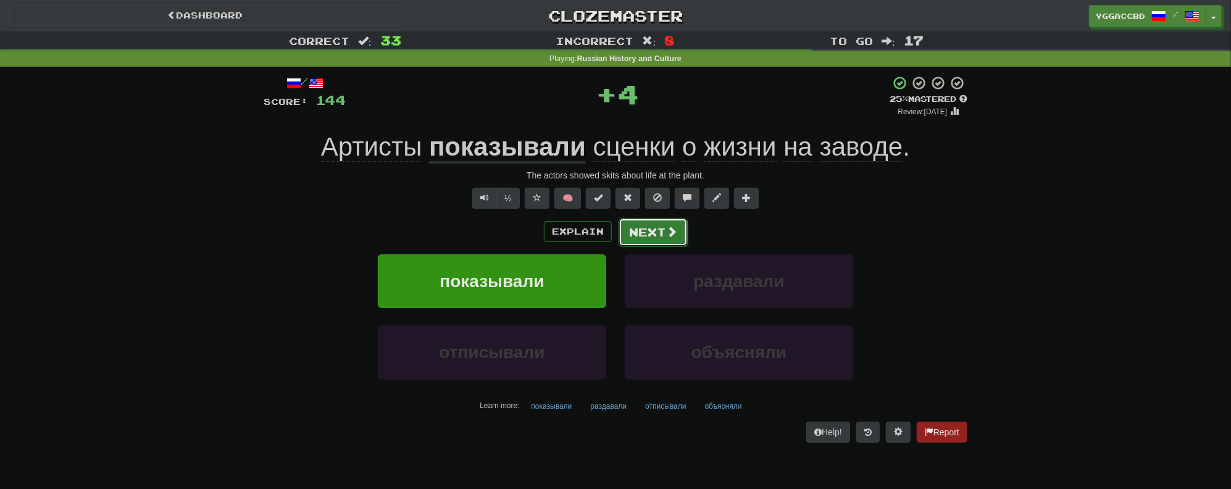
click at [646, 227] on button "Next" at bounding box center [652, 232] width 69 height 28
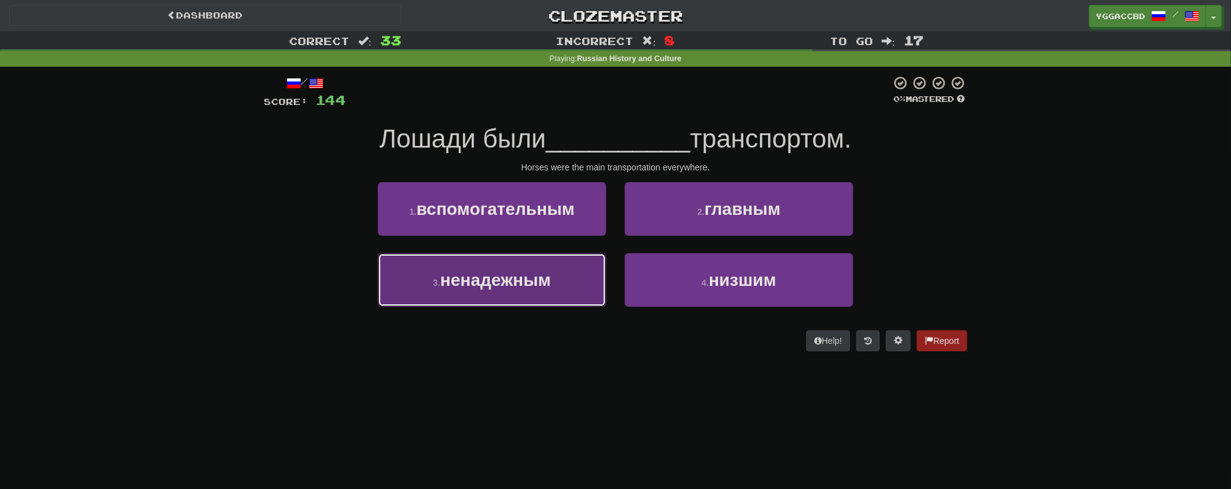
click at [500, 288] on span "ненадежным" at bounding box center [495, 279] width 110 height 19
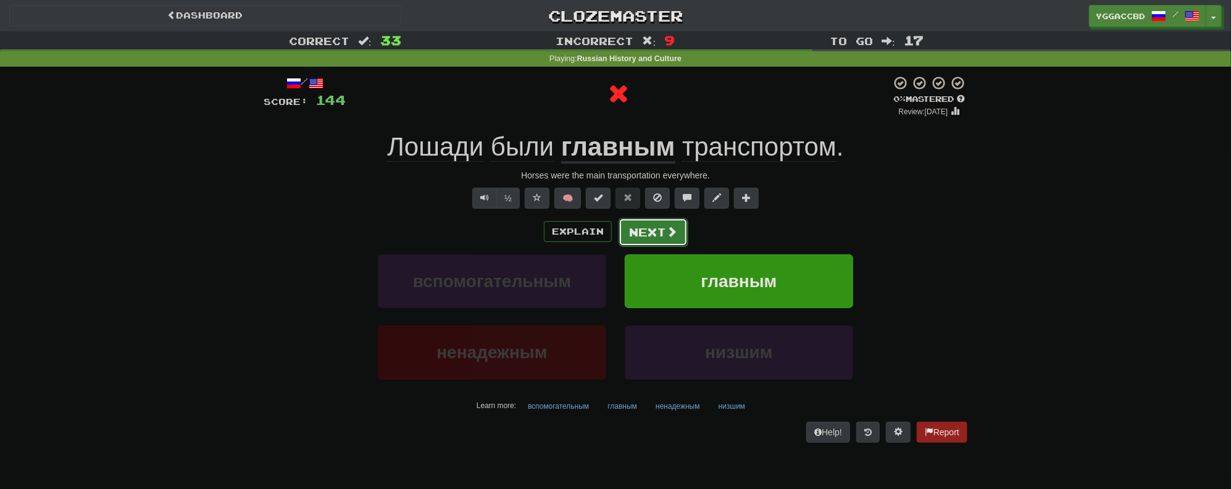
click at [638, 226] on button "Next" at bounding box center [652, 232] width 69 height 28
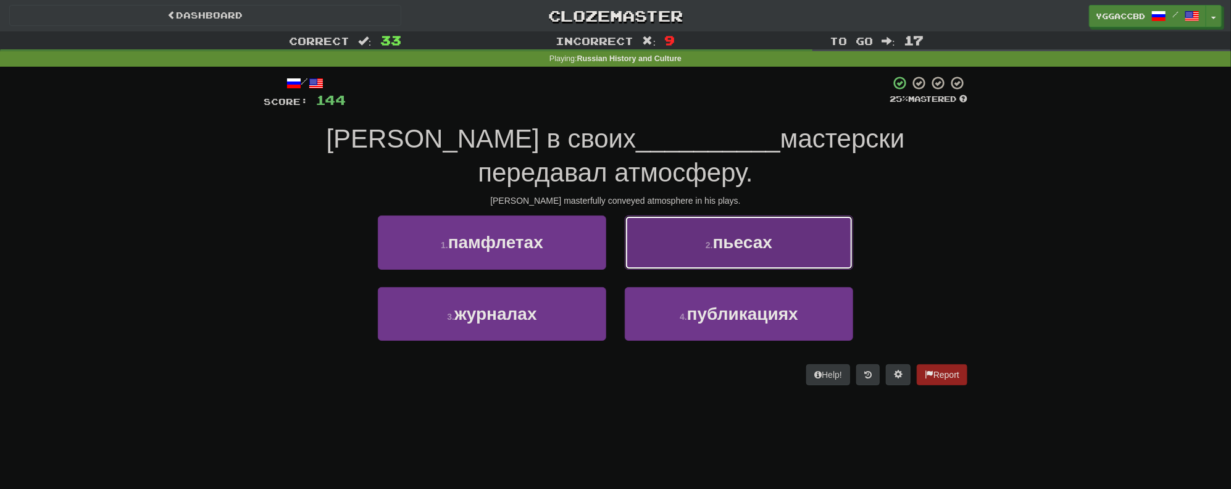
click at [736, 253] on button "2 . пьесах" at bounding box center [739, 242] width 228 height 54
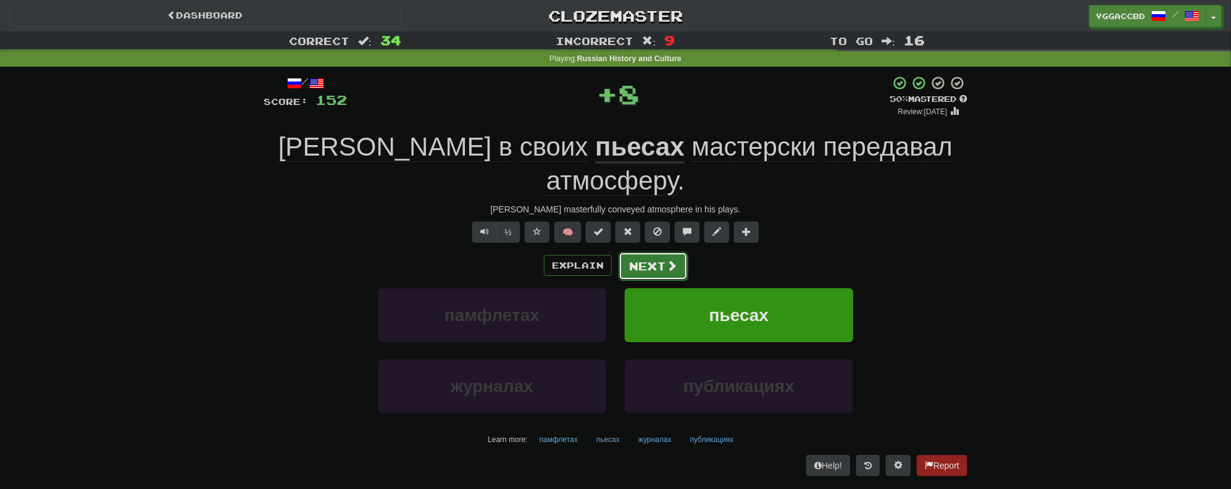
click at [647, 252] on button "Next" at bounding box center [652, 266] width 69 height 28
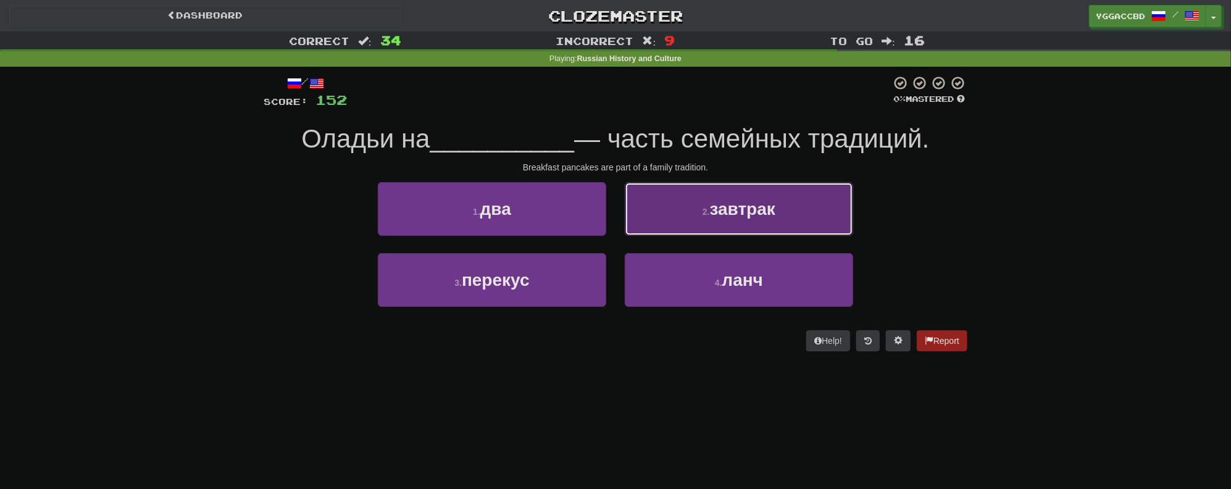
click at [712, 220] on button "2 . завтрак" at bounding box center [739, 209] width 228 height 54
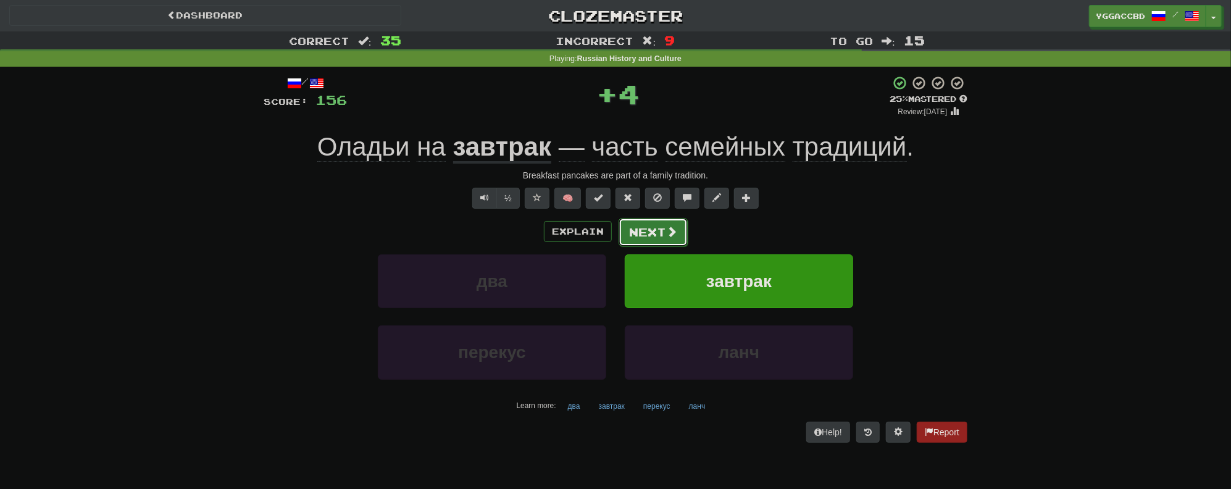
click at [666, 230] on span at bounding box center [671, 231] width 11 height 11
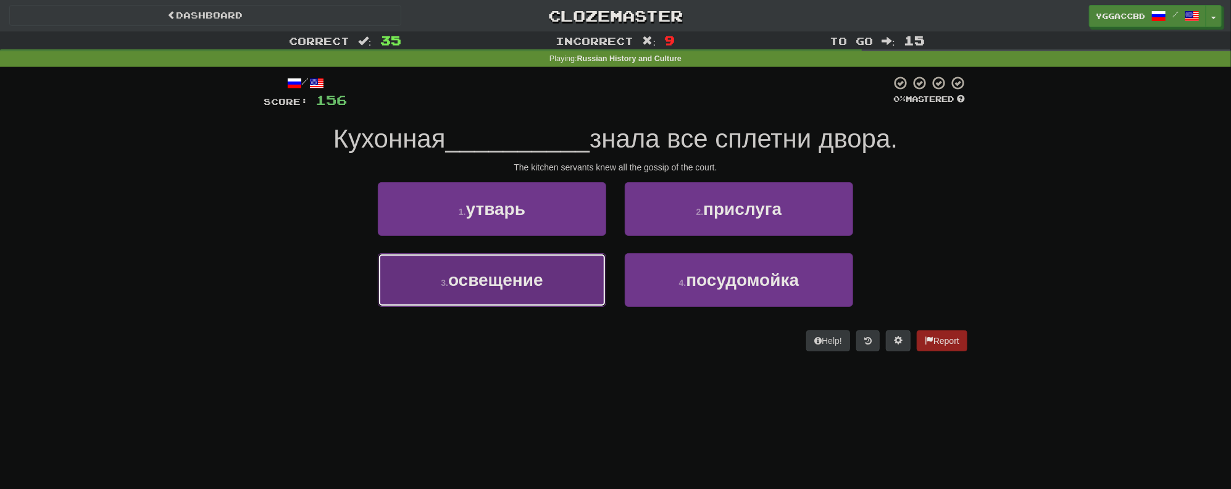
click at [488, 295] on button "3 . освещение" at bounding box center [492, 280] width 228 height 54
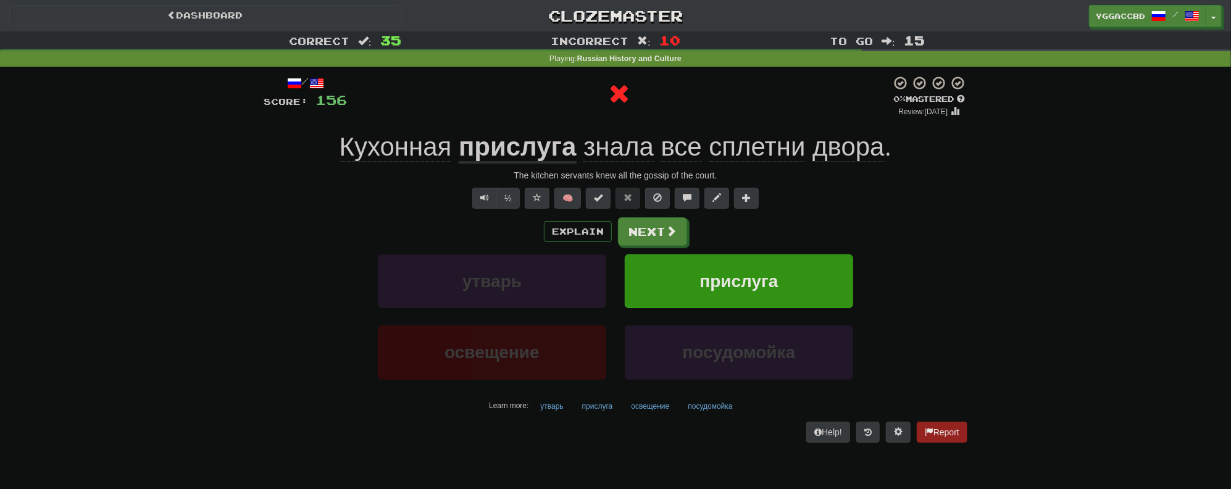
click at [509, 145] on u "прислуга" at bounding box center [518, 147] width 118 height 31
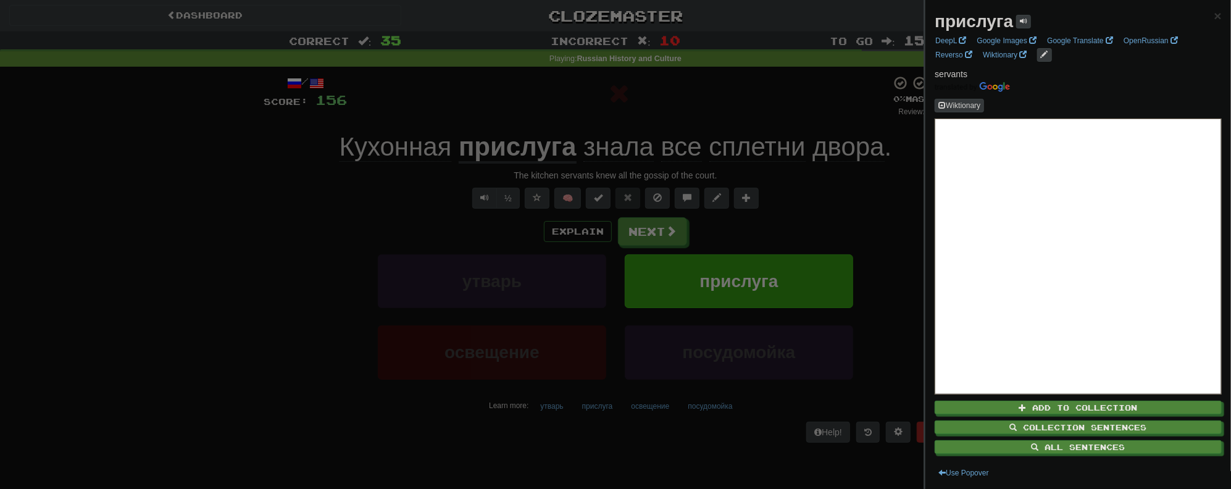
drag, startPoint x: 326, startPoint y: 226, endPoint x: 615, endPoint y: 200, distance: 290.6
click at [329, 225] on div at bounding box center [615, 244] width 1231 height 489
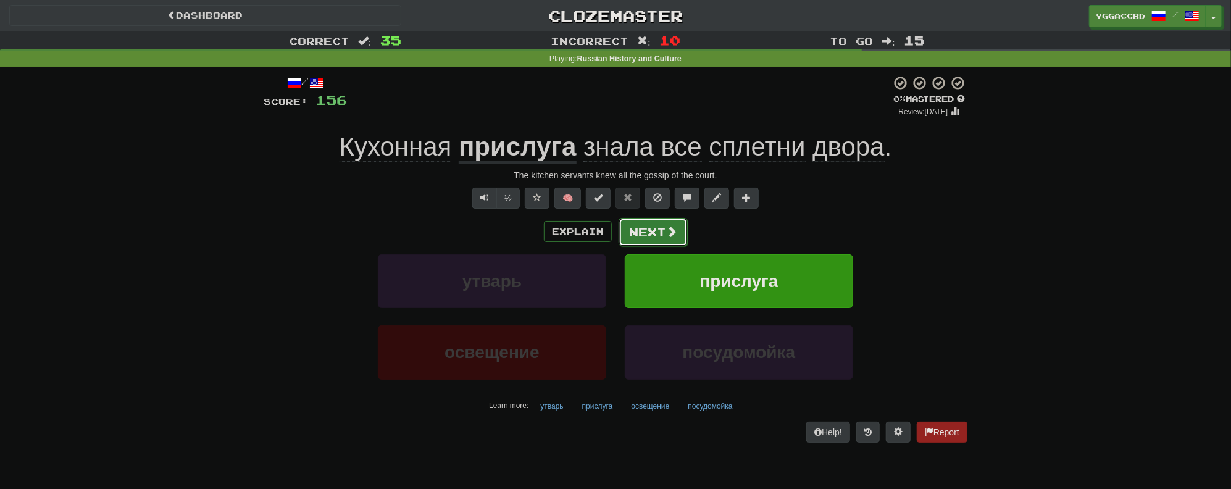
click at [641, 230] on button "Next" at bounding box center [652, 232] width 69 height 28
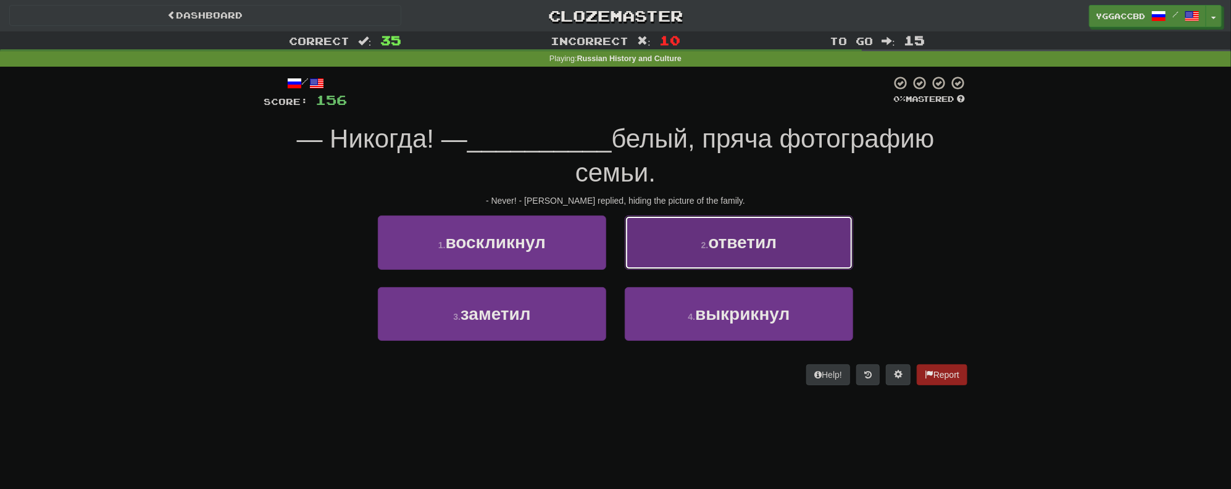
click at [692, 241] on button "2 . ответил" at bounding box center [739, 242] width 228 height 54
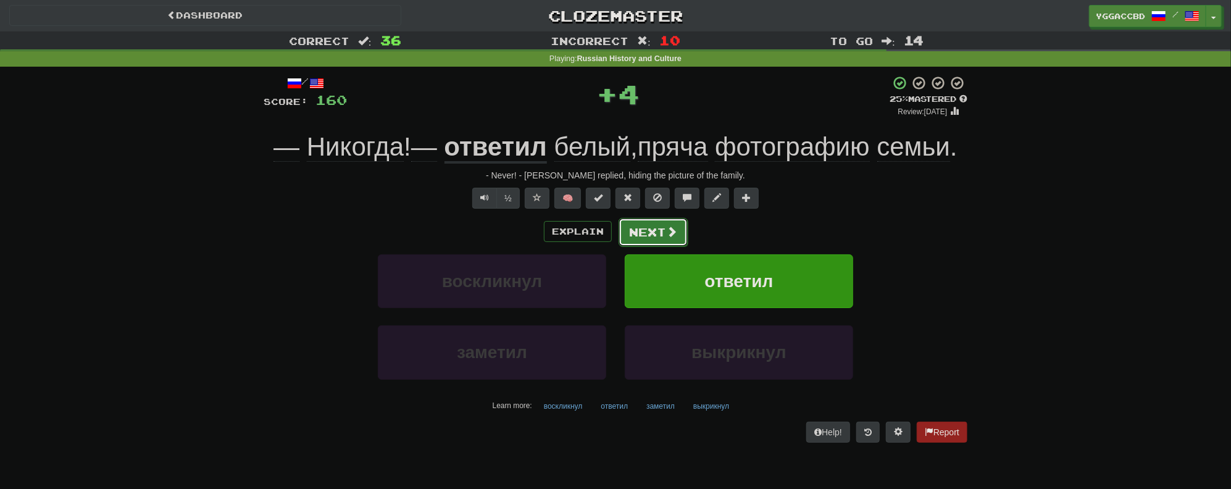
click at [642, 226] on button "Next" at bounding box center [652, 232] width 69 height 28
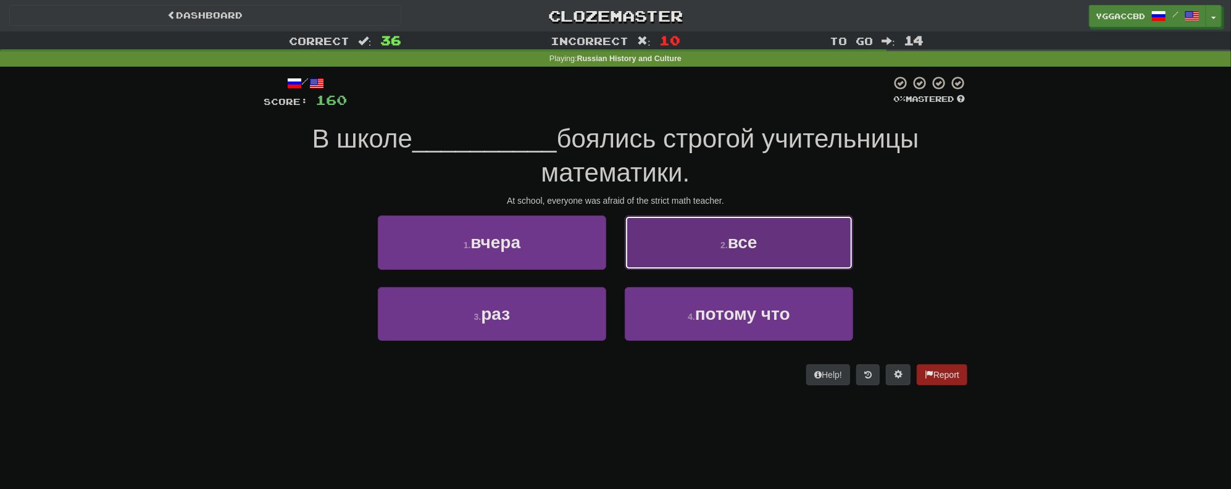
click at [666, 247] on button "2 . все" at bounding box center [739, 242] width 228 height 54
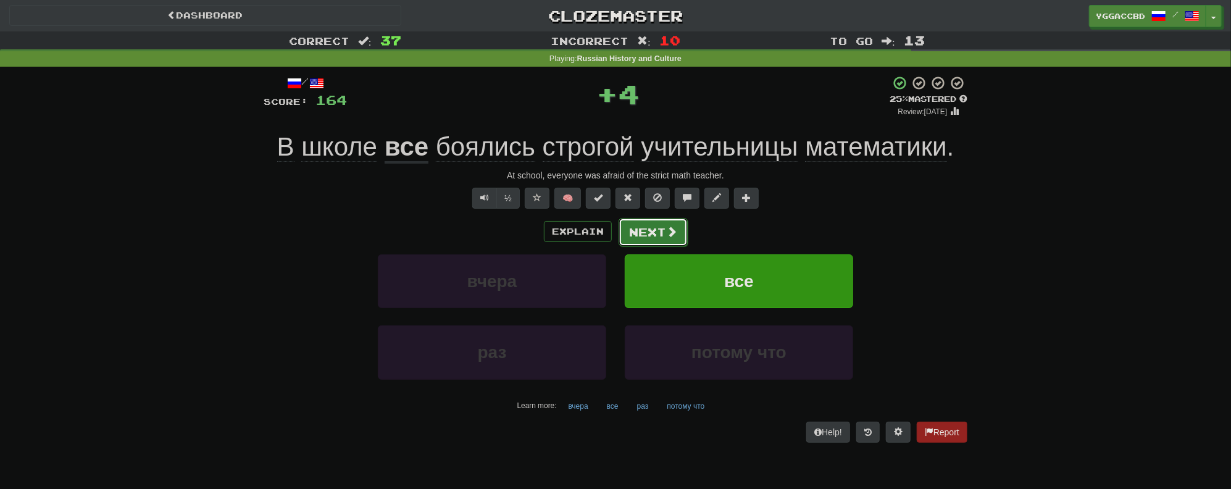
click at [620, 220] on button "Next" at bounding box center [652, 232] width 69 height 28
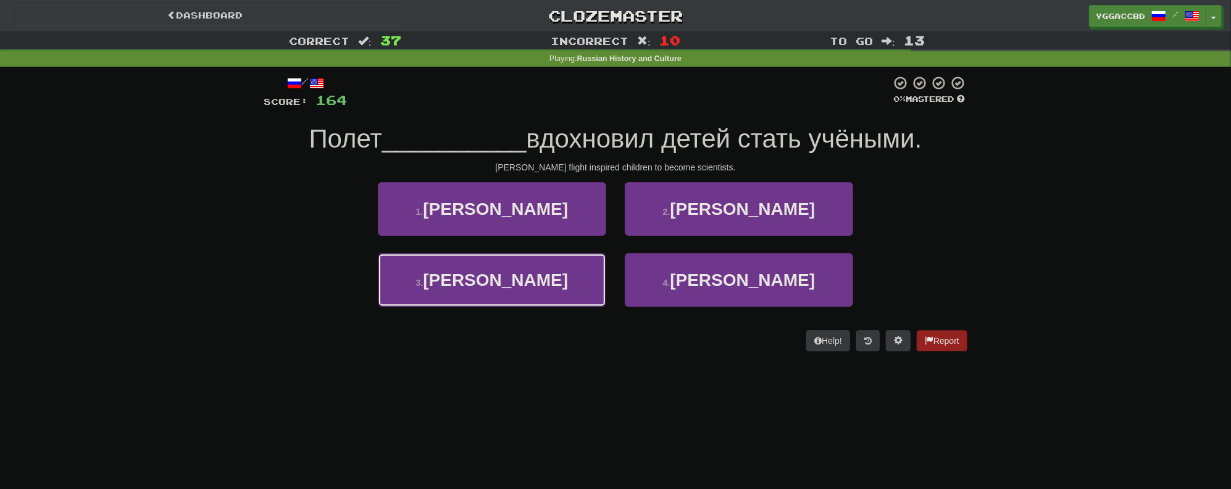
drag, startPoint x: 536, startPoint y: 284, endPoint x: 612, endPoint y: 261, distance: 79.9
click at [536, 283] on button "3 . Гагарина" at bounding box center [492, 280] width 228 height 54
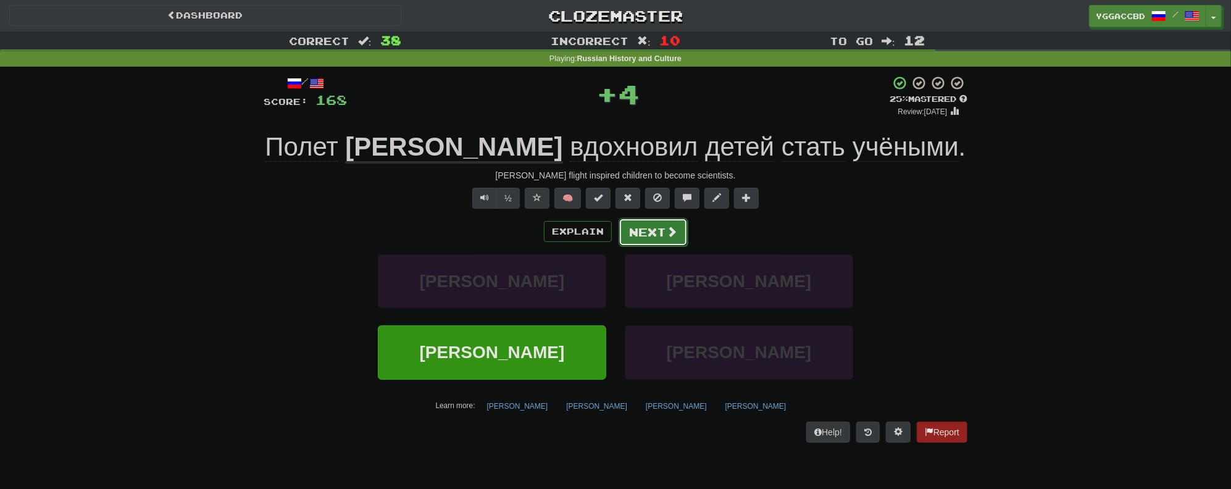
click at [661, 223] on button "Next" at bounding box center [652, 232] width 69 height 28
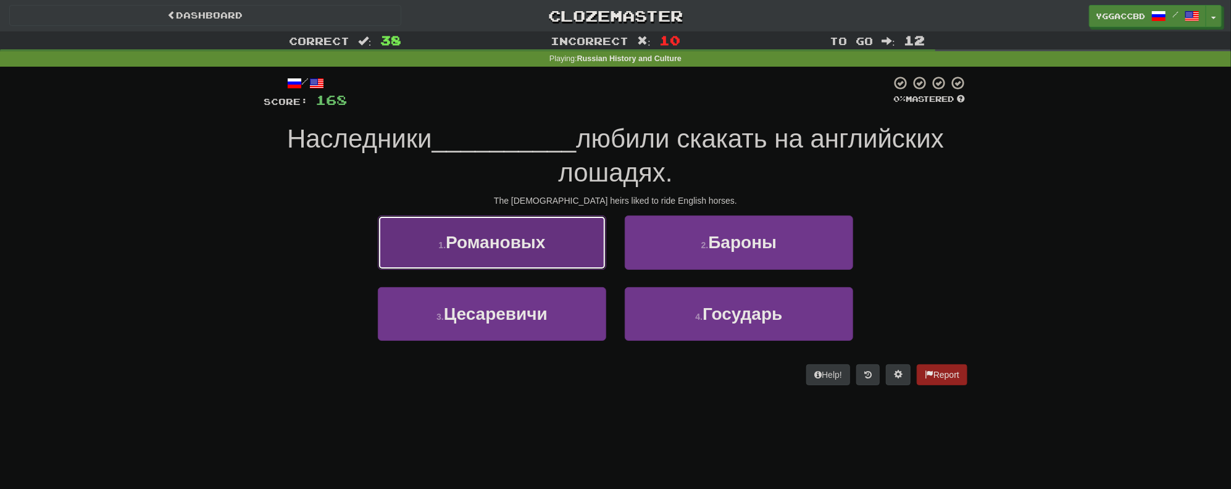
click at [533, 247] on span "Романовых" at bounding box center [495, 242] width 99 height 19
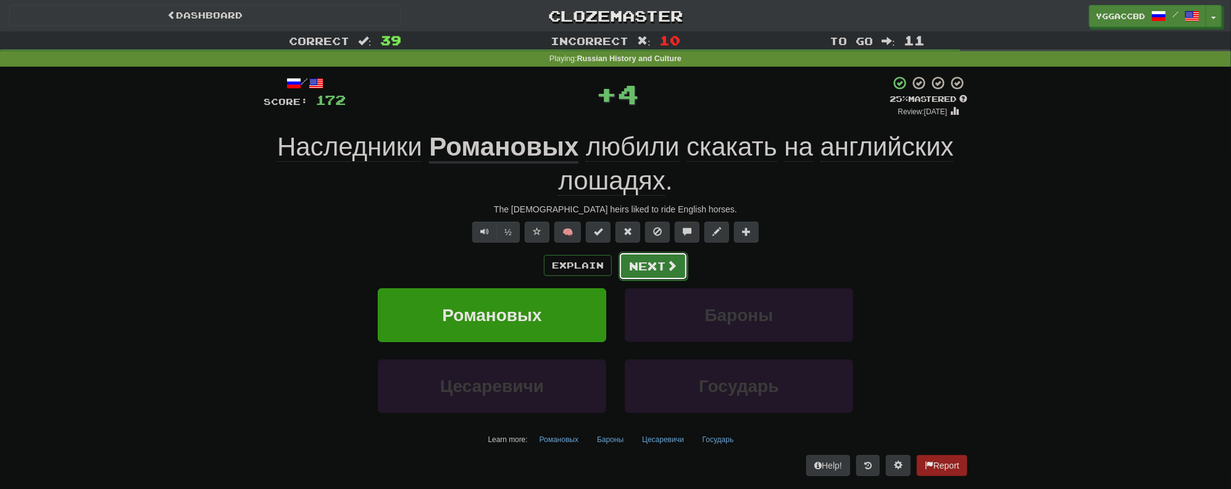
click at [634, 260] on button "Next" at bounding box center [652, 266] width 69 height 28
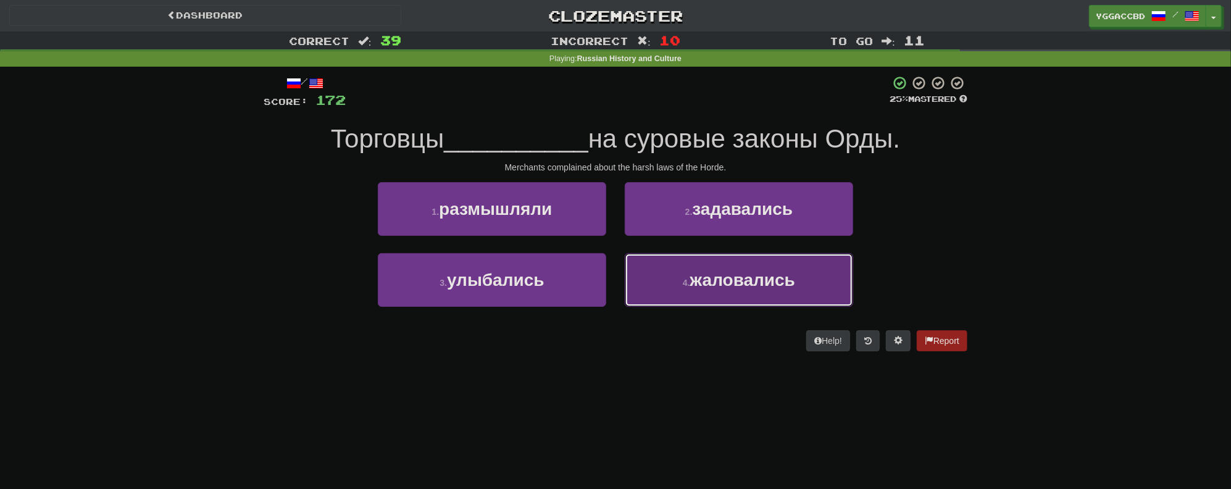
click at [717, 283] on span "жаловались" at bounding box center [743, 279] width 106 height 19
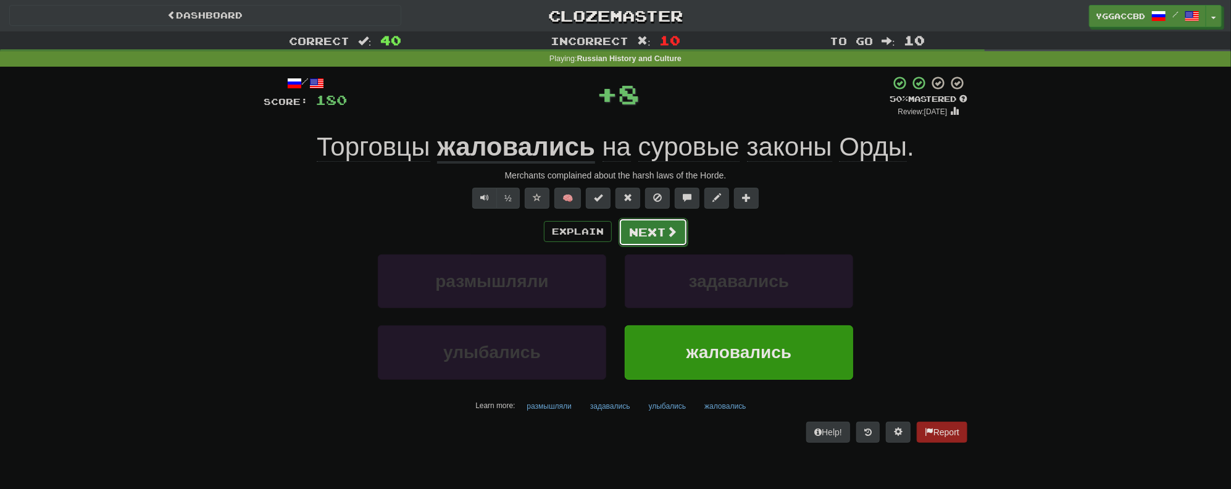
click at [642, 229] on button "Next" at bounding box center [652, 232] width 69 height 28
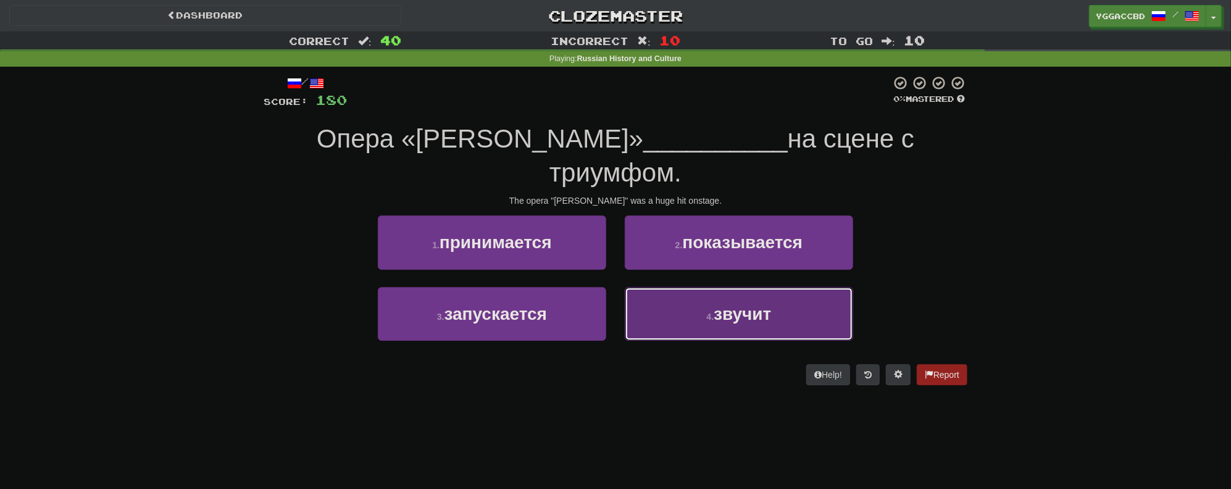
click at [683, 301] on button "4 . звучит" at bounding box center [739, 314] width 228 height 54
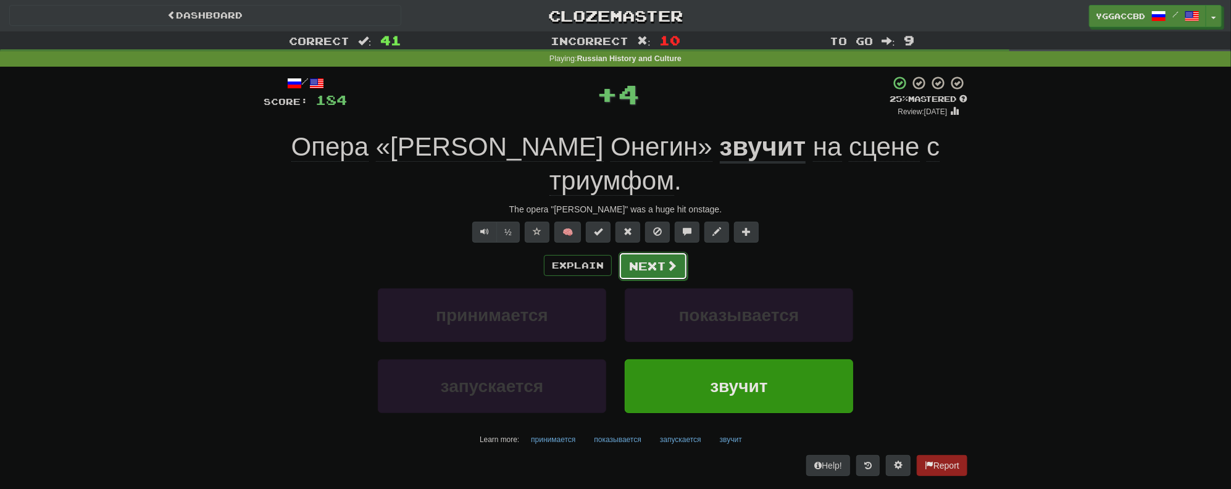
click at [631, 252] on button "Next" at bounding box center [652, 266] width 69 height 28
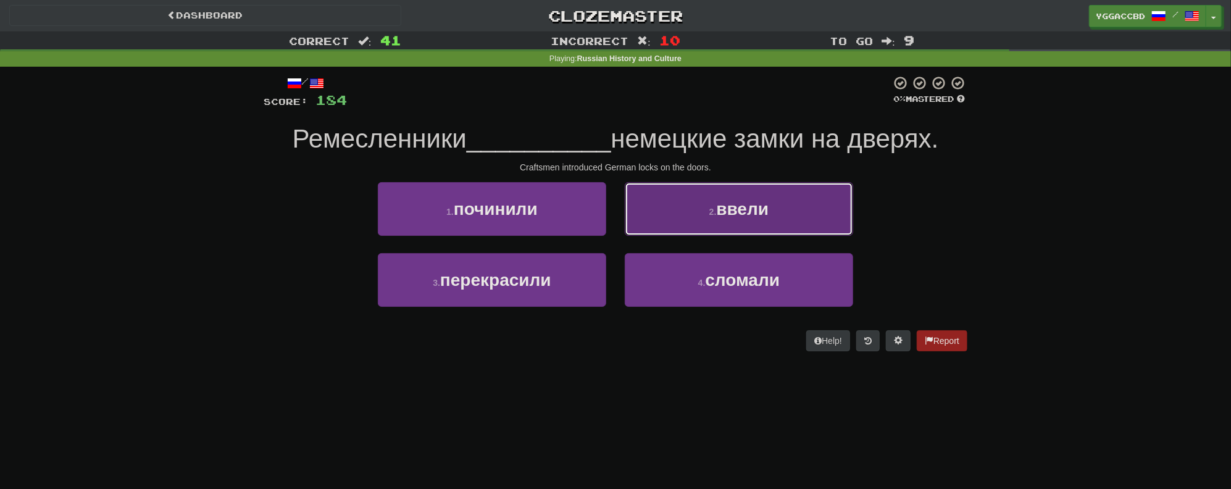
click at [689, 205] on button "2 . ввели" at bounding box center [739, 209] width 228 height 54
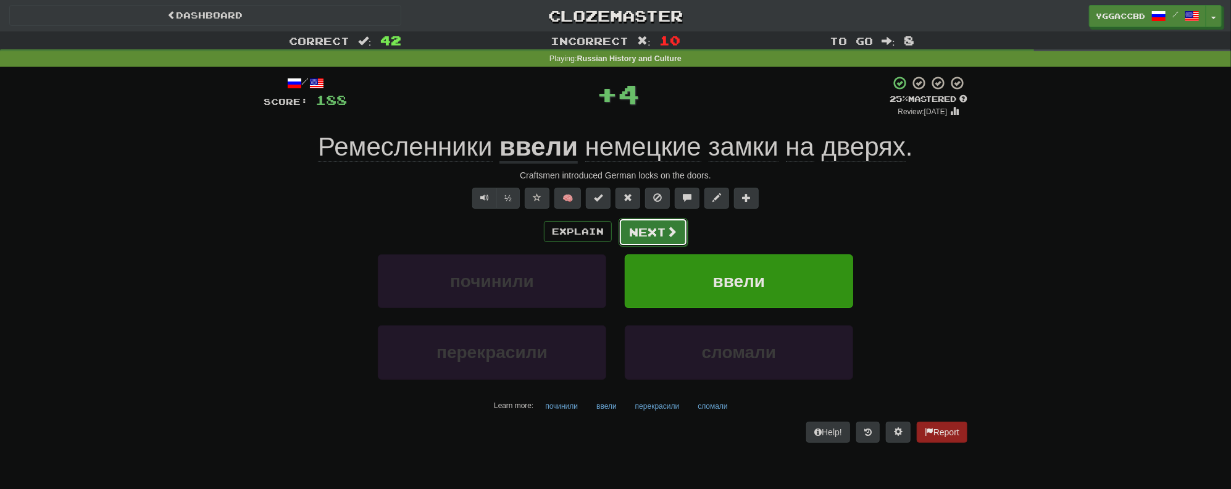
click at [657, 231] on button "Next" at bounding box center [652, 232] width 69 height 28
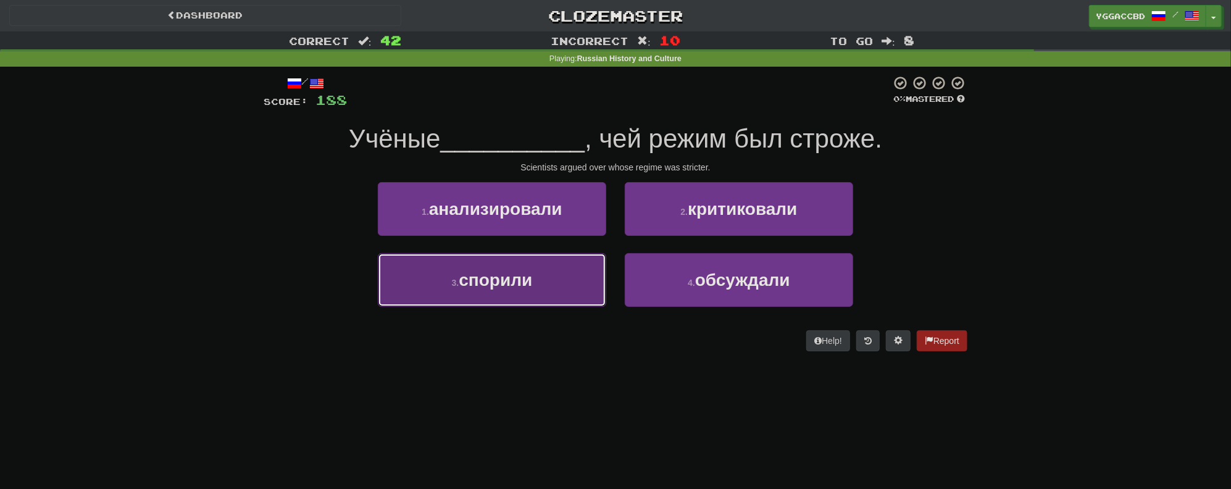
click at [538, 292] on button "3 . спорили" at bounding box center [492, 280] width 228 height 54
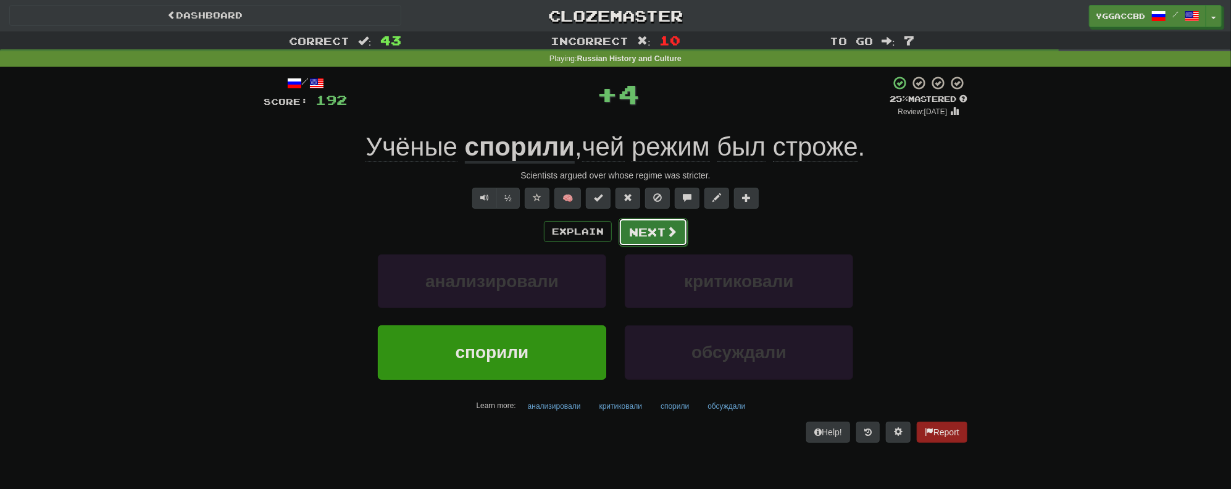
click at [649, 233] on button "Next" at bounding box center [652, 232] width 69 height 28
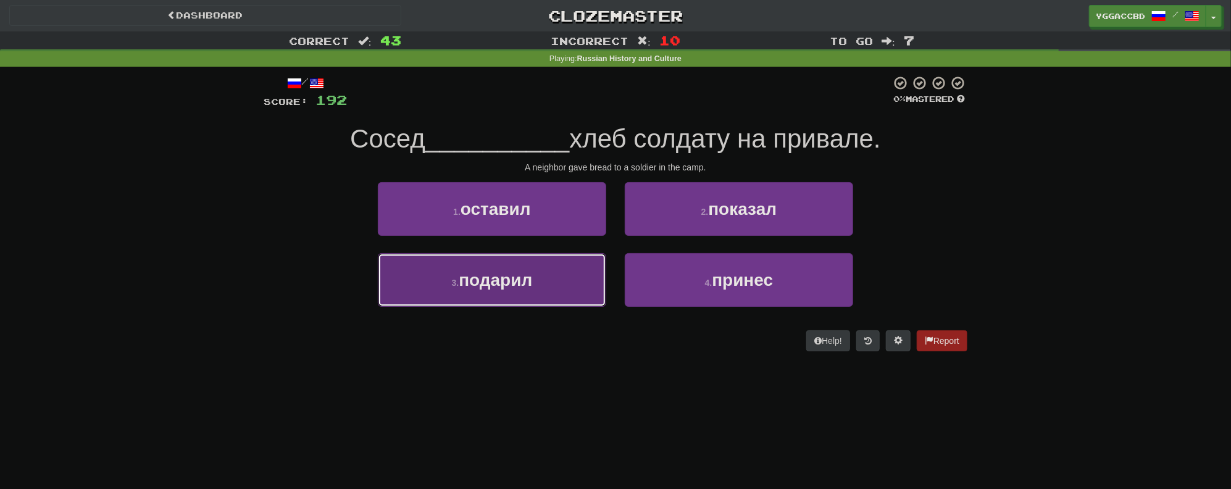
click at [565, 275] on button "3 . подарил" at bounding box center [492, 280] width 228 height 54
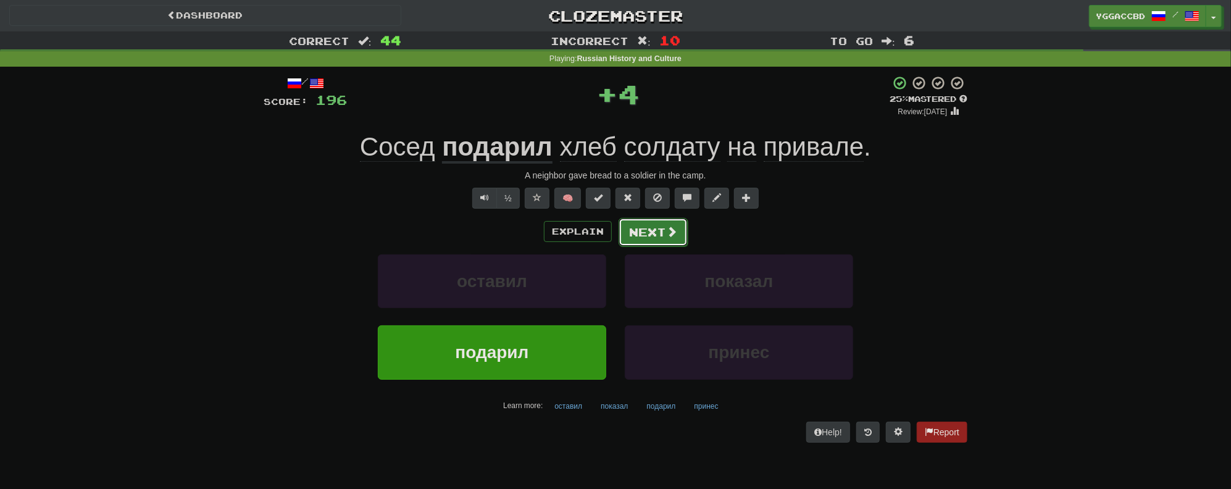
click at [644, 225] on button "Next" at bounding box center [652, 232] width 69 height 28
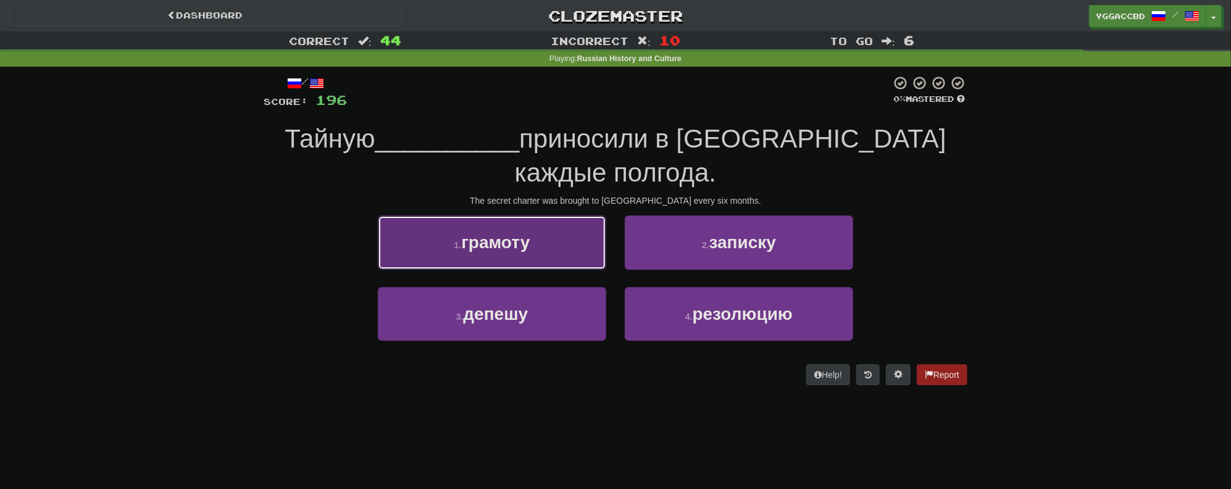
click at [519, 233] on span "грамоту" at bounding box center [495, 242] width 68 height 19
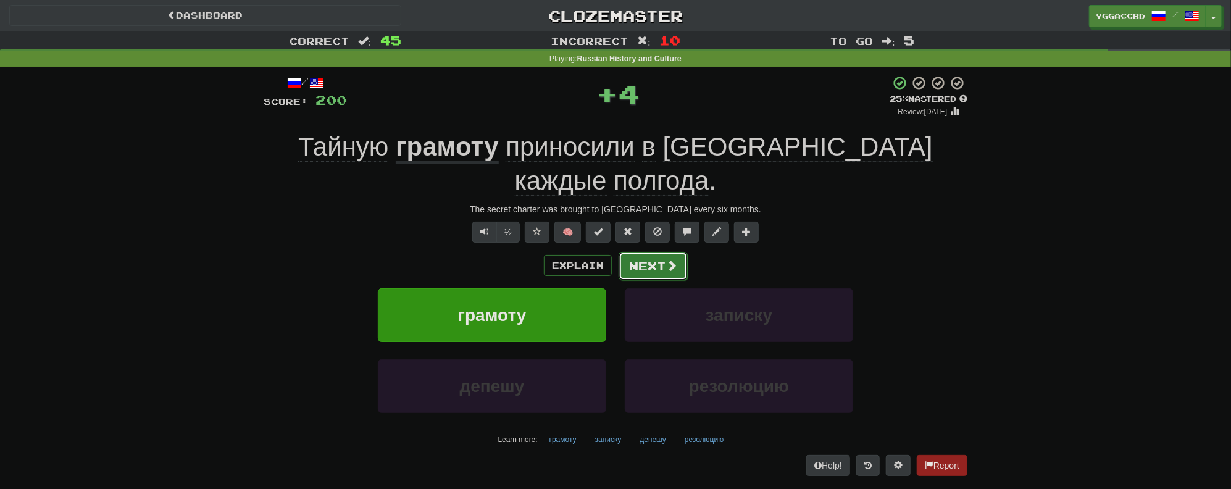
click at [628, 252] on button "Next" at bounding box center [652, 266] width 69 height 28
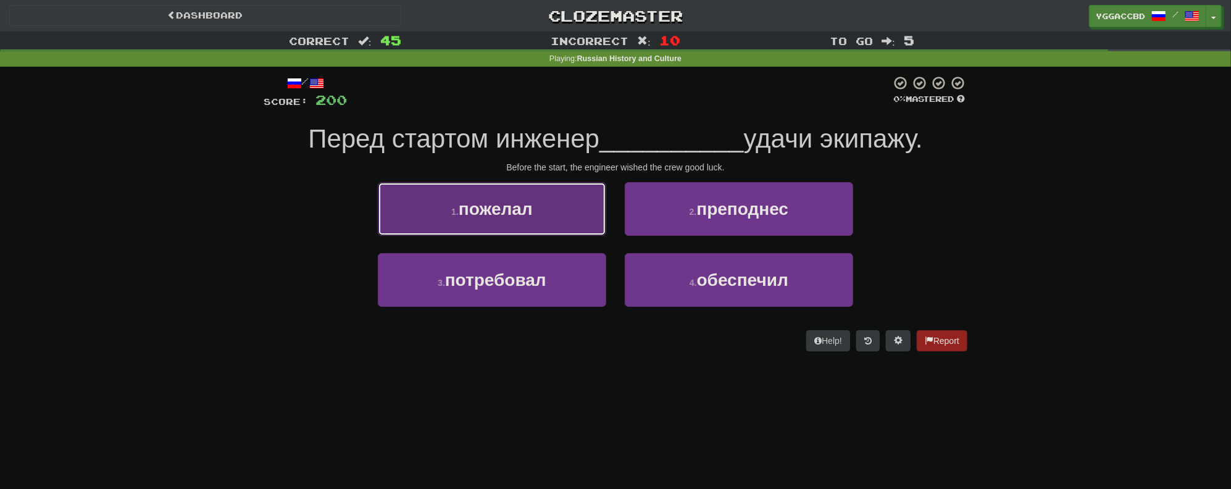
drag, startPoint x: 485, startPoint y: 207, endPoint x: 492, endPoint y: 207, distance: 6.8
click at [492, 207] on span "пожелал" at bounding box center [496, 208] width 74 height 19
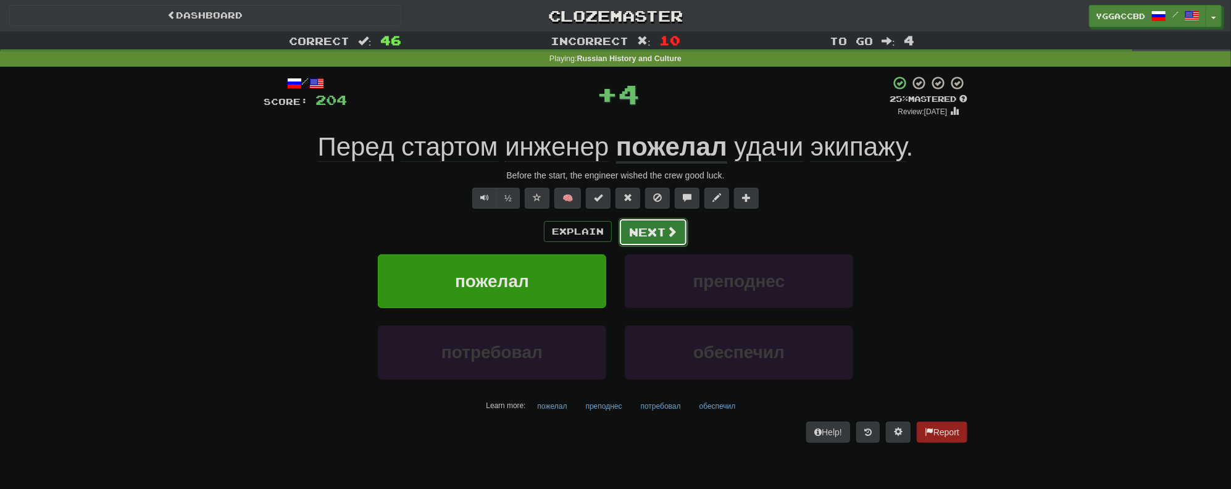
click at [649, 227] on button "Next" at bounding box center [652, 232] width 69 height 28
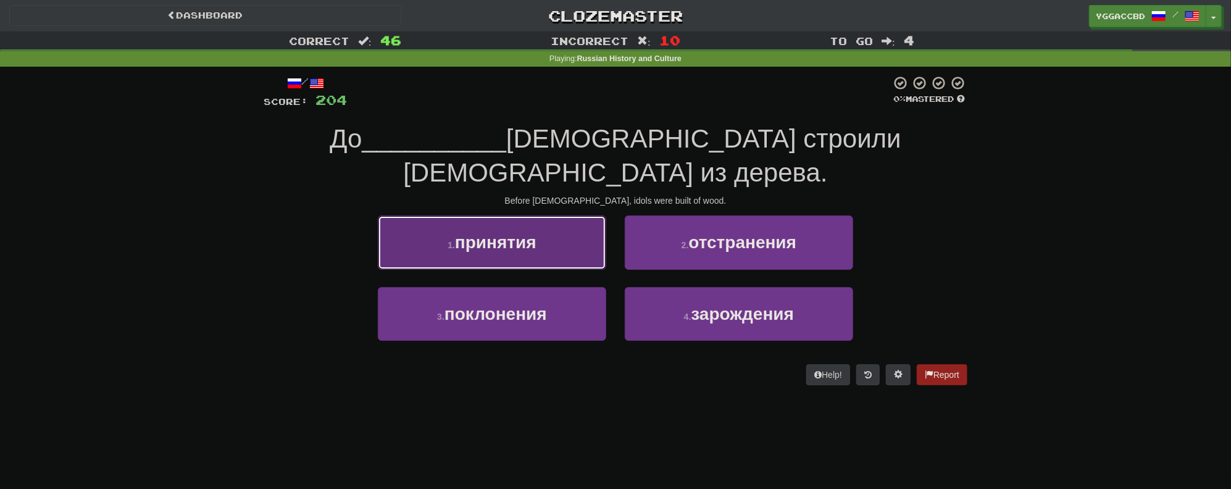
click at [507, 220] on button "1 . принятия" at bounding box center [492, 242] width 228 height 54
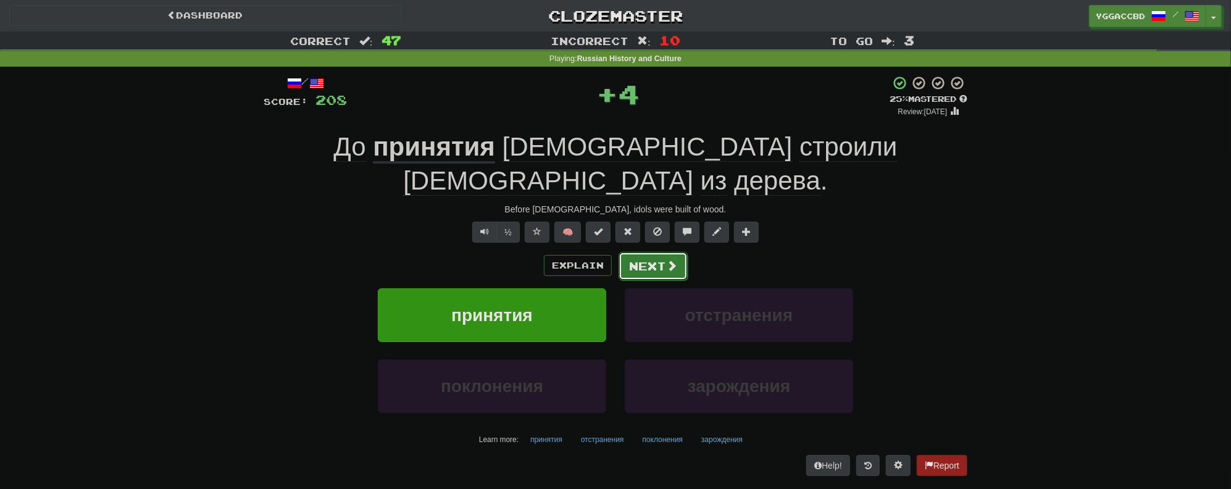
click at [680, 252] on button "Next" at bounding box center [652, 266] width 69 height 28
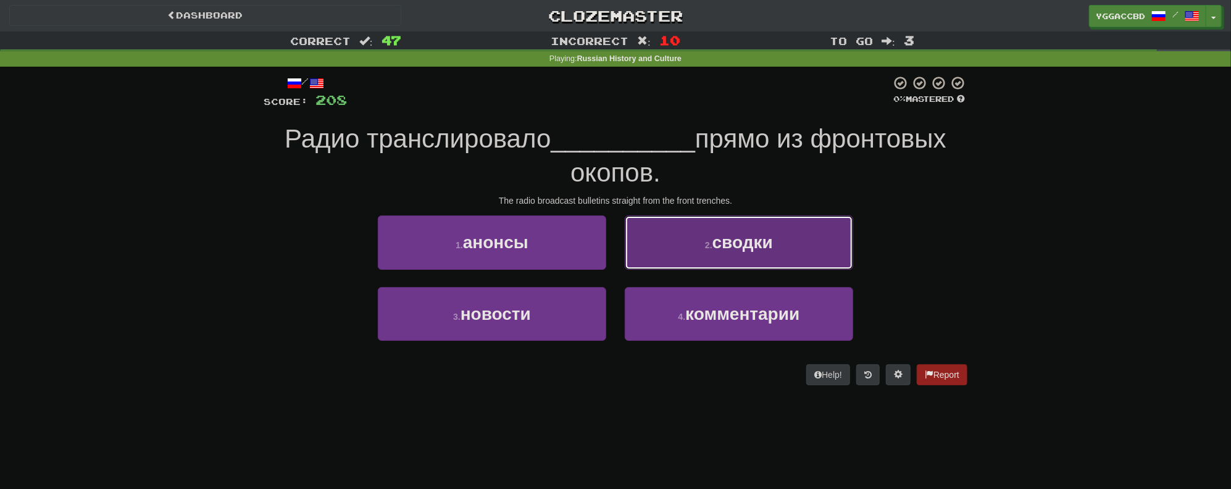
click at [721, 246] on span "сводки" at bounding box center [742, 242] width 60 height 19
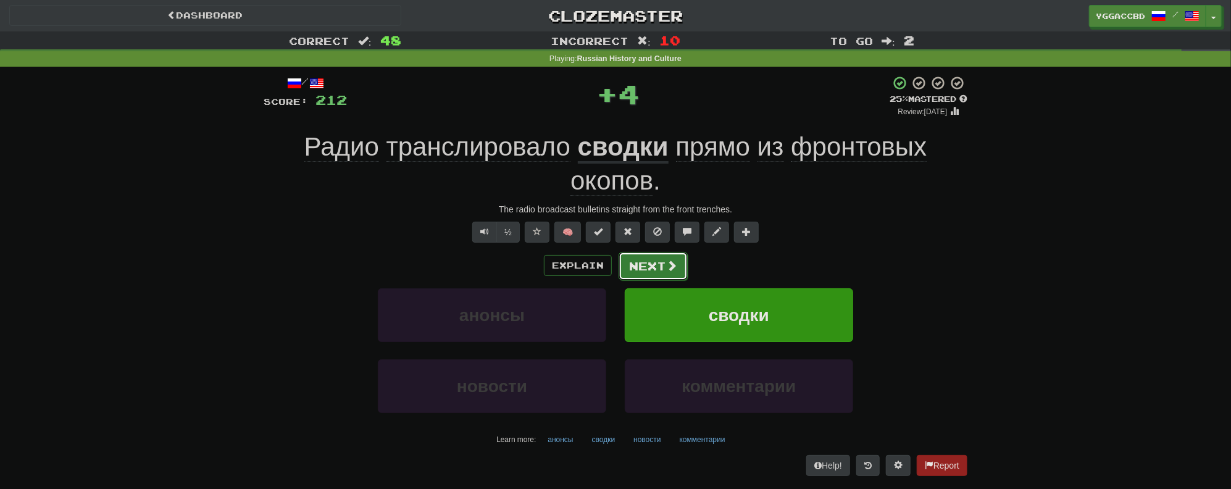
click at [662, 259] on button "Next" at bounding box center [652, 266] width 69 height 28
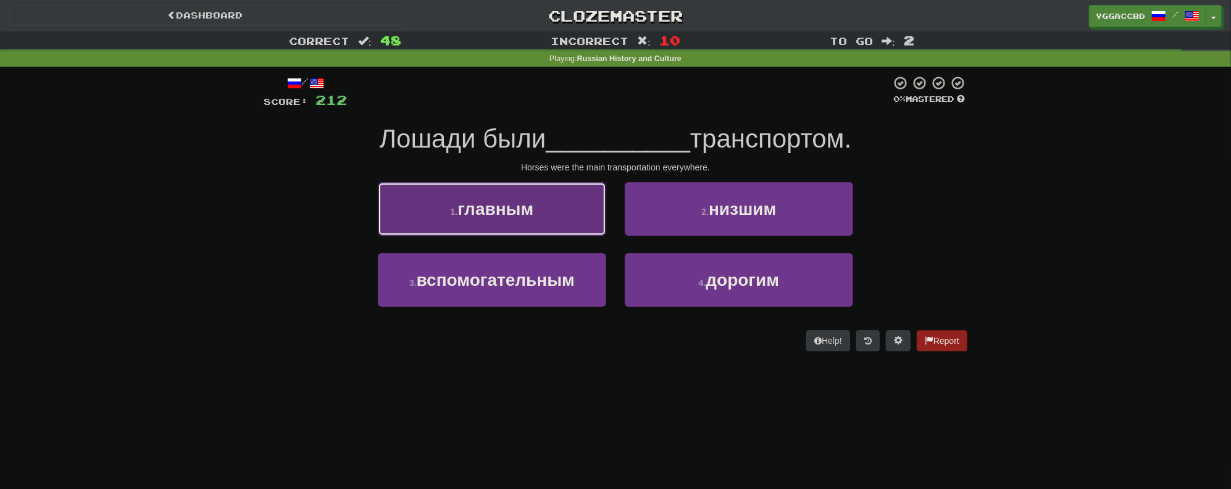
click at [538, 225] on button "1 . главным" at bounding box center [492, 209] width 228 height 54
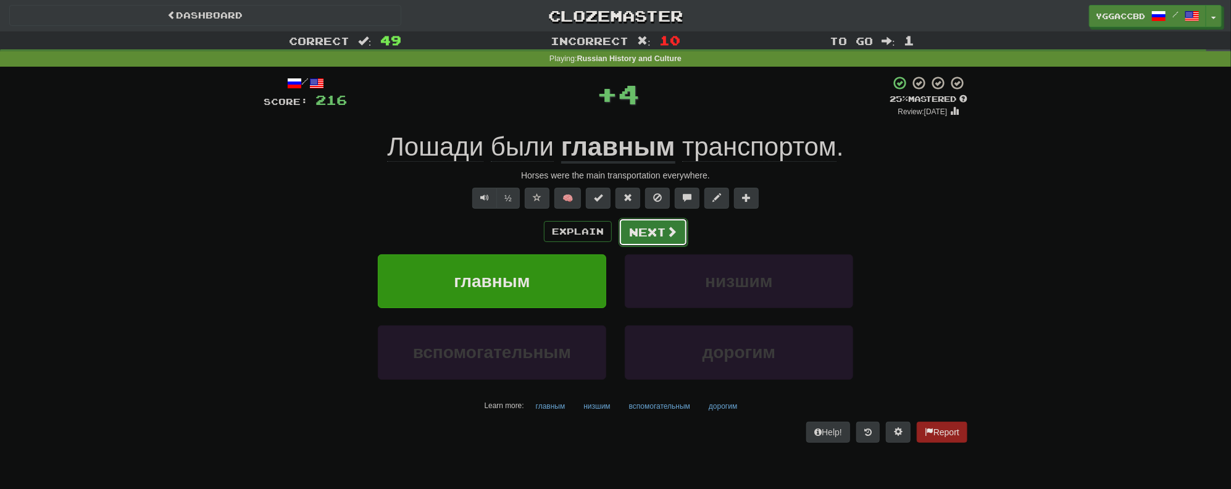
click at [645, 233] on button "Next" at bounding box center [652, 232] width 69 height 28
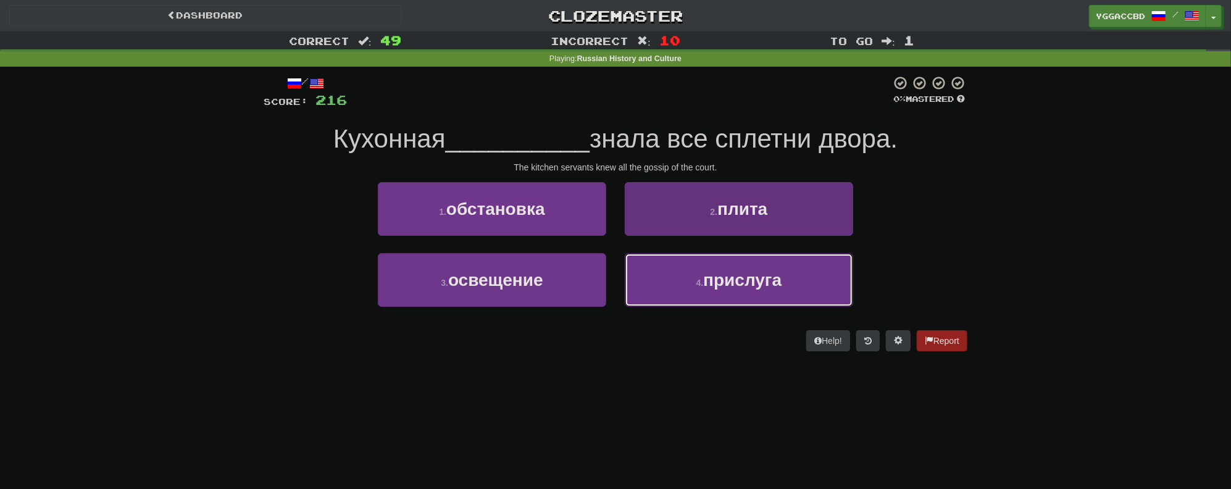
click at [724, 282] on span "прислуга" at bounding box center [742, 279] width 78 height 19
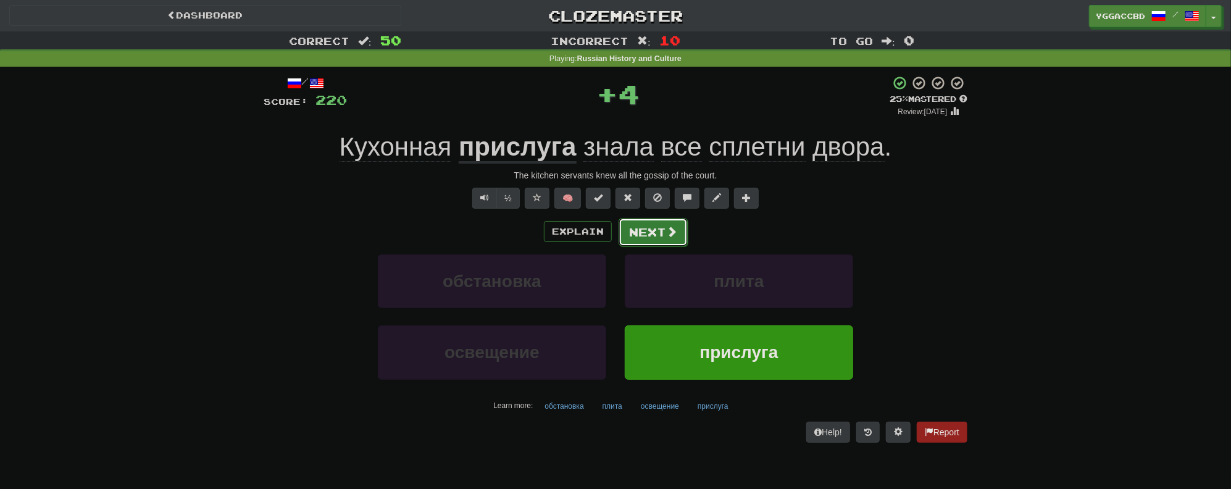
click at [649, 230] on button "Next" at bounding box center [652, 232] width 69 height 28
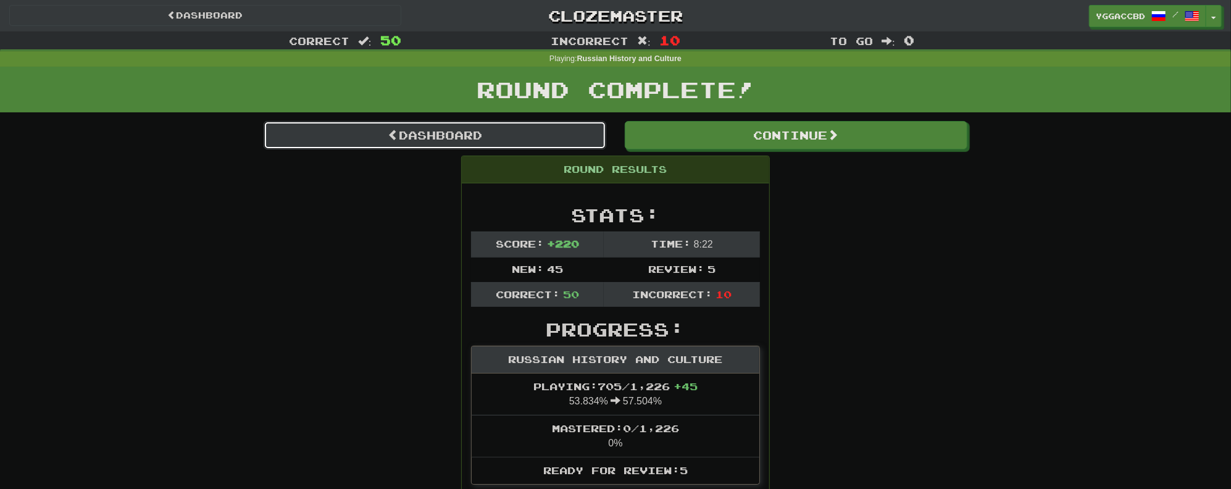
click at [439, 131] on link "Dashboard" at bounding box center [435, 135] width 342 height 28
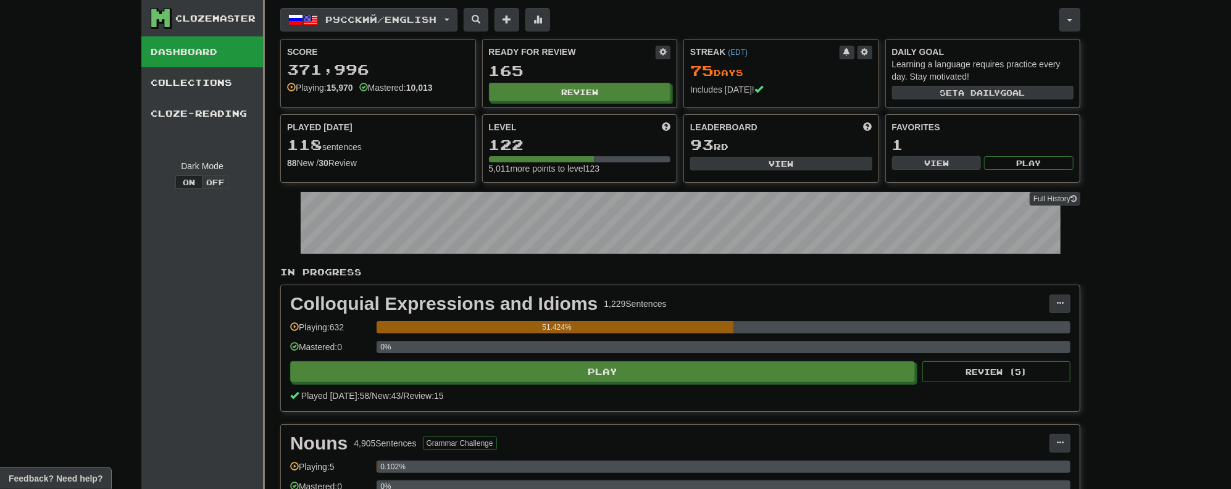
click at [457, 21] on button "Русский / English" at bounding box center [368, 19] width 177 height 23
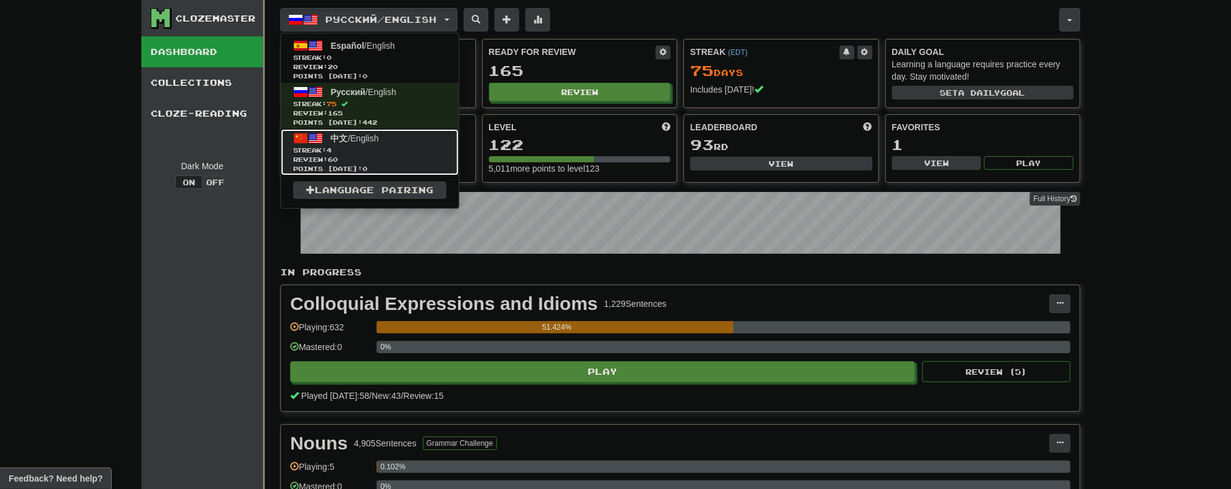
click at [383, 148] on span "Streak: 4" at bounding box center [369, 150] width 153 height 9
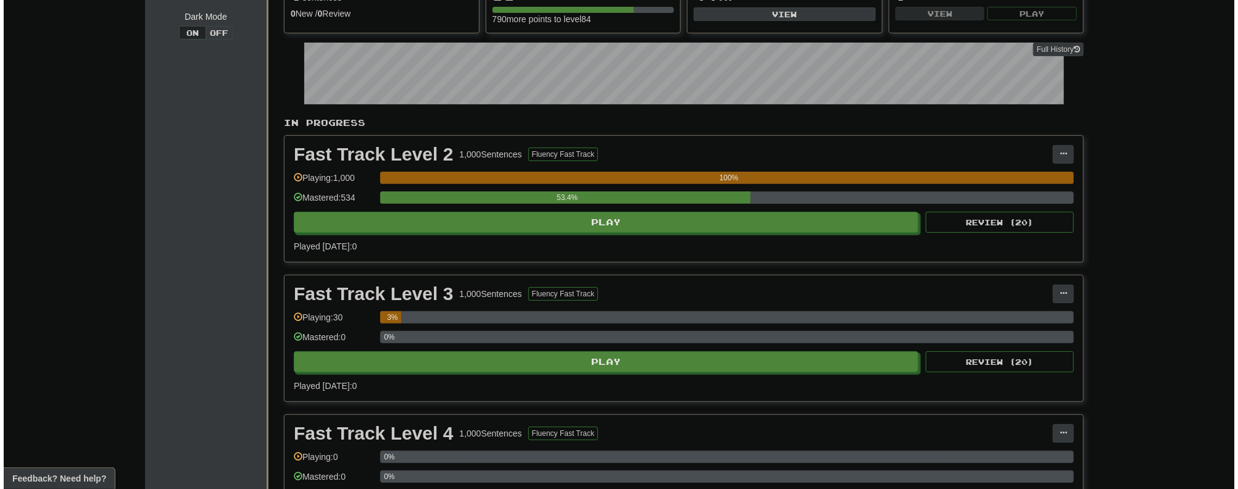
scroll to position [148, 0]
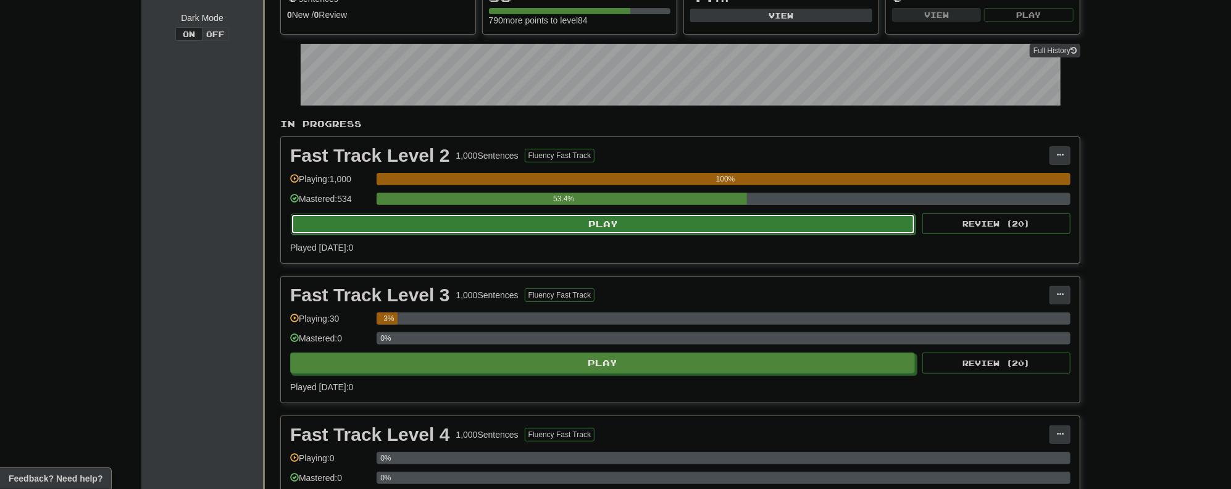
click at [599, 221] on button "Play" at bounding box center [603, 224] width 625 height 21
select select "**"
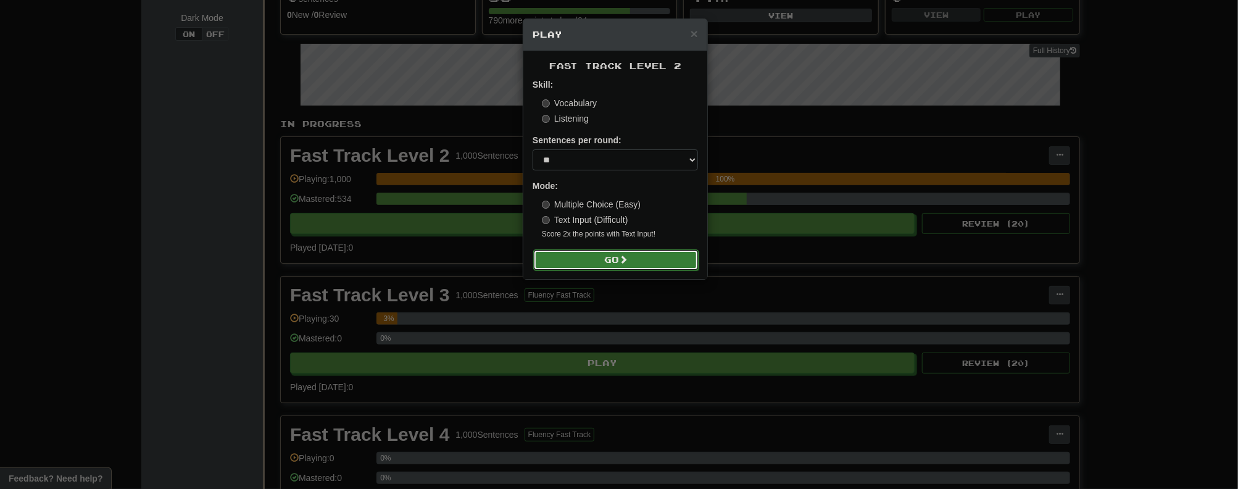
click at [645, 256] on button "Go" at bounding box center [615, 259] width 165 height 21
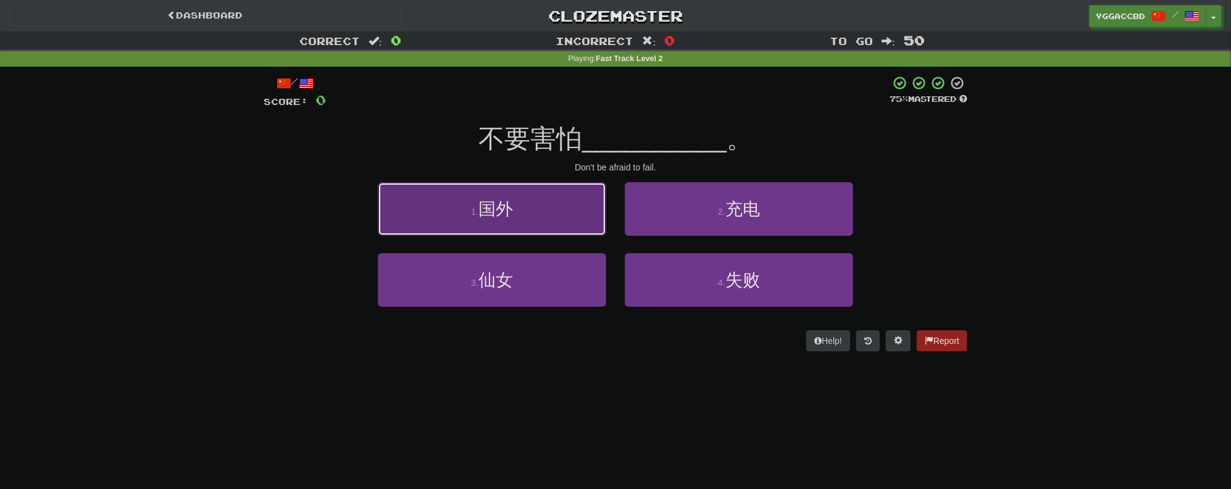
click at [559, 214] on button "1 . 国外" at bounding box center [492, 209] width 228 height 54
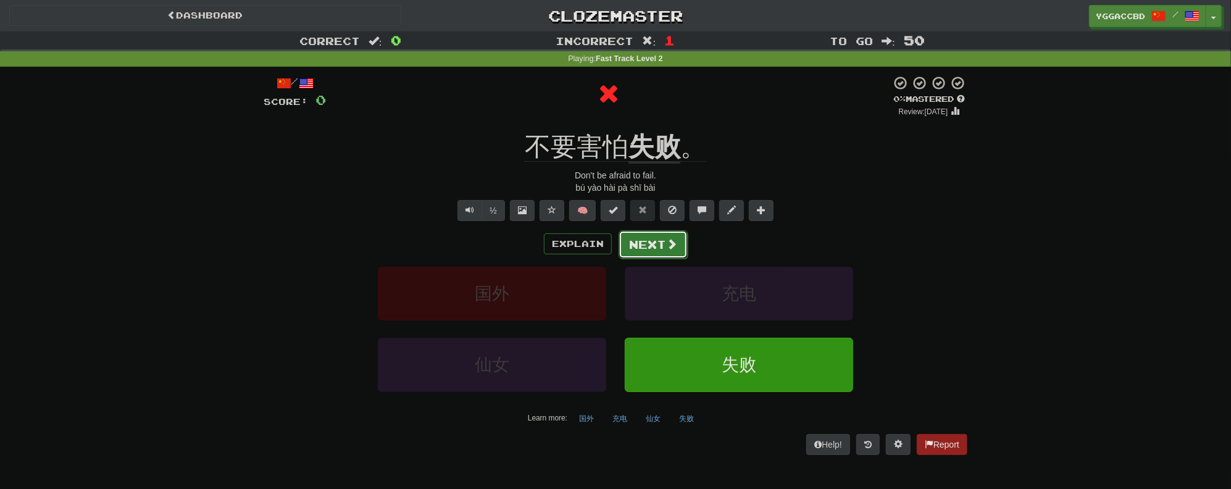
click at [649, 254] on button "Next" at bounding box center [652, 244] width 69 height 28
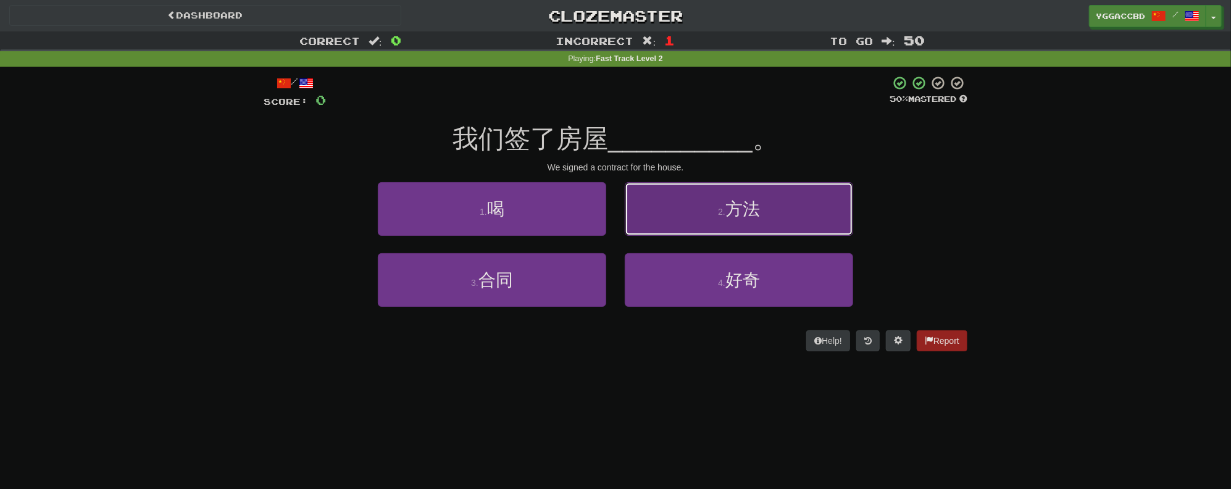
click at [741, 209] on span "方法" at bounding box center [742, 208] width 35 height 19
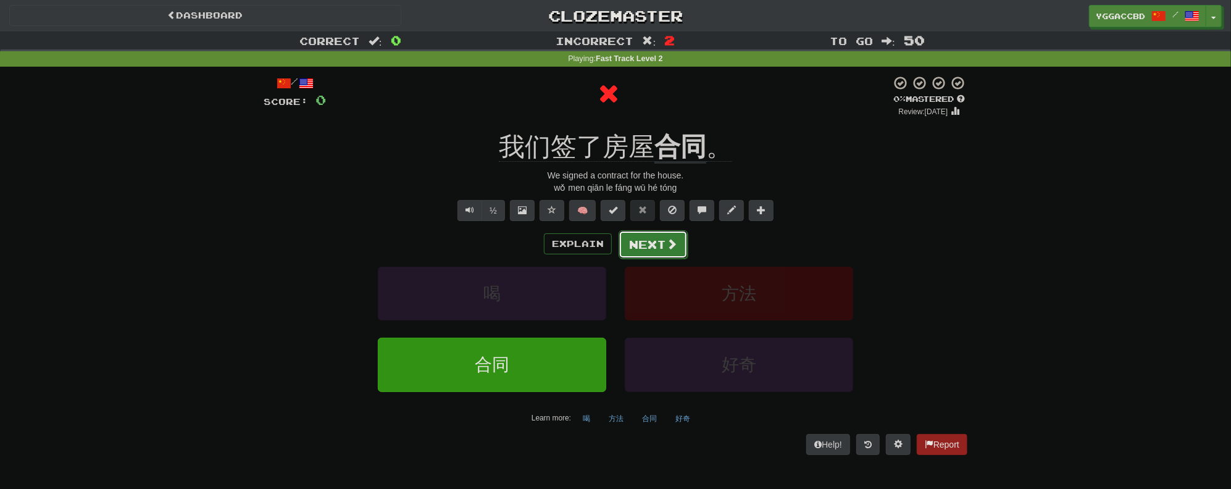
click at [654, 252] on button "Next" at bounding box center [652, 244] width 69 height 28
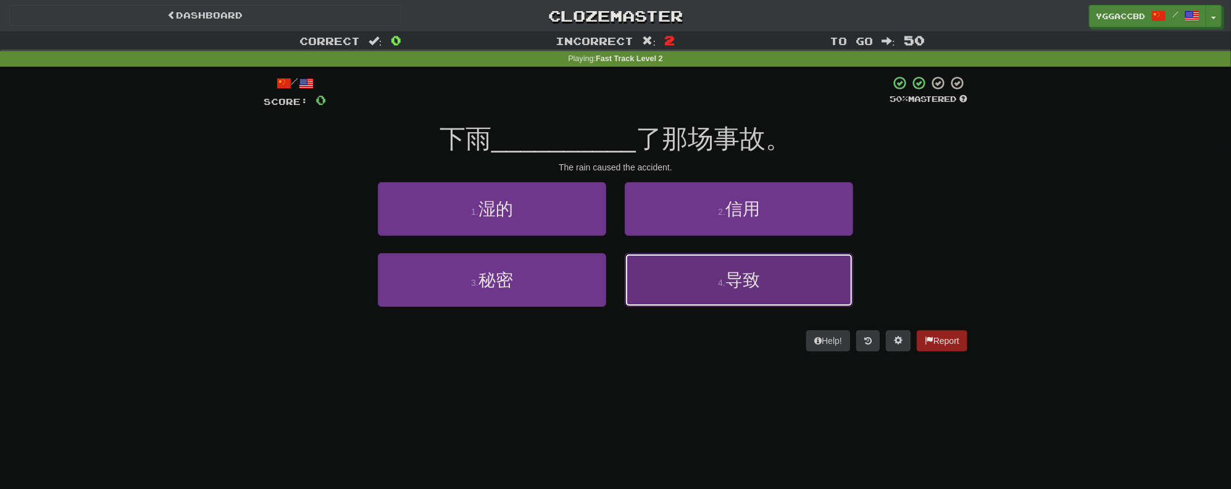
click at [736, 283] on span "导致" at bounding box center [742, 279] width 35 height 19
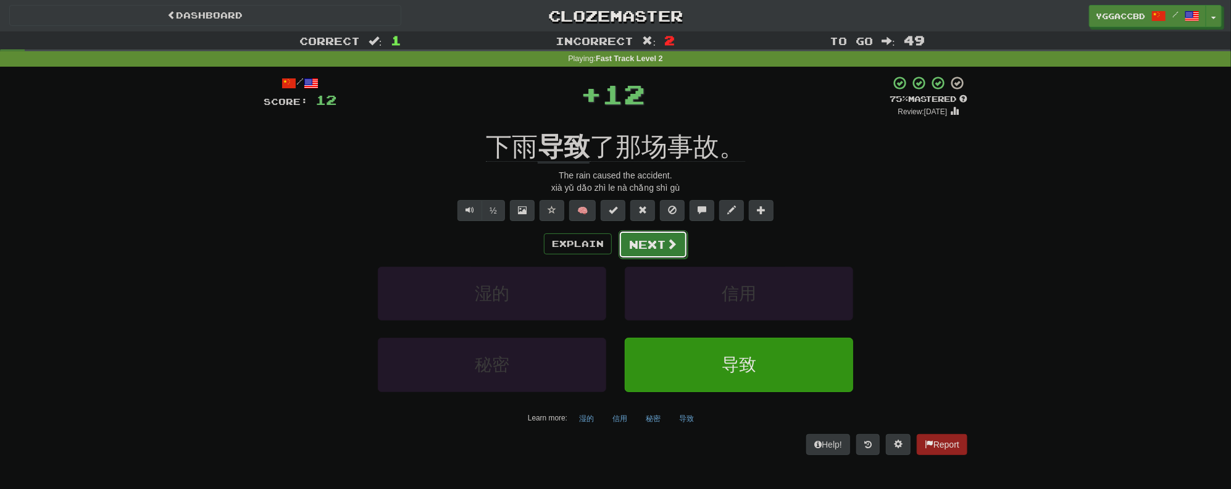
click at [652, 247] on button "Next" at bounding box center [652, 244] width 69 height 28
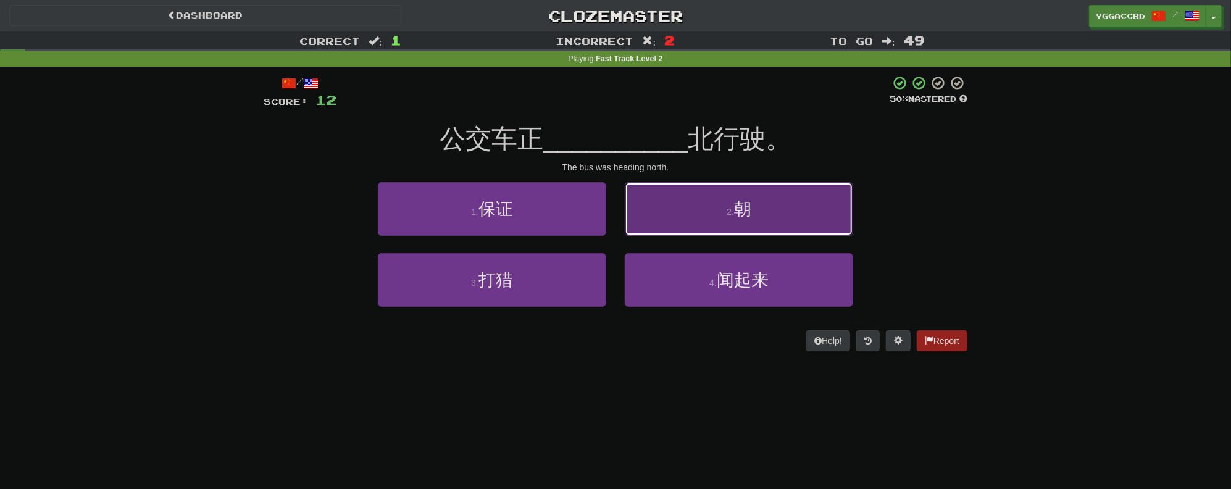
click at [751, 210] on span "朝" at bounding box center [742, 208] width 17 height 19
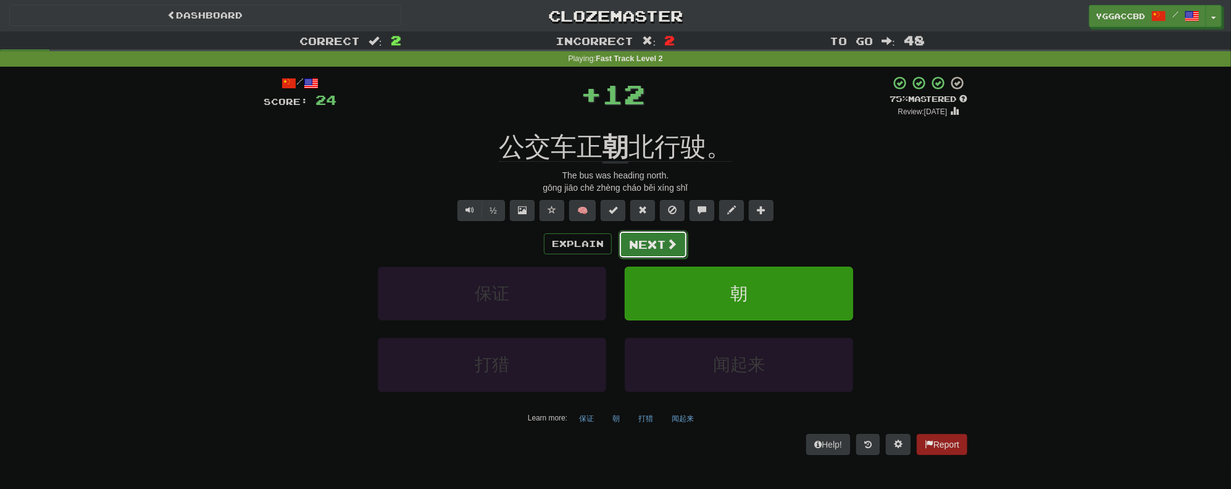
click at [660, 235] on button "Next" at bounding box center [652, 244] width 69 height 28
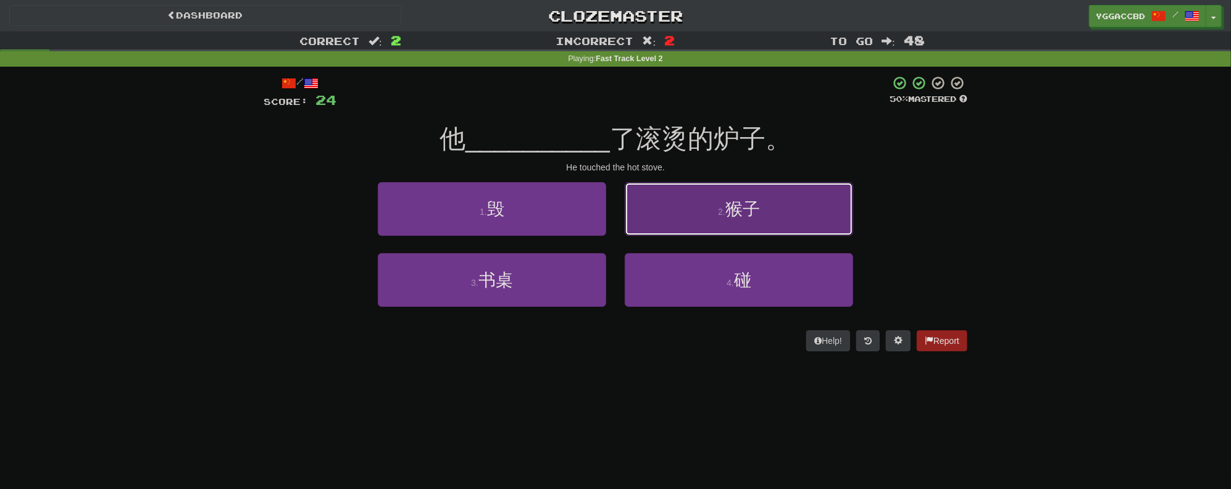
click at [720, 224] on button "2 . 猴子" at bounding box center [739, 209] width 228 height 54
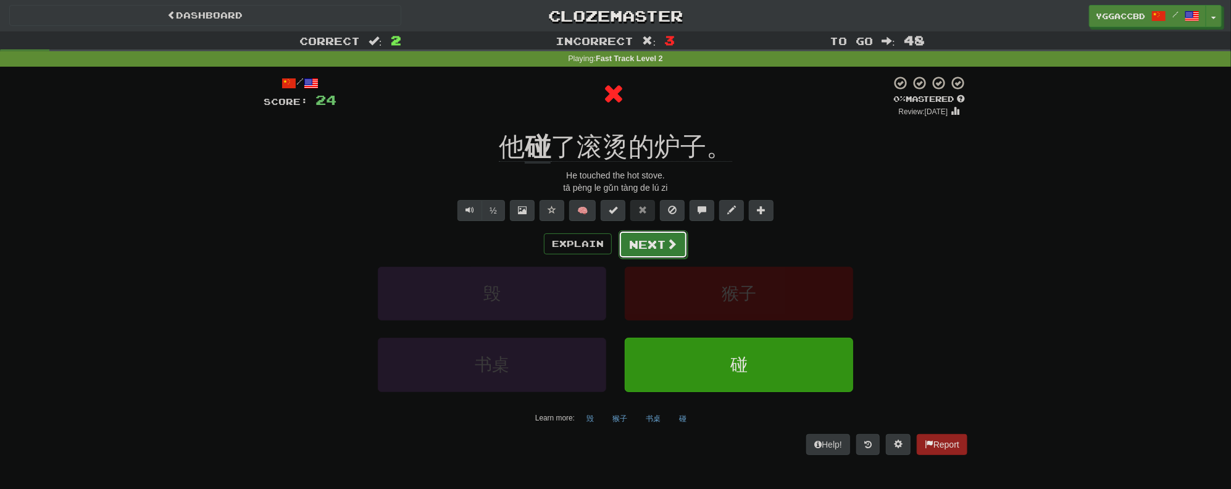
click at [660, 251] on button "Next" at bounding box center [652, 244] width 69 height 28
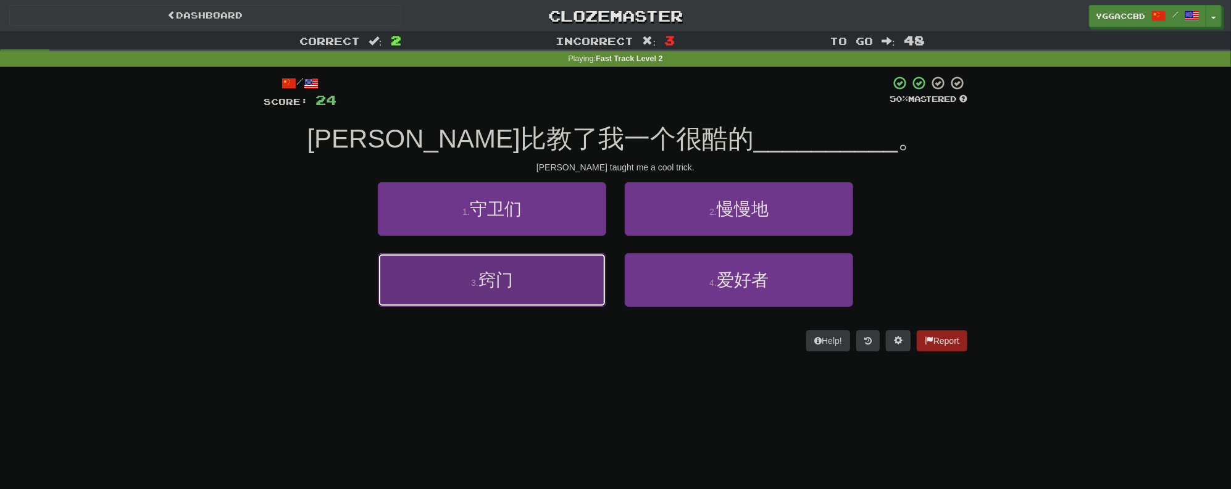
click at [539, 296] on button "3 . 窍门" at bounding box center [492, 280] width 228 height 54
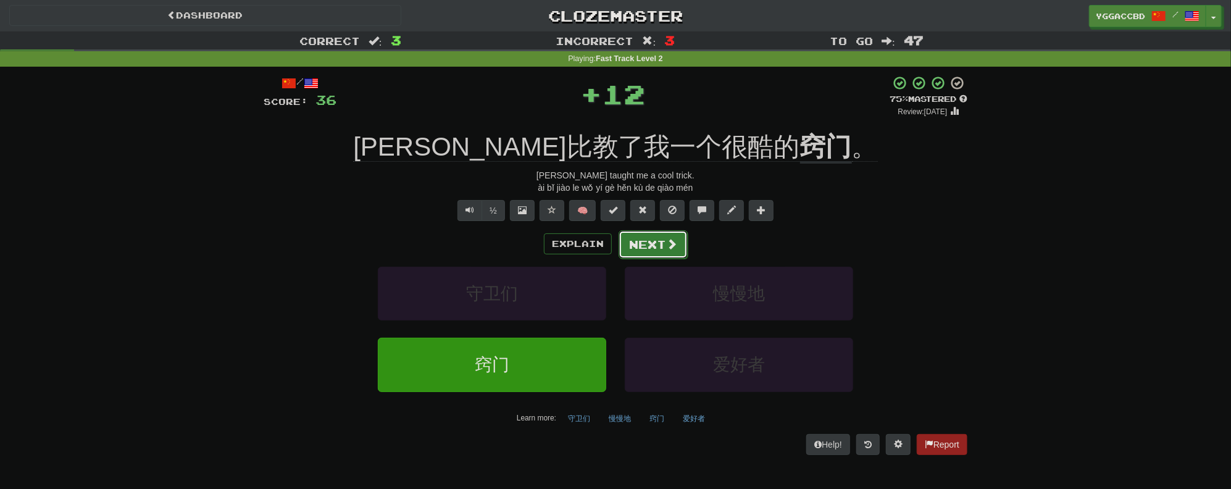
click at [644, 254] on button "Next" at bounding box center [652, 244] width 69 height 28
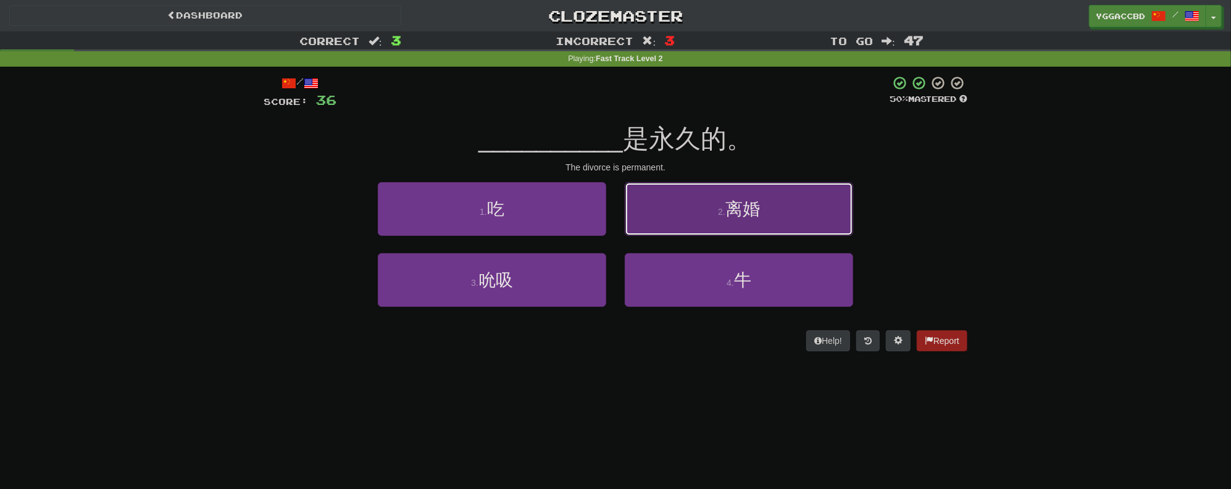
click at [745, 214] on span "离婚" at bounding box center [742, 208] width 35 height 19
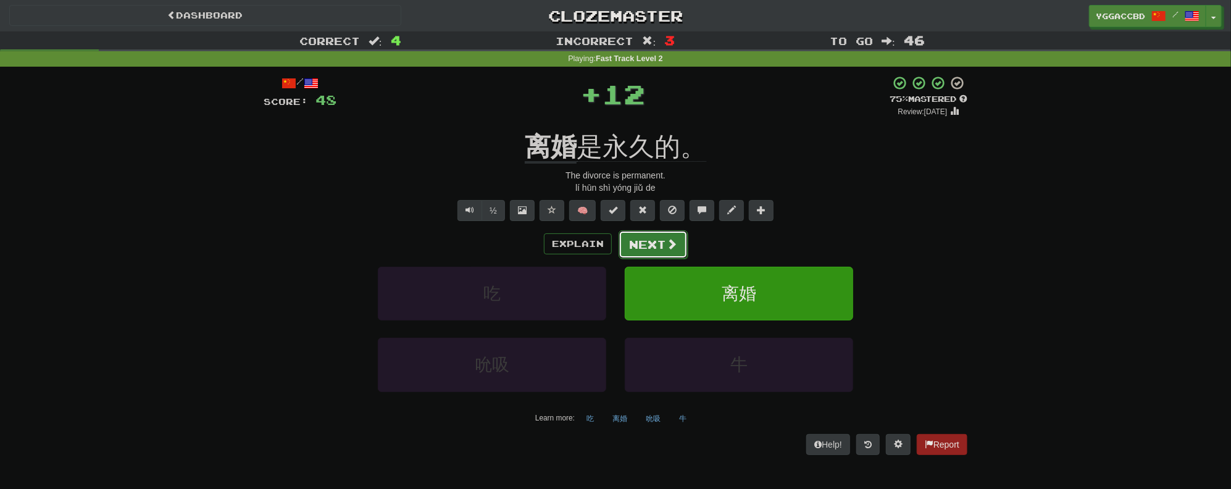
click at [659, 239] on button "Next" at bounding box center [652, 244] width 69 height 28
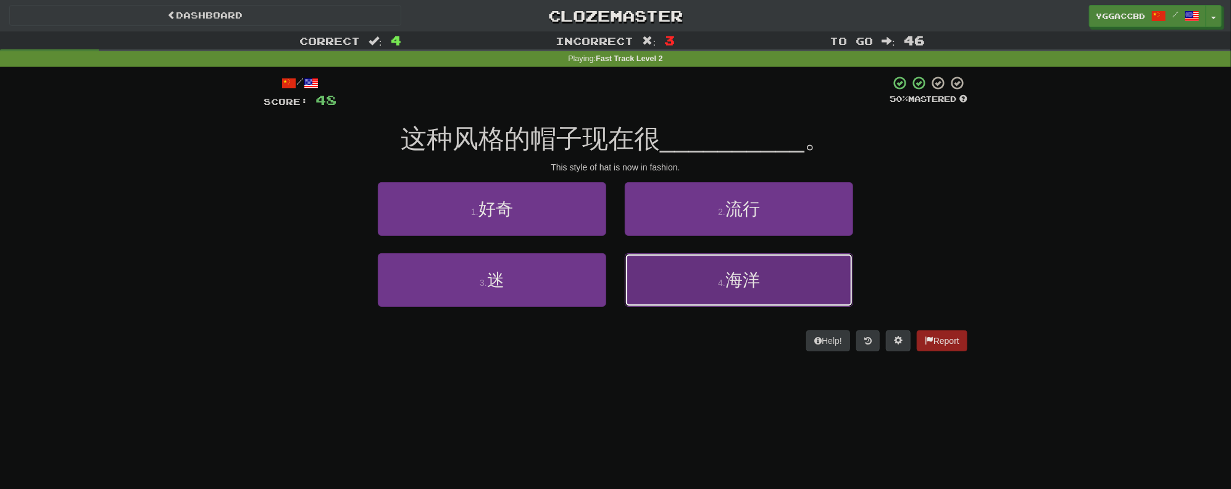
click at [741, 280] on span "海洋" at bounding box center [742, 279] width 35 height 19
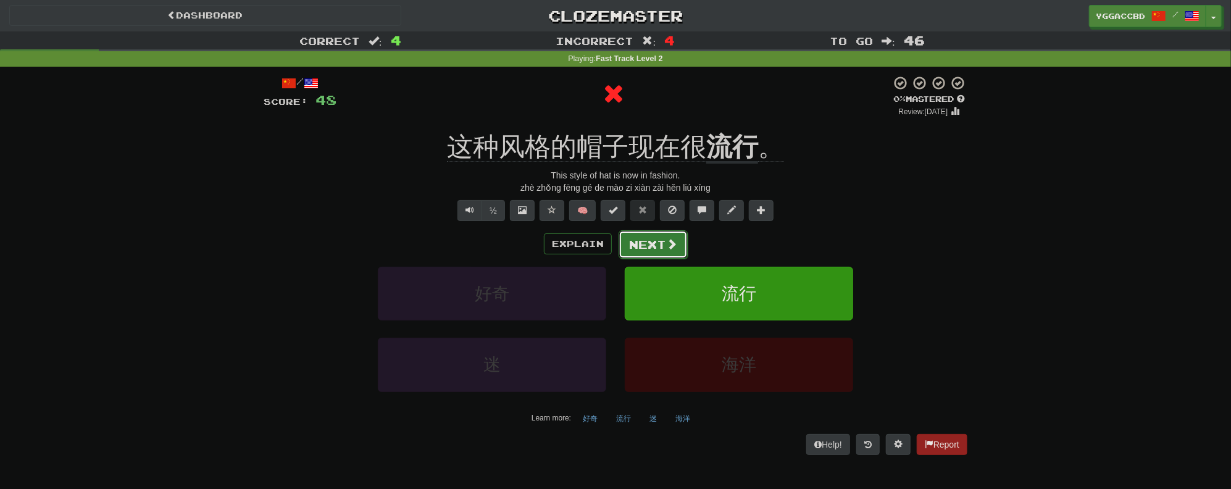
click at [632, 237] on button "Next" at bounding box center [652, 244] width 69 height 28
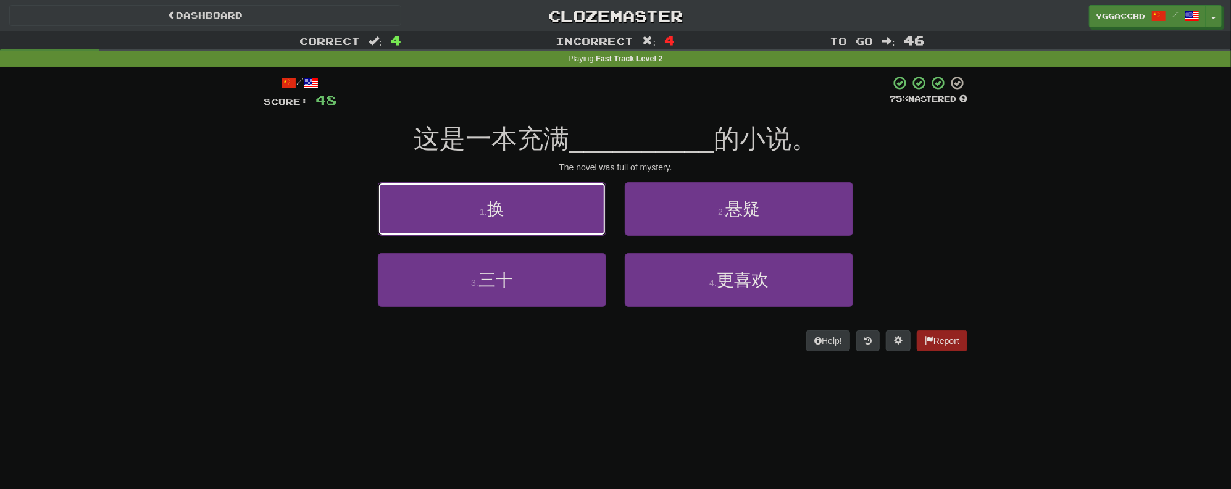
drag, startPoint x: 437, startPoint y: 223, endPoint x: 508, endPoint y: 223, distance: 71.0
click at [437, 224] on button "1 . 换" at bounding box center [492, 209] width 228 height 54
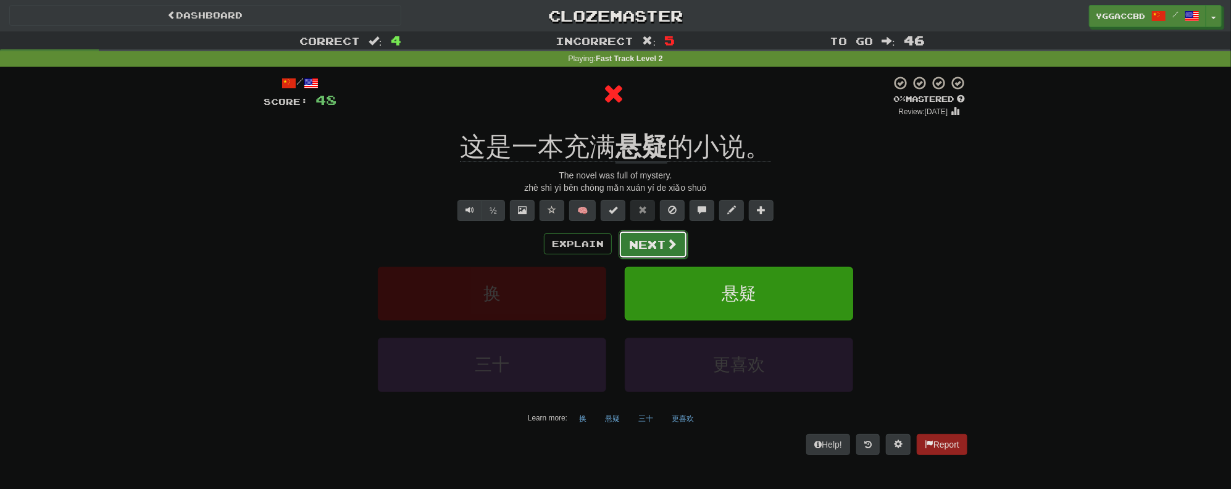
click at [639, 236] on button "Next" at bounding box center [652, 244] width 69 height 28
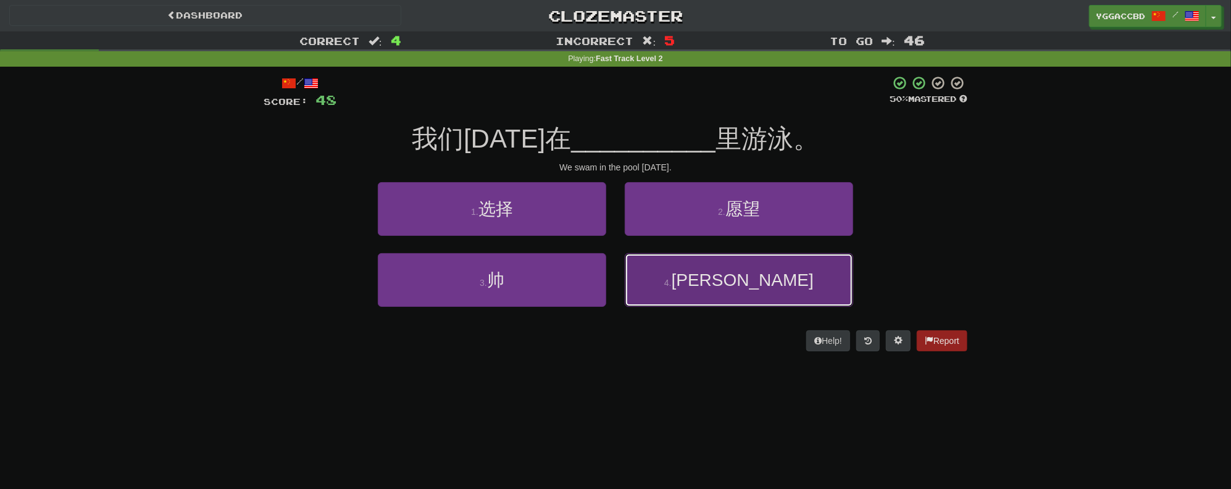
click at [728, 273] on span "游泳池" at bounding box center [742, 279] width 142 height 19
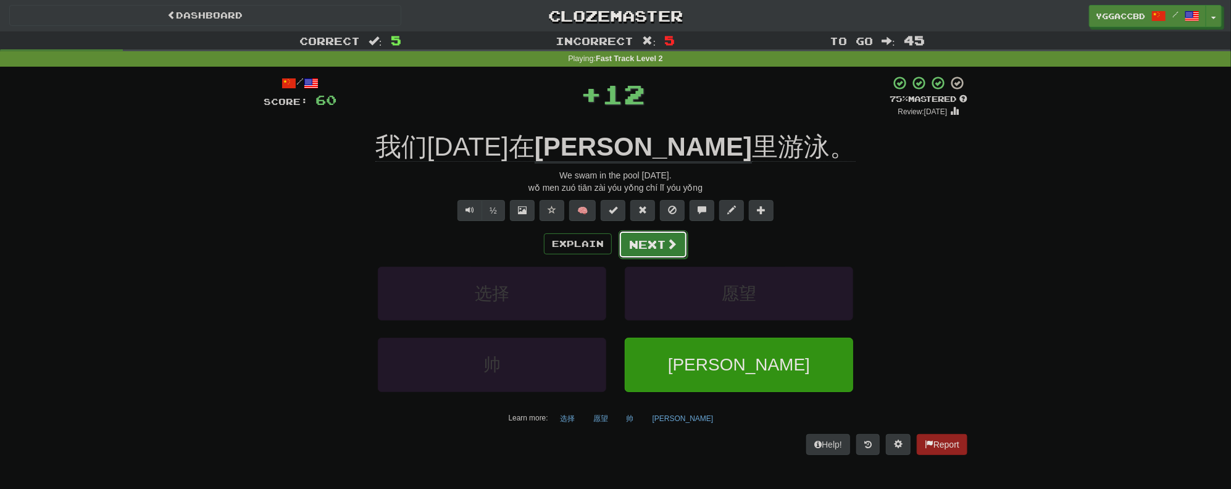
click at [648, 238] on button "Next" at bounding box center [652, 244] width 69 height 28
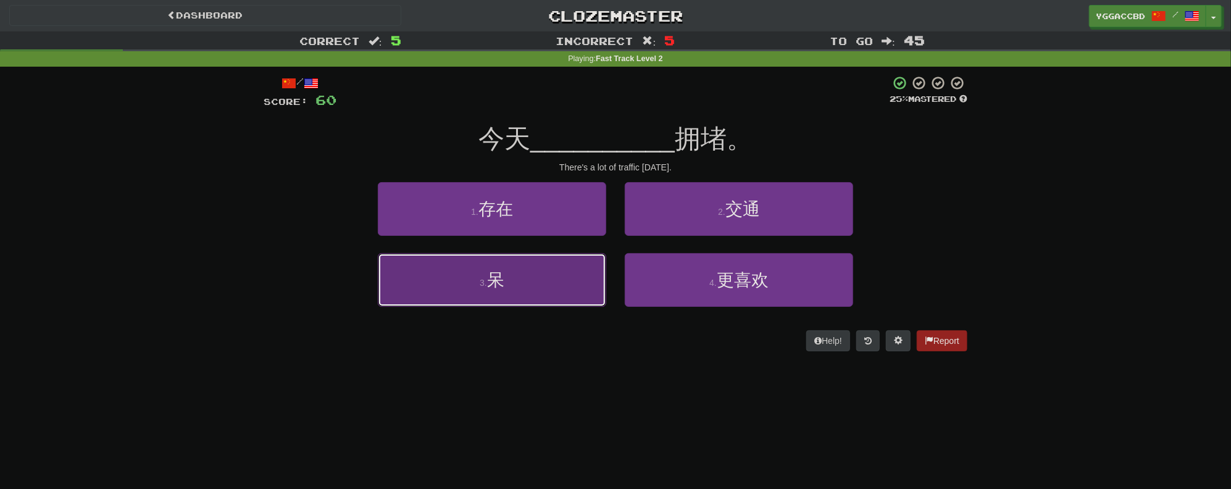
click at [528, 281] on button "3 . 呆" at bounding box center [492, 280] width 228 height 54
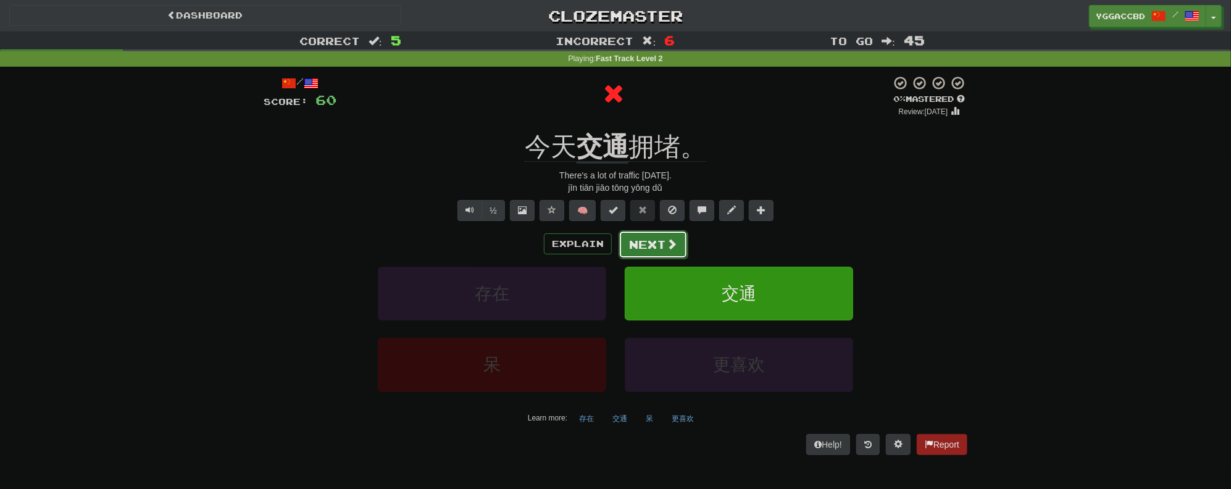
click at [645, 241] on button "Next" at bounding box center [652, 244] width 69 height 28
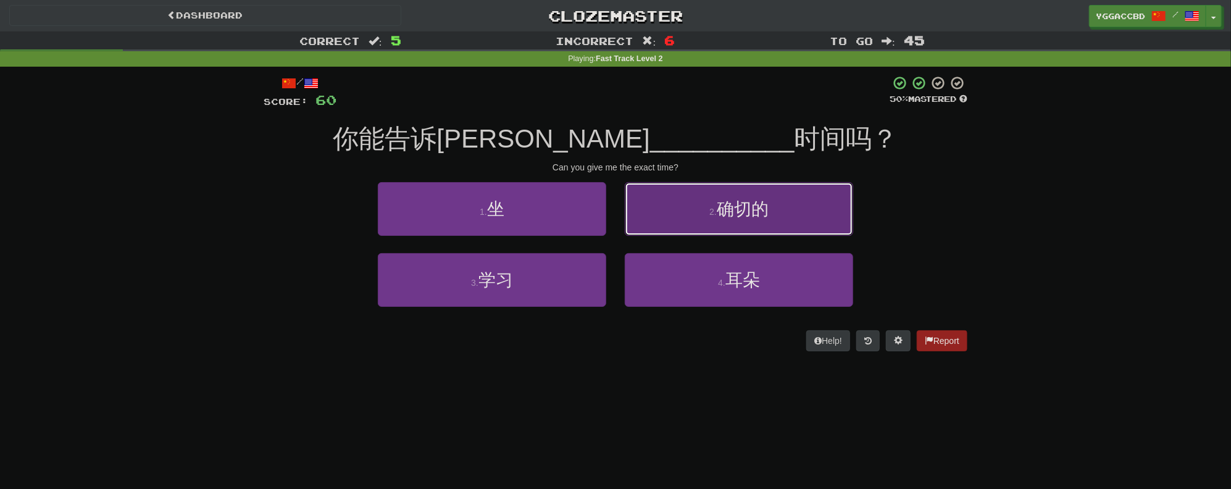
click at [720, 213] on span "确切的" at bounding box center [742, 208] width 52 height 19
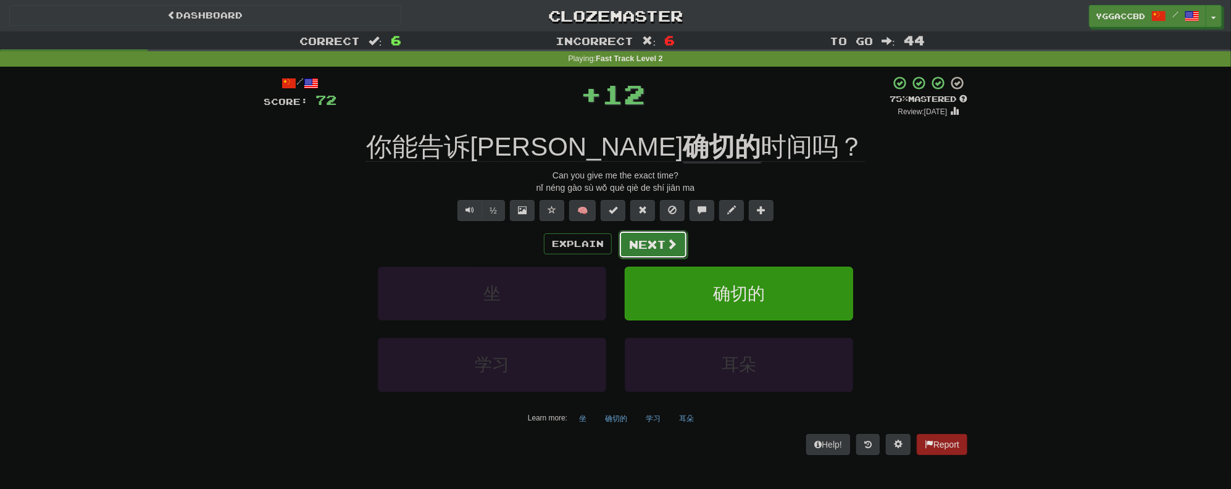
click at [663, 244] on button "Next" at bounding box center [652, 244] width 69 height 28
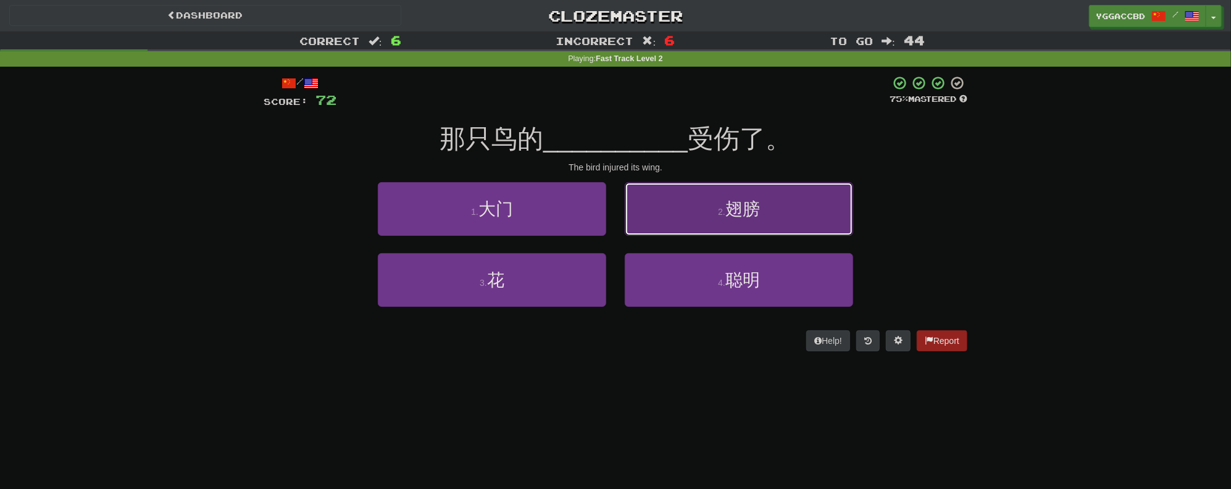
click at [700, 228] on button "2 . 翅膀" at bounding box center [739, 209] width 228 height 54
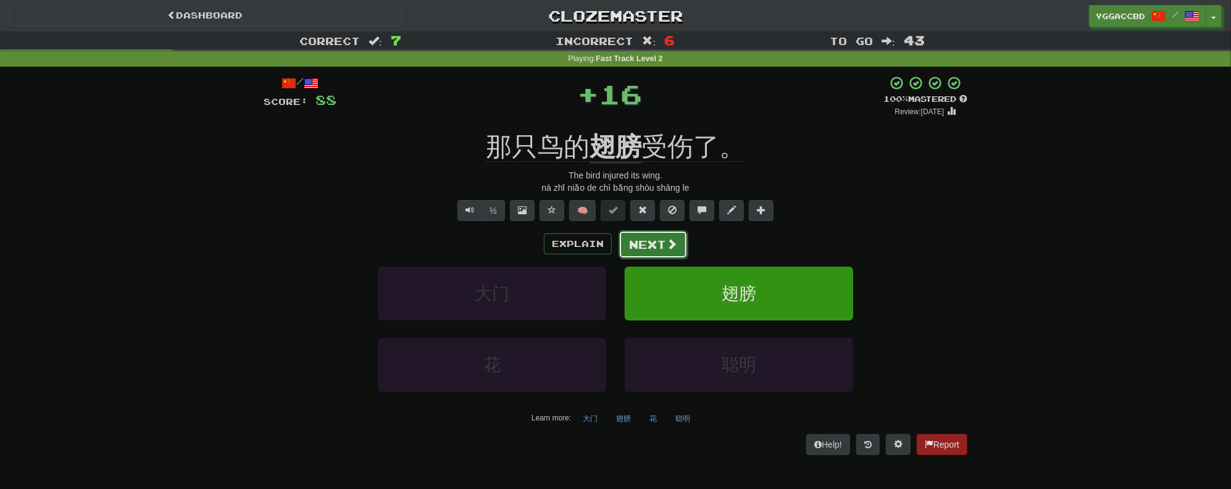
click at [666, 243] on span at bounding box center [671, 243] width 11 height 11
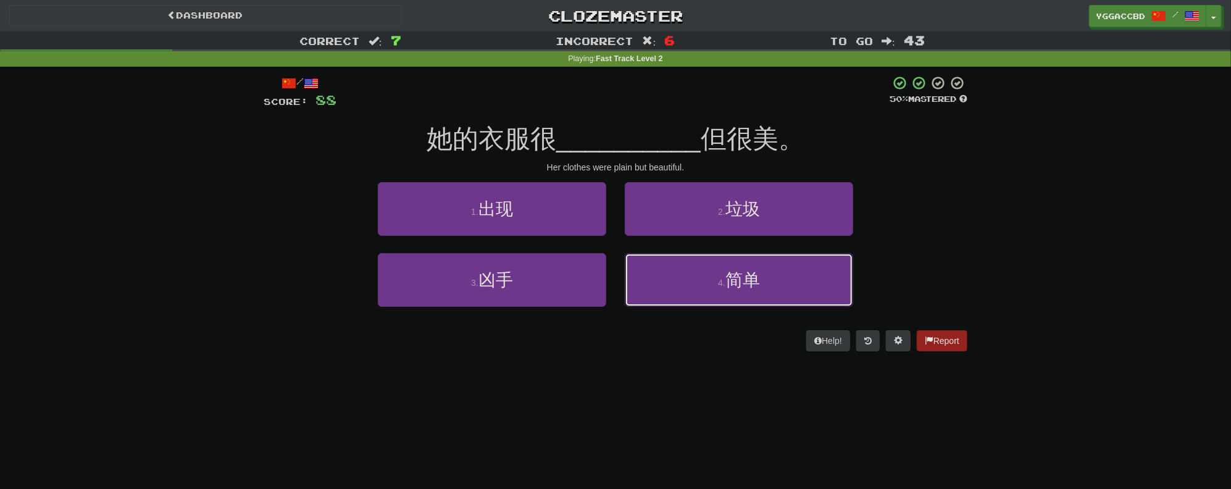
click at [753, 263] on button "4 . 简单" at bounding box center [739, 280] width 228 height 54
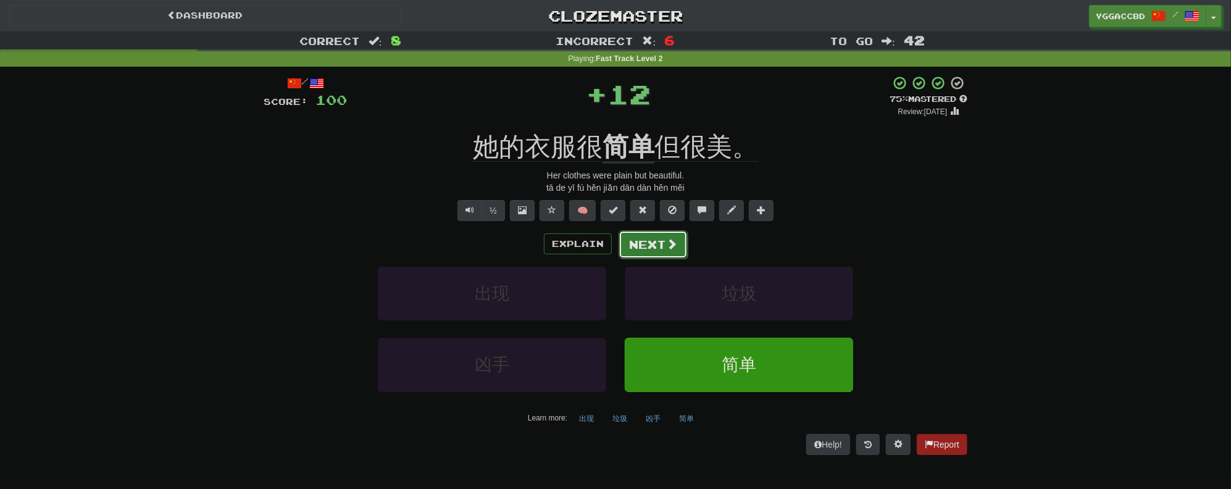
click at [659, 234] on button "Next" at bounding box center [652, 244] width 69 height 28
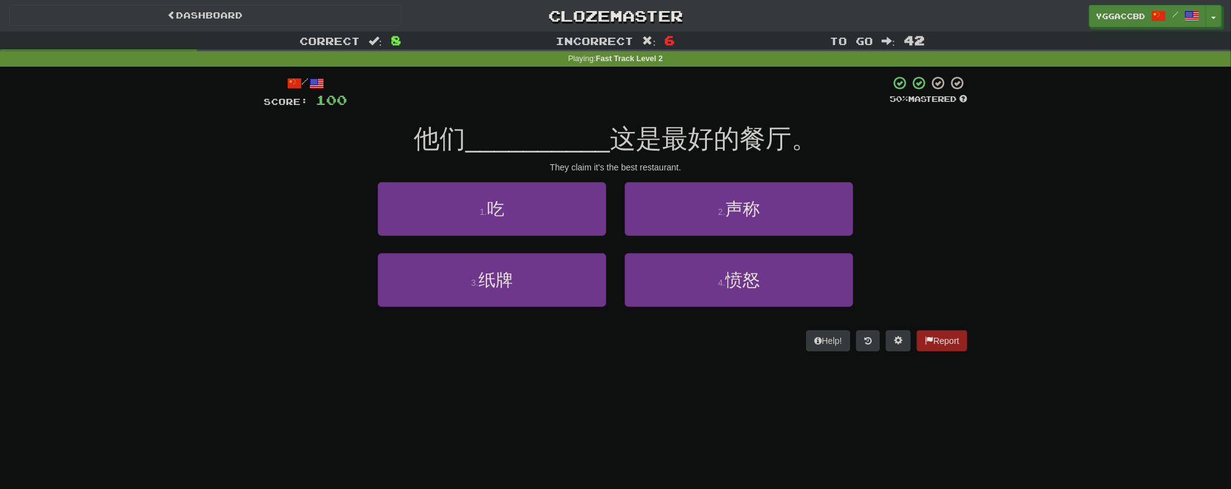
click at [1048, 195] on div "Correct : 8 Incorrect : 6 To go : 42 Playing : Fast Track Level 2 / Score: 100 …" at bounding box center [615, 199] width 1231 height 337
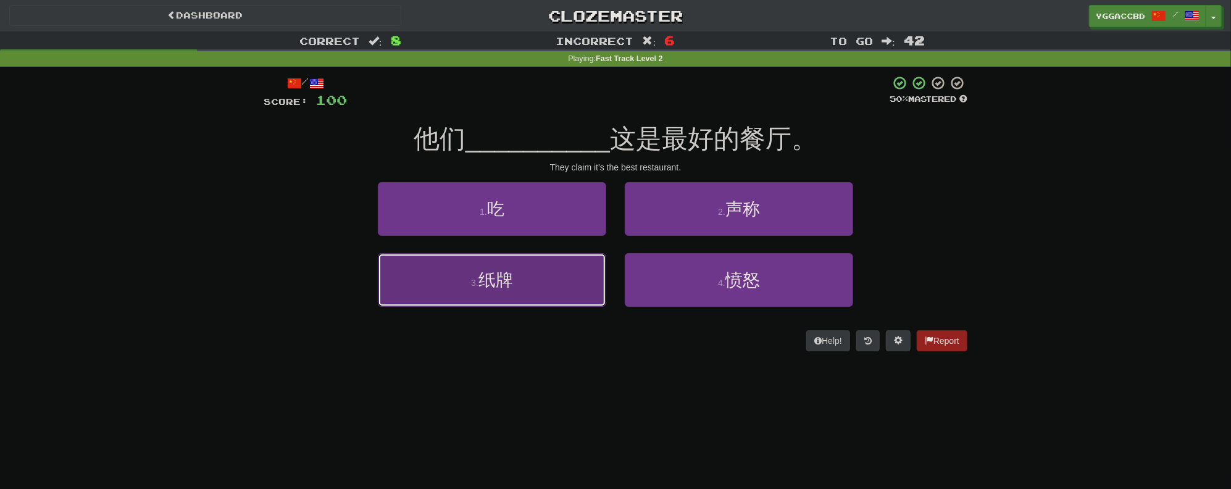
click at [449, 258] on button "3 . 纸牌" at bounding box center [492, 280] width 228 height 54
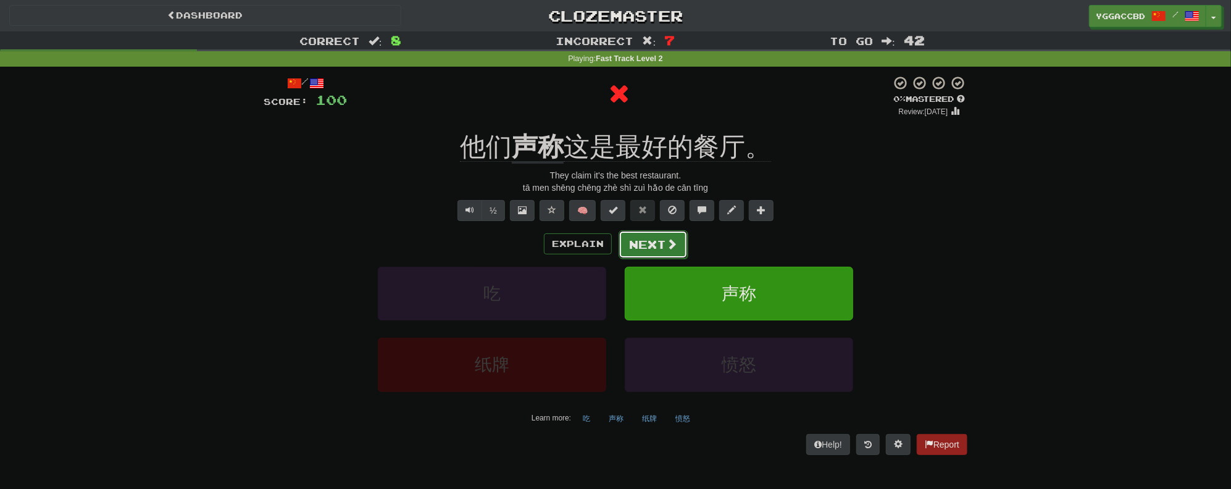
click at [656, 241] on button "Next" at bounding box center [652, 244] width 69 height 28
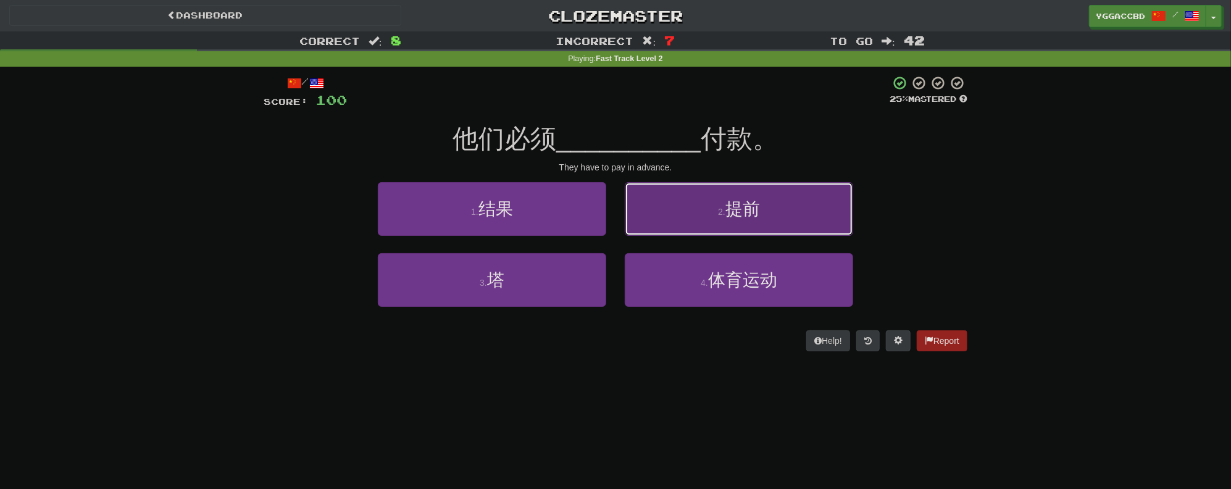
click at [755, 206] on span "提前" at bounding box center [742, 208] width 35 height 19
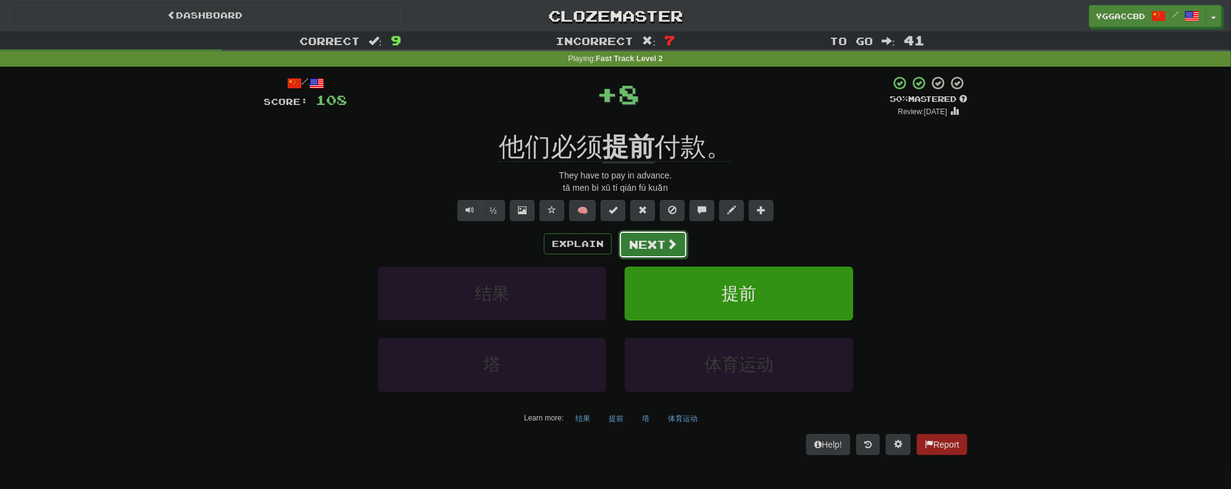
click at [663, 243] on button "Next" at bounding box center [652, 244] width 69 height 28
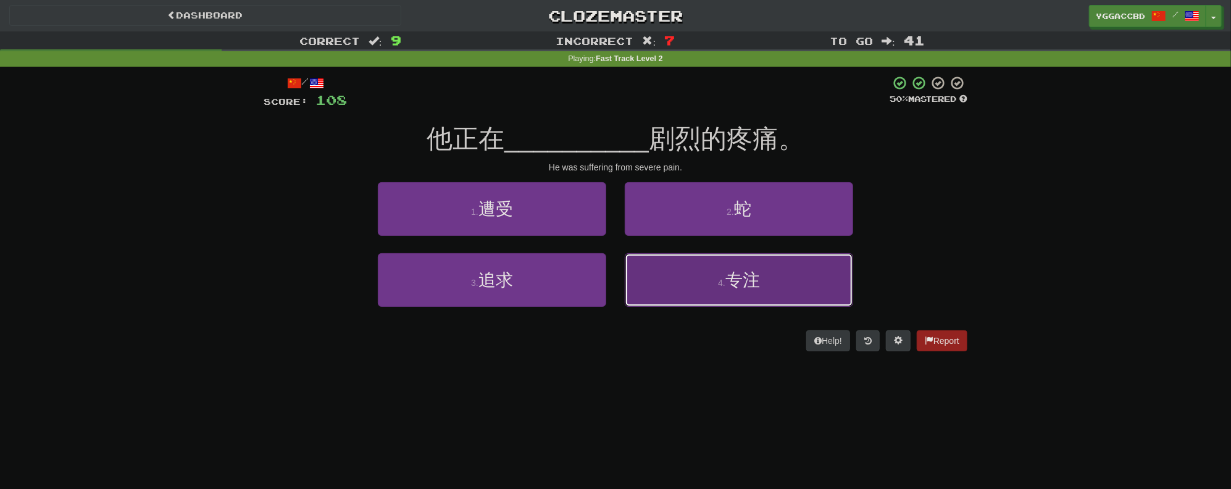
click at [742, 291] on button "4 . 专注" at bounding box center [739, 280] width 228 height 54
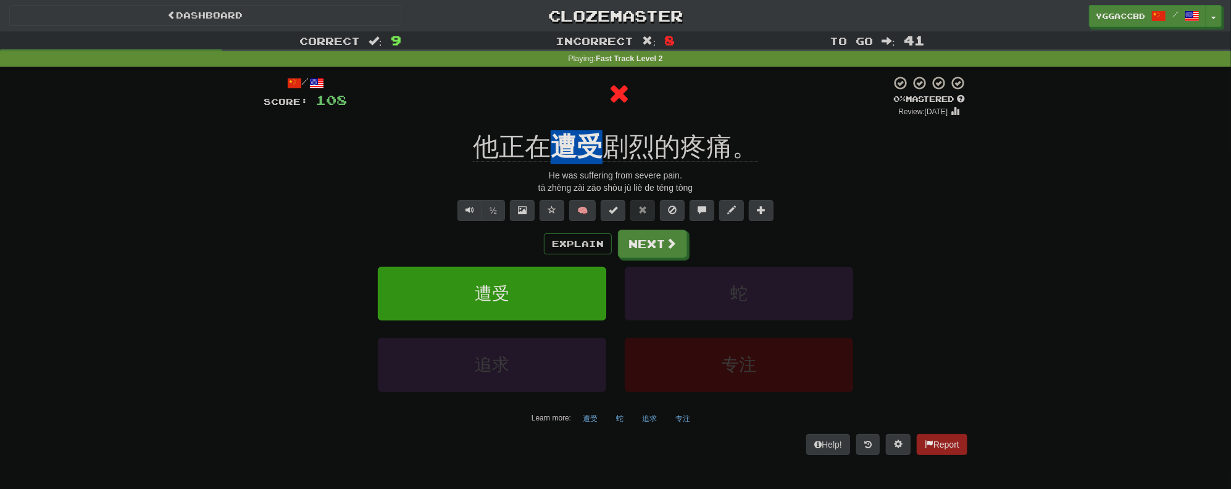
drag, startPoint x: 546, startPoint y: 125, endPoint x: 598, endPoint y: 128, distance: 52.6
click at [598, 128] on div "/ Score: 108 0 % Mastered Review: 2025-09-19 他正在 遭受 剧烈的疼痛。 He was suffering fro…" at bounding box center [615, 264] width 703 height 379
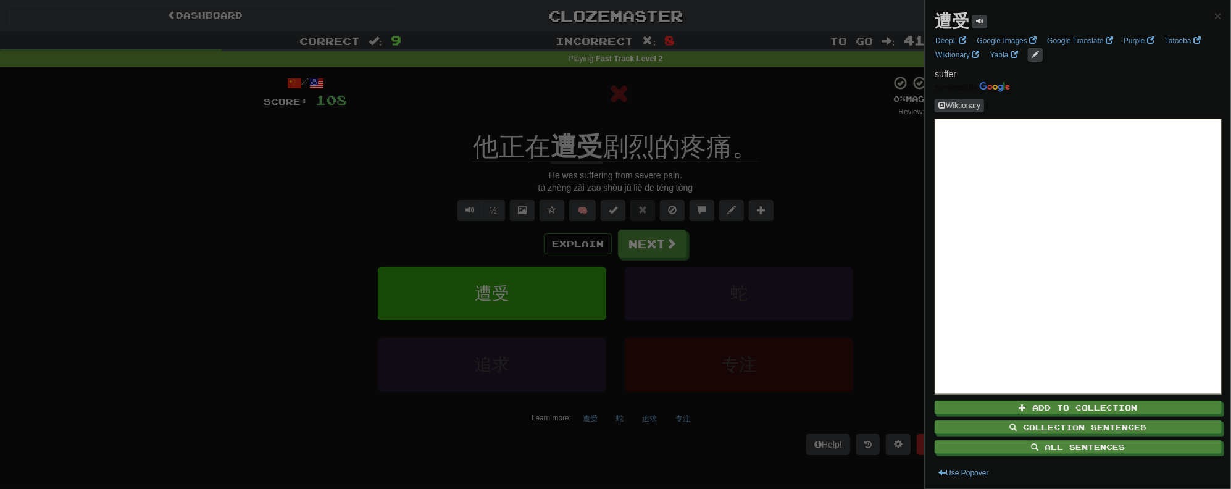
click at [849, 175] on div at bounding box center [615, 244] width 1231 height 489
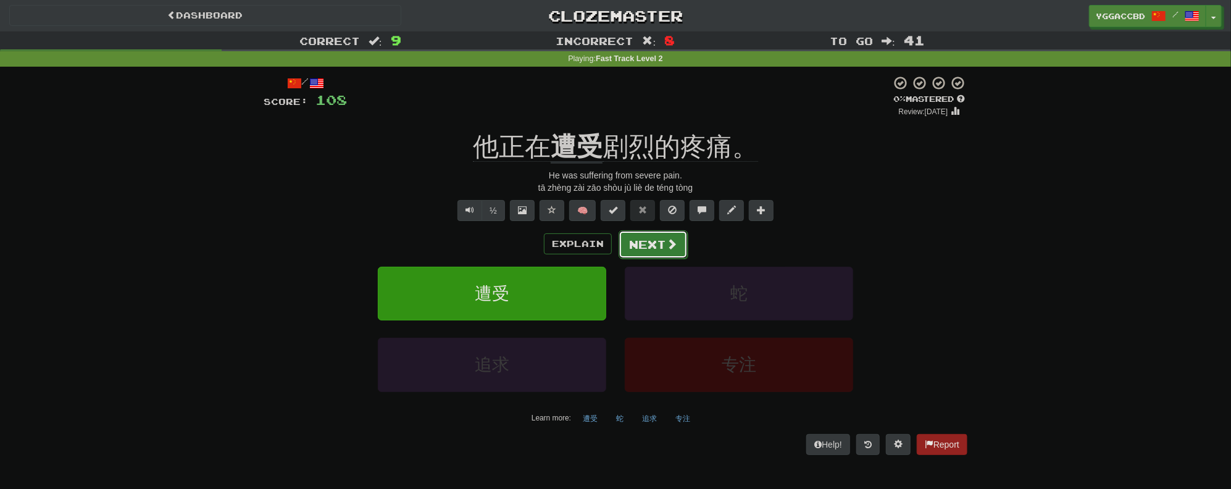
click at [656, 246] on button "Next" at bounding box center [652, 244] width 69 height 28
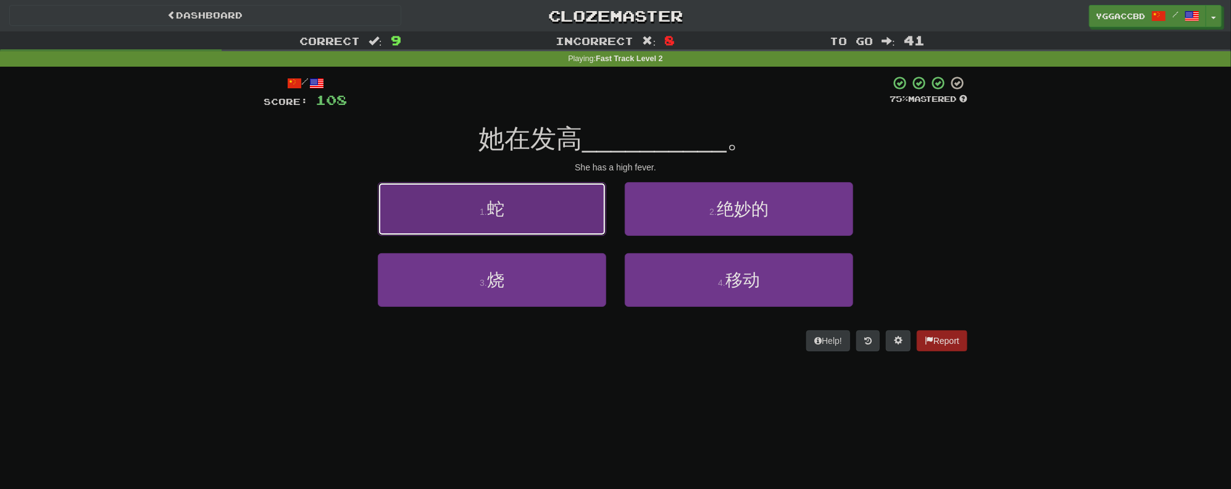
click at [487, 208] on small "1 ." at bounding box center [482, 212] width 7 height 10
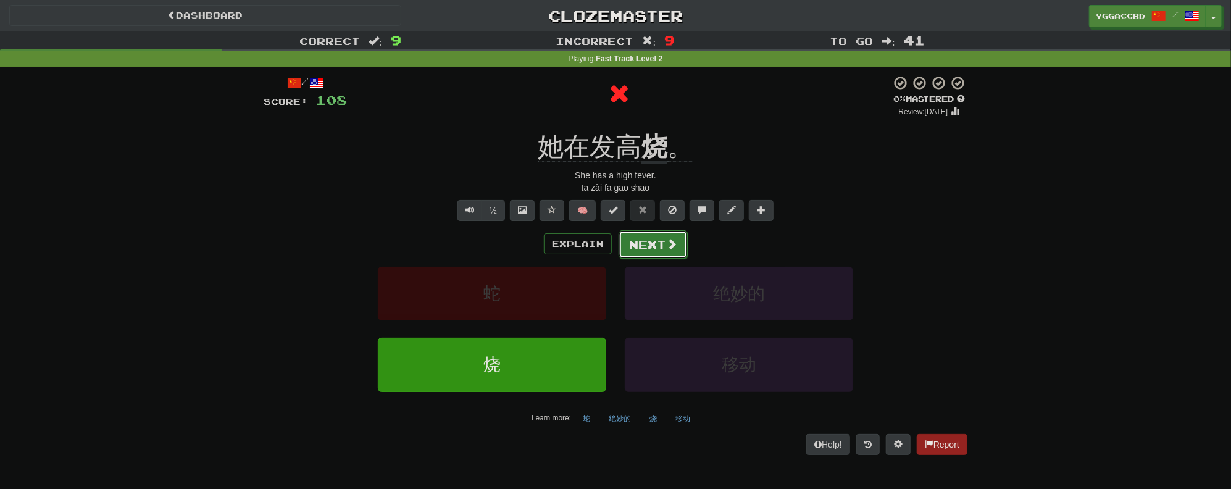
click at [640, 245] on button "Next" at bounding box center [652, 244] width 69 height 28
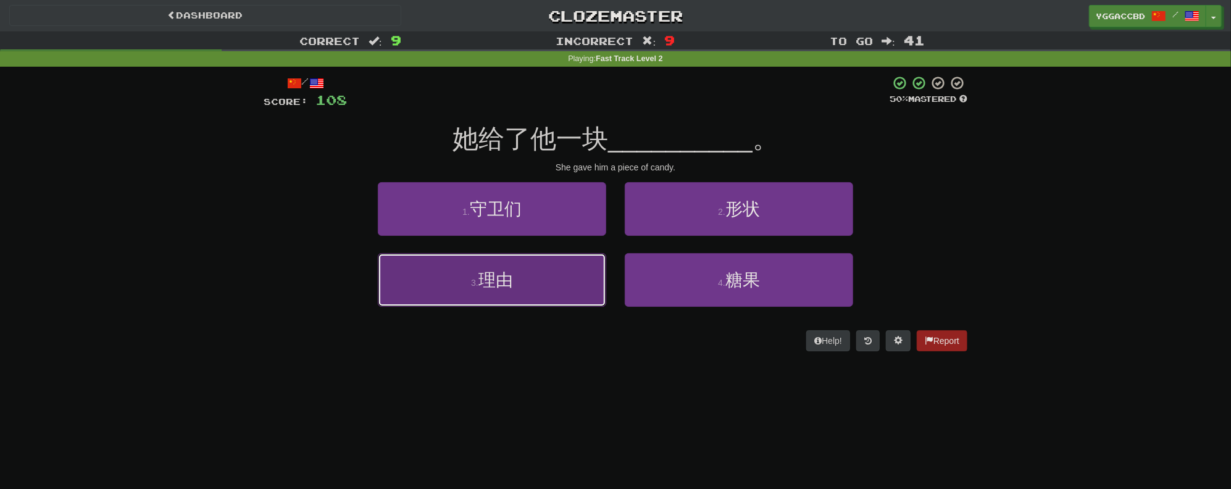
click at [541, 261] on button "3 . 理由" at bounding box center [492, 280] width 228 height 54
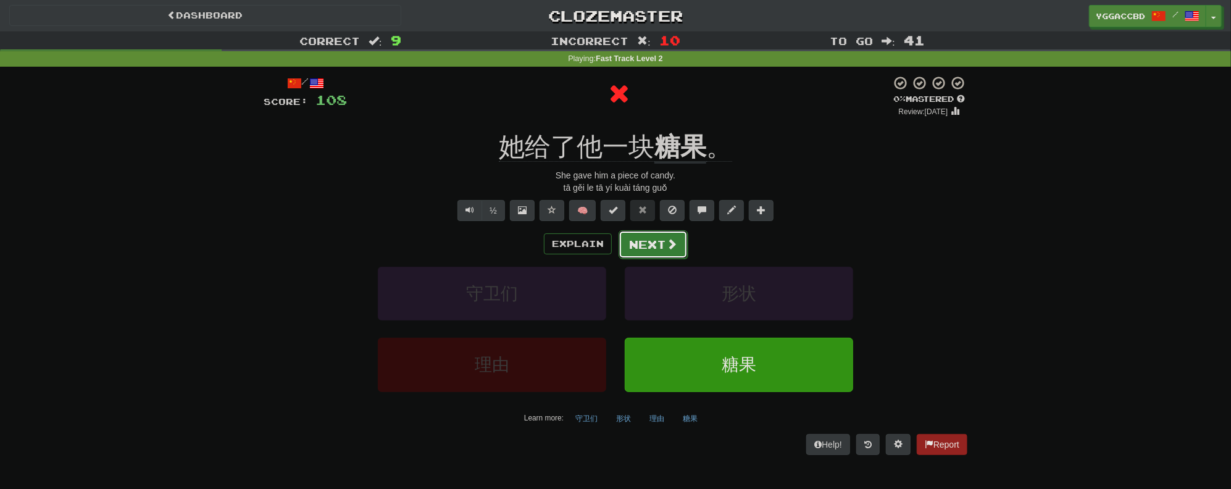
click at [654, 236] on button "Next" at bounding box center [652, 244] width 69 height 28
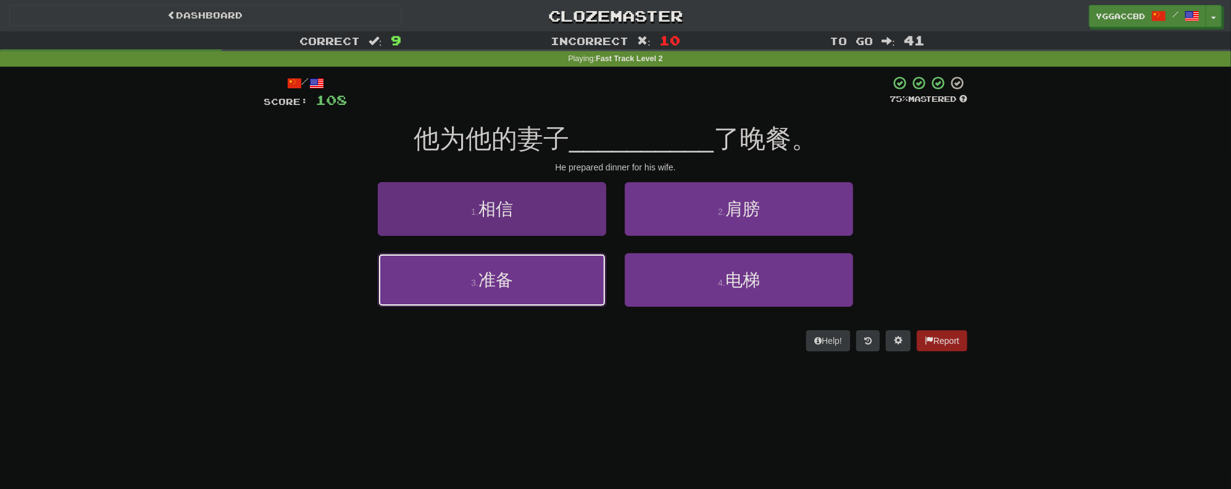
click at [555, 271] on button "3 . 准备" at bounding box center [492, 280] width 228 height 54
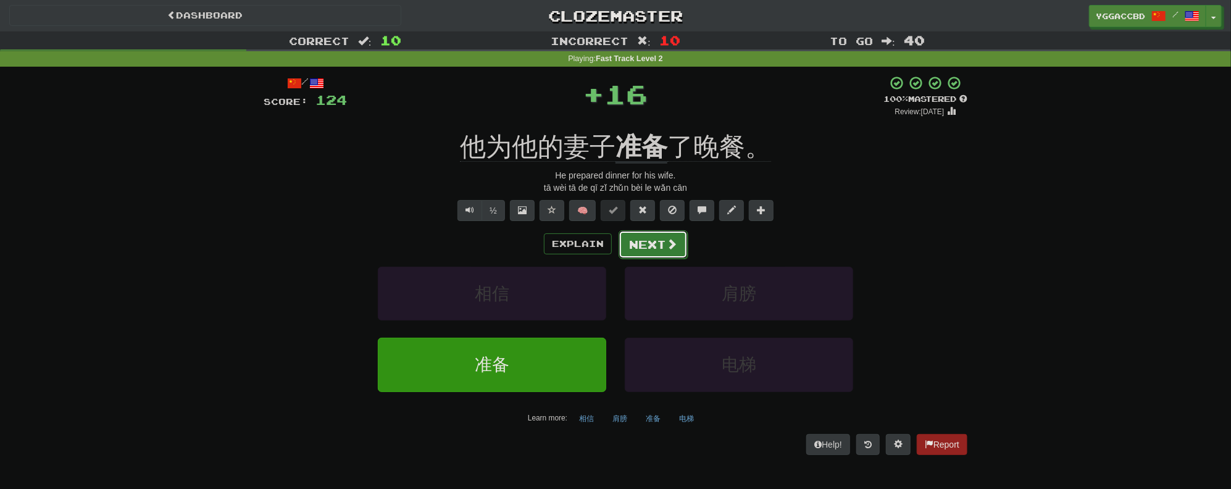
click at [657, 241] on button "Next" at bounding box center [652, 244] width 69 height 28
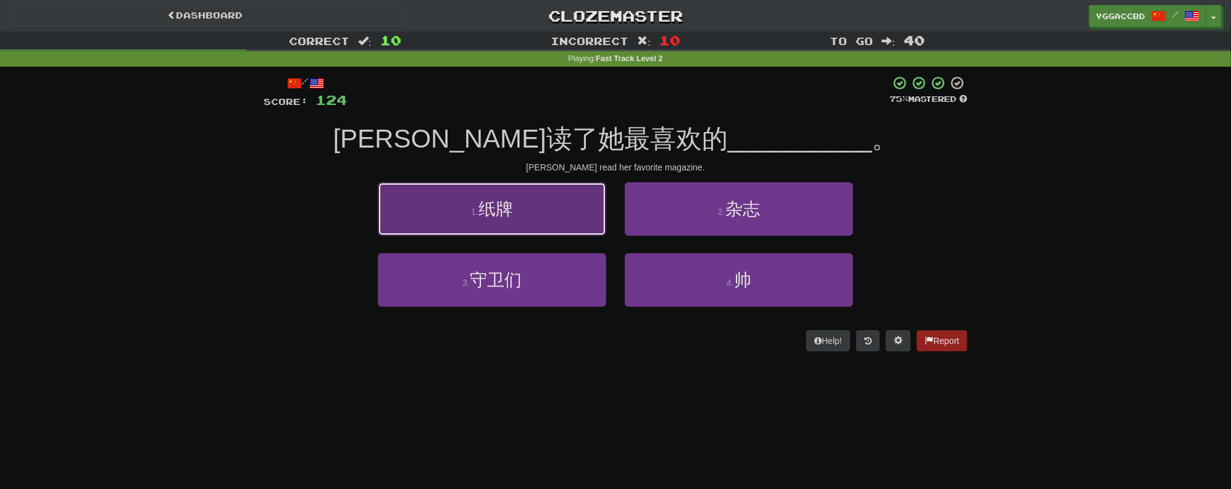
click at [486, 213] on span "纸牌" at bounding box center [495, 208] width 35 height 19
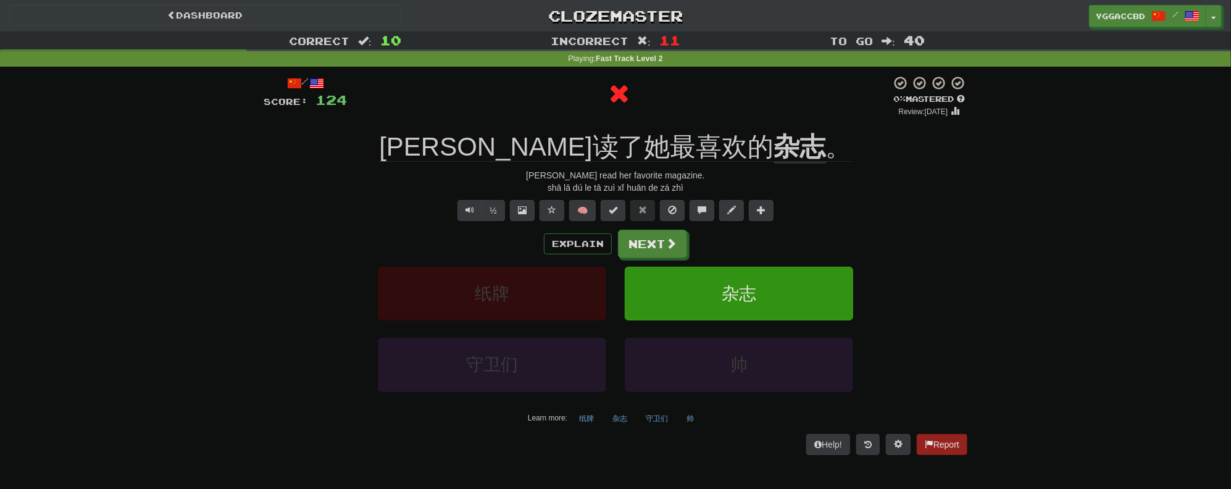
click at [710, 122] on div "/ Score: 124 0 % Mastered Review: 2025-09-19 莎拉读了她最喜欢的 杂志 。 Sarah read her favo…" at bounding box center [615, 264] width 703 height 379
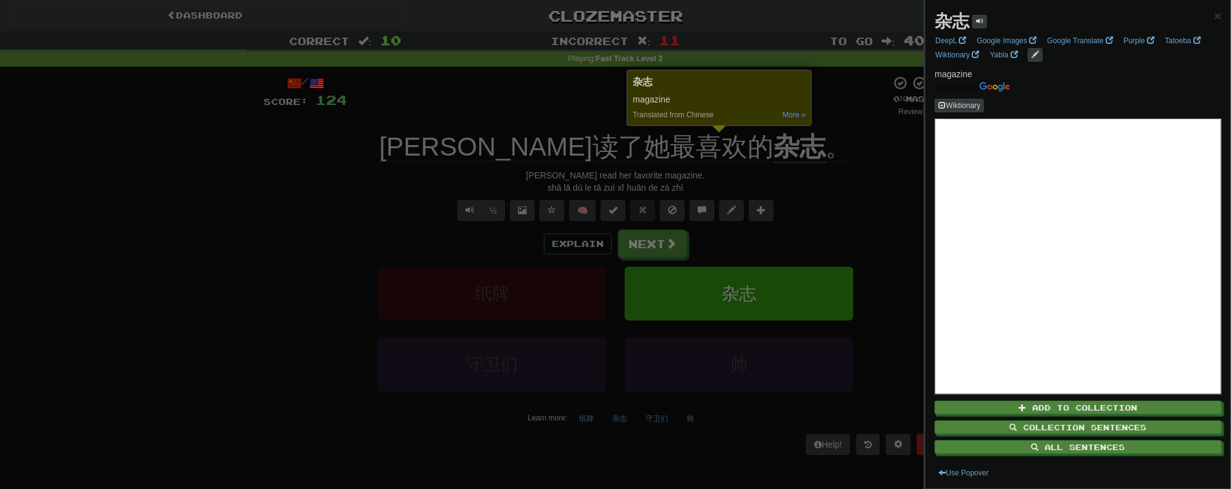
click at [825, 170] on div at bounding box center [615, 244] width 1231 height 489
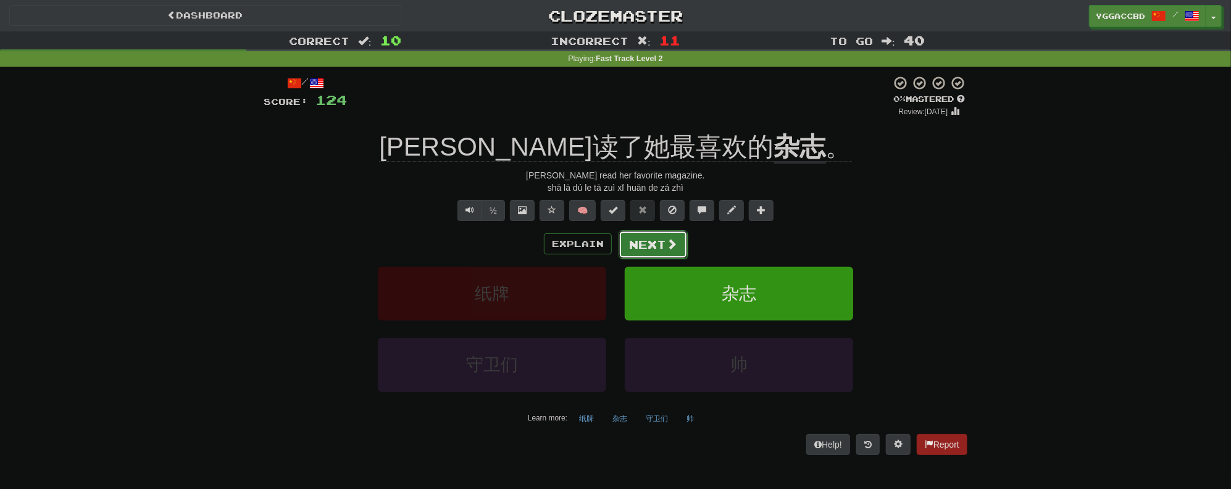
click at [659, 251] on button "Next" at bounding box center [652, 244] width 69 height 28
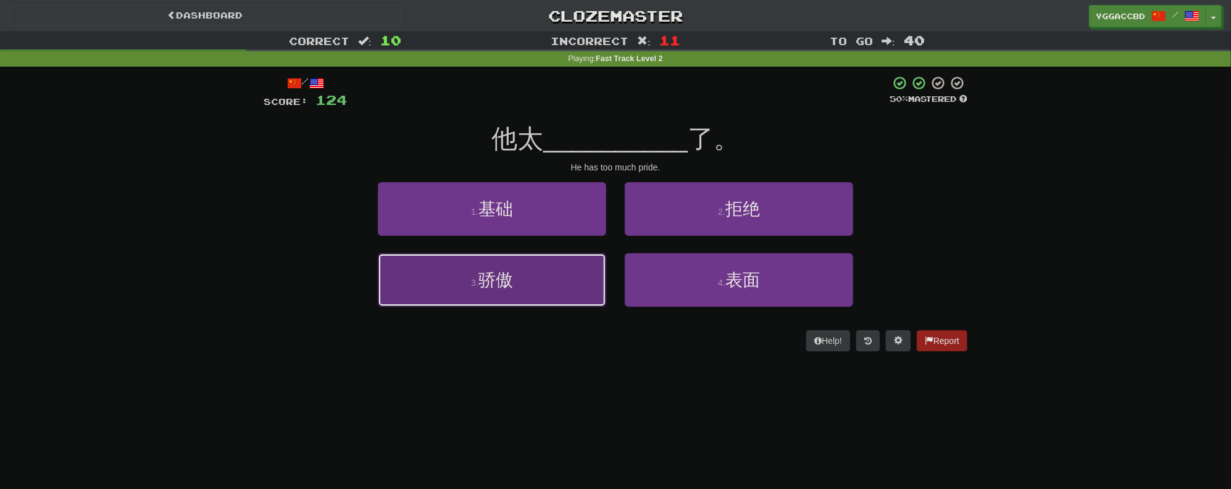
click at [471, 296] on button "3 . 骄傲" at bounding box center [492, 280] width 228 height 54
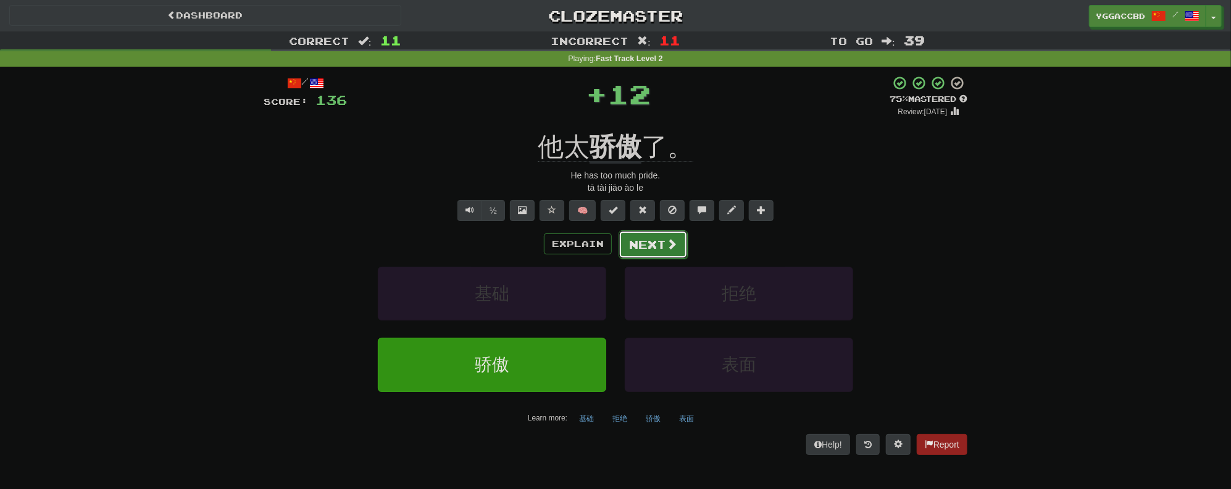
click at [646, 246] on button "Next" at bounding box center [652, 244] width 69 height 28
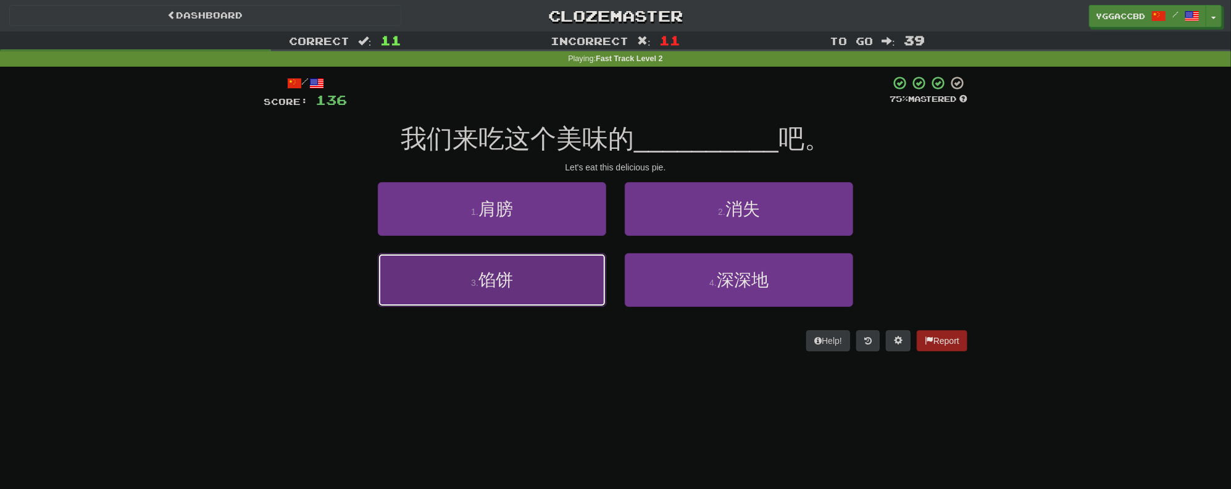
click at [479, 276] on button "3 . 馅饼" at bounding box center [492, 280] width 228 height 54
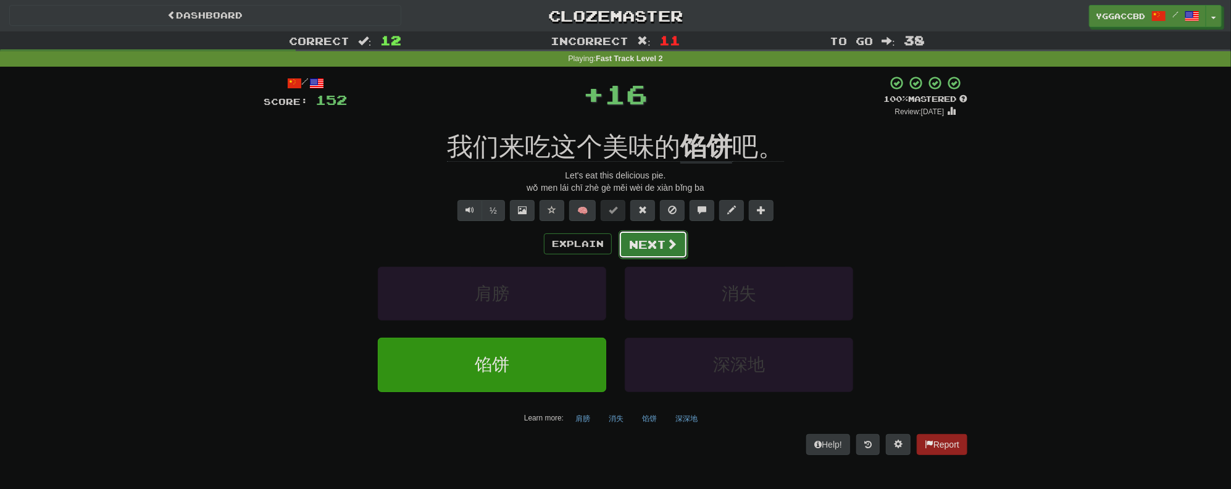
click at [637, 241] on button "Next" at bounding box center [652, 244] width 69 height 28
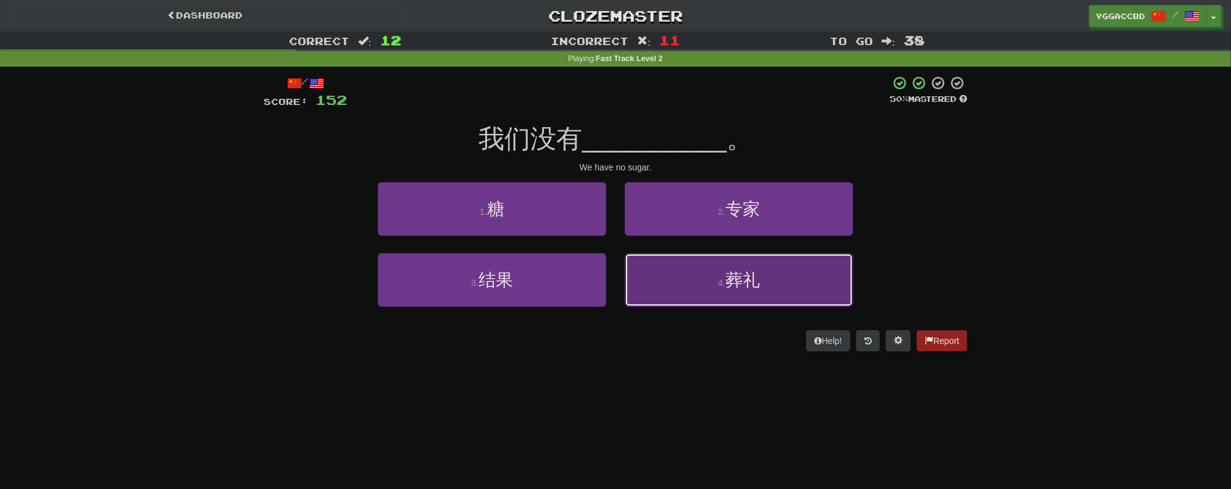
click at [728, 291] on button "4 . 葬礼" at bounding box center [739, 280] width 228 height 54
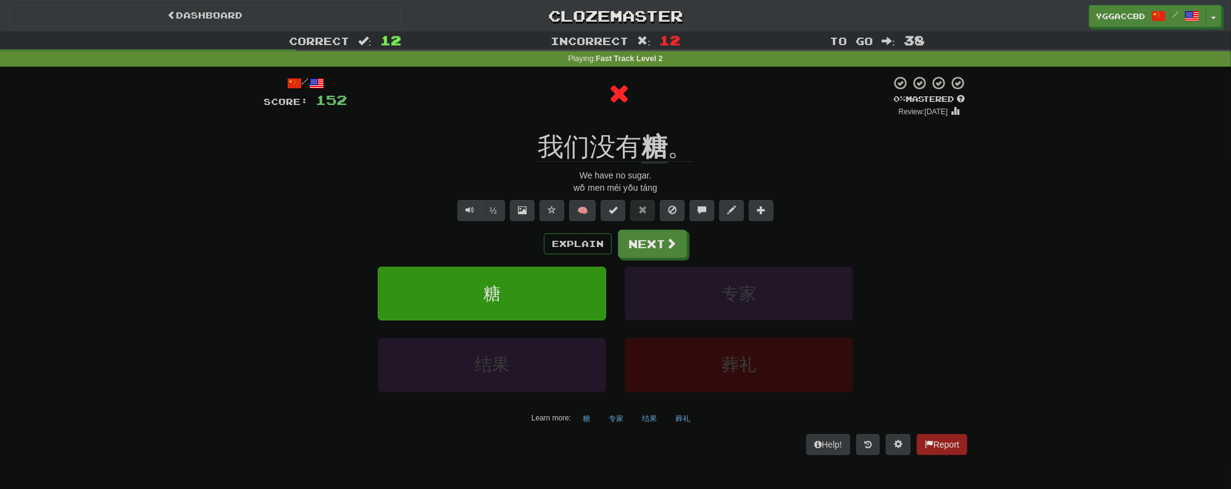
click at [649, 124] on div "/ Score: 152 0 % Mastered Review: 2025-09-19 我们没有 糖 。 We have no sugar. wǒ men …" at bounding box center [615, 264] width 703 height 379
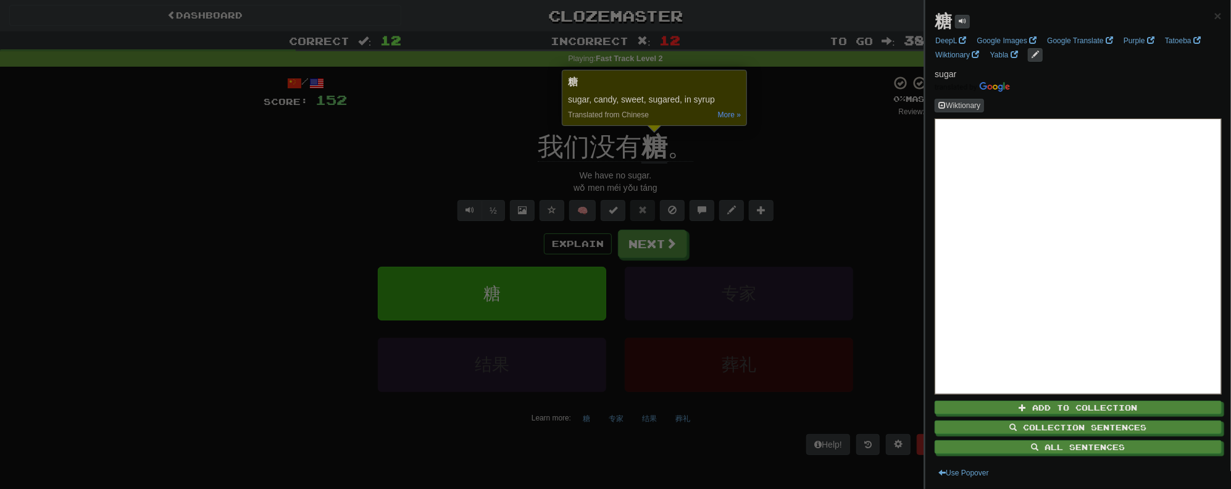
click at [824, 194] on div at bounding box center [615, 244] width 1231 height 489
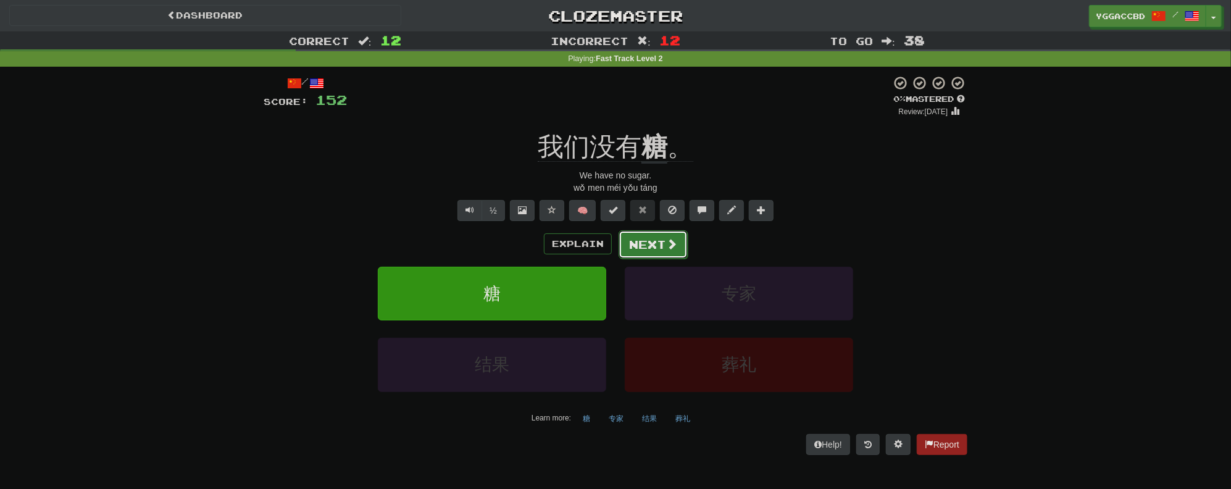
click at [638, 247] on button "Next" at bounding box center [652, 244] width 69 height 28
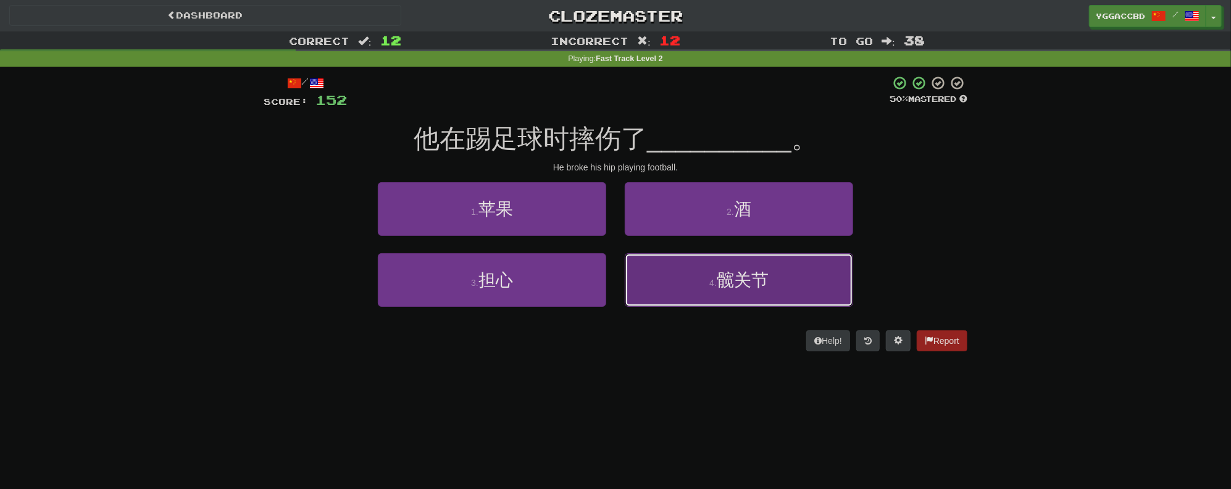
click at [764, 294] on button "4 . 髋关节" at bounding box center [739, 280] width 228 height 54
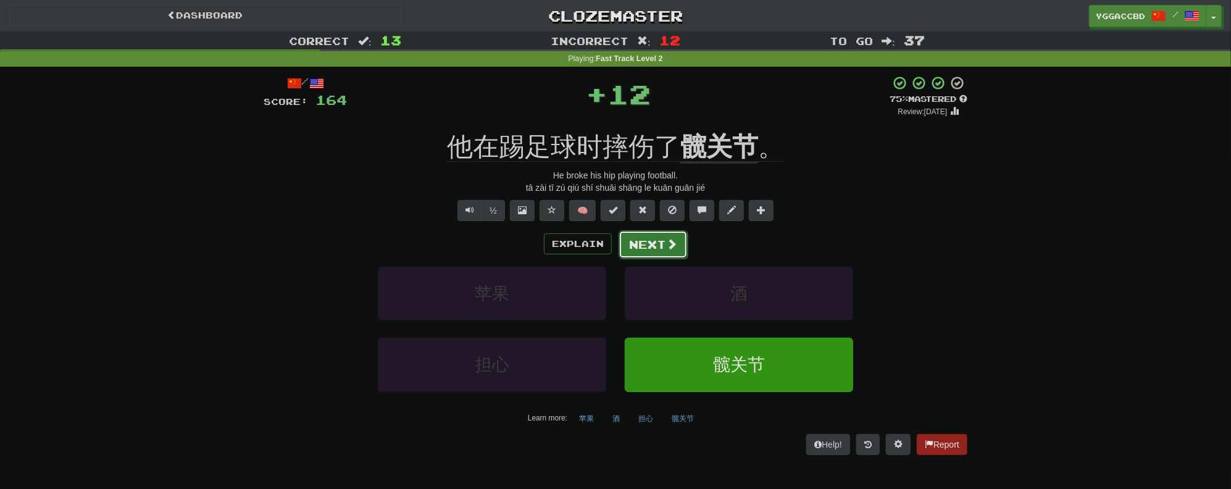
click at [657, 251] on button "Next" at bounding box center [652, 244] width 69 height 28
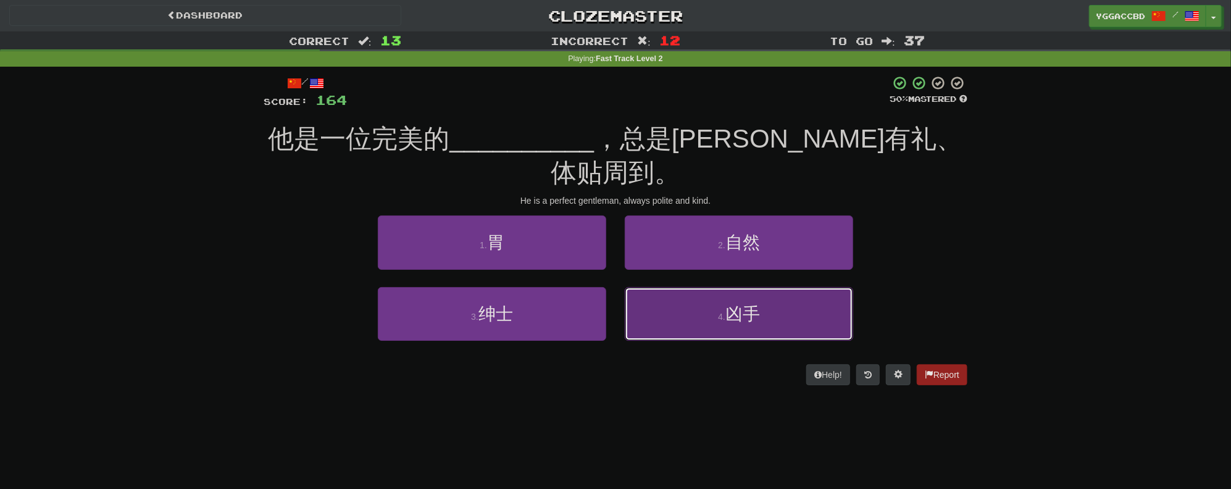
click at [762, 287] on button "4 . 凶手" at bounding box center [739, 314] width 228 height 54
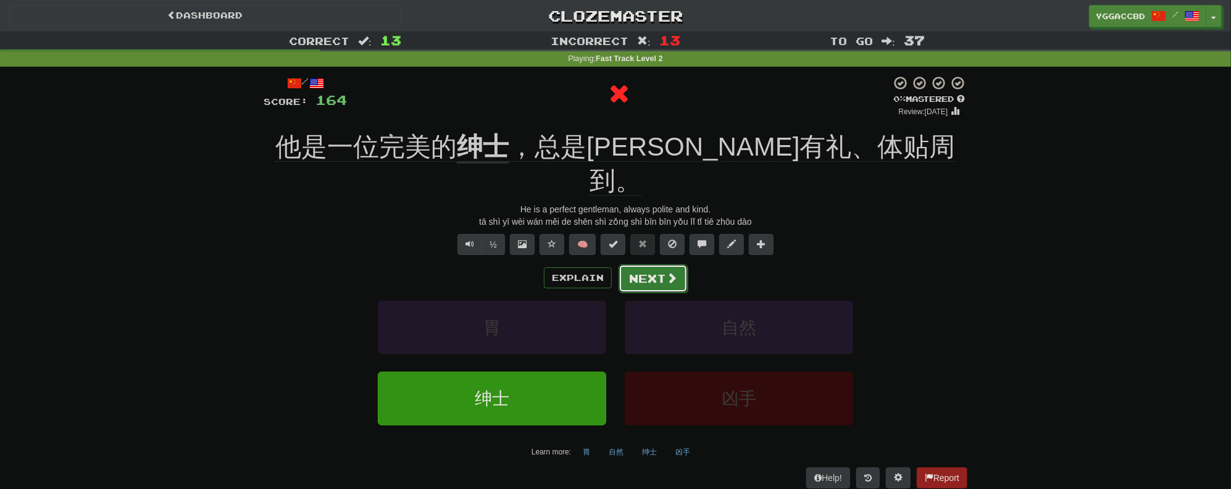
click at [660, 264] on button "Next" at bounding box center [652, 278] width 69 height 28
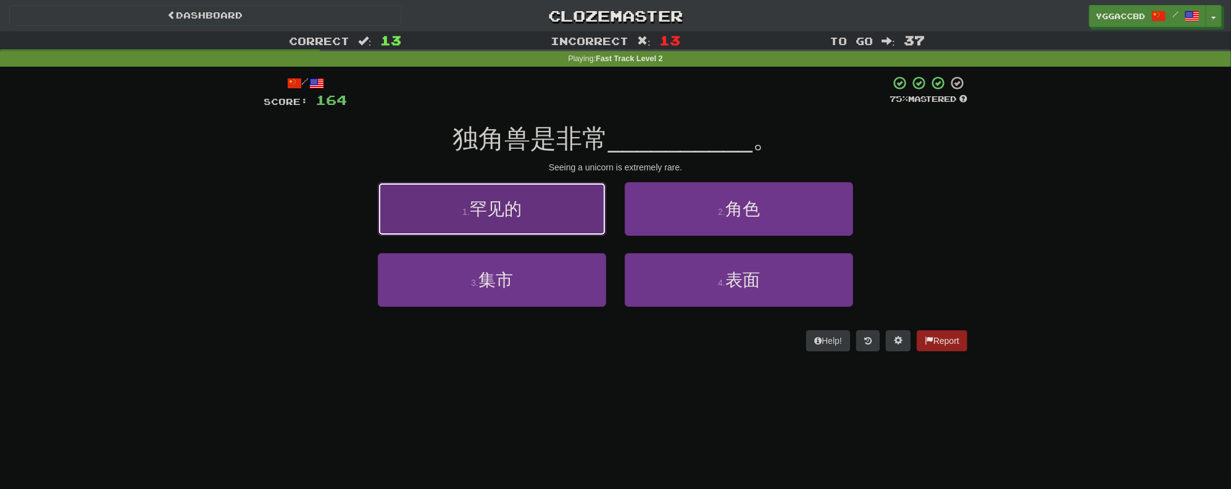
click at [532, 213] on button "1 . 罕见的" at bounding box center [492, 209] width 228 height 54
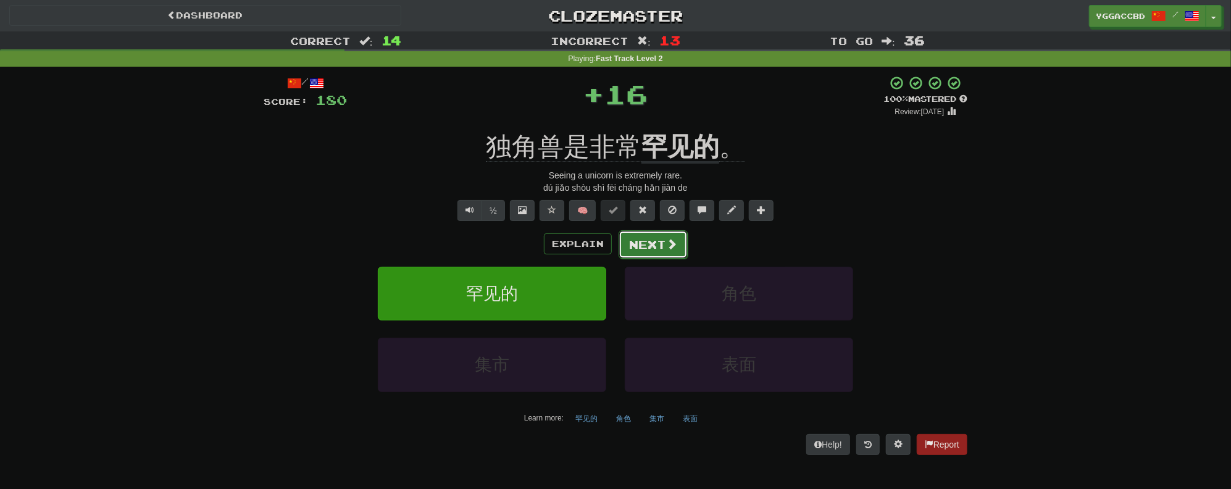
click at [666, 247] on span at bounding box center [671, 243] width 11 height 11
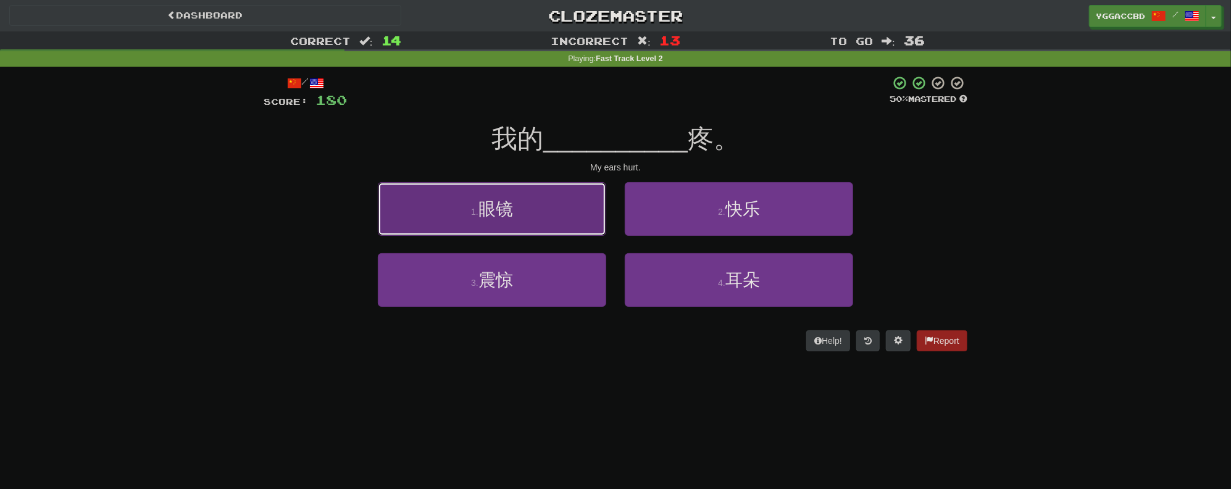
click at [559, 210] on button "1 . 眼镜" at bounding box center [492, 209] width 228 height 54
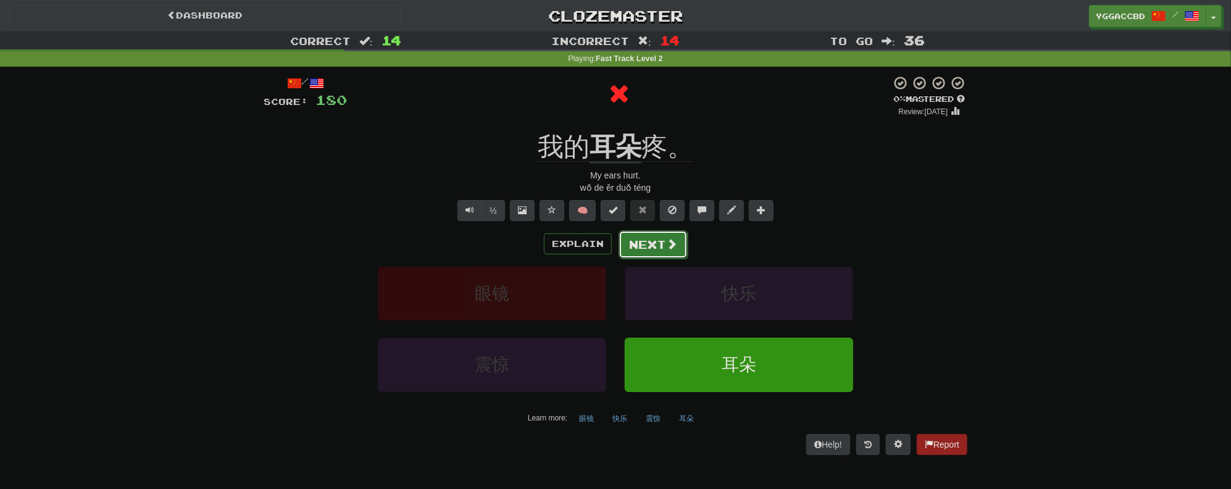
click at [666, 241] on span at bounding box center [671, 243] width 11 height 11
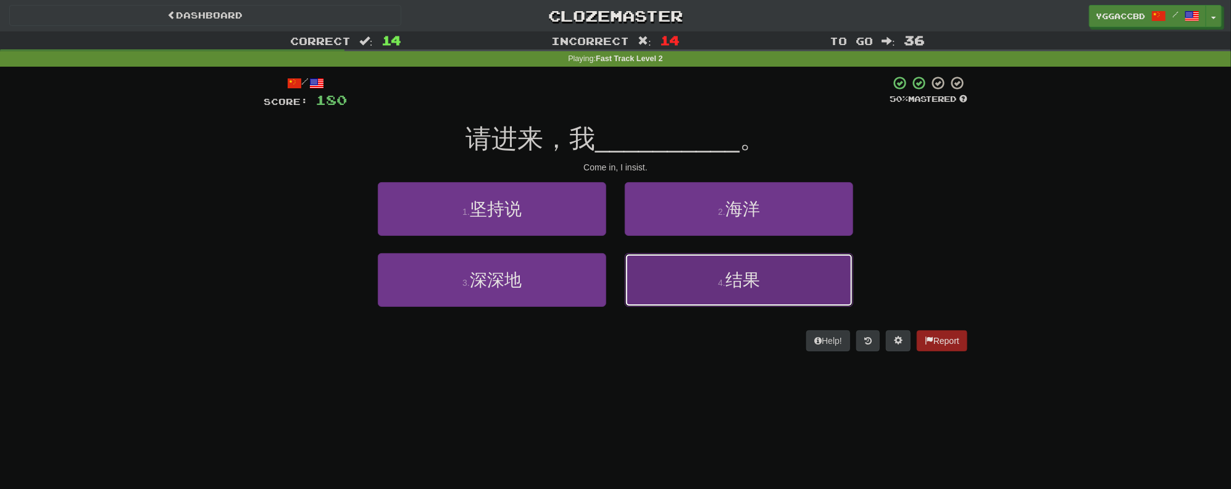
click at [758, 294] on button "4 . 结果" at bounding box center [739, 280] width 228 height 54
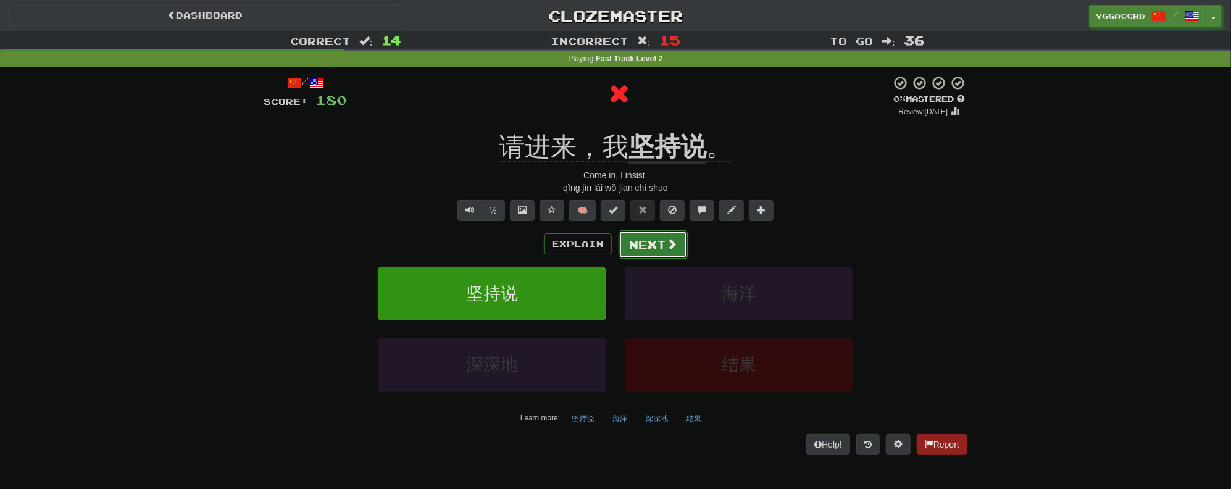
click at [662, 241] on button "Next" at bounding box center [652, 244] width 69 height 28
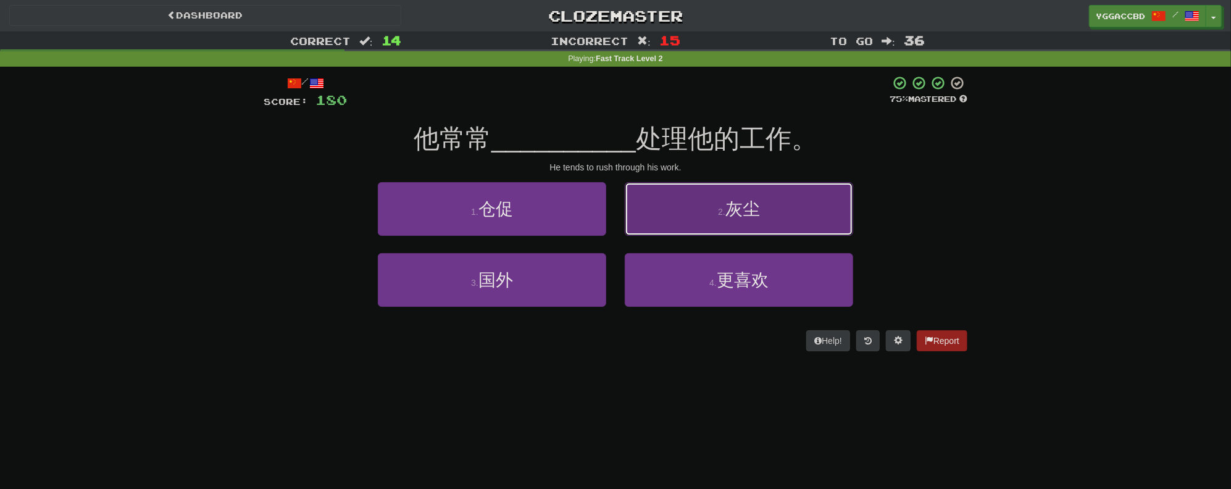
click at [703, 213] on button "2 . 灰尘" at bounding box center [739, 209] width 228 height 54
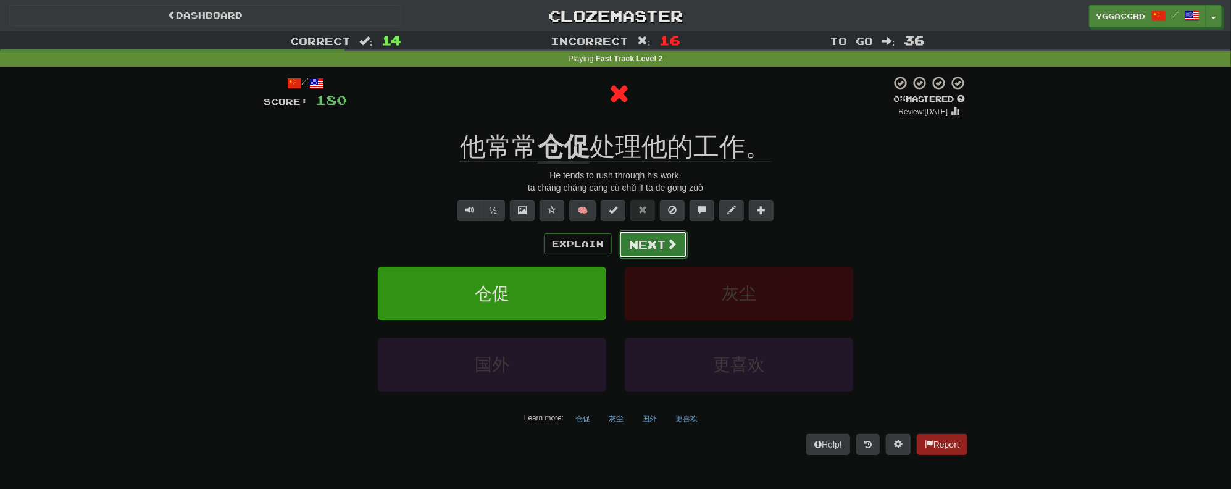
click at [645, 238] on button "Next" at bounding box center [652, 244] width 69 height 28
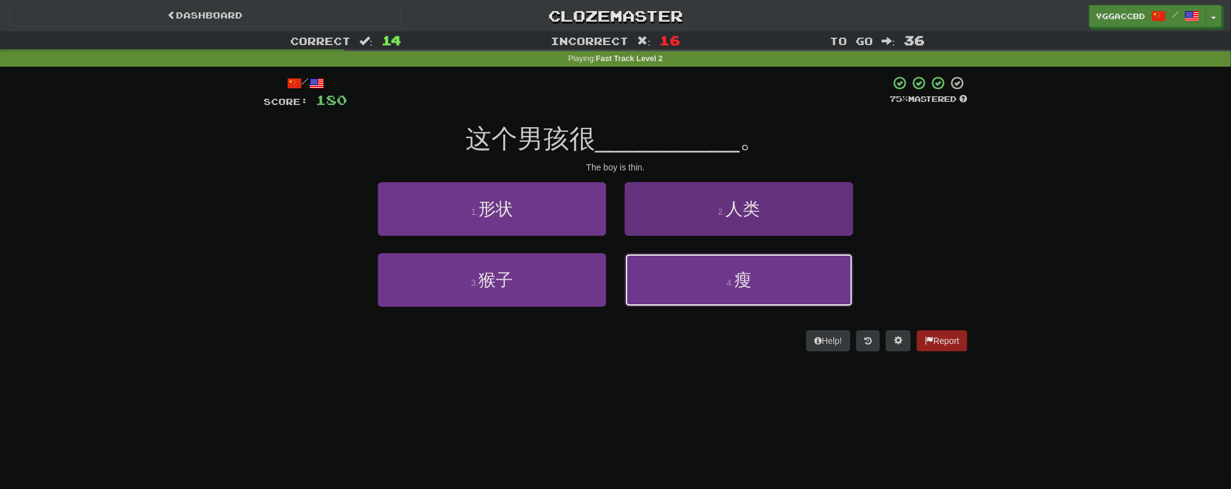
click at [720, 299] on button "4 . 瘦" at bounding box center [739, 280] width 228 height 54
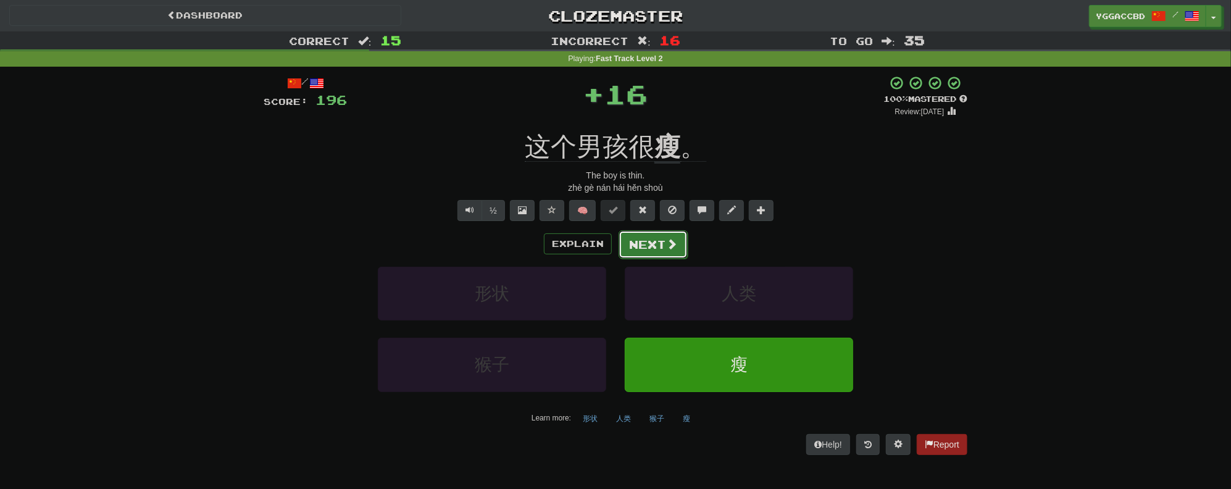
click at [663, 242] on button "Next" at bounding box center [652, 244] width 69 height 28
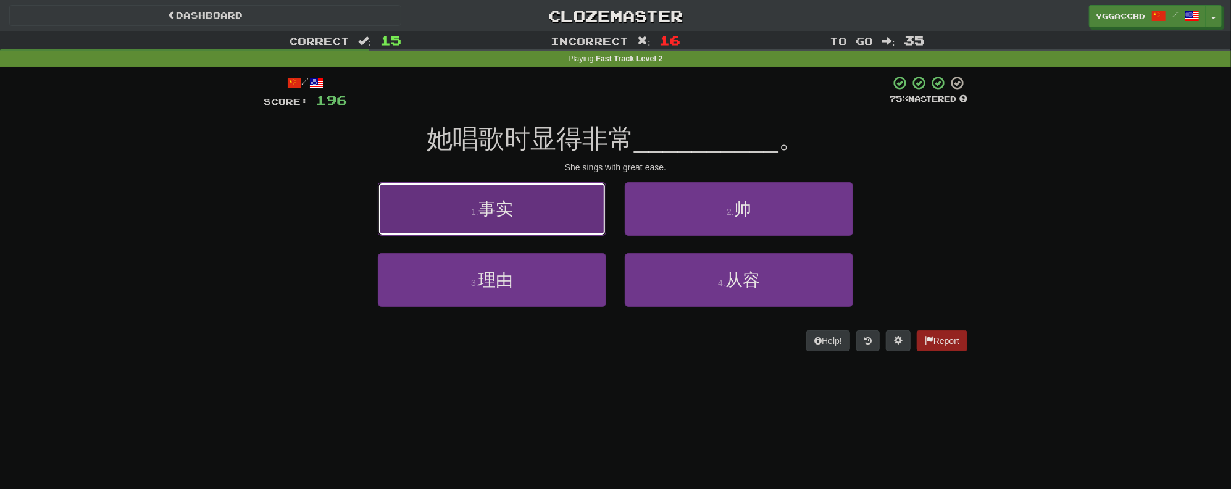
click at [526, 218] on button "1 . 事实" at bounding box center [492, 209] width 228 height 54
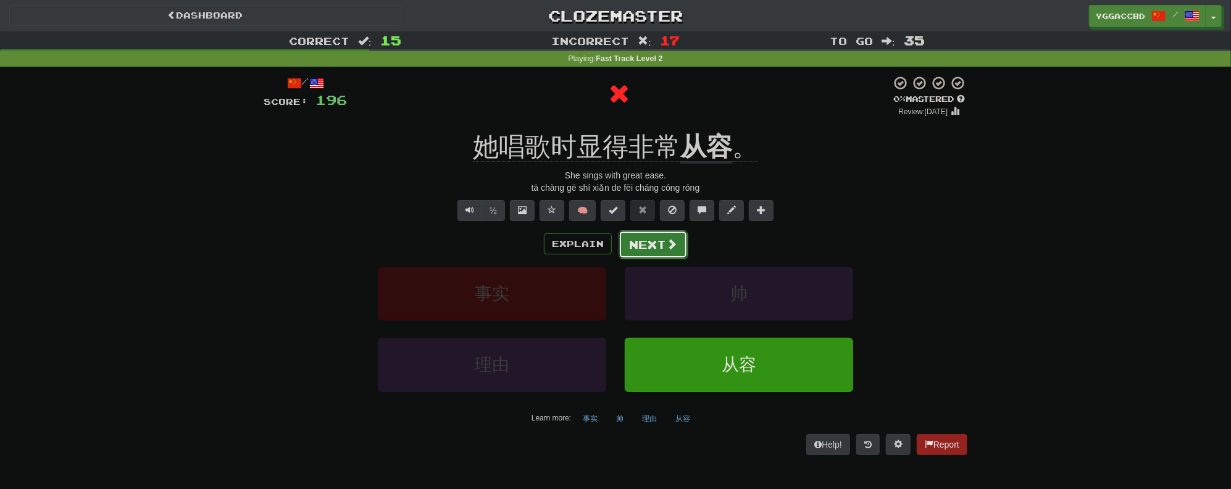
click at [653, 254] on button "Next" at bounding box center [652, 244] width 69 height 28
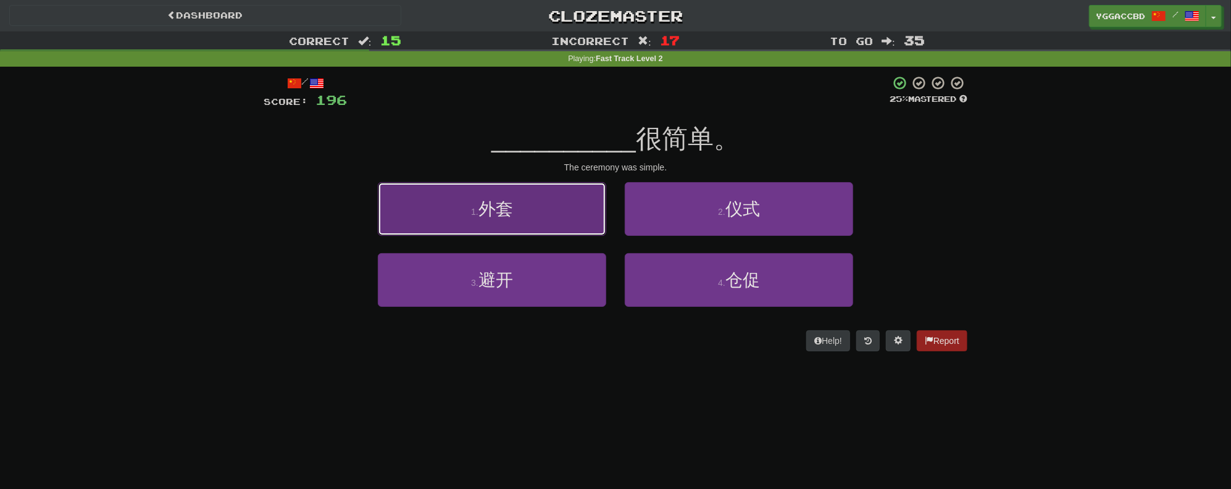
click at [545, 221] on button "1 . 外套" at bounding box center [492, 209] width 228 height 54
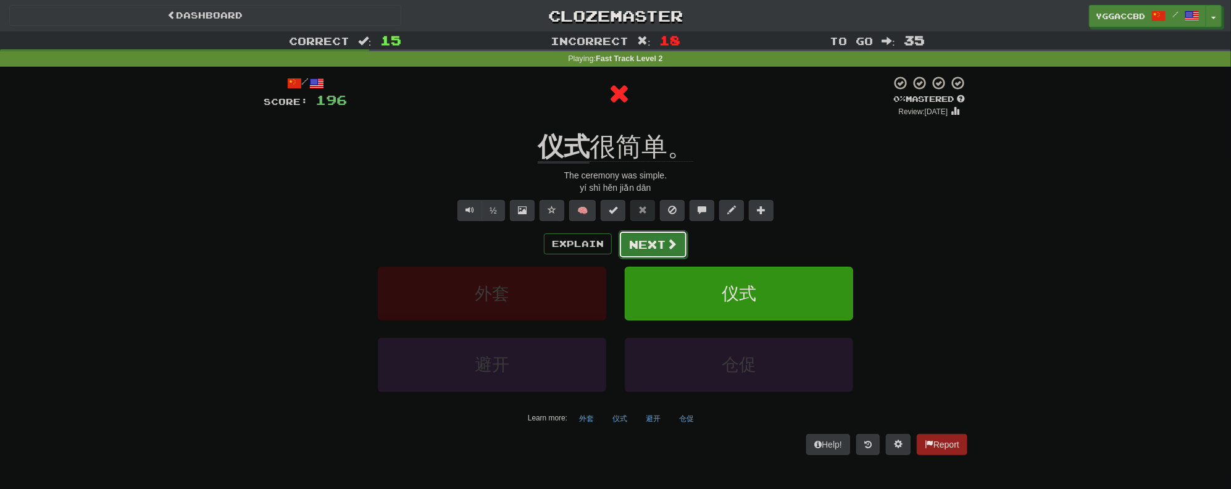
click at [670, 246] on span at bounding box center [671, 243] width 11 height 11
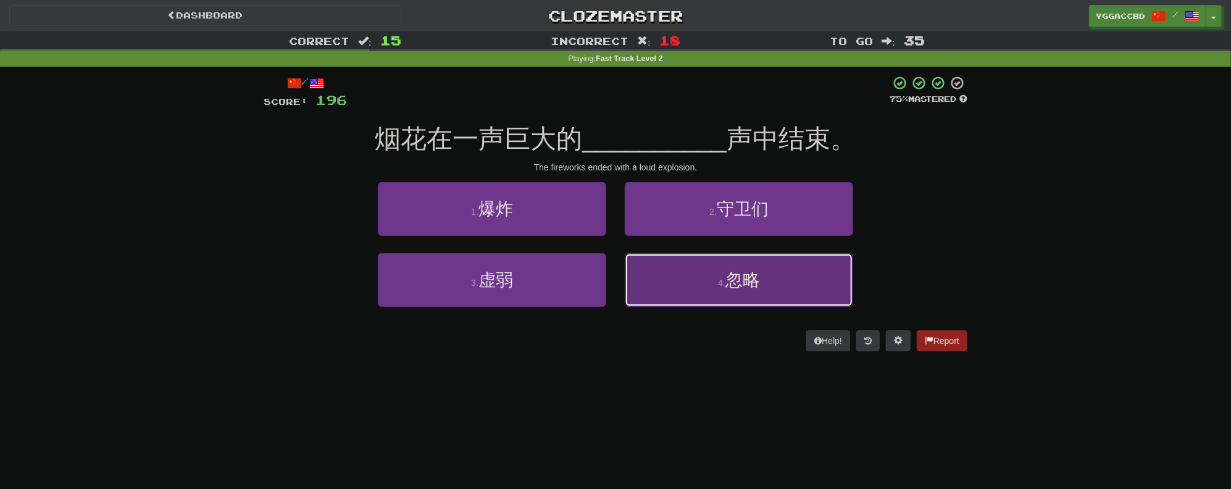
click at [716, 293] on button "4 . 忽略" at bounding box center [739, 280] width 228 height 54
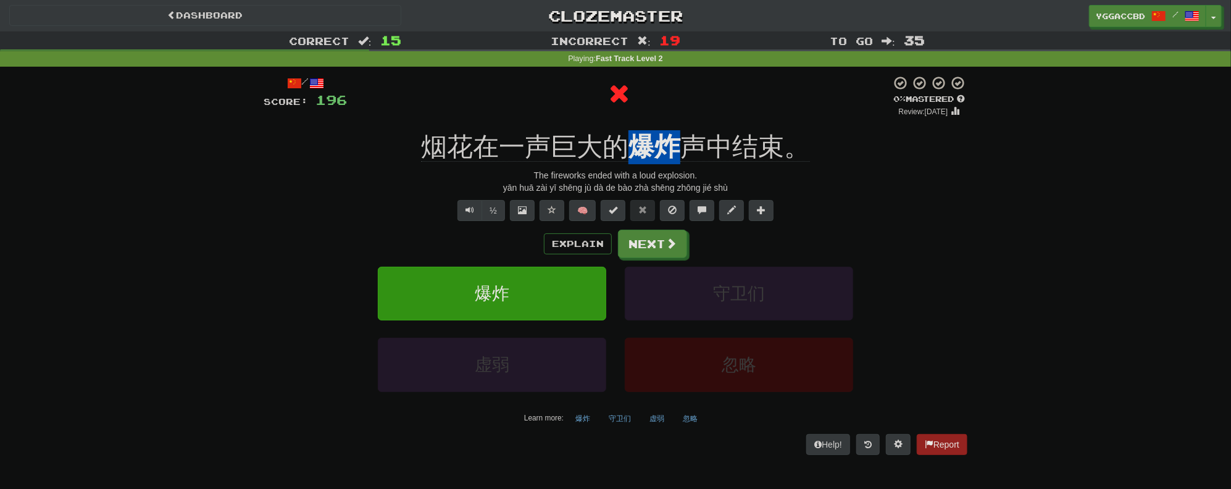
drag, startPoint x: 635, startPoint y: 123, endPoint x: 669, endPoint y: 126, distance: 34.0
click at [669, 126] on div "/ Score: 196 0 % Mastered Review: 2025-09-19 烟花在一声巨大的 爆炸 声中结束。 The fireworks en…" at bounding box center [615, 264] width 703 height 379
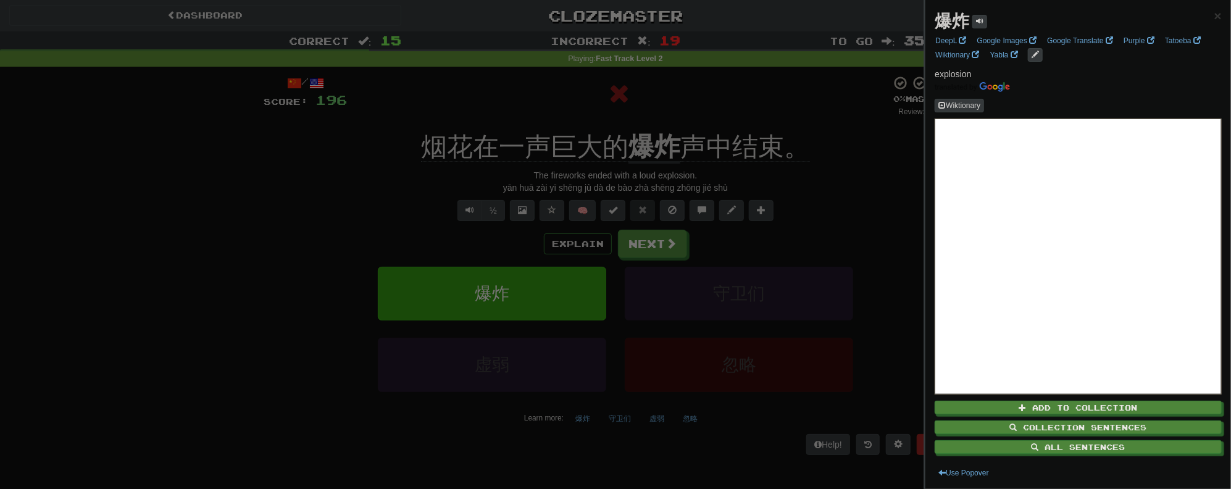
click at [742, 108] on div at bounding box center [615, 244] width 1231 height 489
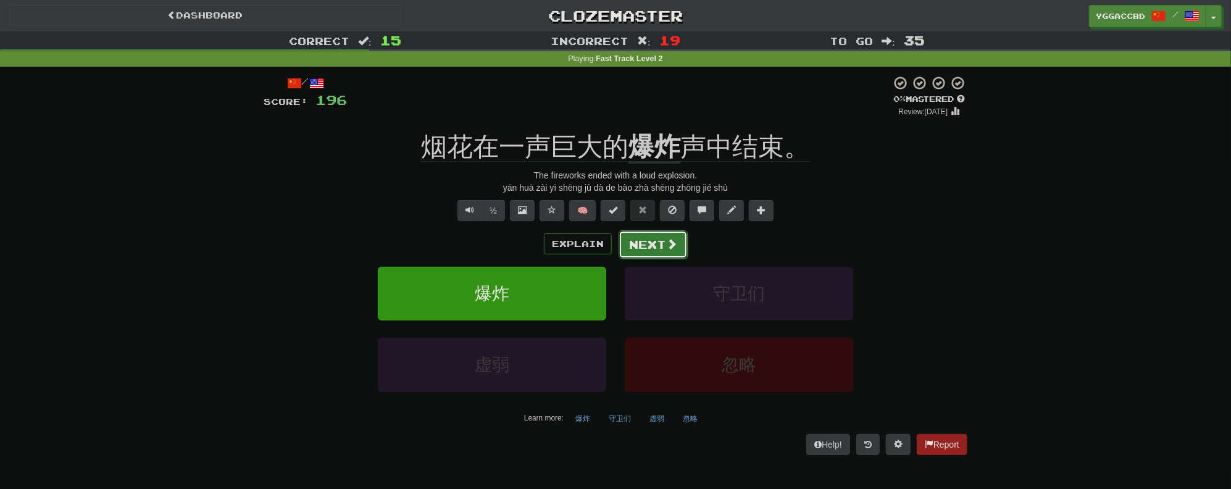
click at [639, 240] on button "Next" at bounding box center [652, 244] width 69 height 28
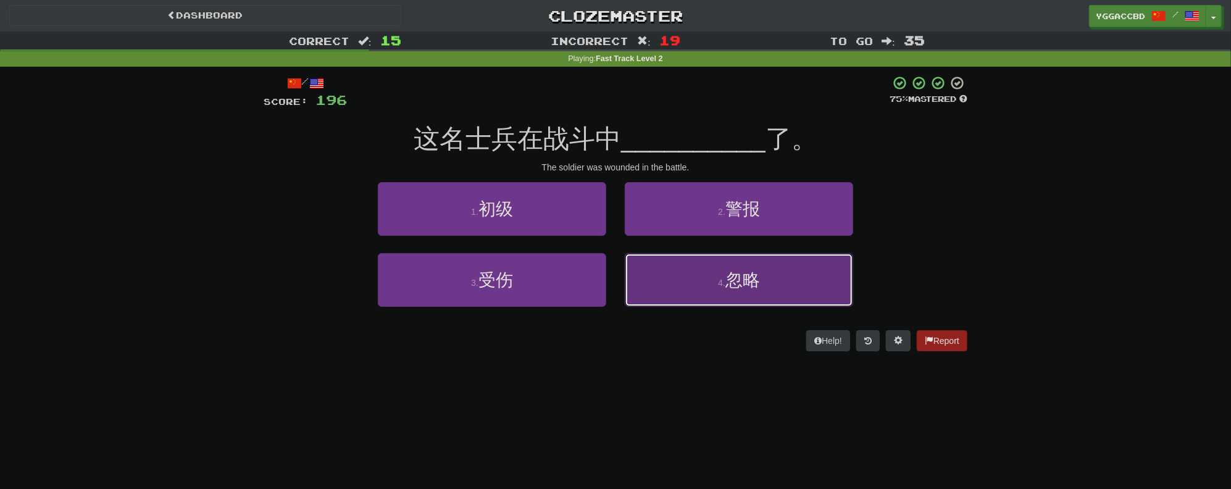
click at [731, 291] on button "4 . 忽略" at bounding box center [739, 280] width 228 height 54
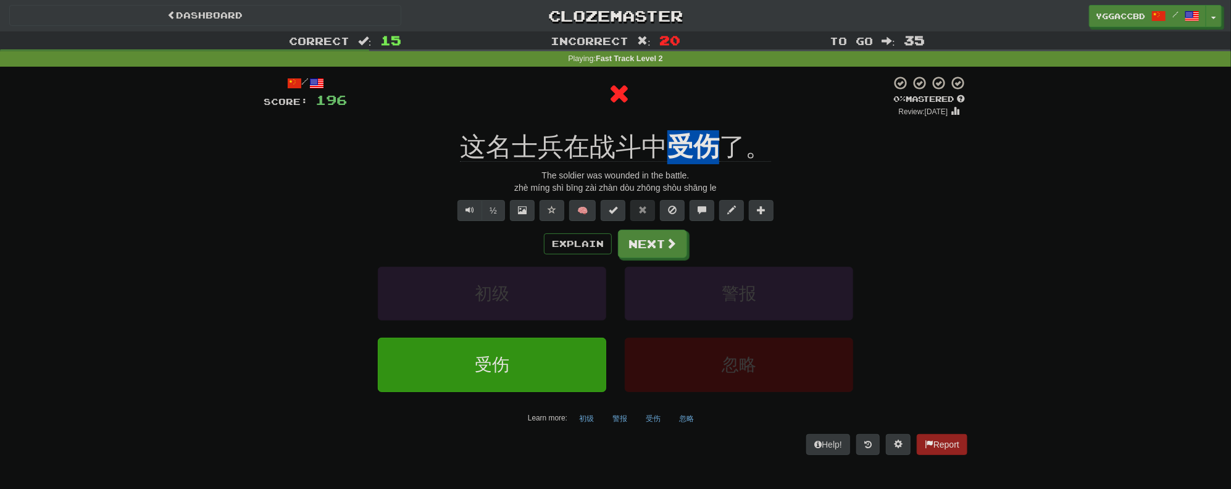
drag, startPoint x: 665, startPoint y: 123, endPoint x: 711, endPoint y: 118, distance: 46.5
click at [711, 118] on div "/ Score: 196 0 % Mastered Review: 2025-09-19 这名士兵在战斗中 受伤 了。 The soldier was wou…" at bounding box center [615, 264] width 703 height 379
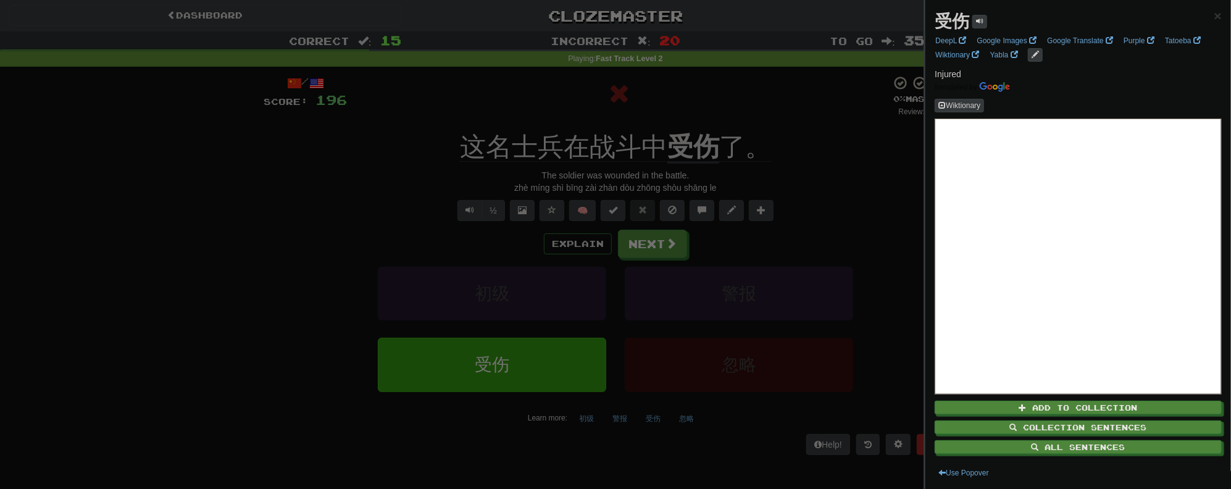
click at [773, 102] on div at bounding box center [615, 244] width 1231 height 489
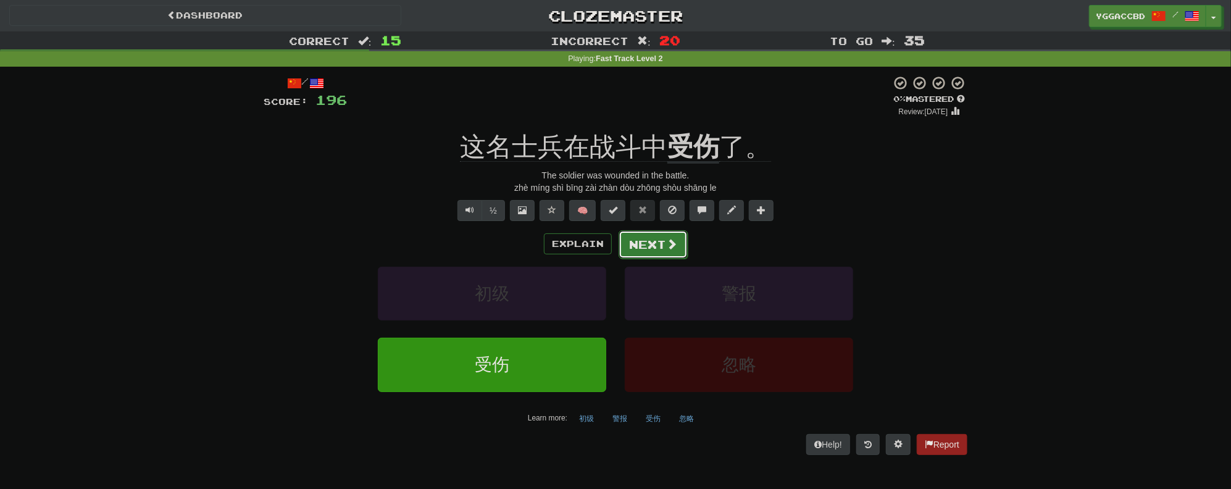
click at [649, 243] on button "Next" at bounding box center [652, 244] width 69 height 28
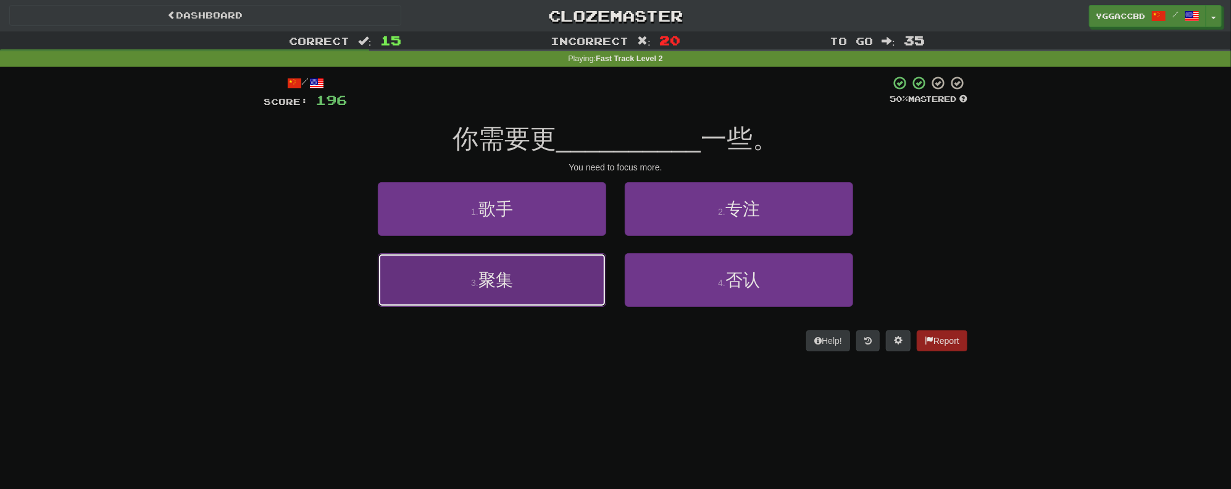
click at [525, 262] on button "3 . 聚集" at bounding box center [492, 280] width 228 height 54
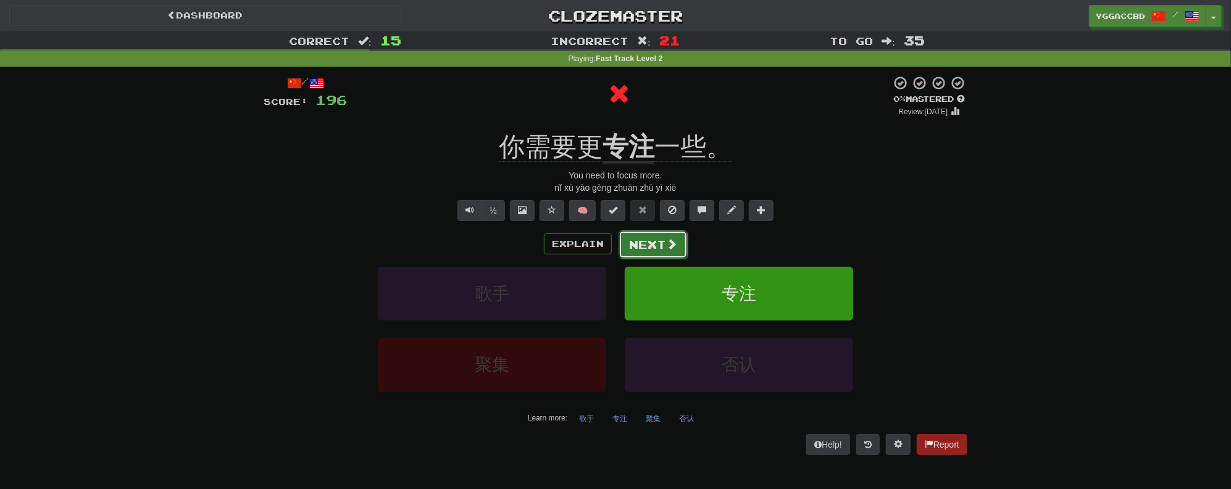
click at [673, 239] on span at bounding box center [671, 243] width 11 height 11
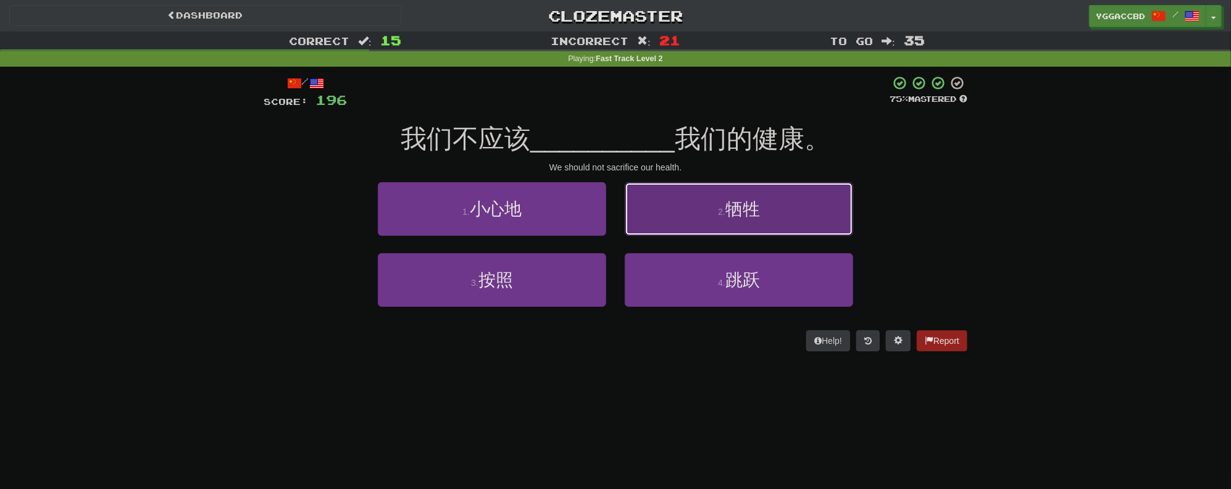
click at [698, 230] on button "2 . 牺牲" at bounding box center [739, 209] width 228 height 54
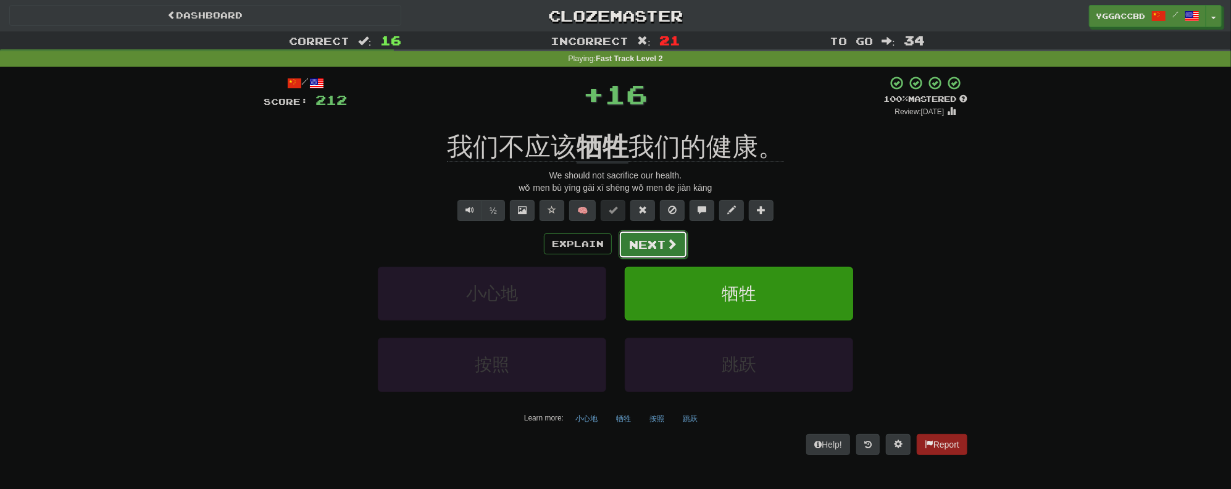
click at [662, 240] on button "Next" at bounding box center [652, 244] width 69 height 28
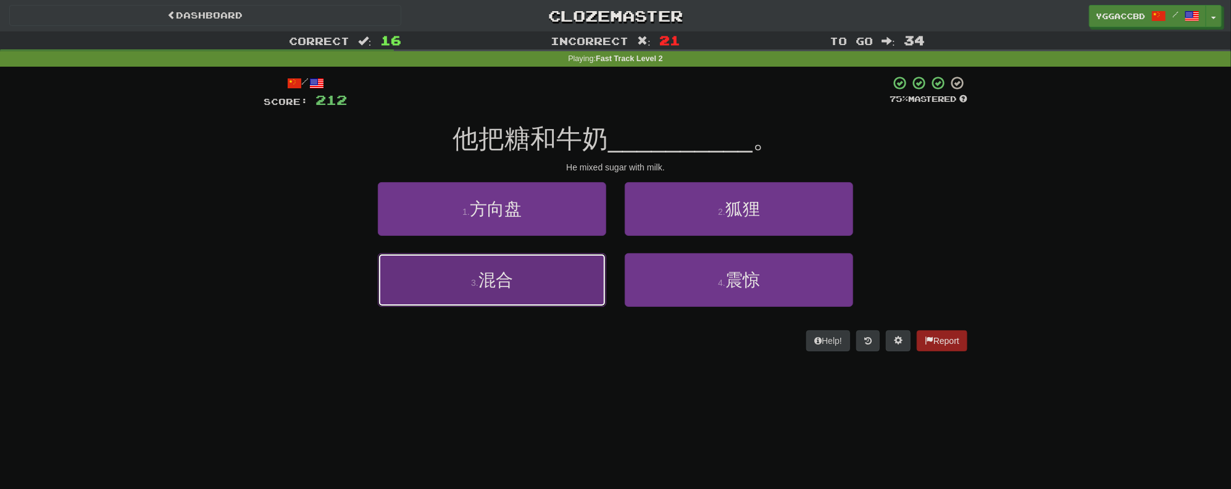
click at [512, 267] on button "3 . 混合" at bounding box center [492, 280] width 228 height 54
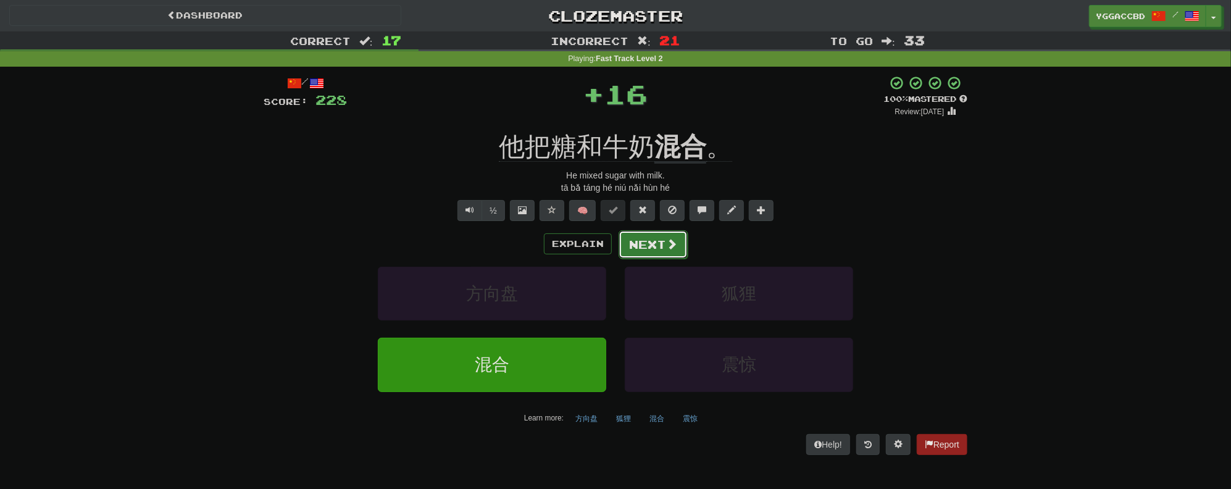
click at [637, 244] on button "Next" at bounding box center [652, 244] width 69 height 28
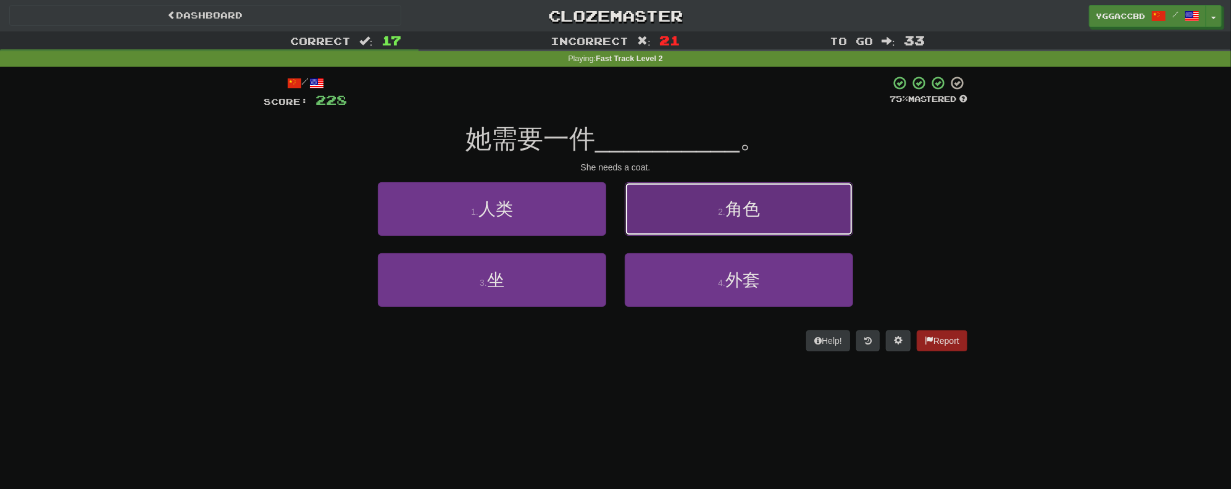
click at [731, 224] on button "2 . 角色" at bounding box center [739, 209] width 228 height 54
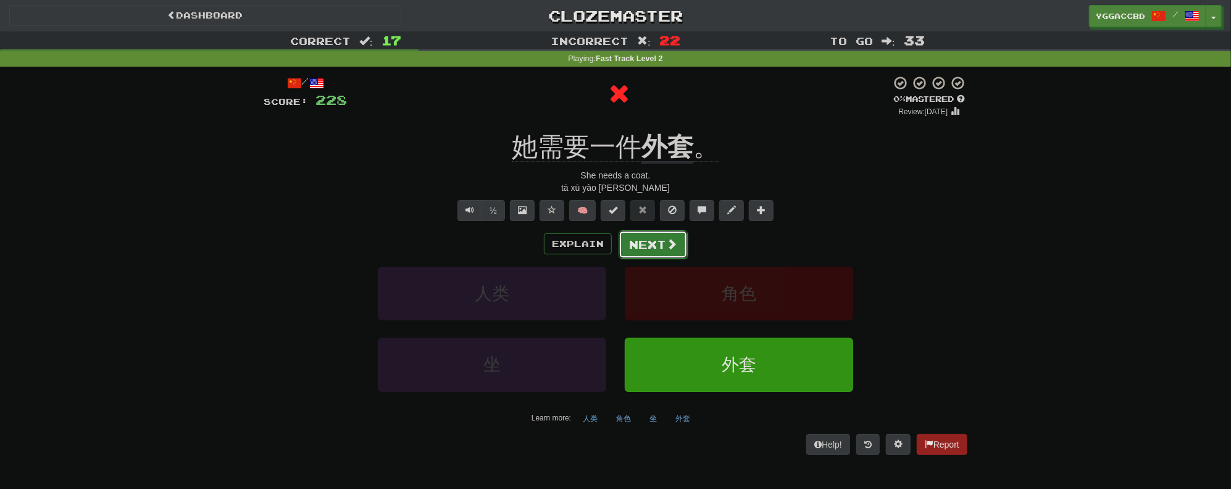
click at [666, 242] on span at bounding box center [671, 243] width 11 height 11
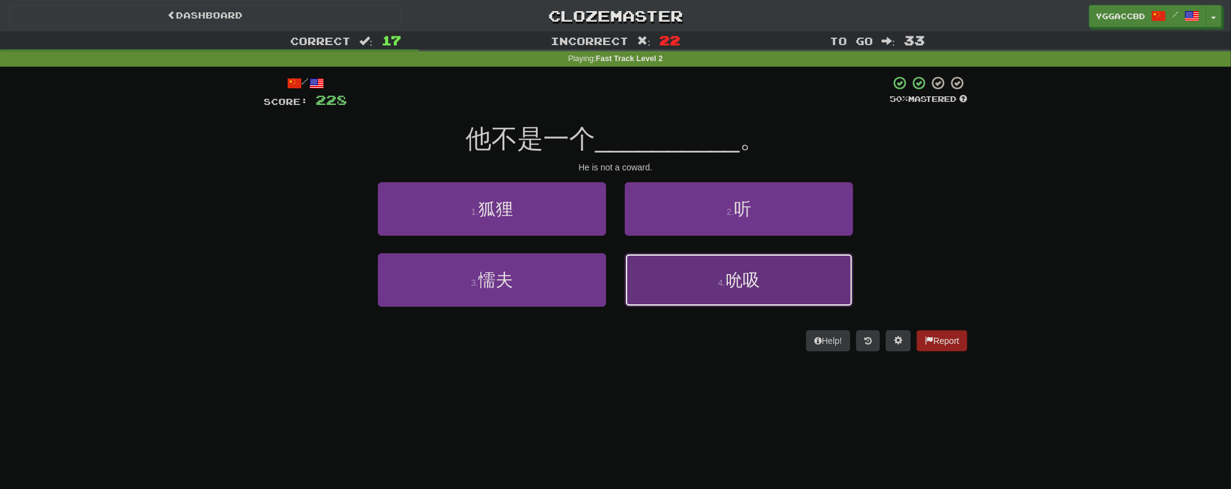
click at [721, 273] on button "4 . 吮吸" at bounding box center [739, 280] width 228 height 54
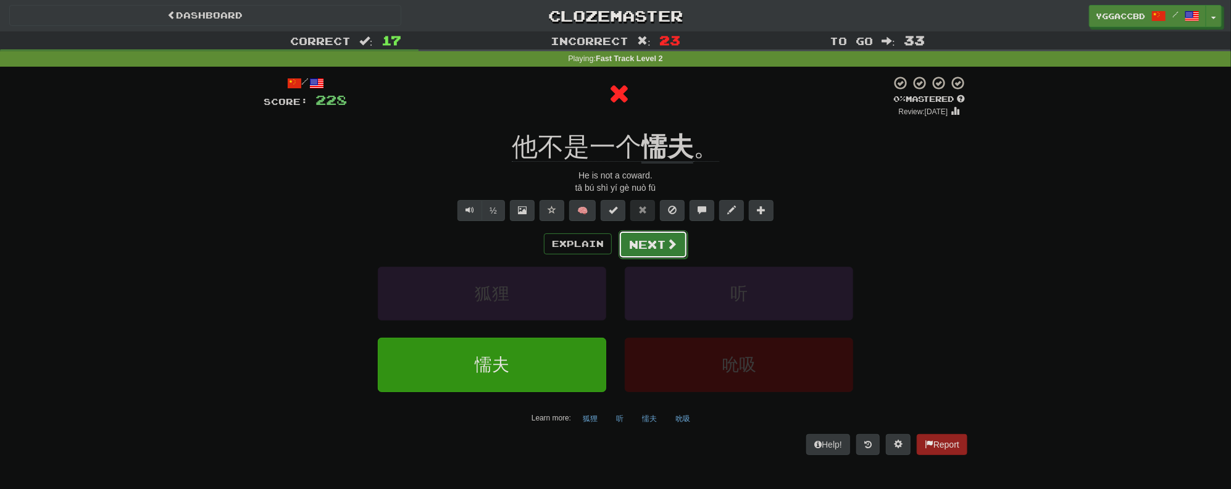
click at [666, 244] on span at bounding box center [671, 243] width 11 height 11
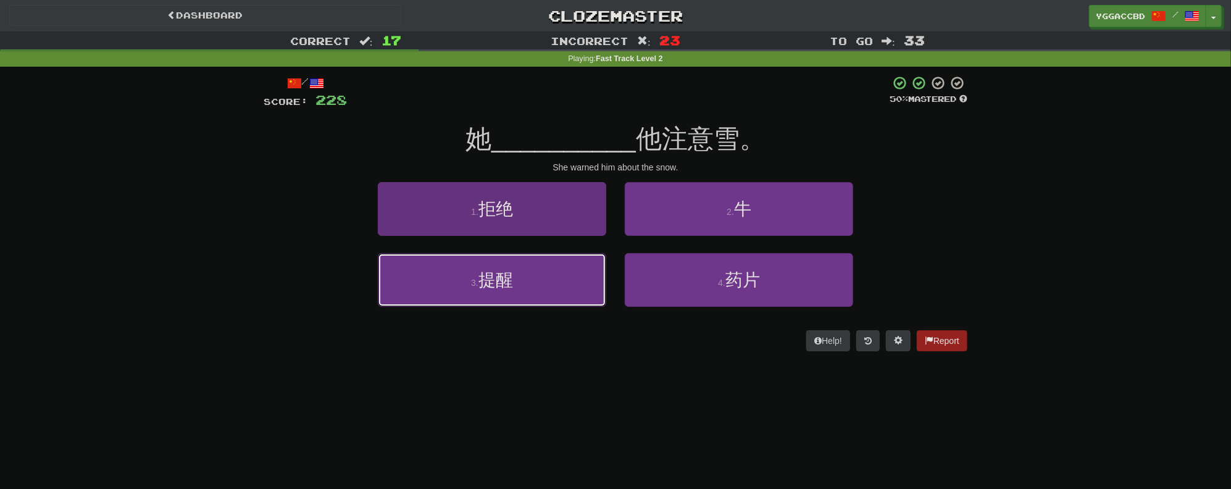
click at [528, 267] on button "3 . 提醒" at bounding box center [492, 280] width 228 height 54
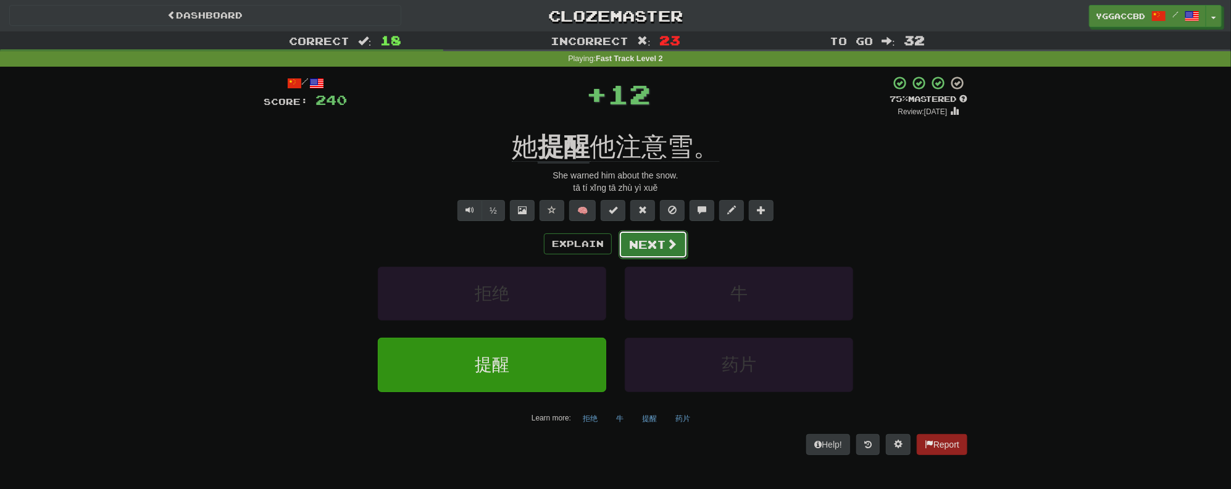
click at [671, 235] on button "Next" at bounding box center [652, 244] width 69 height 28
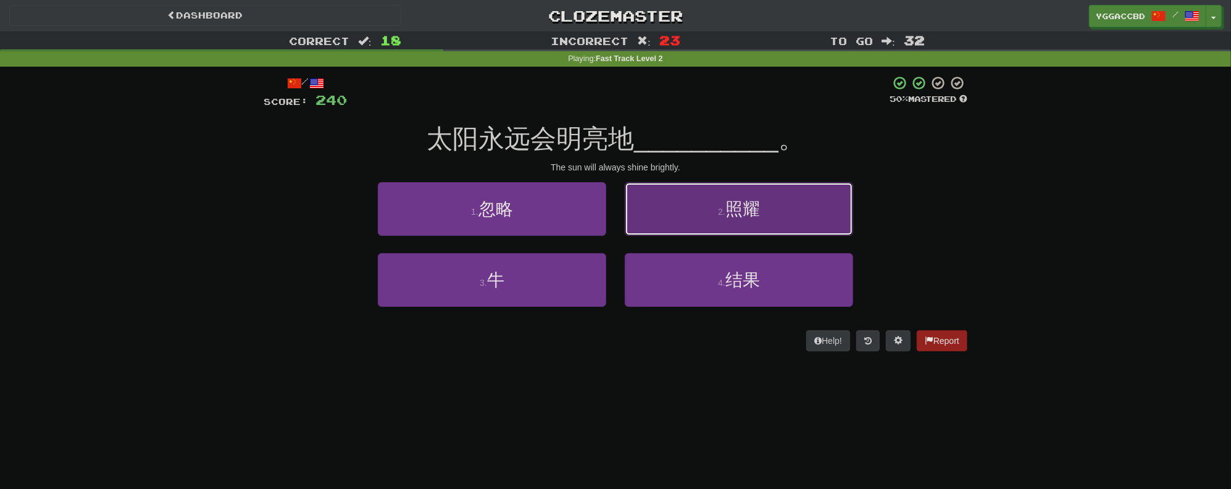
click at [715, 222] on button "2 . 照耀" at bounding box center [739, 209] width 228 height 54
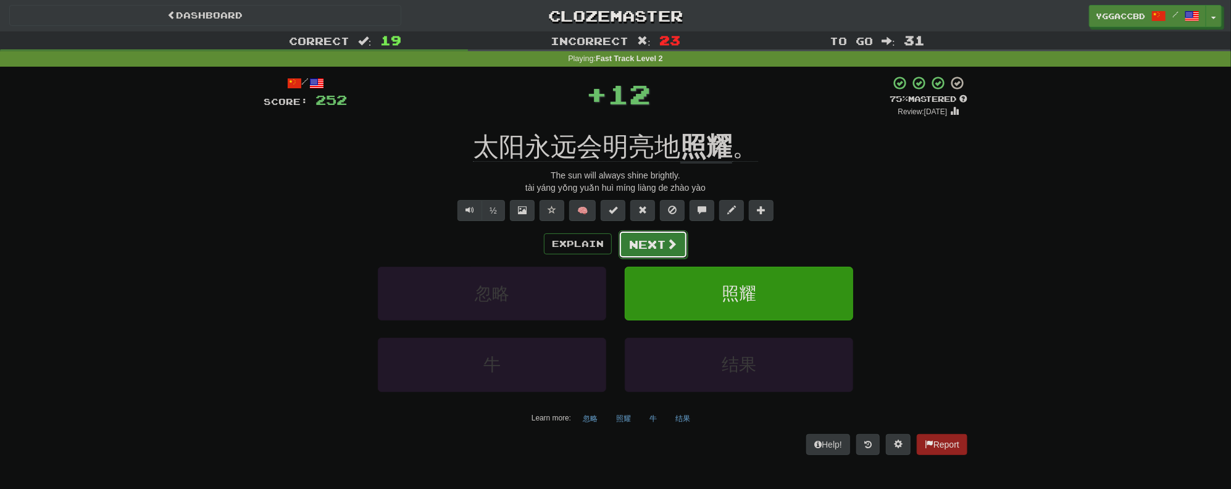
click at [652, 240] on button "Next" at bounding box center [652, 244] width 69 height 28
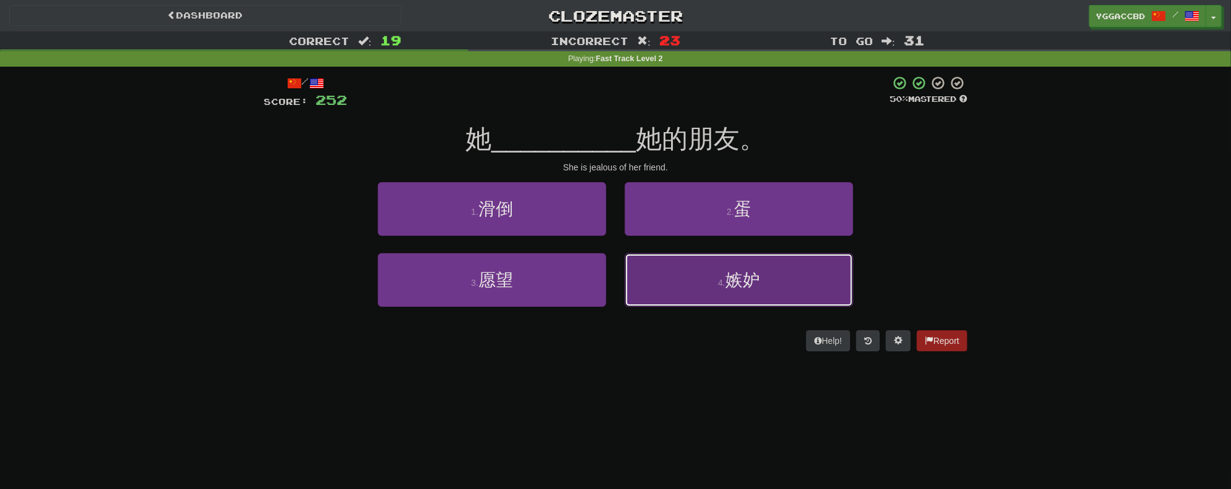
click at [723, 283] on small "4 ." at bounding box center [721, 283] width 7 height 10
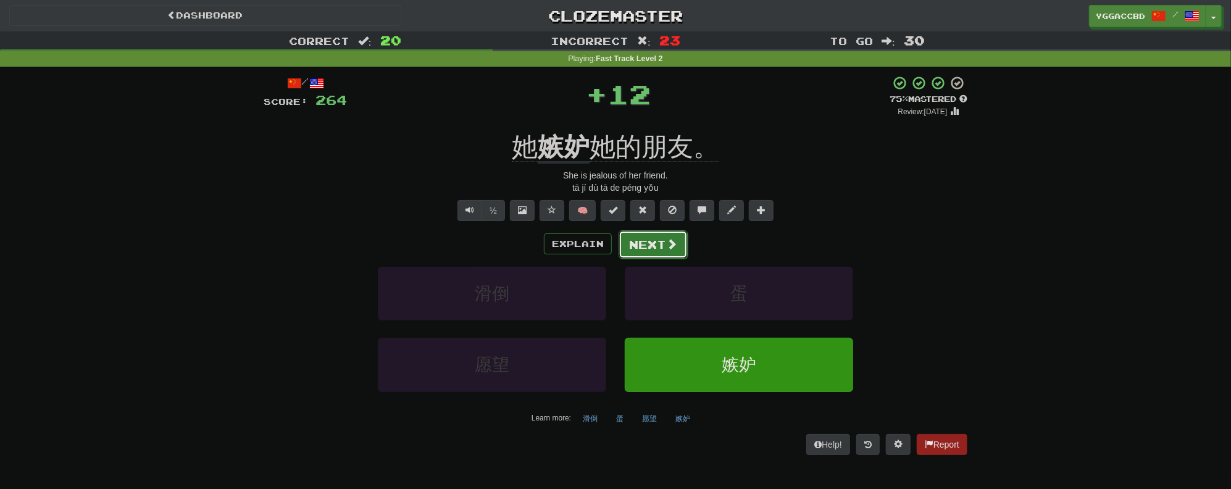
click at [662, 249] on button "Next" at bounding box center [652, 244] width 69 height 28
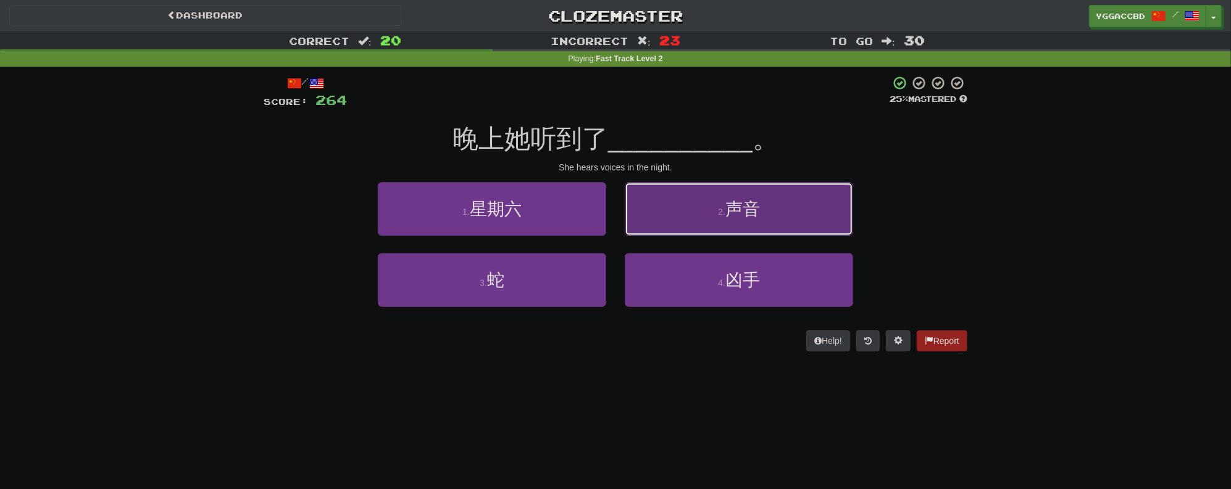
click at [695, 225] on button "2 . 声音" at bounding box center [739, 209] width 228 height 54
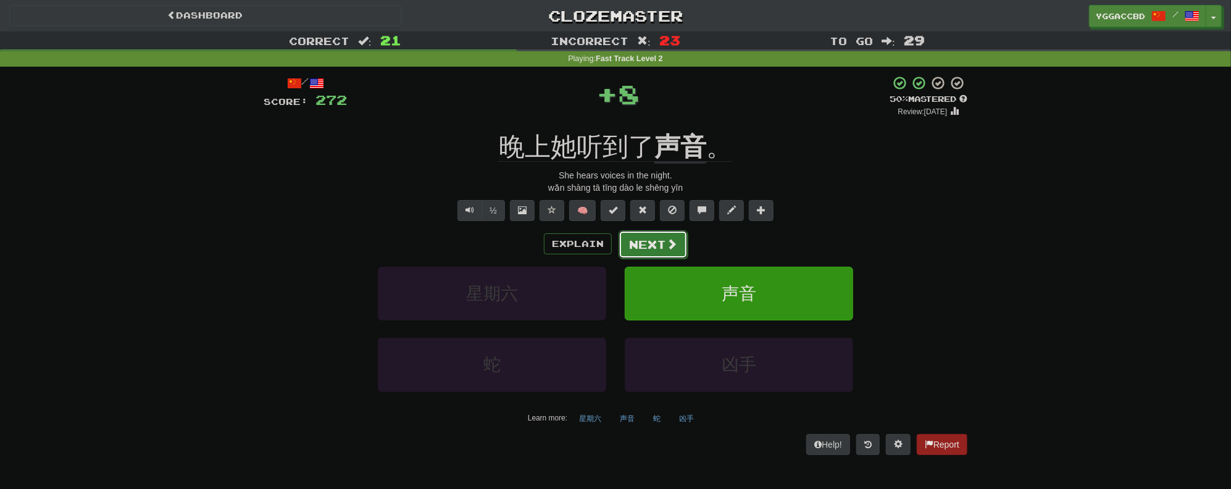
click at [662, 244] on button "Next" at bounding box center [652, 244] width 69 height 28
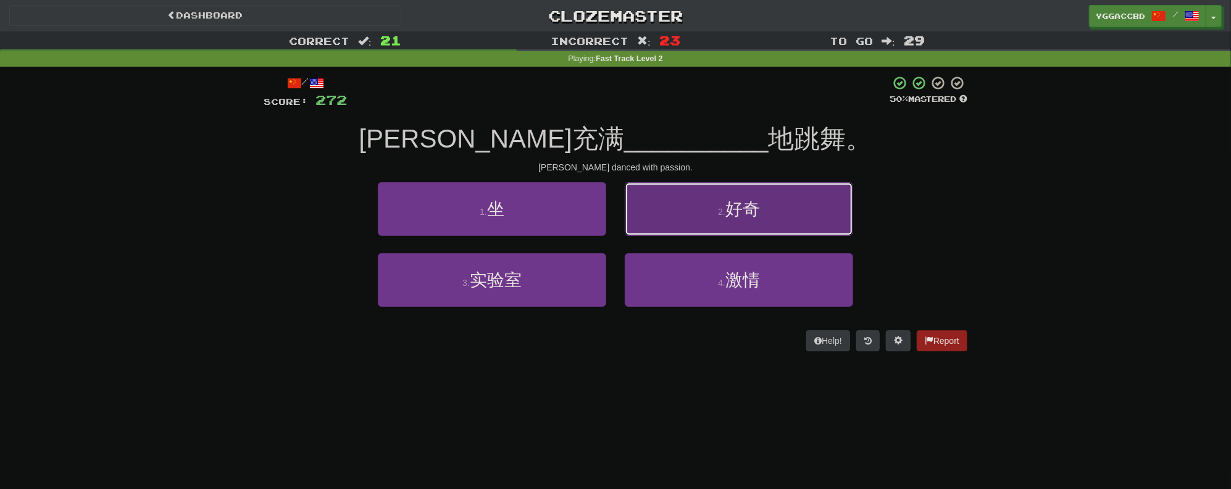
click at [708, 217] on button "2 . 好奇" at bounding box center [739, 209] width 228 height 54
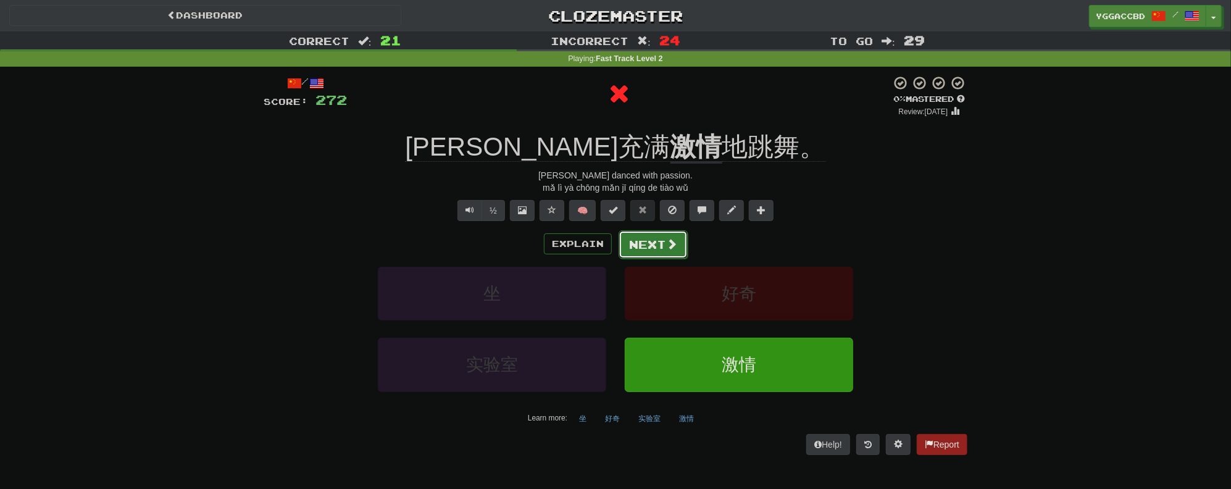
click at [656, 242] on button "Next" at bounding box center [652, 244] width 69 height 28
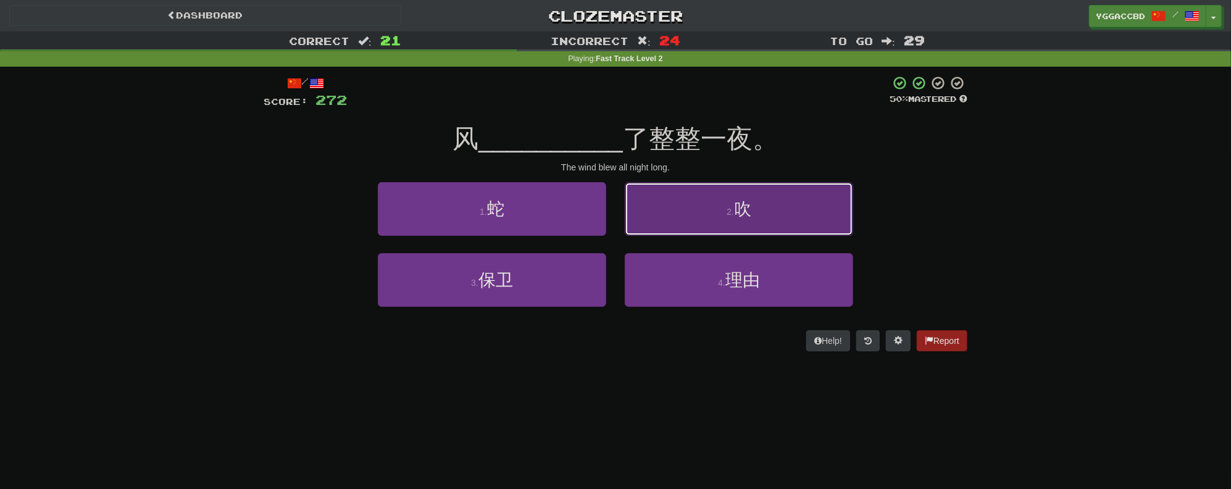
click at [700, 220] on button "2 . 吹" at bounding box center [739, 209] width 228 height 54
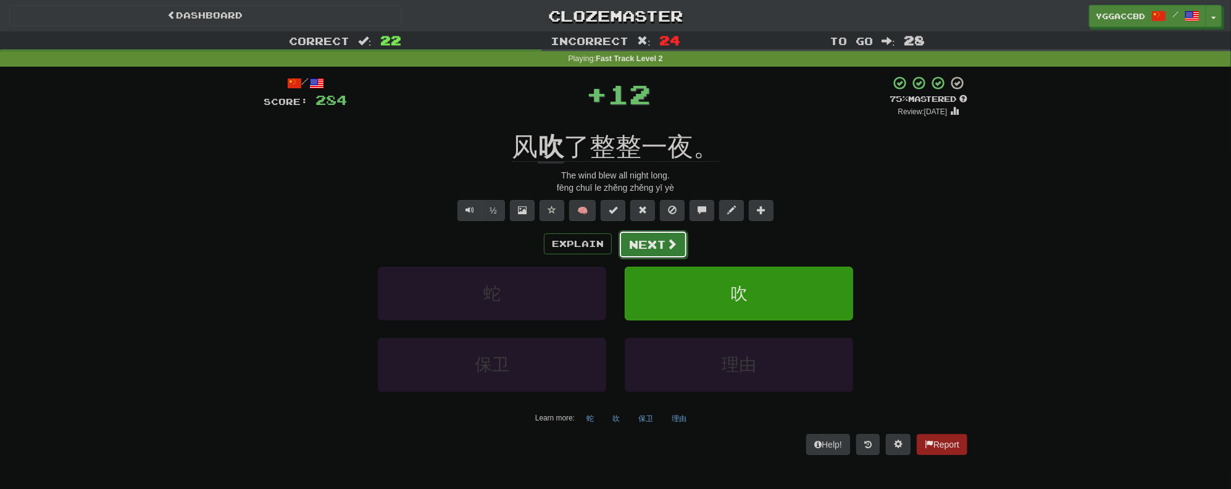
click at [658, 237] on button "Next" at bounding box center [652, 244] width 69 height 28
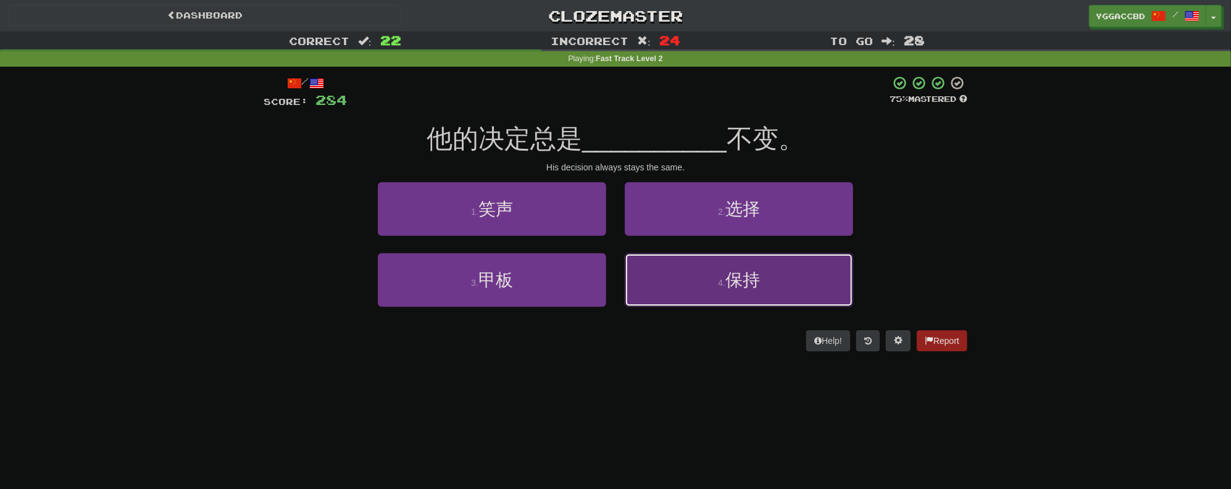
click at [730, 286] on span "保持" at bounding box center [742, 279] width 35 height 19
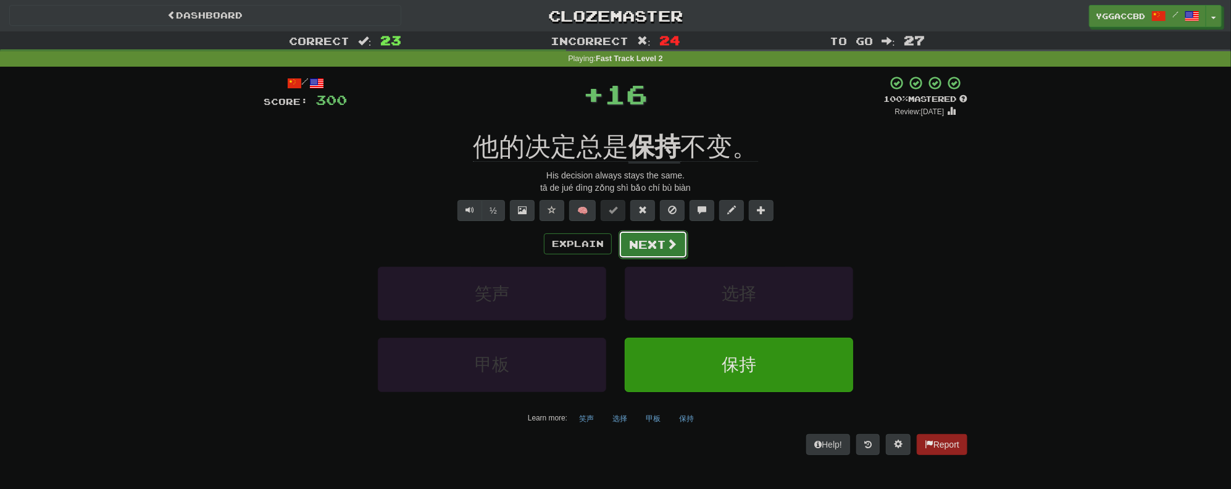
click at [666, 251] on button "Next" at bounding box center [652, 244] width 69 height 28
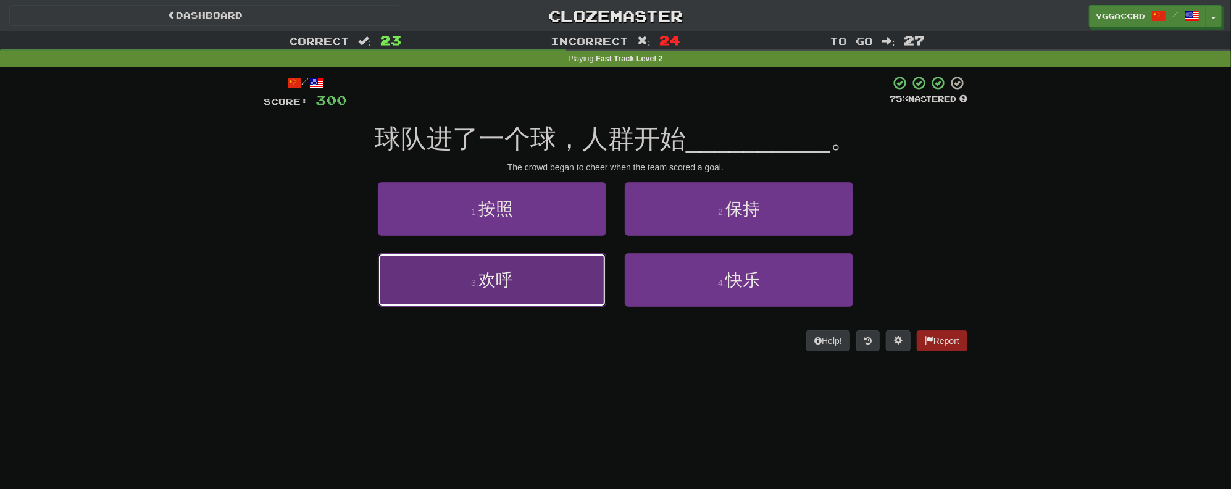
click at [551, 273] on button "3 . 欢呼" at bounding box center [492, 280] width 228 height 54
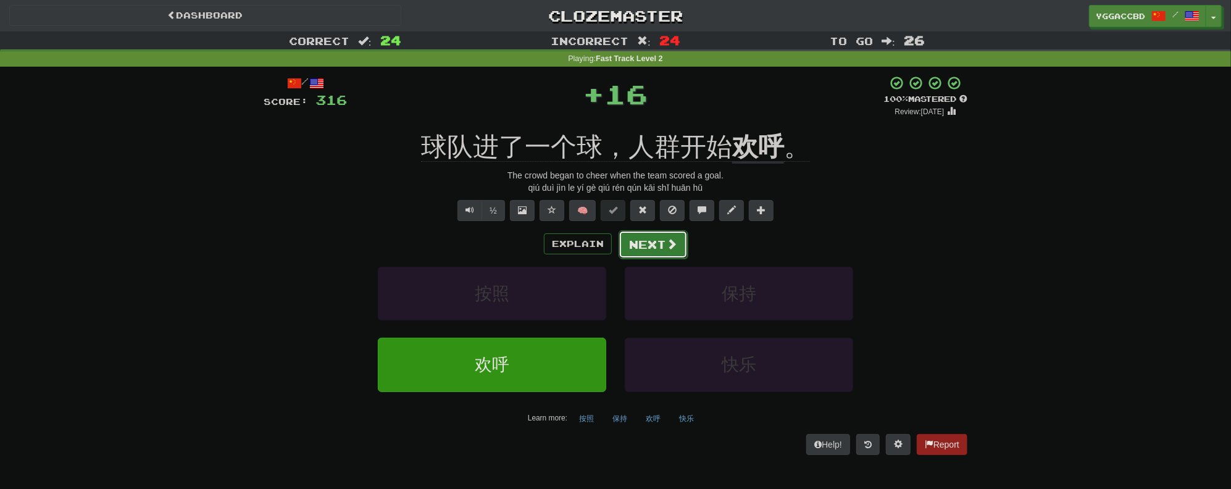
click at [649, 236] on button "Next" at bounding box center [652, 244] width 69 height 28
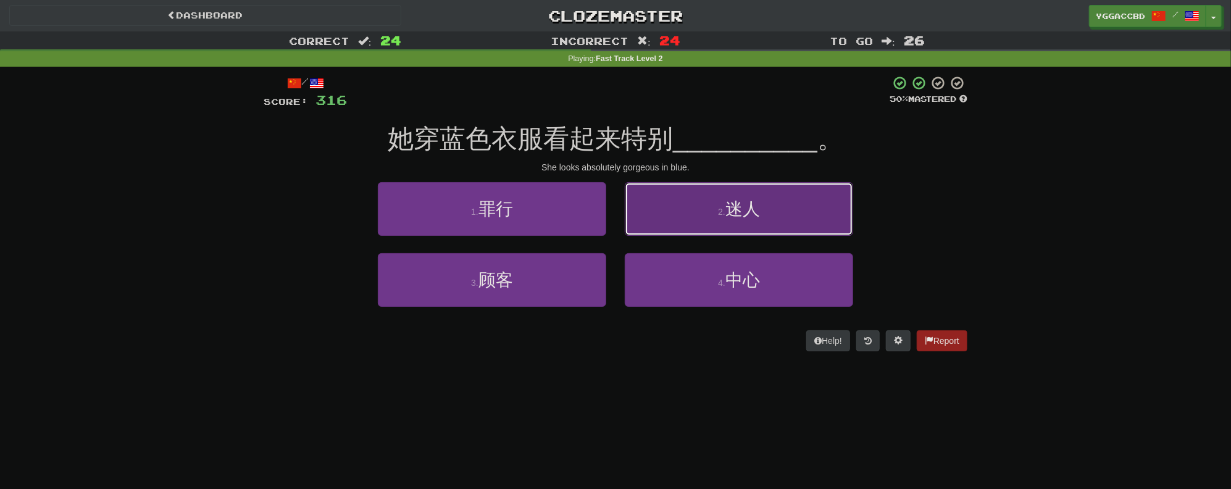
click at [729, 209] on span "迷人" at bounding box center [742, 208] width 35 height 19
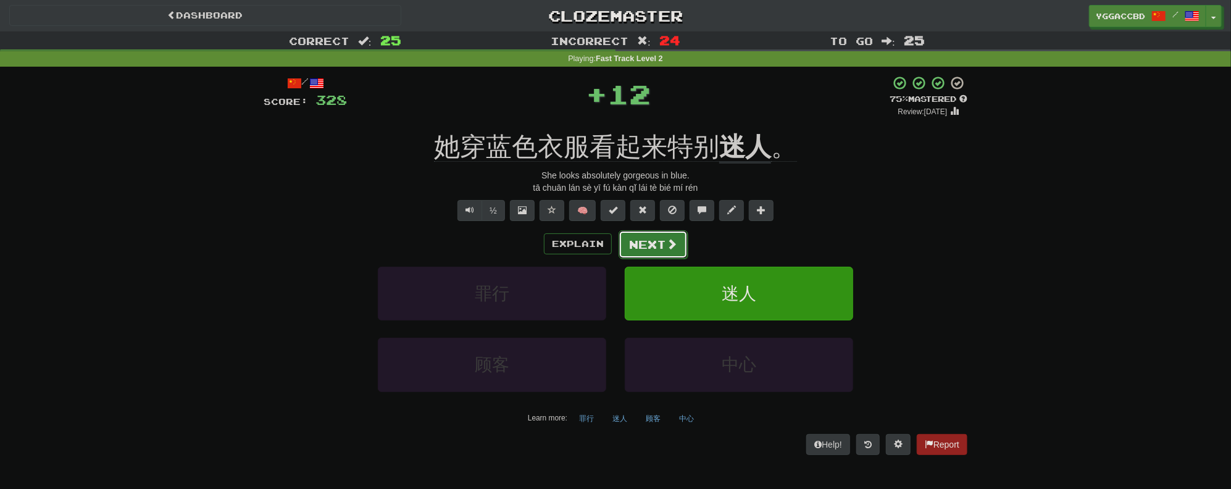
click at [645, 234] on button "Next" at bounding box center [652, 244] width 69 height 28
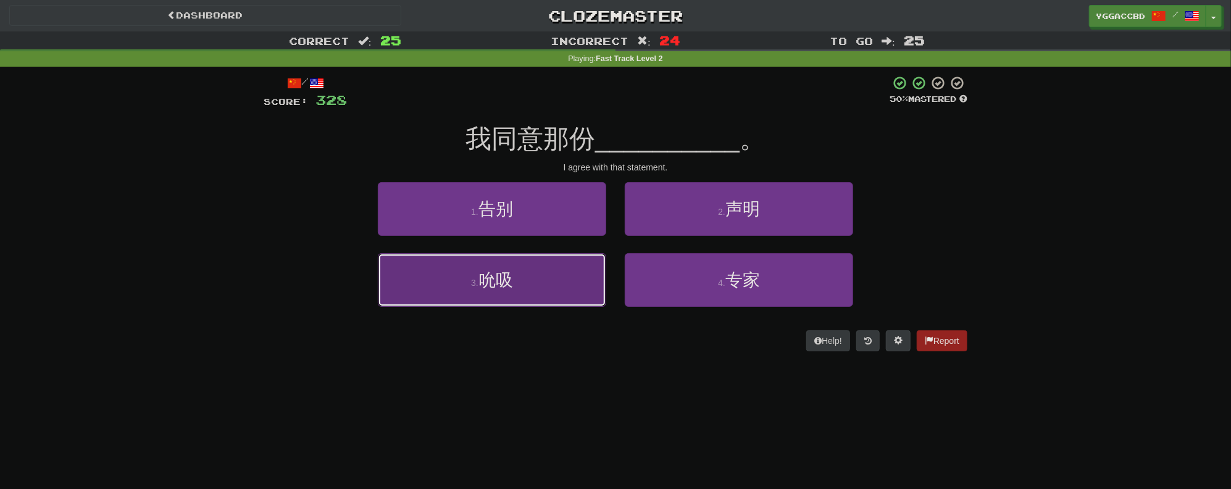
click at [518, 288] on button "3 . 吮吸" at bounding box center [492, 280] width 228 height 54
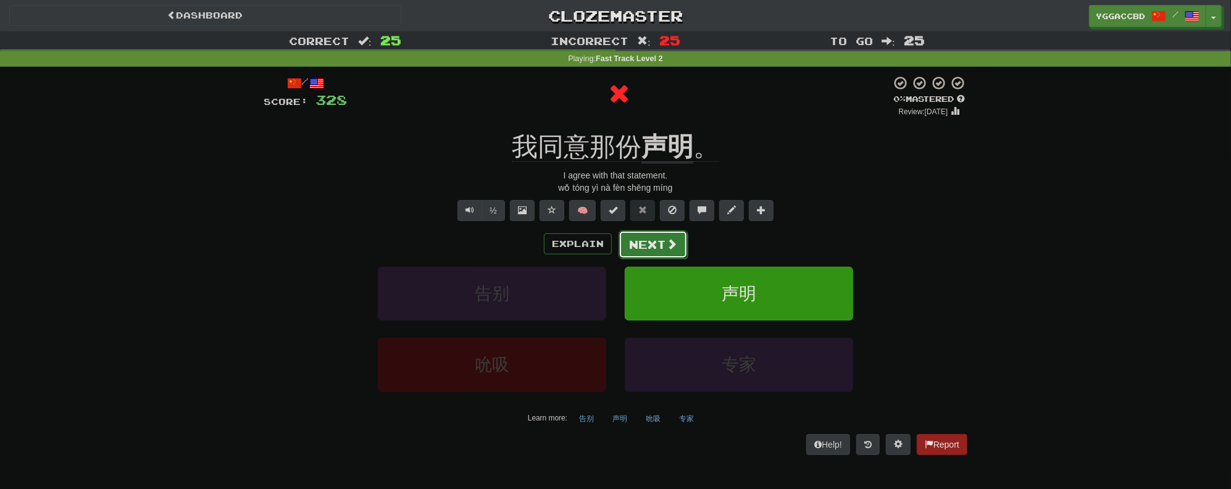
click at [658, 237] on button "Next" at bounding box center [652, 244] width 69 height 28
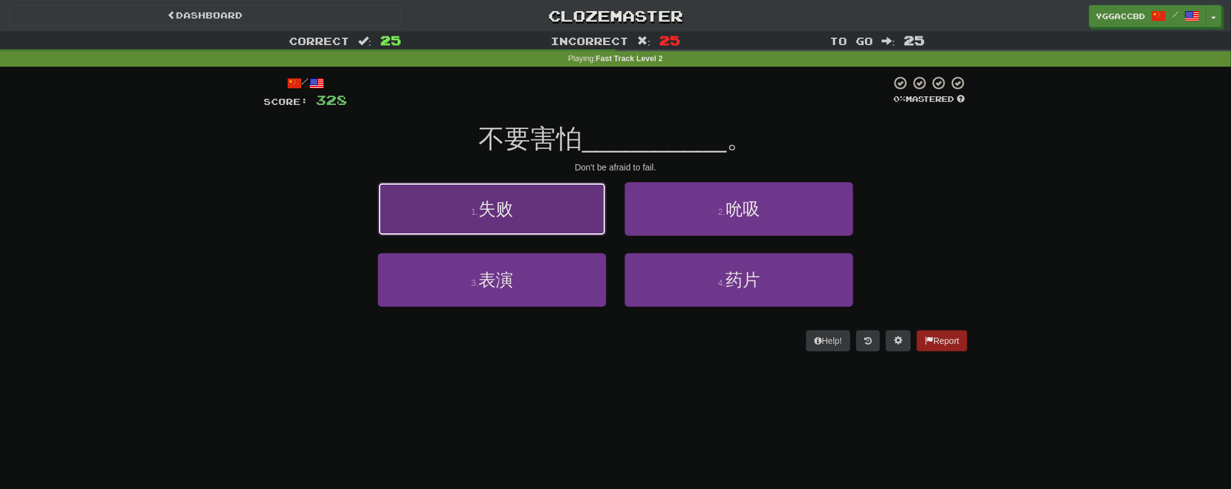
click at [554, 228] on button "1 . 失败" at bounding box center [492, 209] width 228 height 54
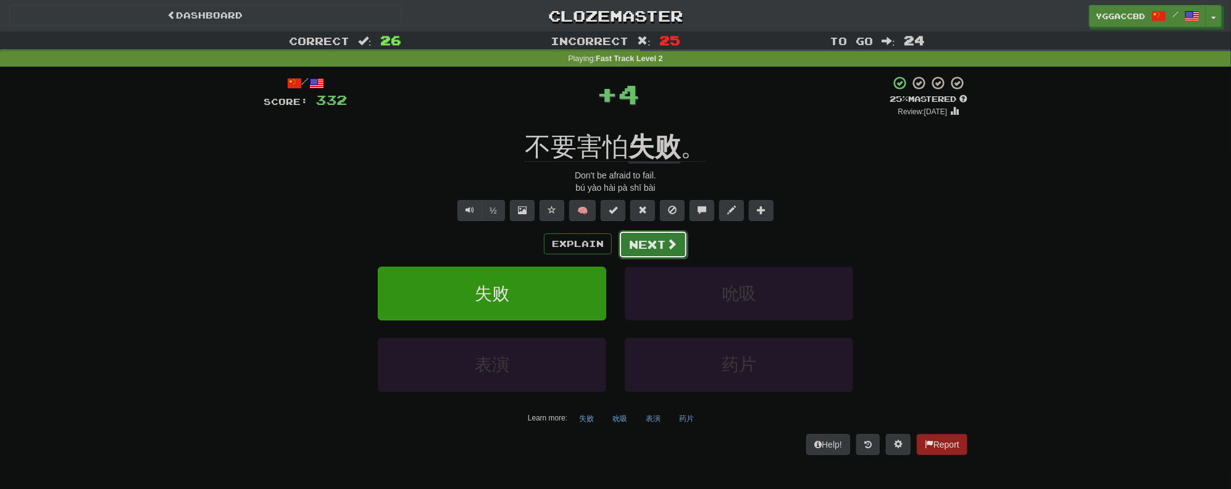
click at [657, 242] on button "Next" at bounding box center [652, 244] width 69 height 28
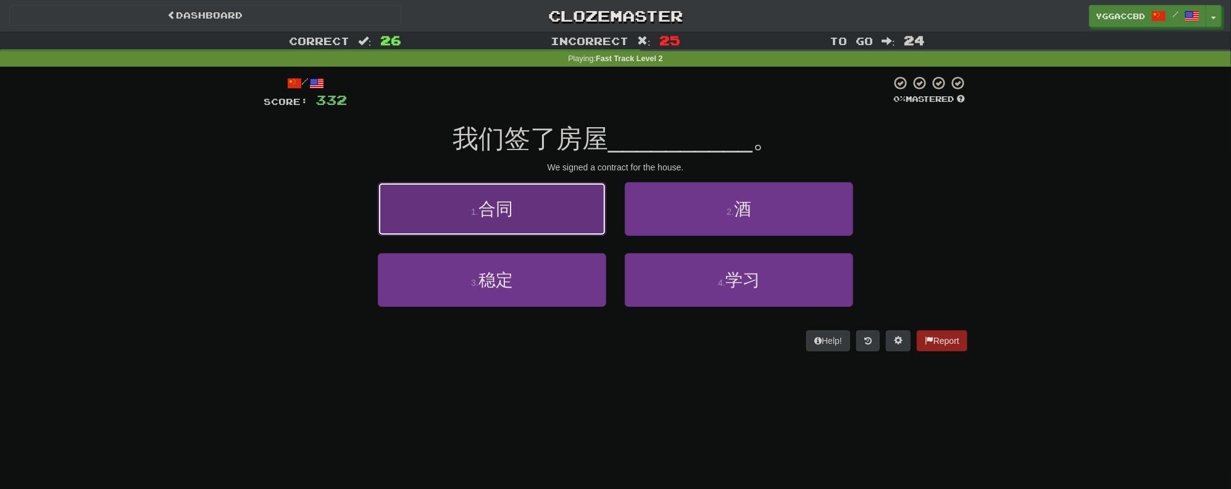
click at [550, 206] on button "1 . 合同" at bounding box center [492, 209] width 228 height 54
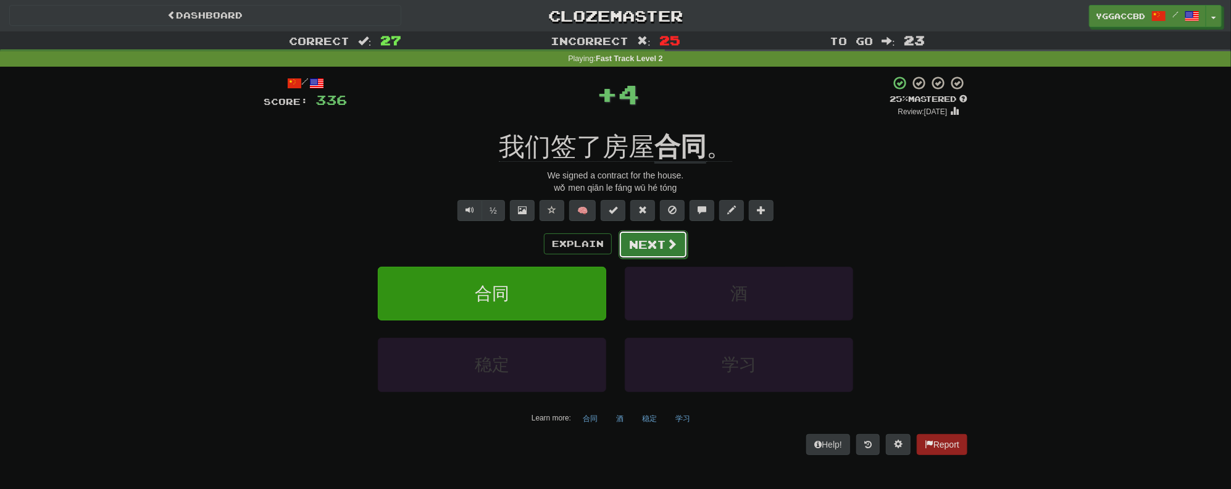
click at [654, 237] on button "Next" at bounding box center [652, 244] width 69 height 28
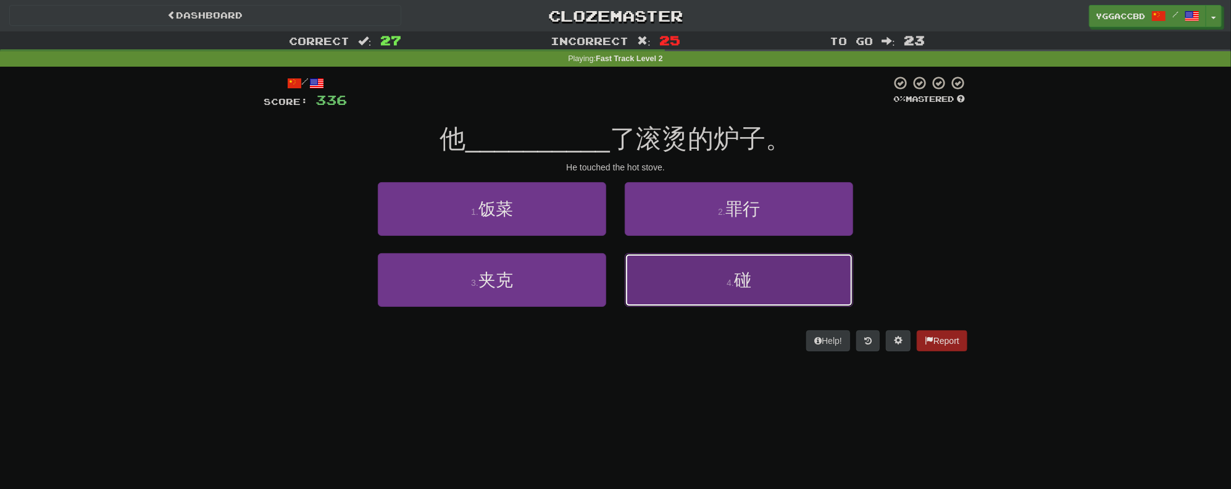
click at [710, 286] on button "4 . 碰" at bounding box center [739, 280] width 228 height 54
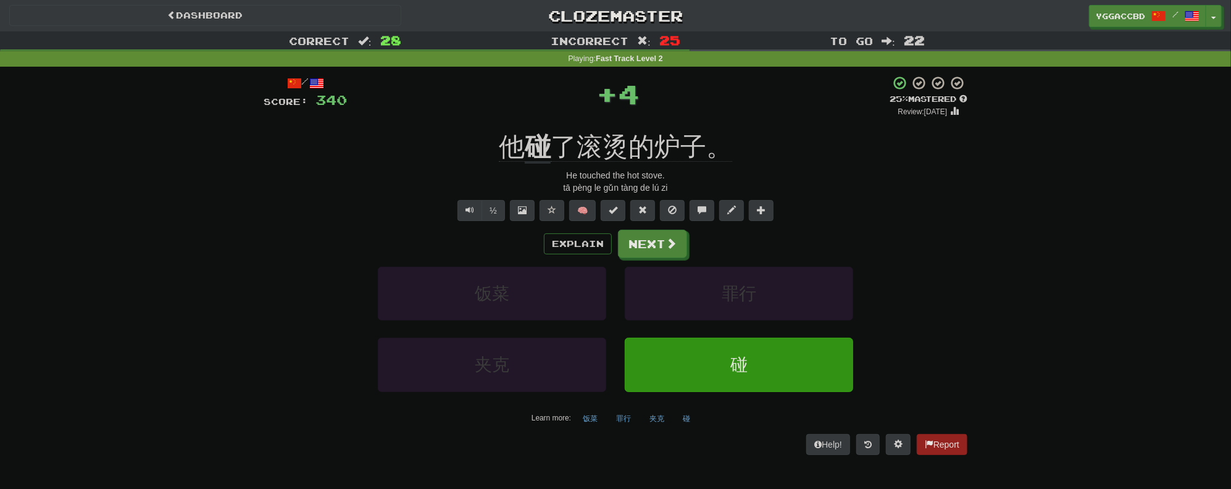
click at [533, 123] on div "/ Score: 340 + 4 25 % Mastered Review: 2025-09-20 他 碰 了滚烫的炉子。 He touched the ho…" at bounding box center [615, 264] width 703 height 379
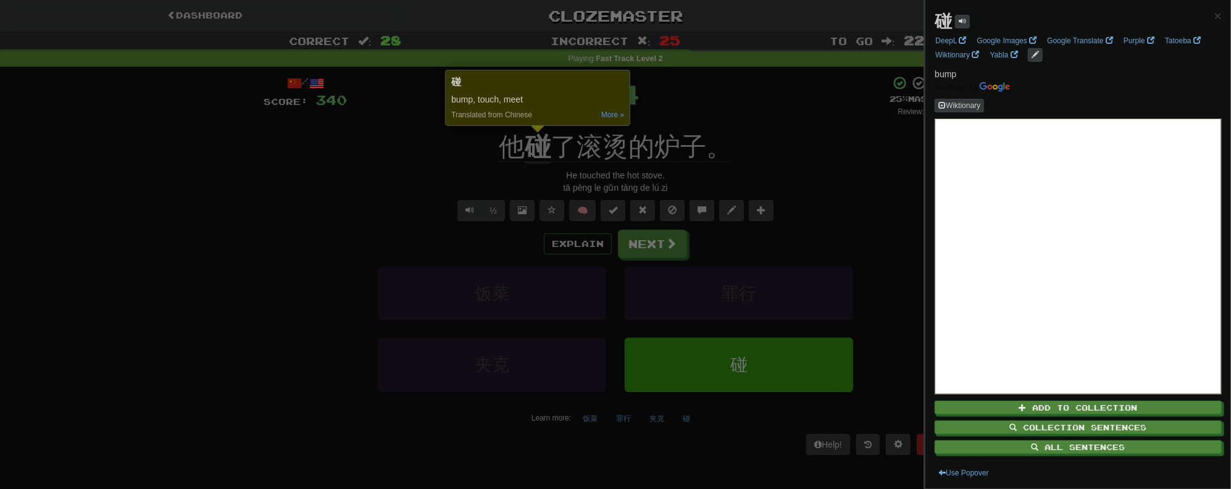
click at [811, 164] on div at bounding box center [615, 244] width 1231 height 489
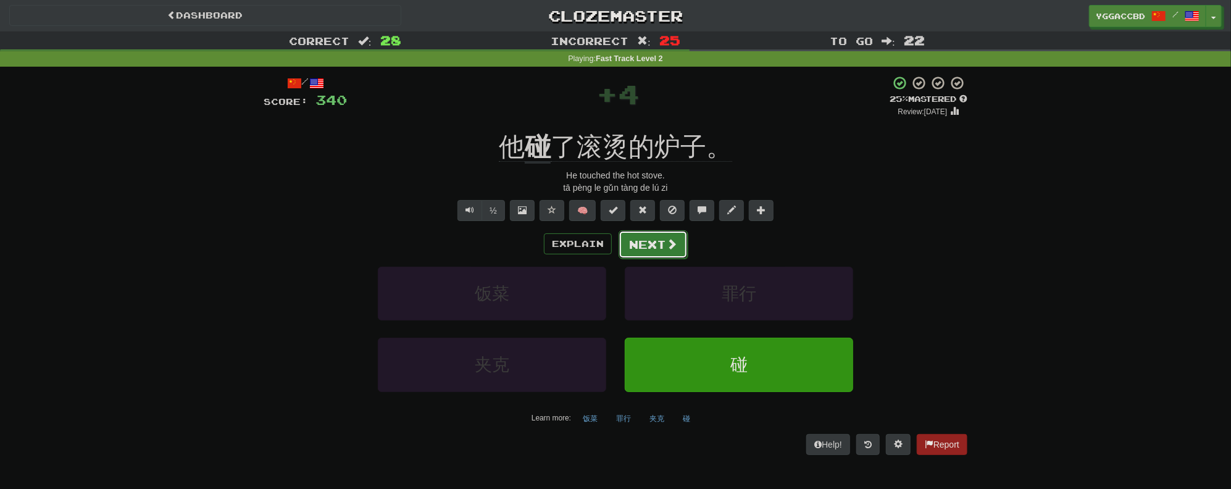
click at [659, 239] on button "Next" at bounding box center [652, 244] width 69 height 28
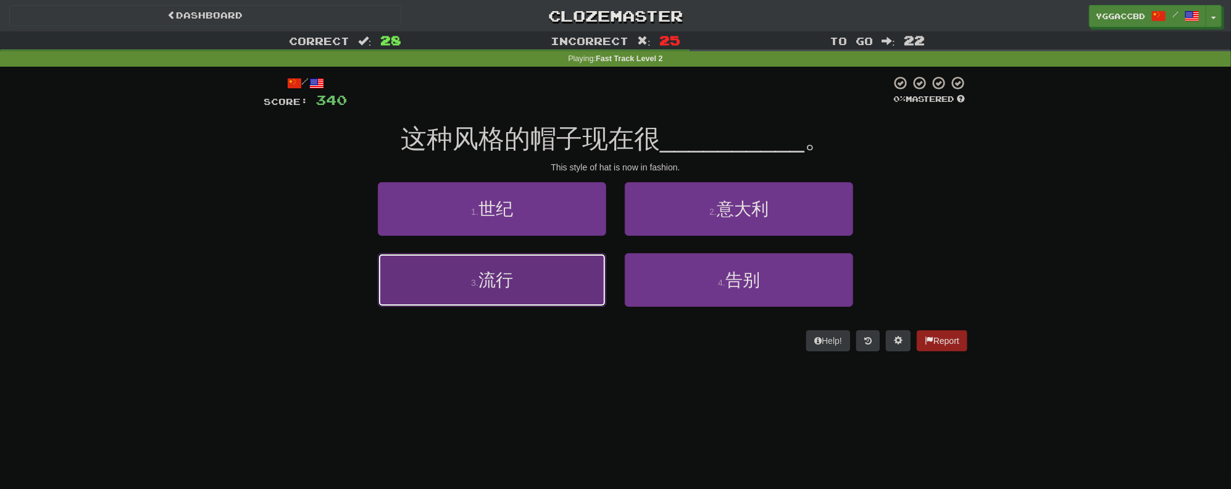
click at [503, 272] on span "流行" at bounding box center [495, 279] width 35 height 19
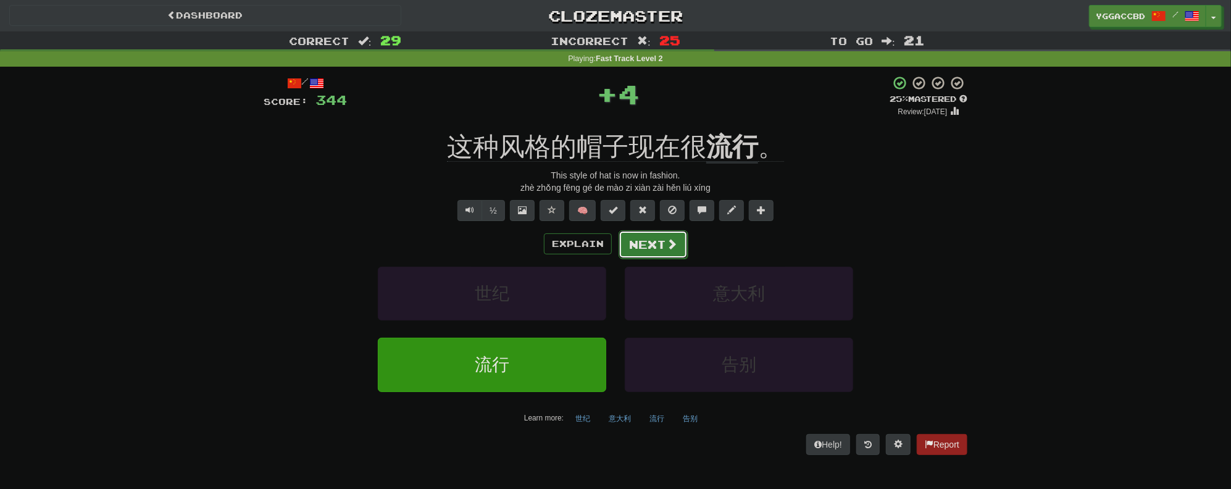
click at [637, 242] on button "Next" at bounding box center [652, 244] width 69 height 28
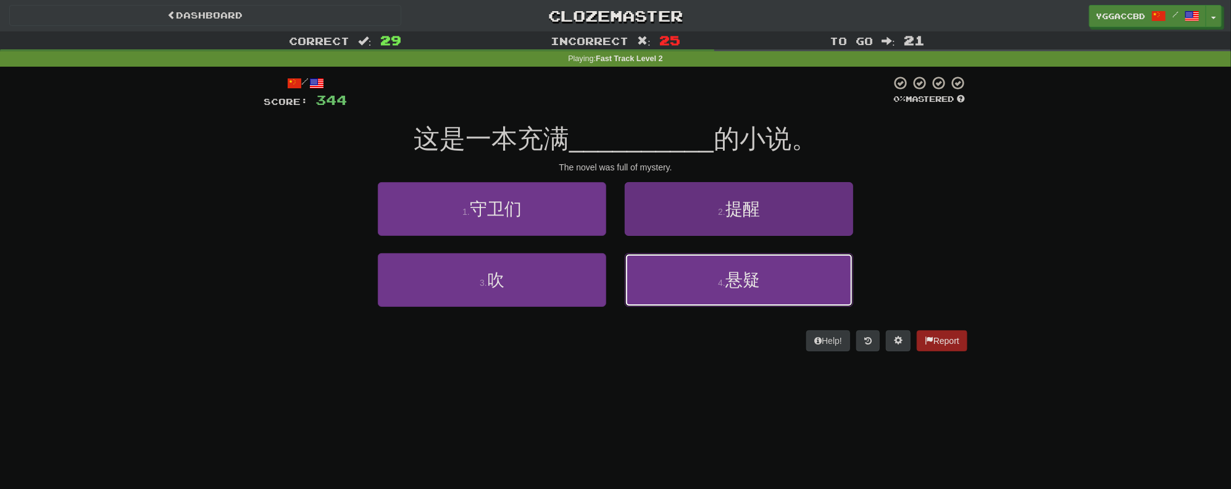
drag, startPoint x: 748, startPoint y: 281, endPoint x: 798, endPoint y: 281, distance: 50.0
click at [748, 281] on span "悬疑" at bounding box center [742, 279] width 35 height 19
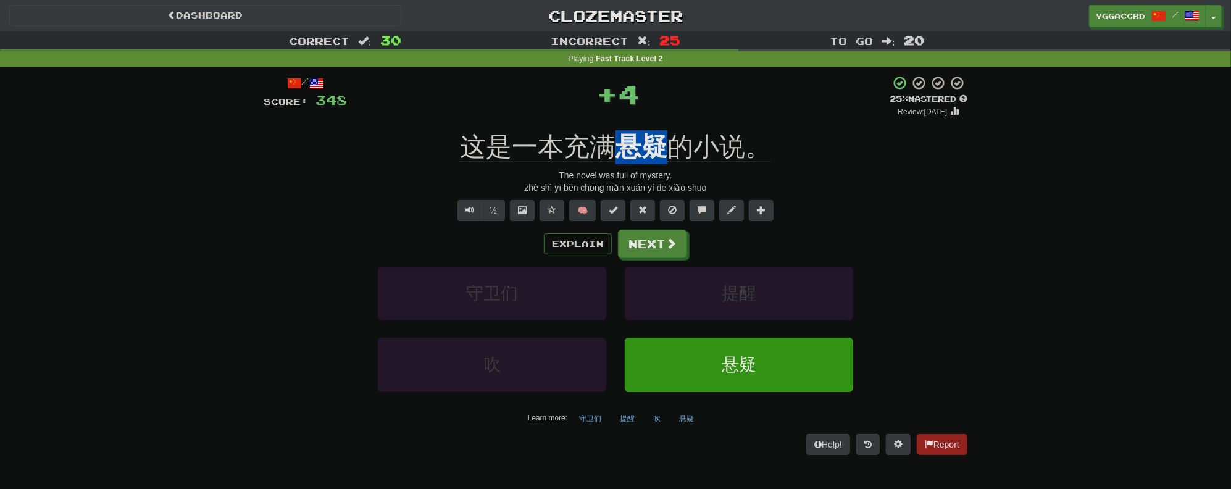
drag, startPoint x: 622, startPoint y: 125, endPoint x: 667, endPoint y: 126, distance: 45.1
click at [667, 126] on div "/ Score: 348 + 4 25 % Mastered Review: 2025-09-20 这是一本充满 悬疑 的小说。 The novel was …" at bounding box center [615, 264] width 703 height 379
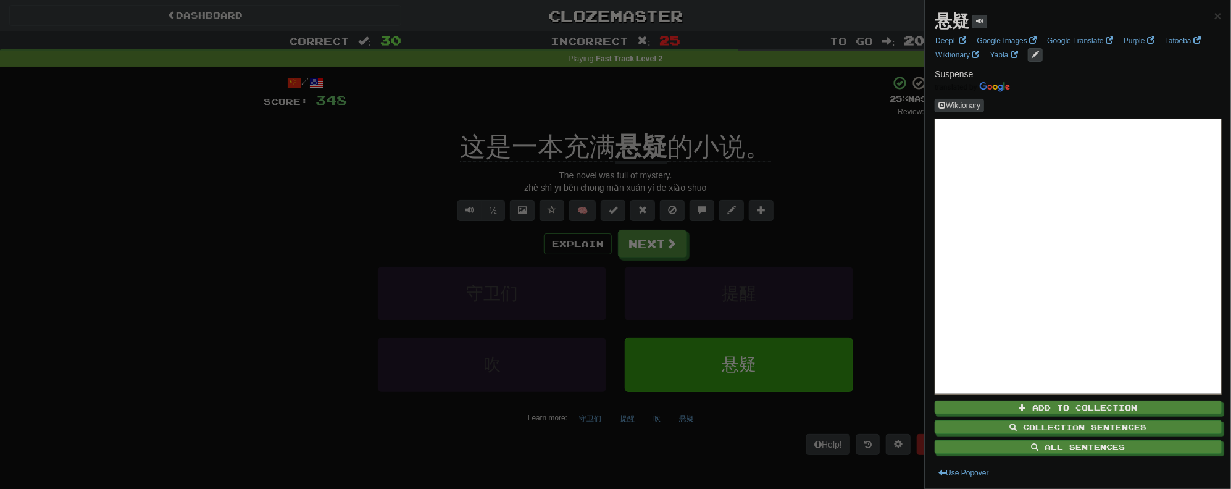
click at [844, 201] on div at bounding box center [615, 244] width 1231 height 489
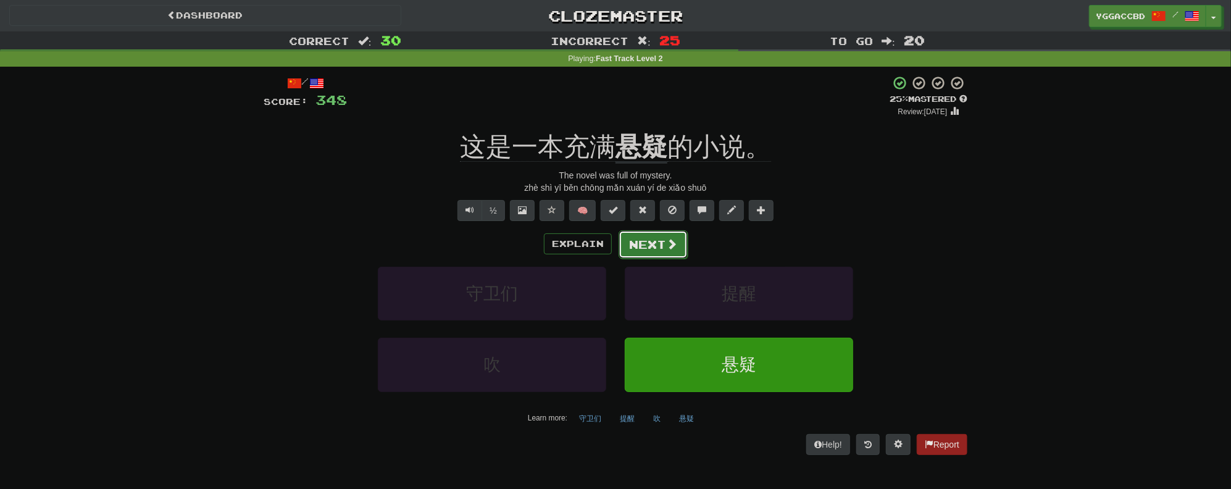
click at [639, 234] on button "Next" at bounding box center [652, 244] width 69 height 28
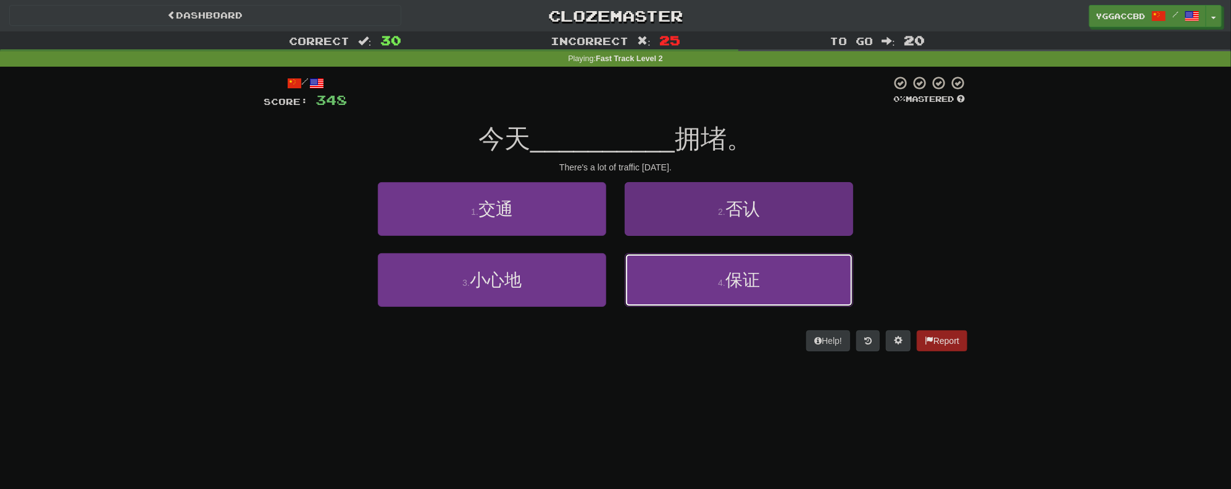
drag, startPoint x: 741, startPoint y: 270, endPoint x: 805, endPoint y: 274, distance: 64.3
click at [750, 270] on span "保证" at bounding box center [742, 279] width 35 height 19
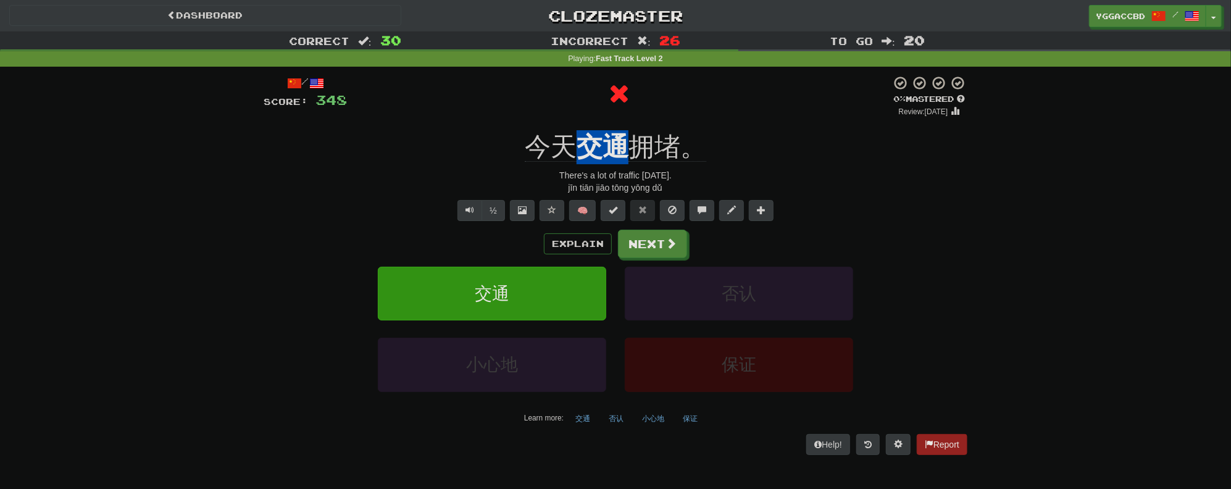
drag, startPoint x: 584, startPoint y: 130, endPoint x: 623, endPoint y: 133, distance: 39.6
click at [623, 133] on div "/ Score: 348 0 % Mastered Review: 2025-09-19 今天 交通 拥堵。 There's a lot of traffic…" at bounding box center [615, 264] width 703 height 379
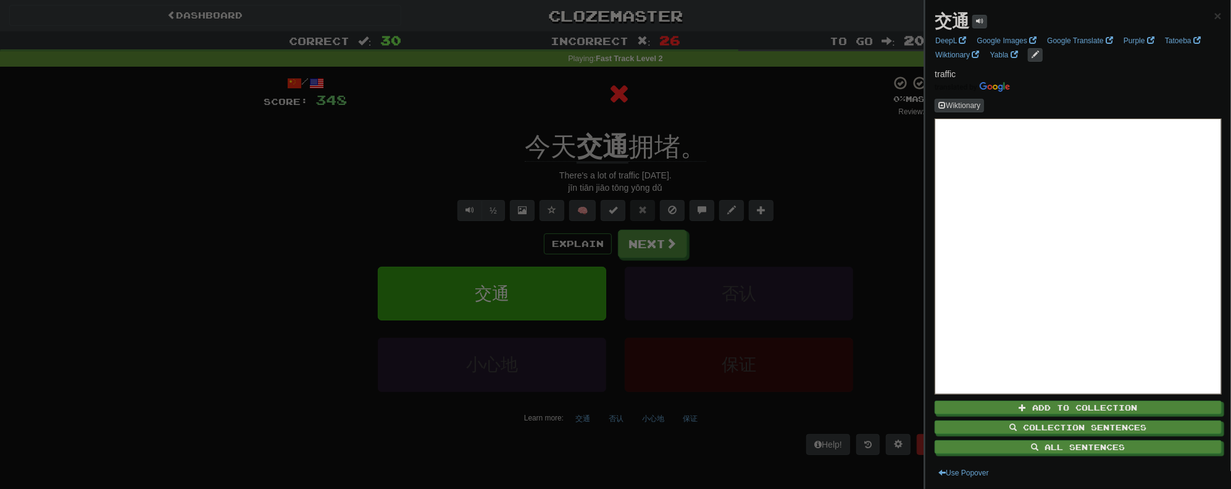
click at [726, 137] on div at bounding box center [615, 244] width 1231 height 489
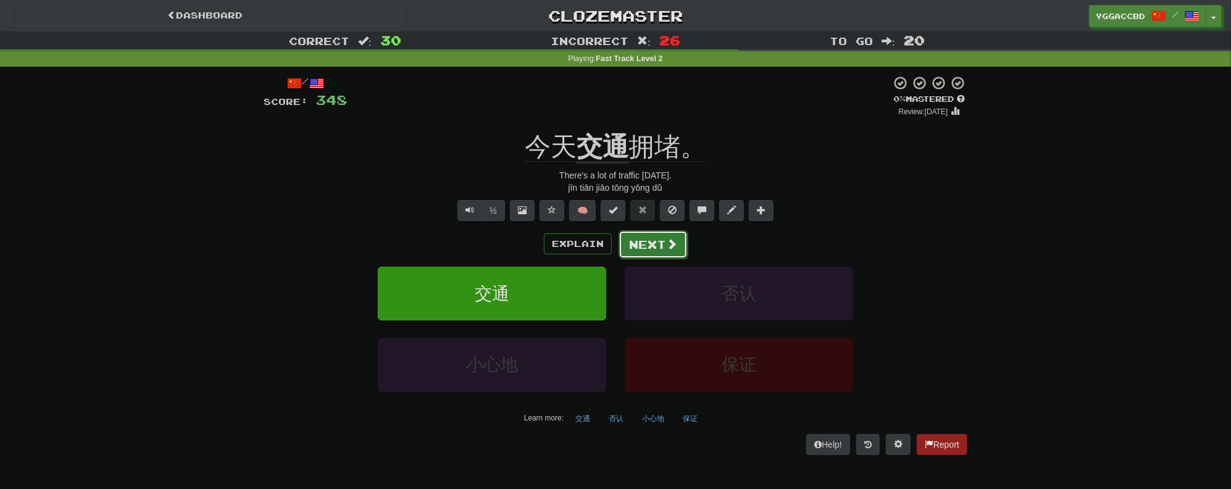
click at [652, 247] on button "Next" at bounding box center [652, 244] width 69 height 28
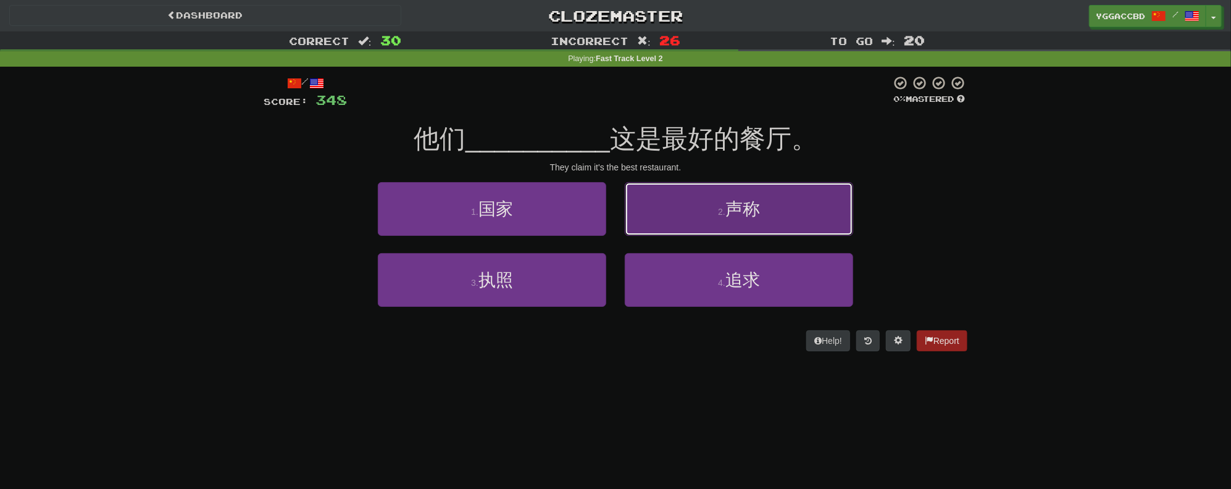
click at [766, 226] on button "2 . 声称" at bounding box center [739, 209] width 228 height 54
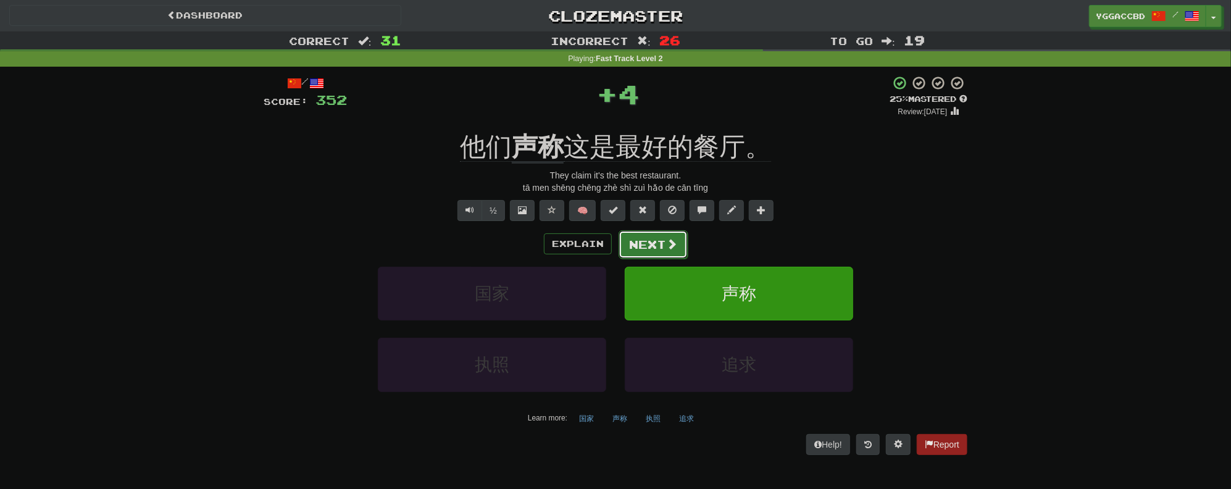
drag, startPoint x: 668, startPoint y: 236, endPoint x: 675, endPoint y: 236, distance: 6.8
click at [675, 236] on button "Next" at bounding box center [652, 244] width 69 height 28
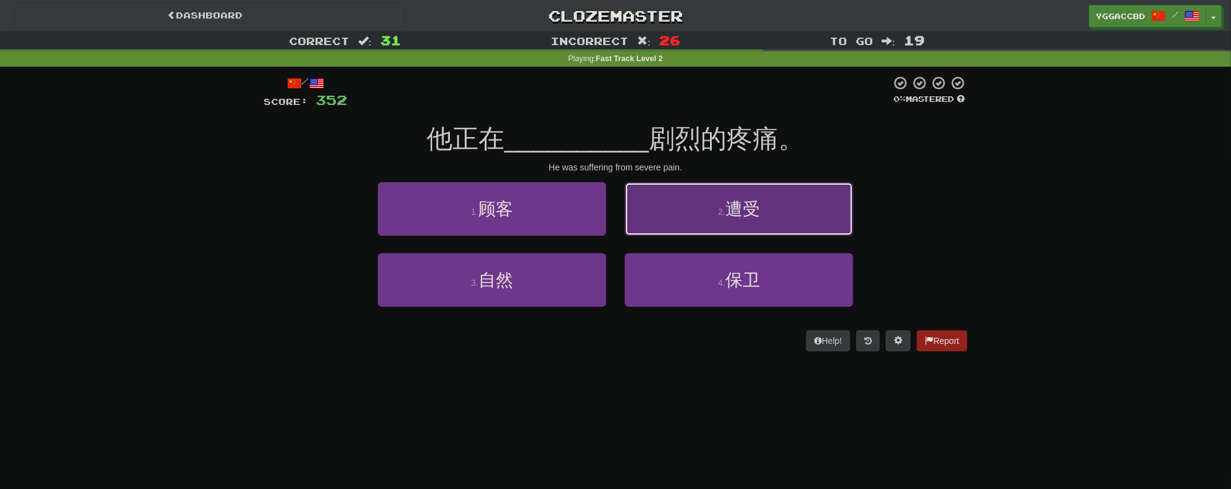
click at [742, 218] on button "2 . 遭受" at bounding box center [739, 209] width 228 height 54
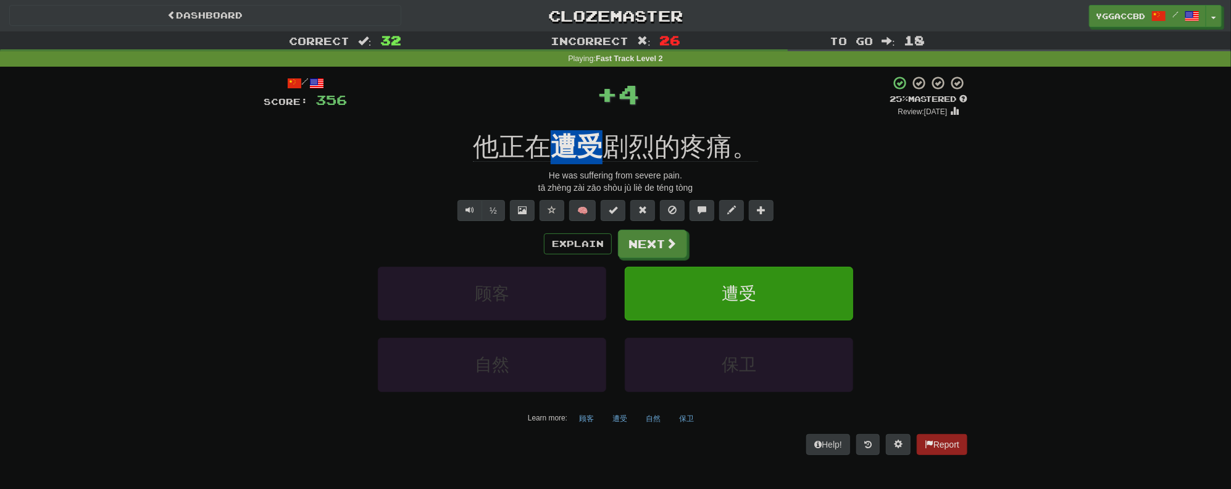
drag, startPoint x: 555, startPoint y: 120, endPoint x: 601, endPoint y: 128, distance: 47.0
click at [601, 128] on div "/ Score: 356 + 4 25 % Mastered Review: 2025-09-20 他正在 遭受 剧烈的疼痛。 He was sufferin…" at bounding box center [615, 264] width 703 height 379
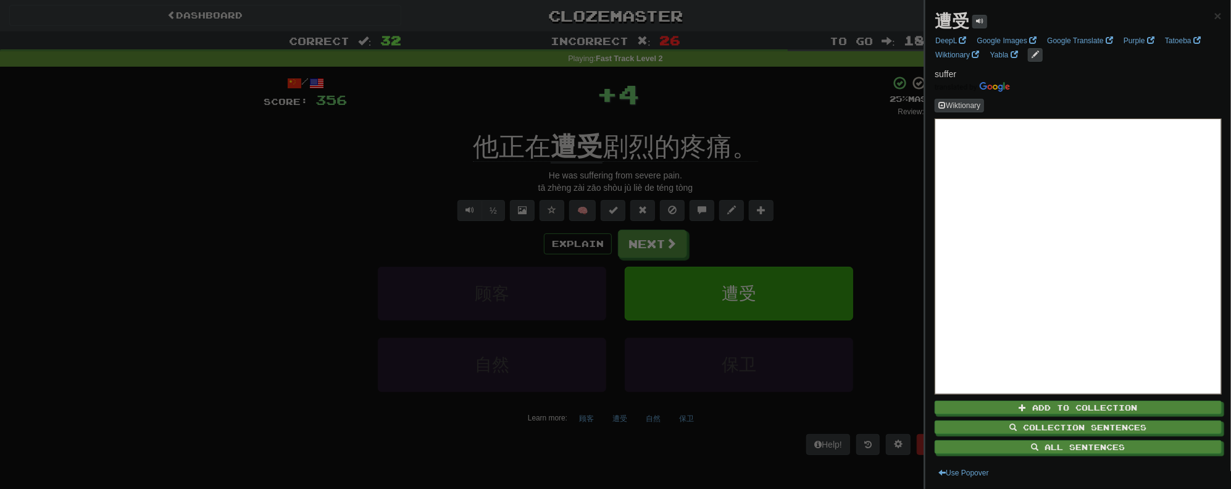
click at [749, 157] on div at bounding box center [615, 244] width 1231 height 489
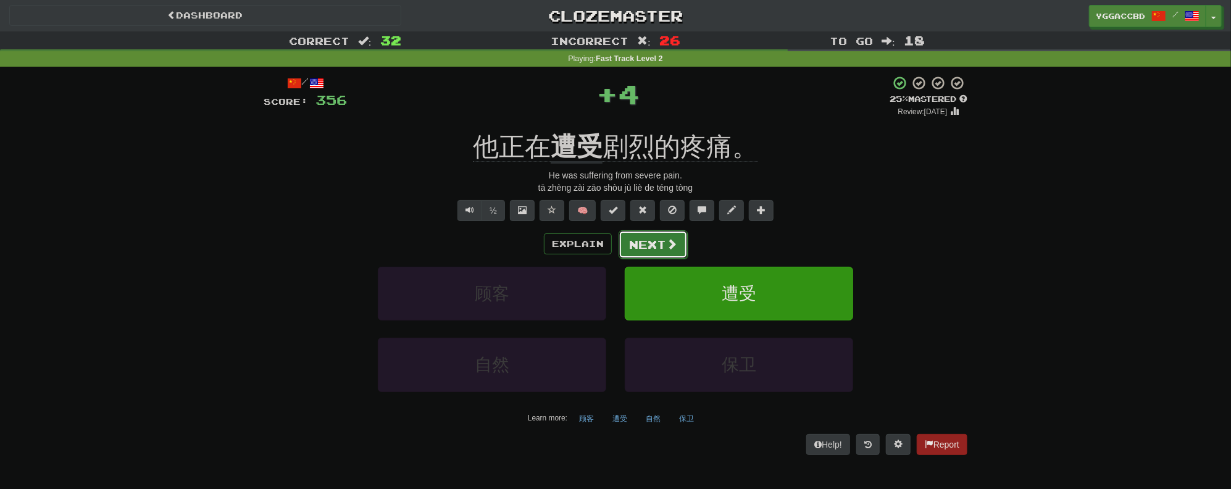
click at [639, 248] on button "Next" at bounding box center [652, 244] width 69 height 28
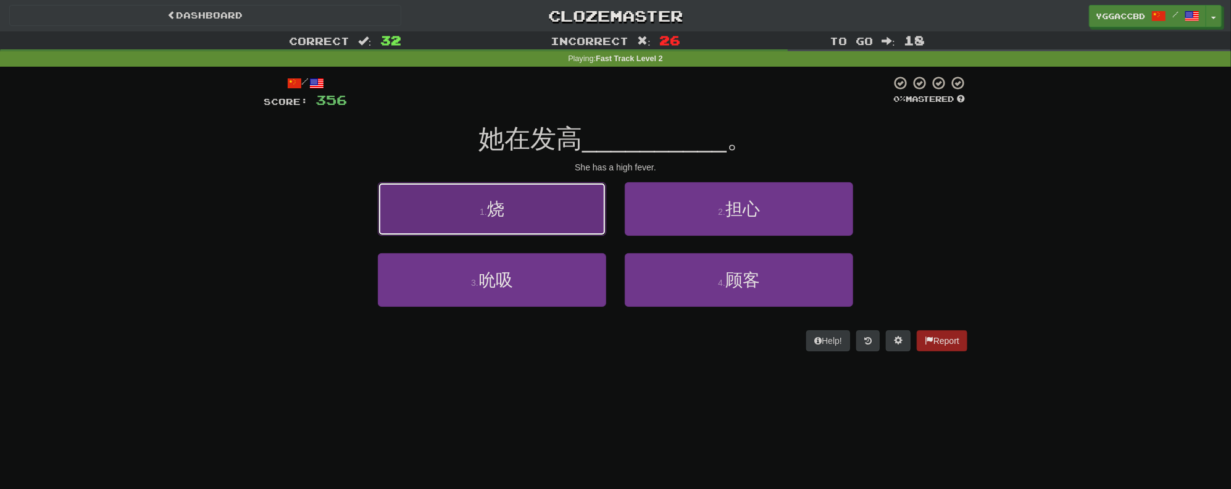
click at [578, 214] on button "1 . 烧" at bounding box center [492, 209] width 228 height 54
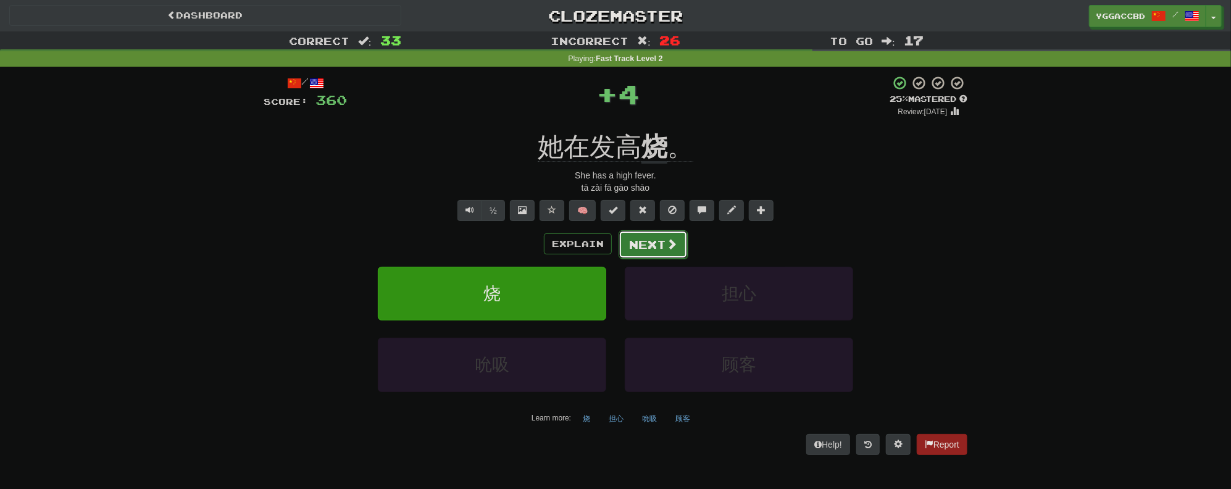
click at [652, 235] on button "Next" at bounding box center [652, 244] width 69 height 28
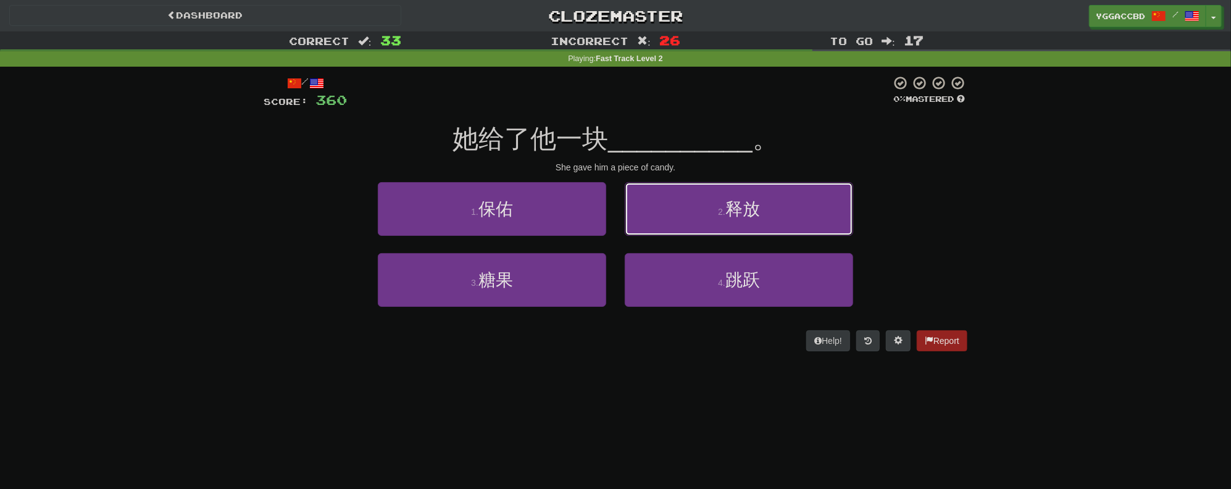
drag, startPoint x: 716, startPoint y: 214, endPoint x: 972, endPoint y: 227, distance: 256.5
click at [972, 227] on div "/ Score: 360 0 % Mastered 她给了他一块 __________ 。 She gave him a piece of candy. 1 …" at bounding box center [615, 218] width 722 height 302
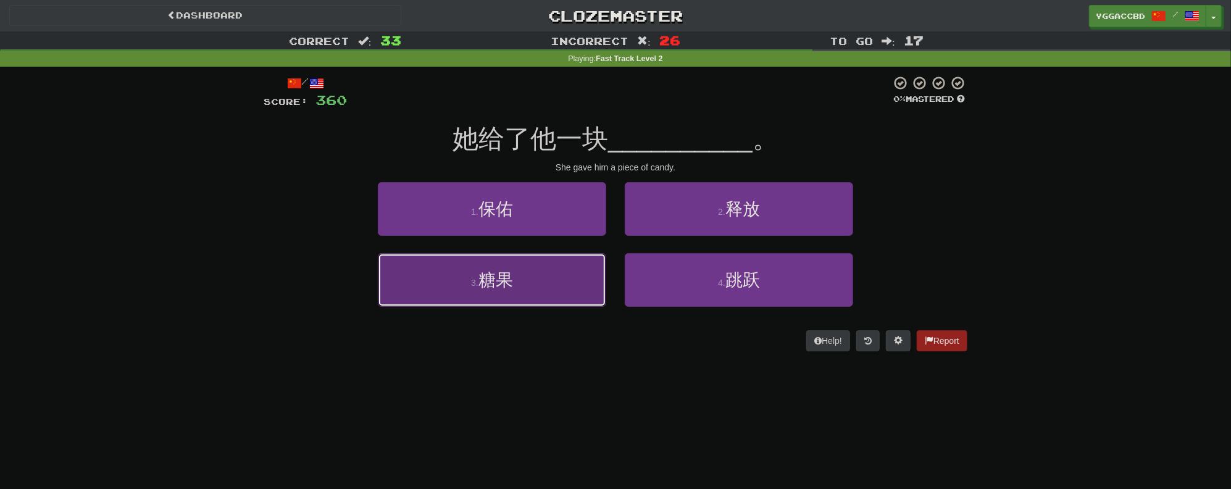
click at [502, 289] on button "3 . 糖果" at bounding box center [492, 280] width 228 height 54
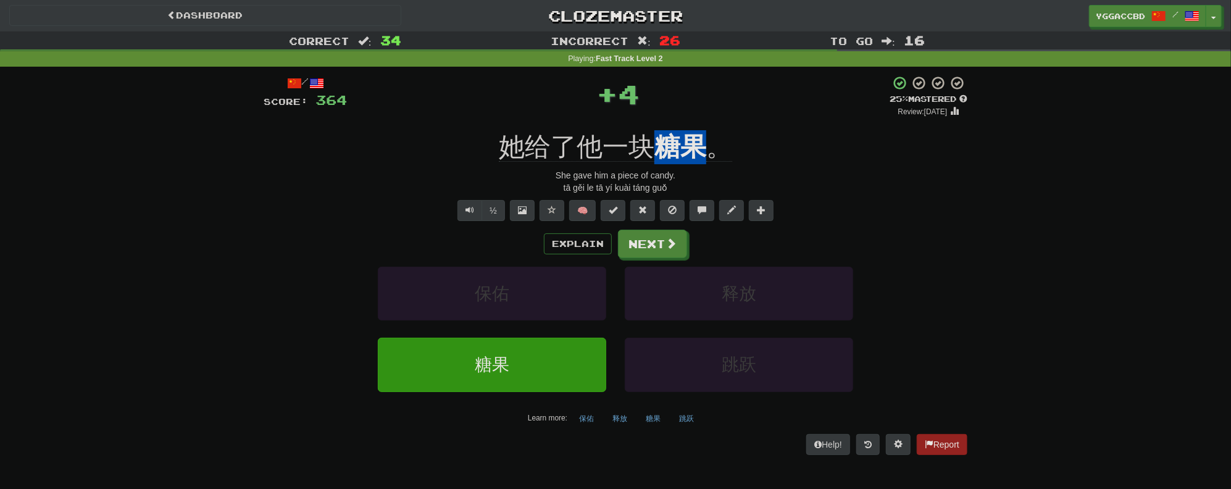
drag, startPoint x: 653, startPoint y: 127, endPoint x: 716, endPoint y: 133, distance: 63.2
click at [716, 133] on div "/ Score: 364 + 4 25 % Mastered Review: 2025-09-20 她给了他一块 糖果 。 She gave him a pi…" at bounding box center [615, 264] width 703 height 379
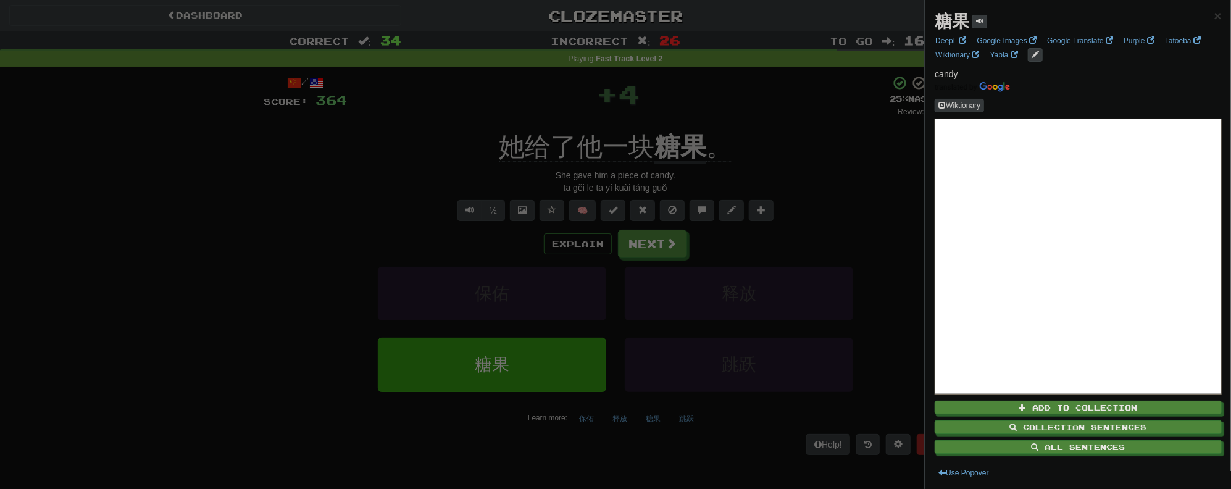
click at [813, 155] on div at bounding box center [615, 244] width 1231 height 489
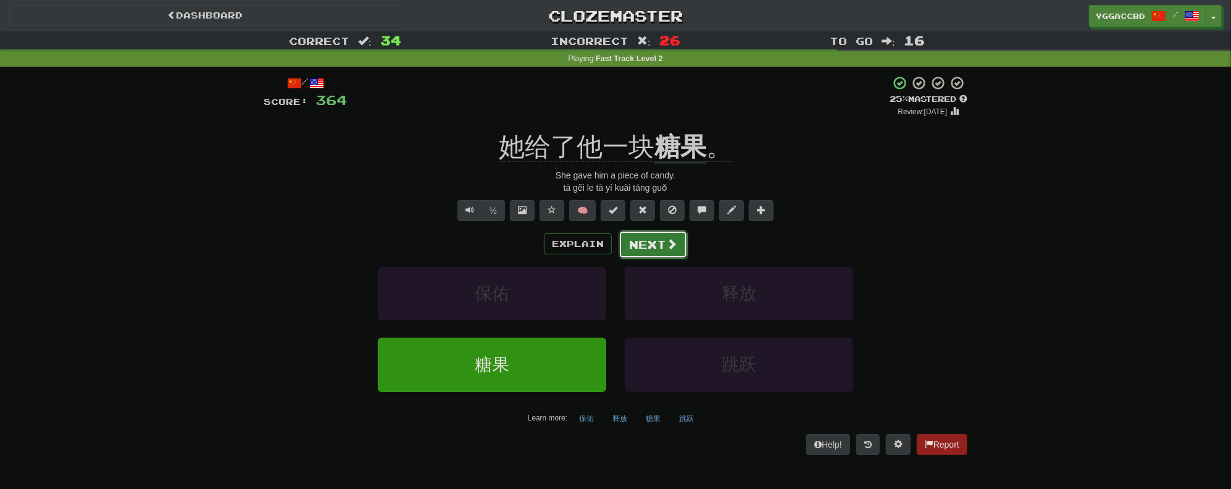
click at [644, 241] on button "Next" at bounding box center [652, 244] width 69 height 28
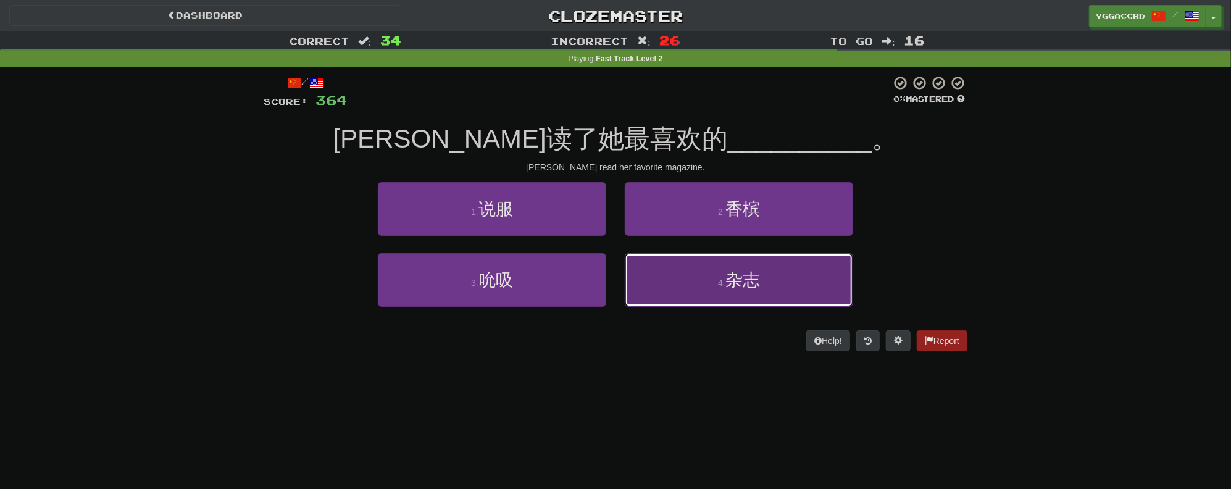
click at [749, 273] on span "杂志" at bounding box center [742, 279] width 35 height 19
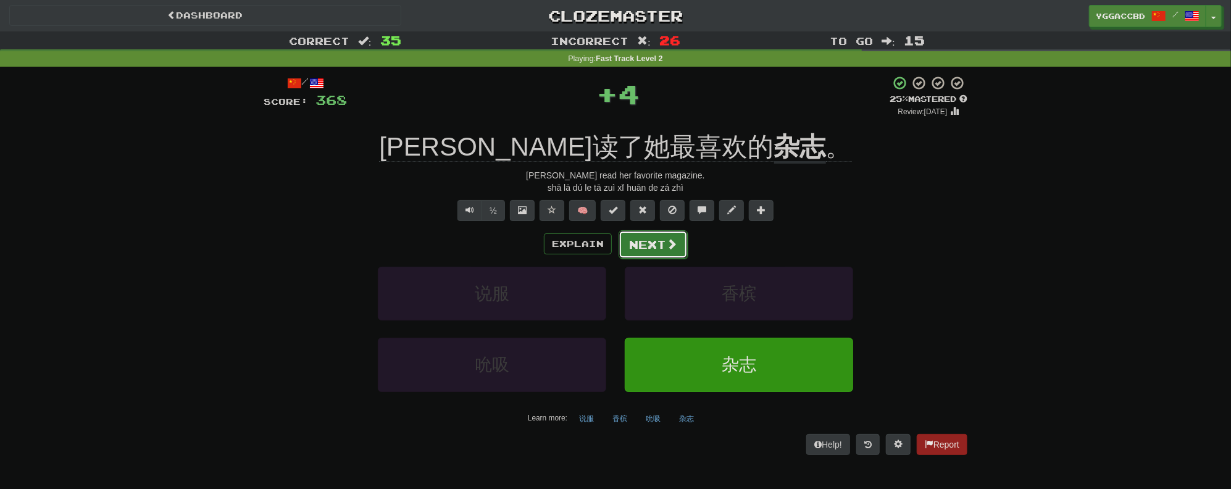
click at [657, 244] on button "Next" at bounding box center [652, 244] width 69 height 28
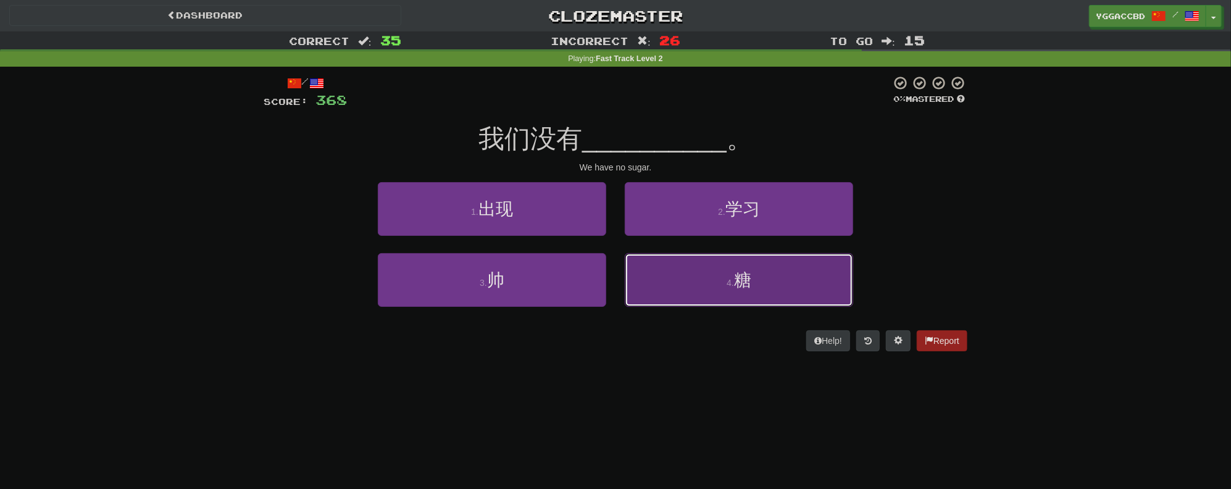
click at [763, 286] on button "4 . 糖" at bounding box center [739, 280] width 228 height 54
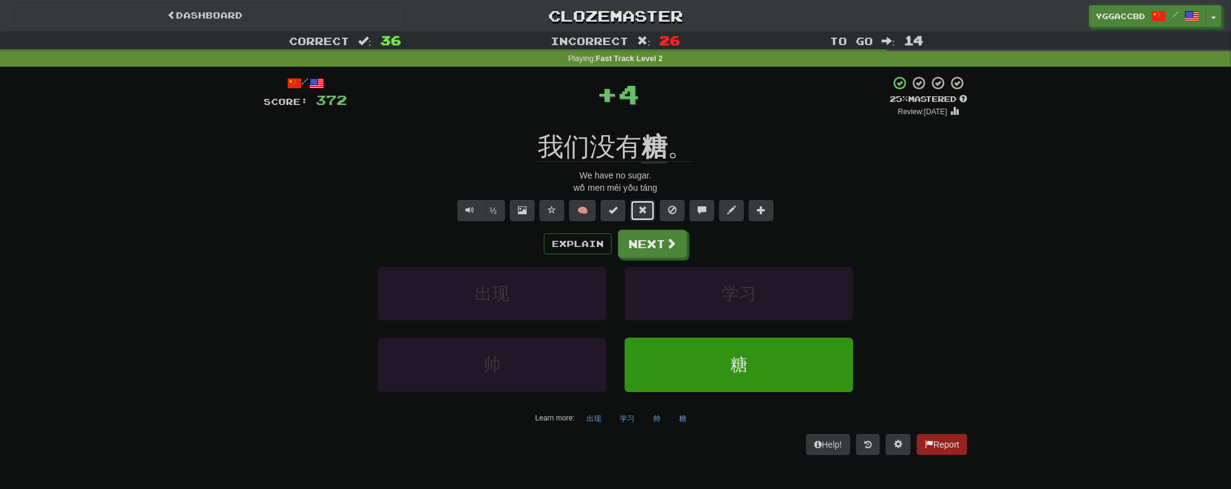
click at [632, 220] on button at bounding box center [642, 210] width 25 height 21
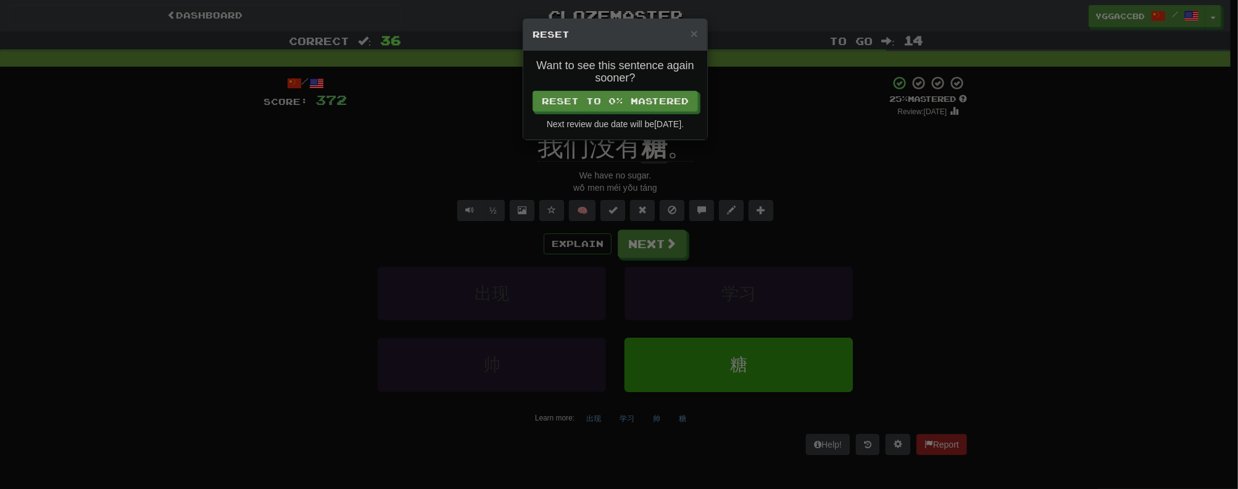
click at [757, 116] on div "× Reset Want to see this sentence again sooner? Reset to 0% Mastered Next revie…" at bounding box center [619, 244] width 1238 height 489
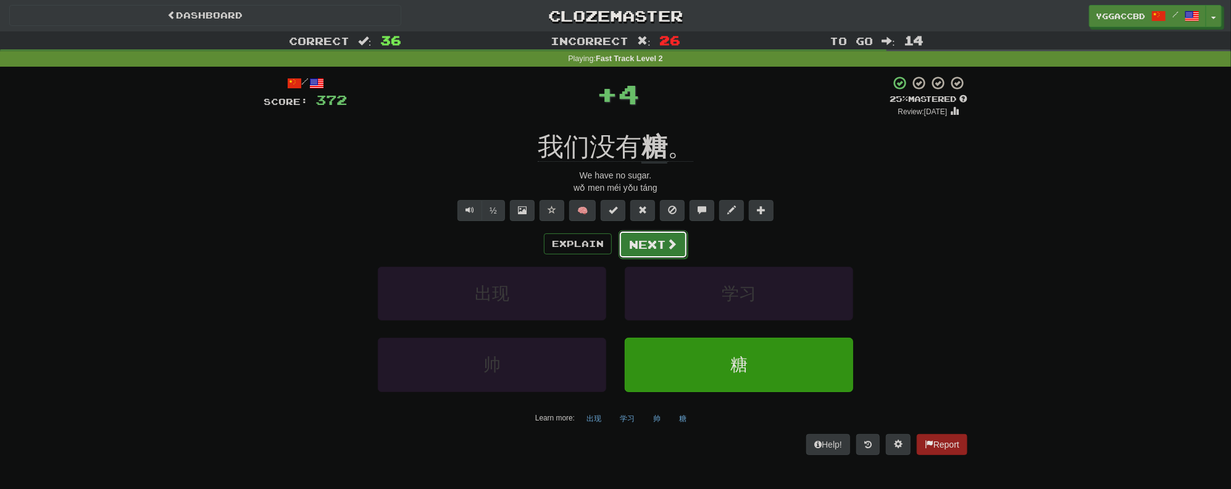
click at [640, 244] on button "Next" at bounding box center [652, 244] width 69 height 28
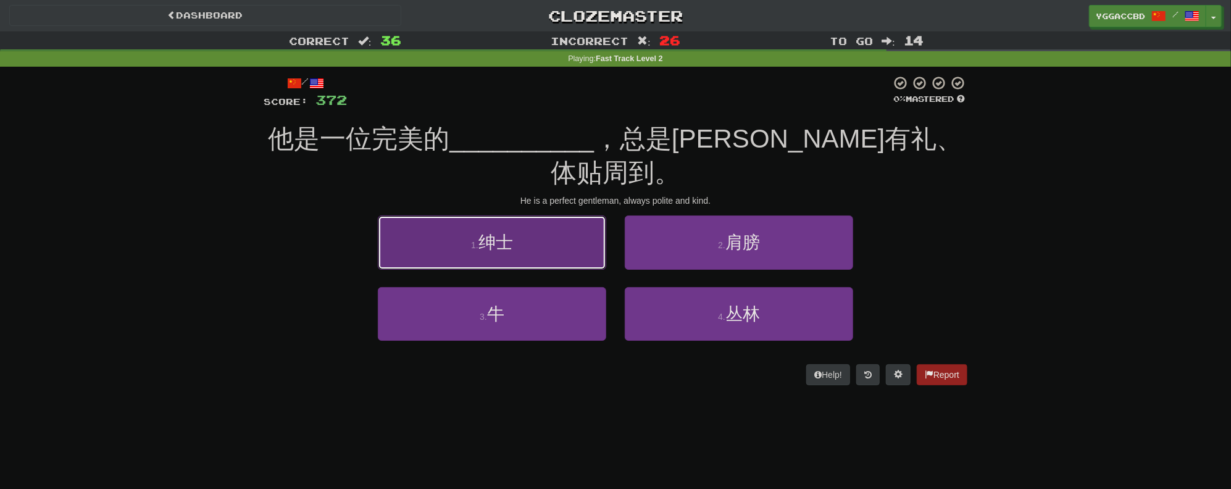
click at [556, 215] on button "1 . 绅士" at bounding box center [492, 242] width 228 height 54
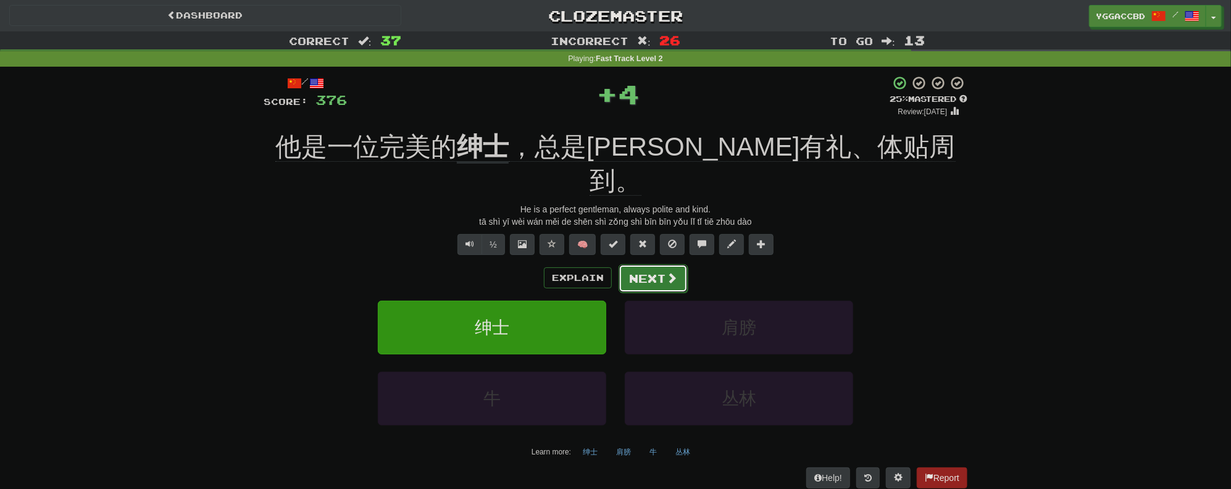
click at [649, 264] on button "Next" at bounding box center [652, 278] width 69 height 28
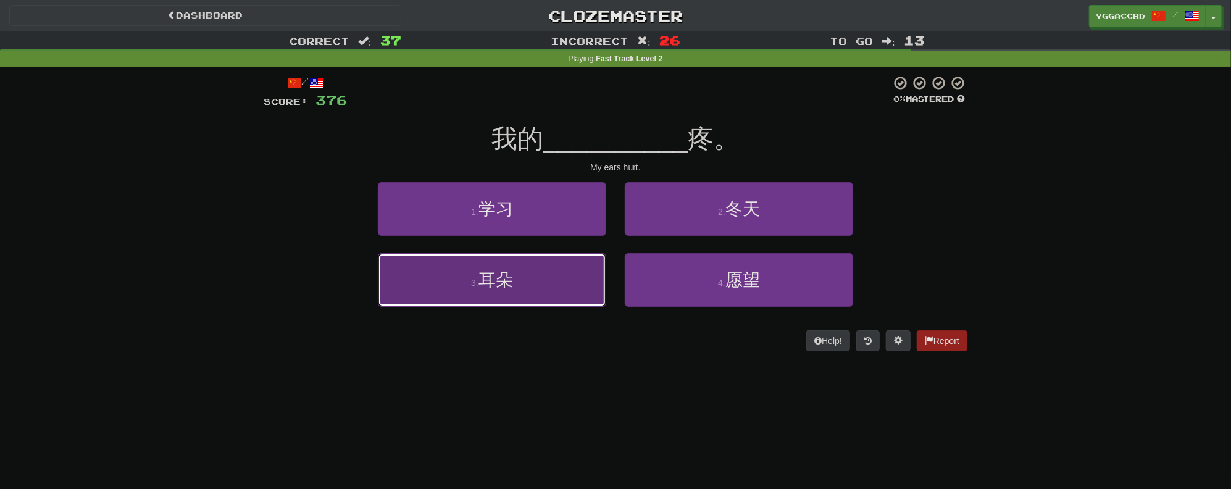
click at [553, 268] on button "3 . 耳朵" at bounding box center [492, 280] width 228 height 54
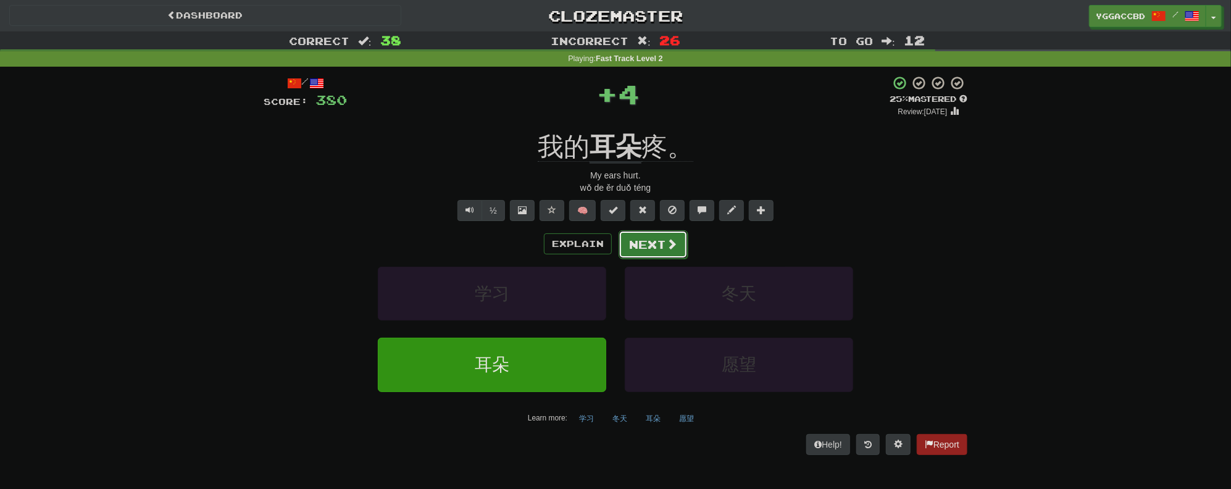
click at [649, 248] on button "Next" at bounding box center [652, 244] width 69 height 28
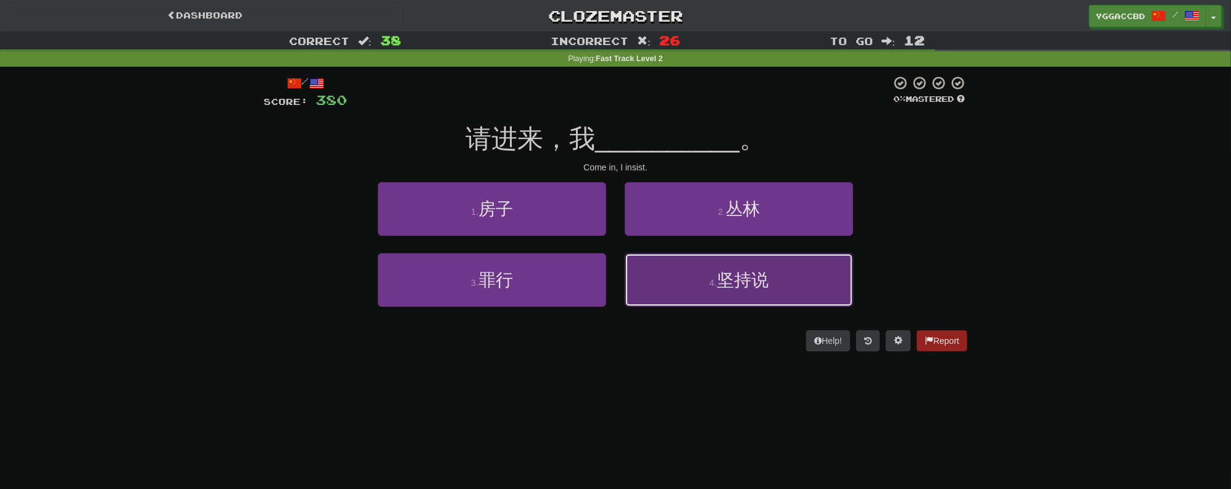
click at [789, 284] on button "4 . 坚持说" at bounding box center [739, 280] width 228 height 54
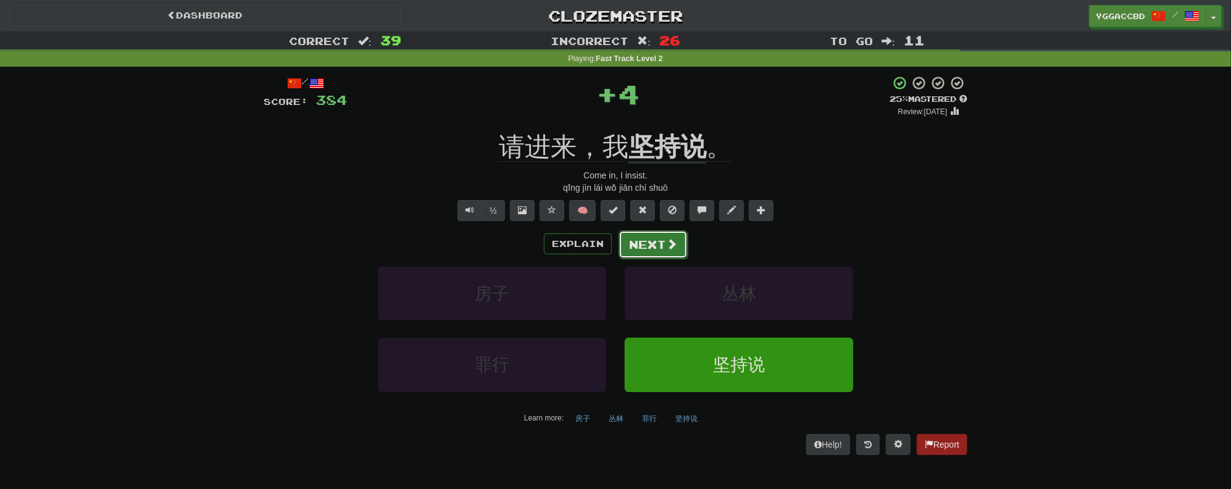
click at [657, 237] on button "Next" at bounding box center [652, 244] width 69 height 28
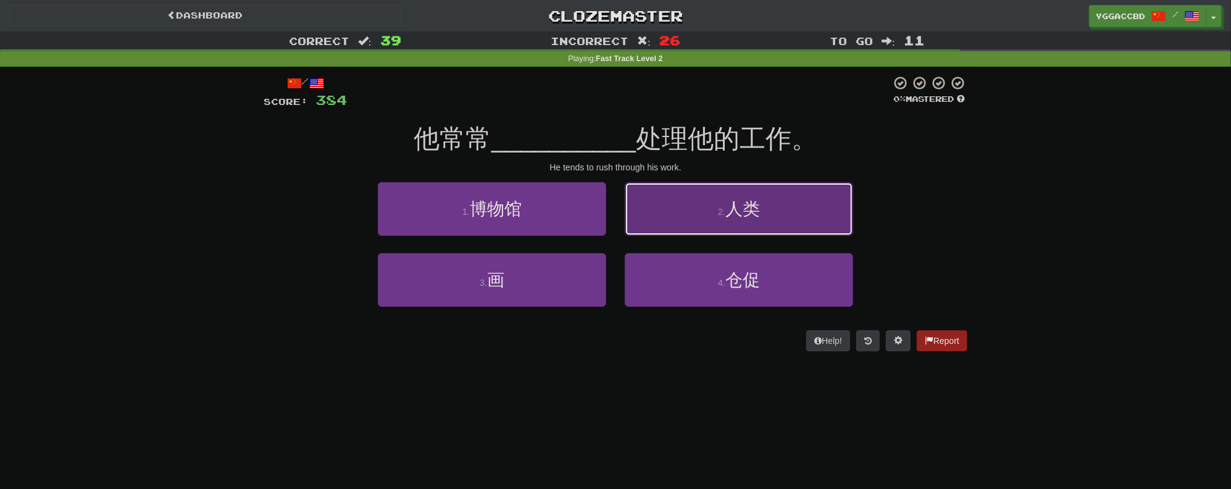
click at [692, 207] on button "2 . 人类" at bounding box center [739, 209] width 228 height 54
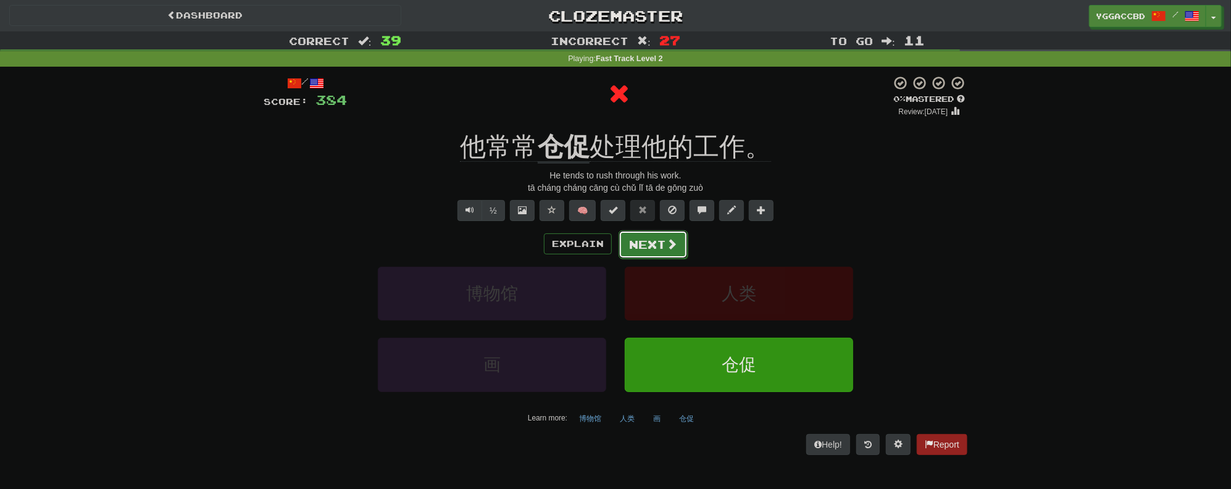
click at [654, 239] on button "Next" at bounding box center [652, 244] width 69 height 28
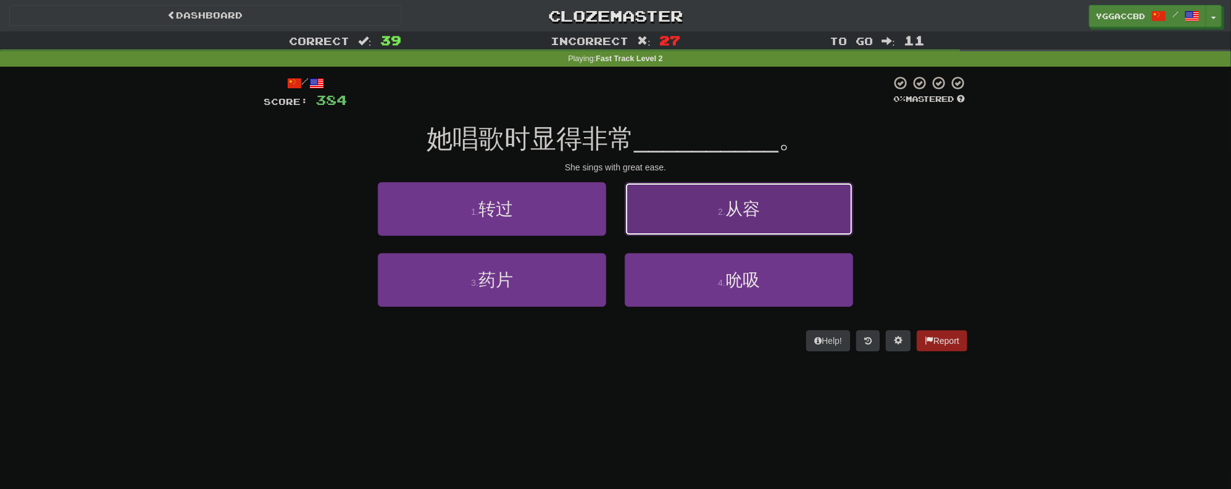
click at [684, 227] on button "2 . 从容" at bounding box center [739, 209] width 228 height 54
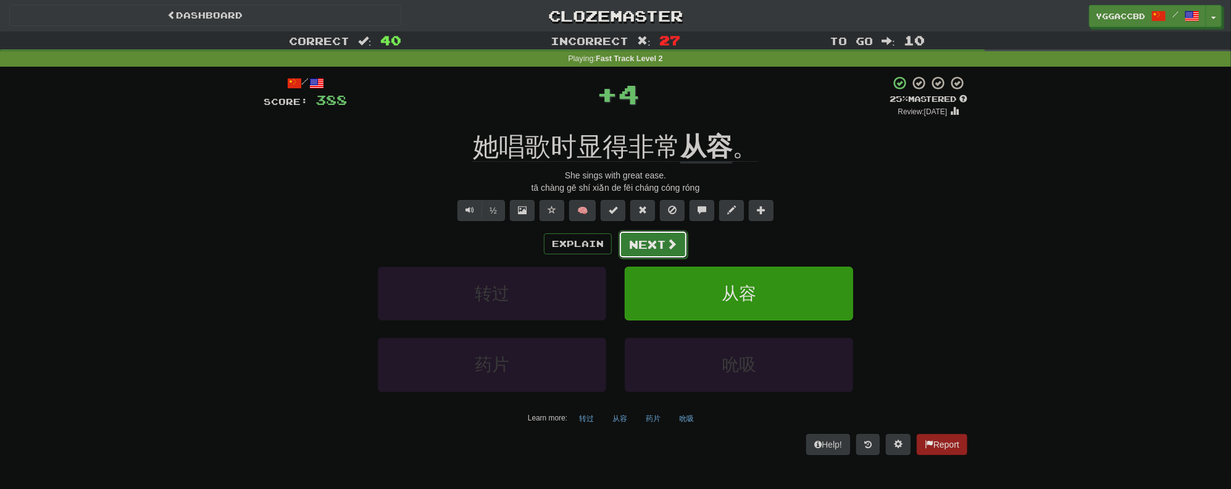
click at [663, 238] on button "Next" at bounding box center [652, 244] width 69 height 28
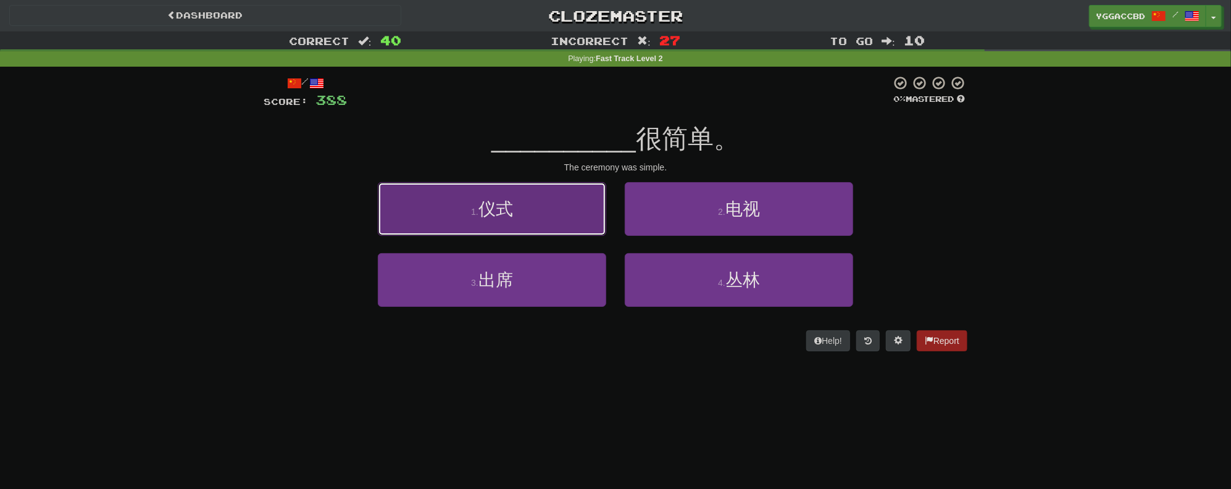
click at [563, 210] on button "1 . 仪式" at bounding box center [492, 209] width 228 height 54
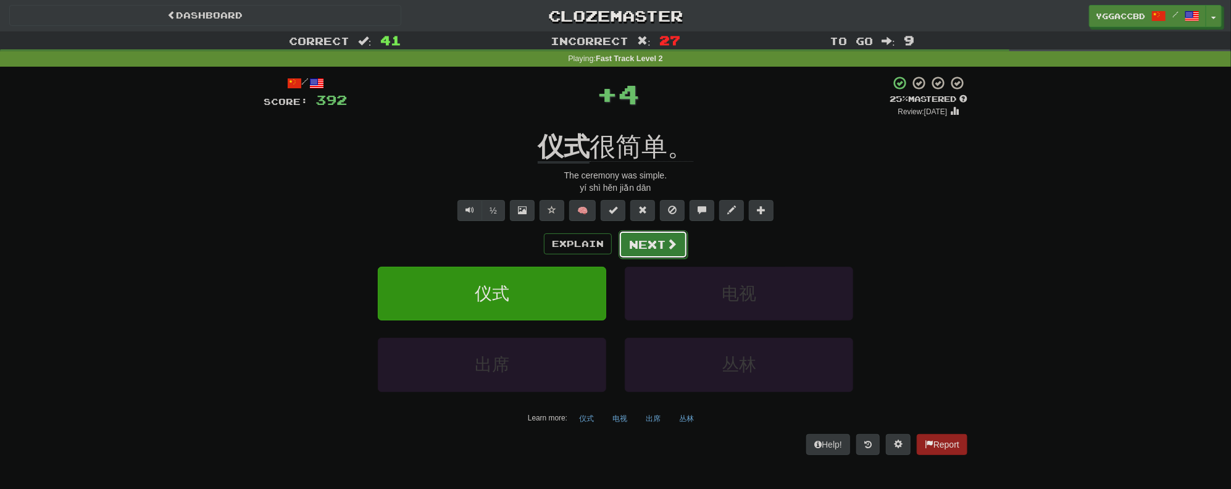
click at [660, 237] on button "Next" at bounding box center [652, 244] width 69 height 28
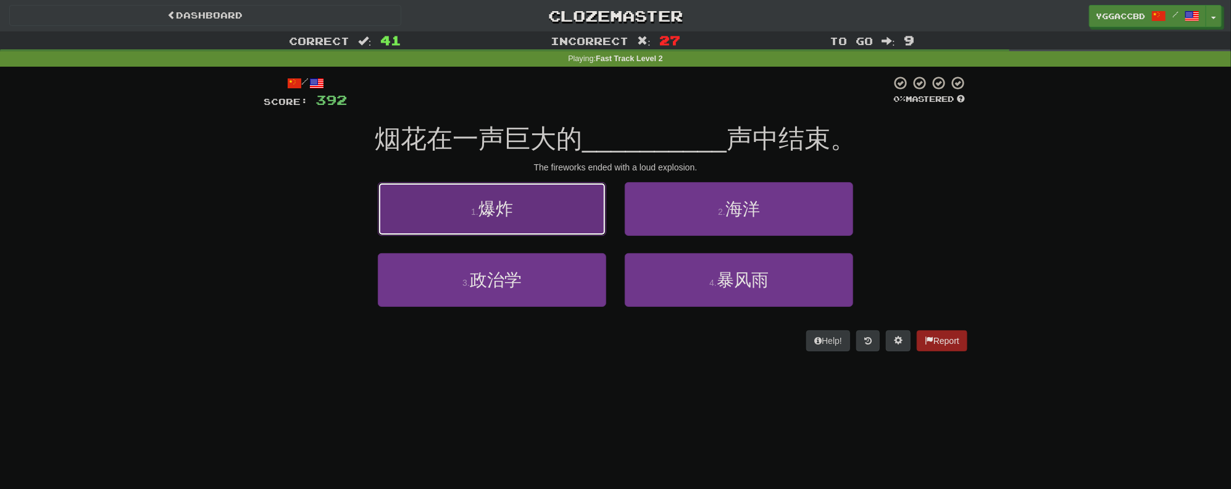
click at [575, 197] on button "1 . 爆炸" at bounding box center [492, 209] width 228 height 54
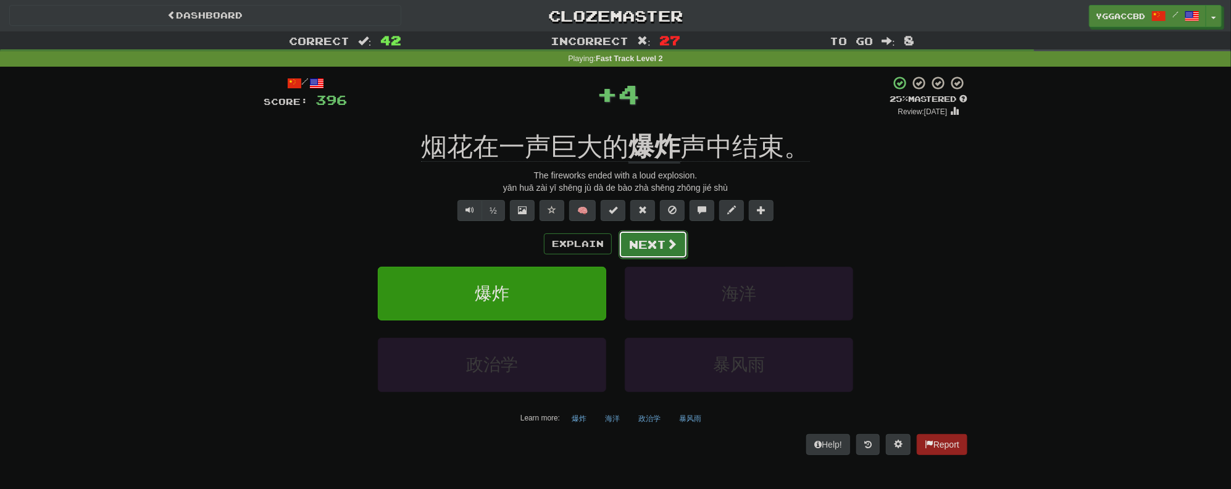
click at [649, 243] on button "Next" at bounding box center [652, 244] width 69 height 28
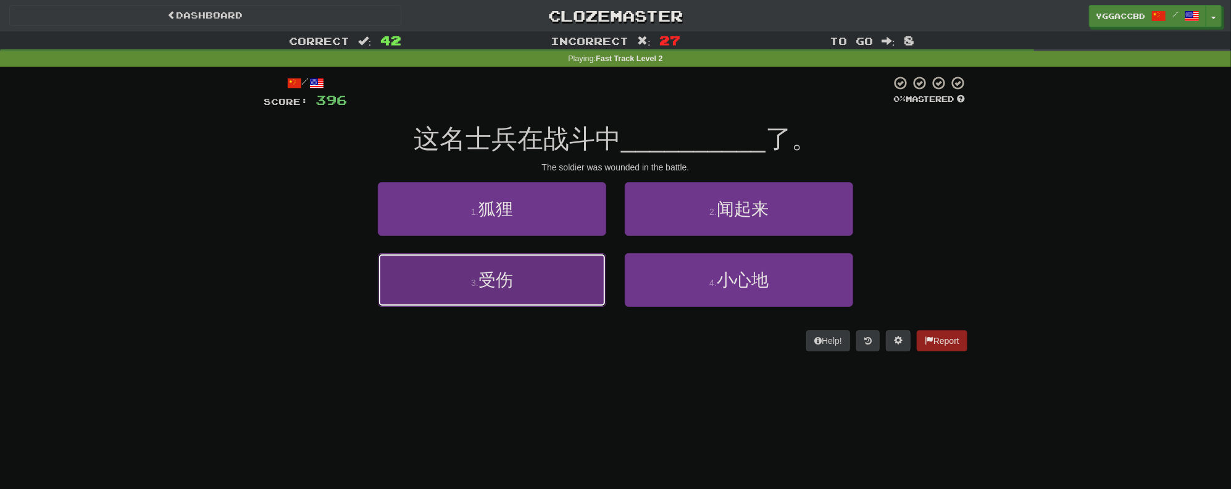
click at [528, 269] on button "3 . 受伤" at bounding box center [492, 280] width 228 height 54
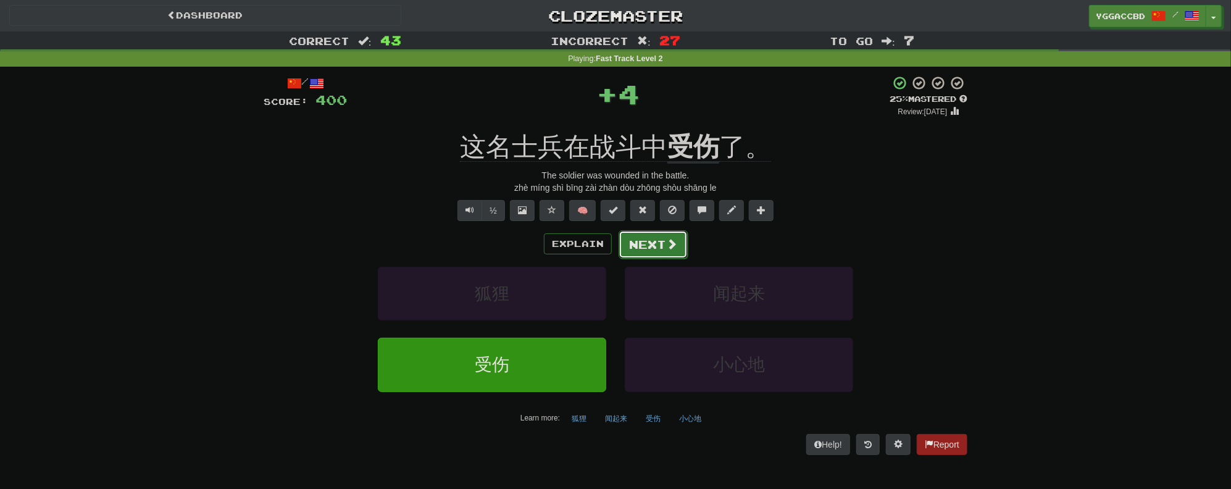
click at [642, 242] on button "Next" at bounding box center [652, 244] width 69 height 28
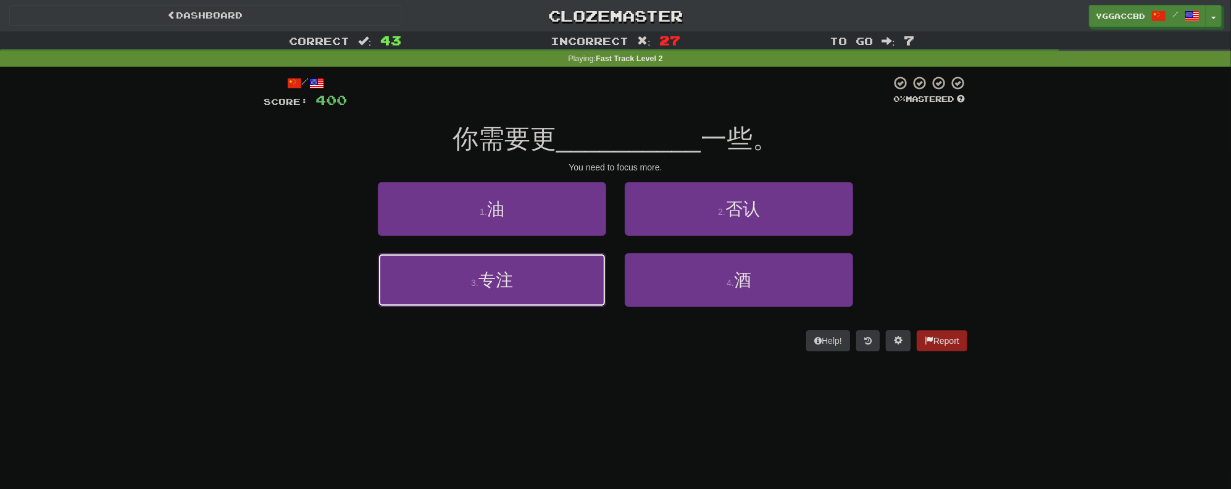
drag, startPoint x: 531, startPoint y: 264, endPoint x: 541, endPoint y: 258, distance: 11.6
click at [534, 262] on button "3 . 专注" at bounding box center [492, 280] width 228 height 54
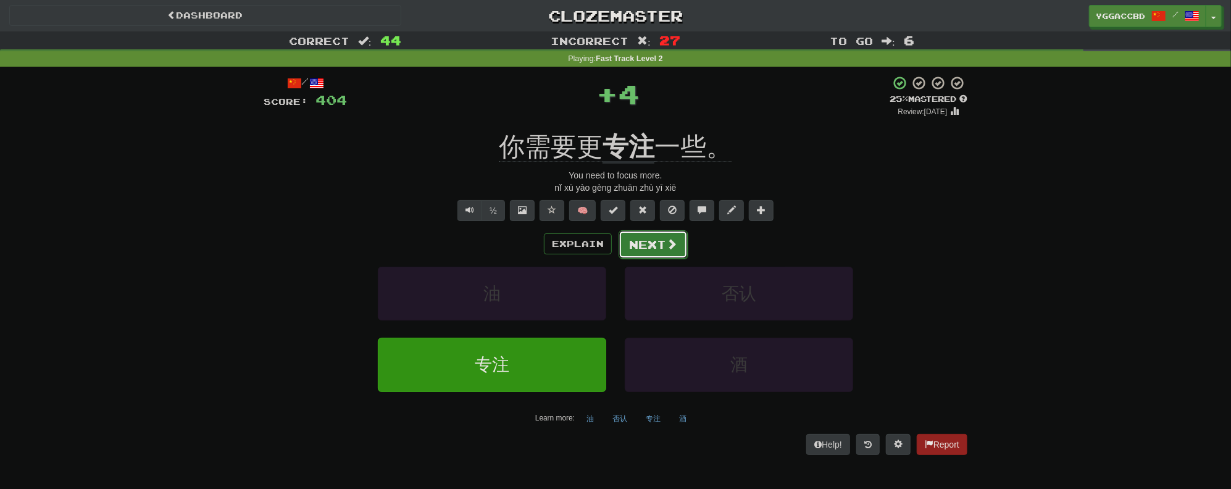
click at [639, 232] on button "Next" at bounding box center [652, 244] width 69 height 28
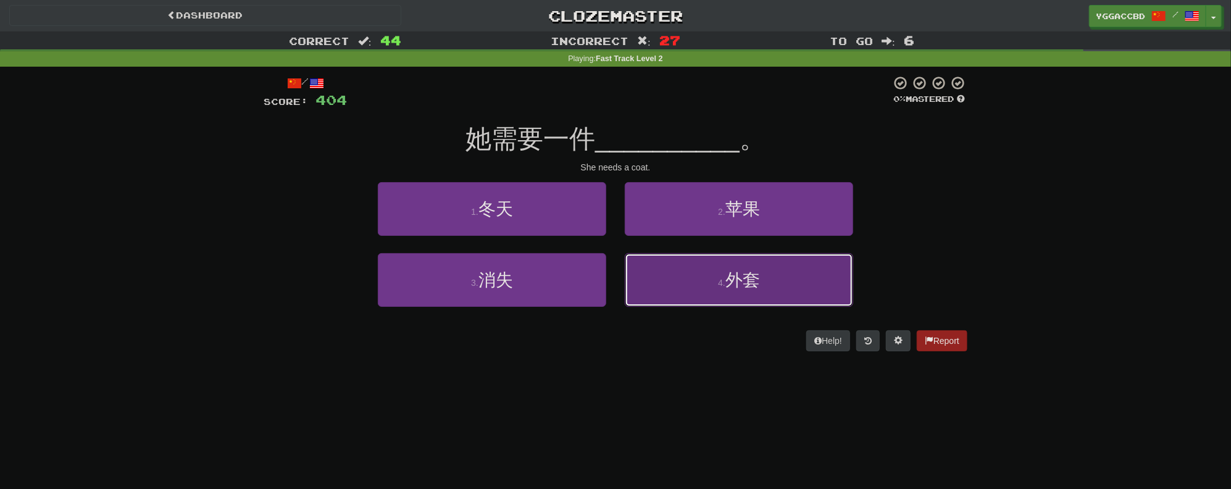
click at [699, 284] on button "4 . 外套" at bounding box center [739, 280] width 228 height 54
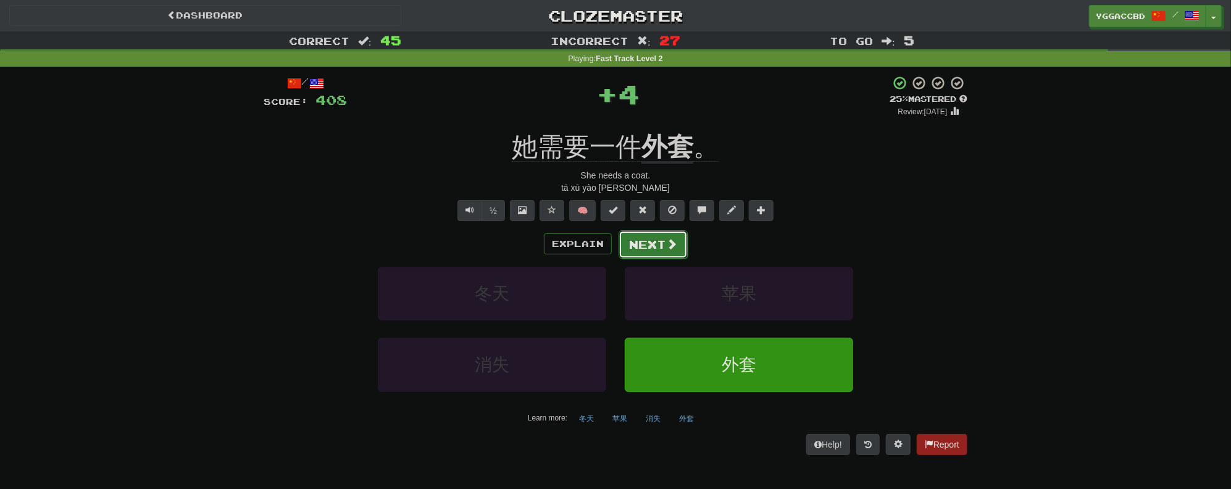
click at [650, 246] on button "Next" at bounding box center [652, 244] width 69 height 28
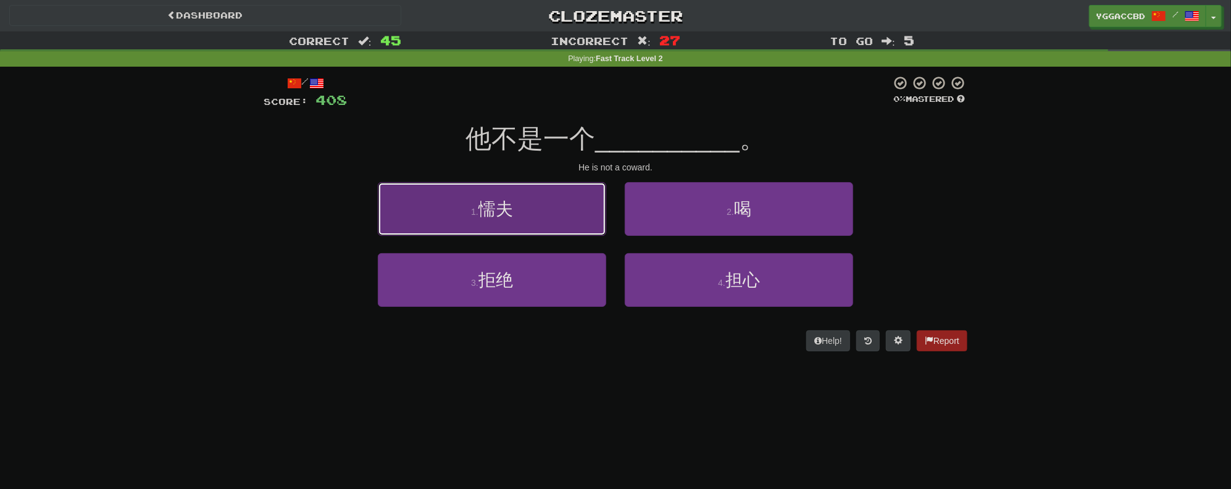
click at [557, 226] on button "1 . 懦夫" at bounding box center [492, 209] width 228 height 54
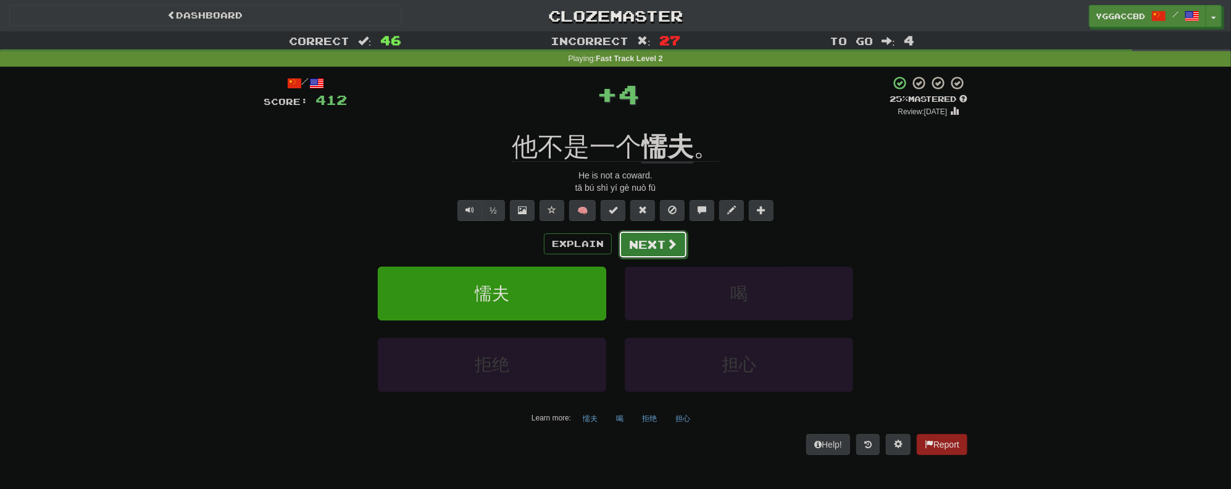
click at [640, 239] on button "Next" at bounding box center [652, 244] width 69 height 28
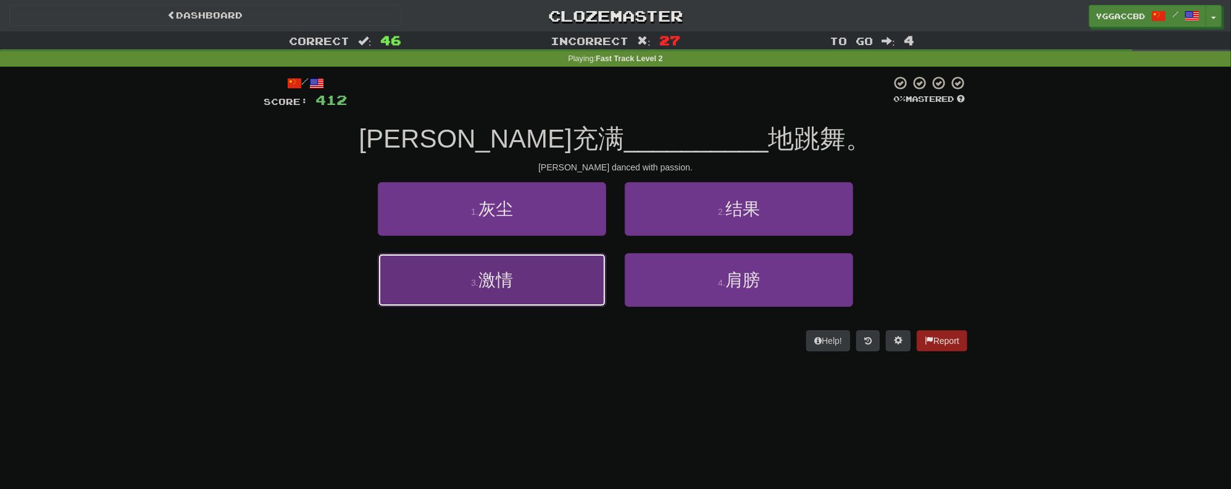
click at [559, 272] on button "3 . 激情" at bounding box center [492, 280] width 228 height 54
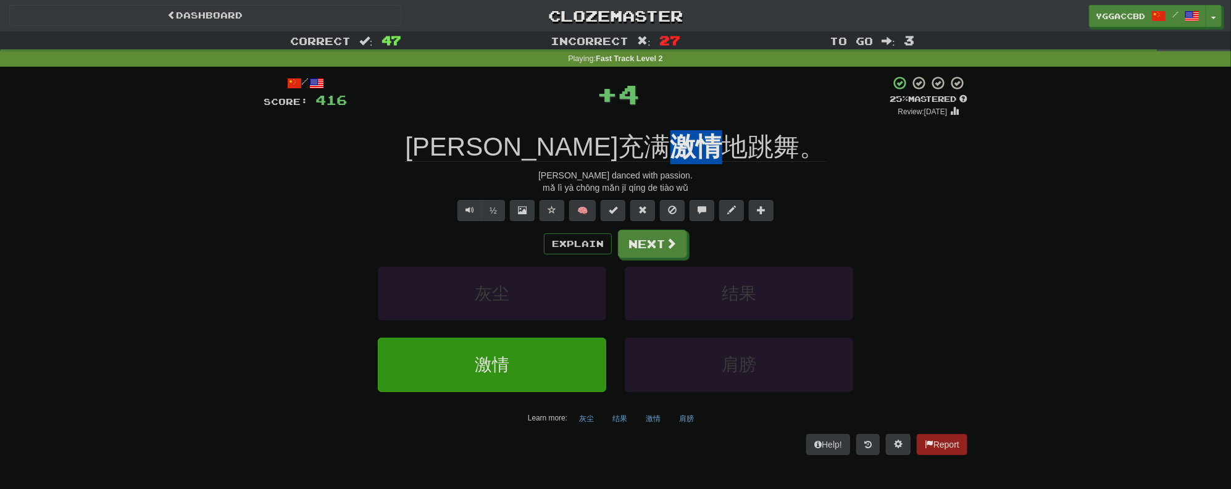
drag, startPoint x: 599, startPoint y: 126, endPoint x: 657, endPoint y: 128, distance: 58.1
click at [657, 128] on div "/ Score: 416 + 4 25 % Mastered Review: 2025-09-20 玛丽亚充满 激情 地跳舞。 Maria danced wi…" at bounding box center [615, 264] width 703 height 379
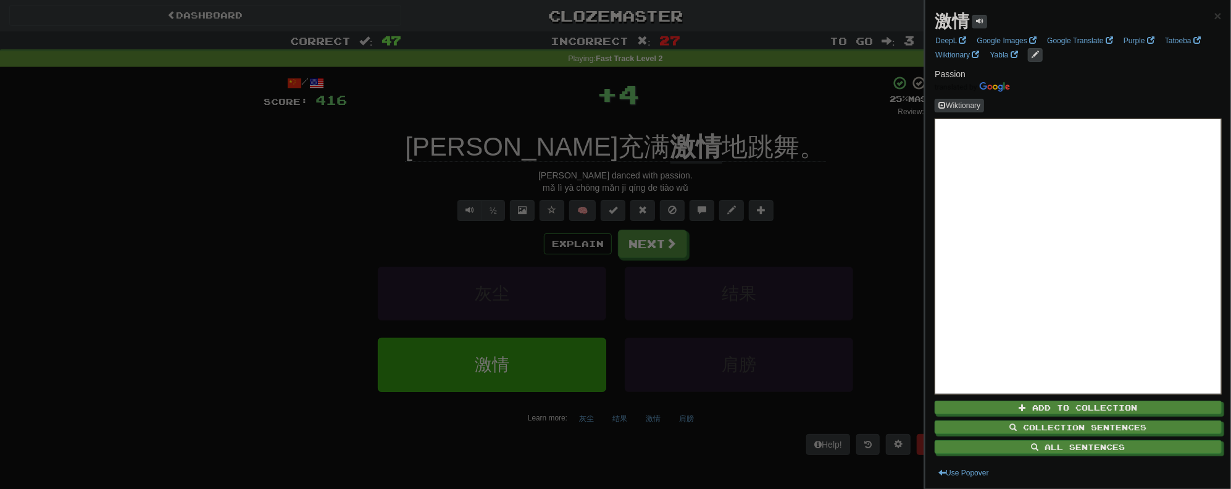
click at [723, 93] on div at bounding box center [615, 244] width 1231 height 489
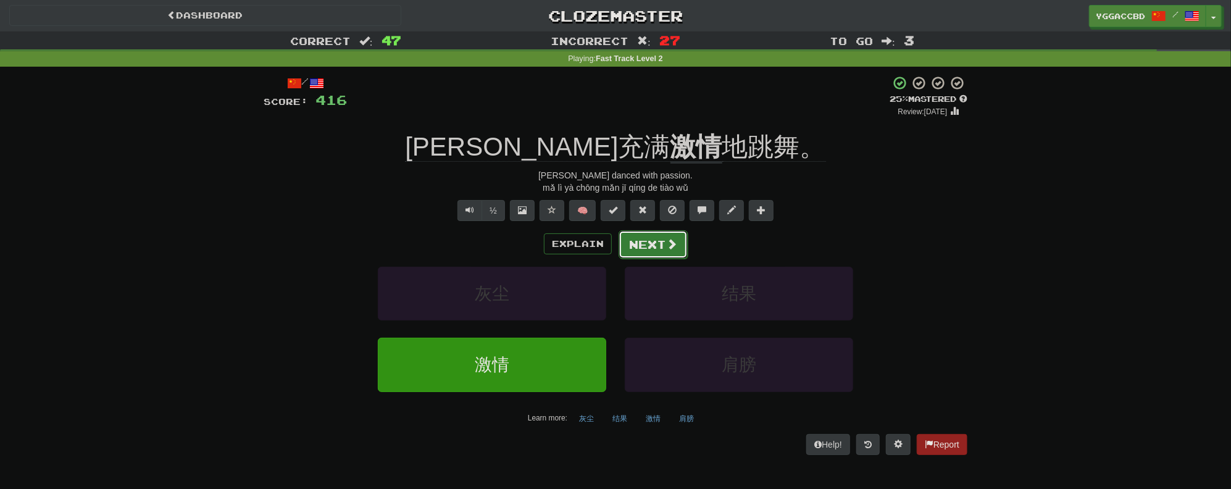
click at [647, 244] on button "Next" at bounding box center [652, 244] width 69 height 28
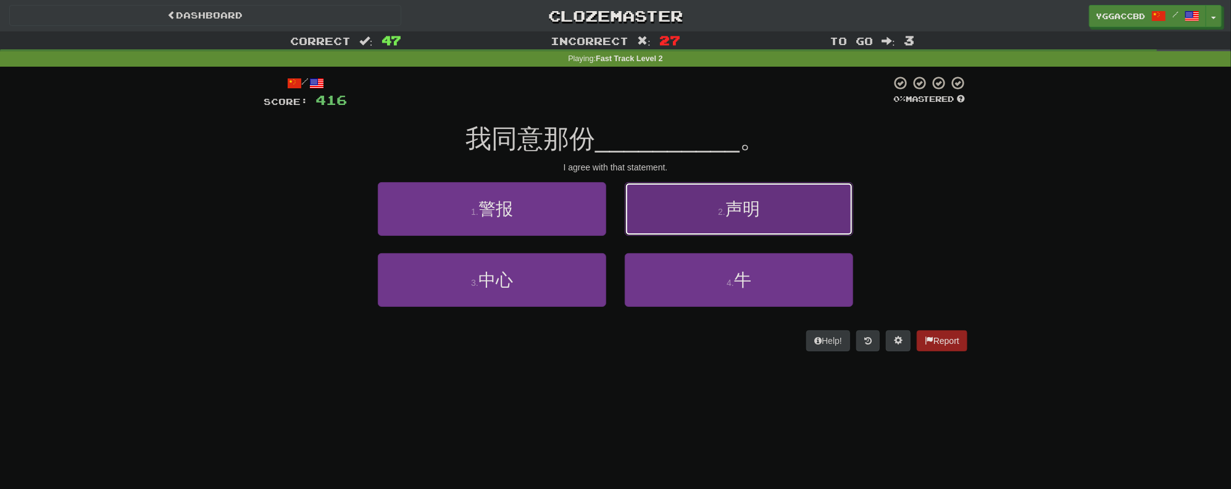
click at [712, 225] on button "2 . 声明" at bounding box center [739, 209] width 228 height 54
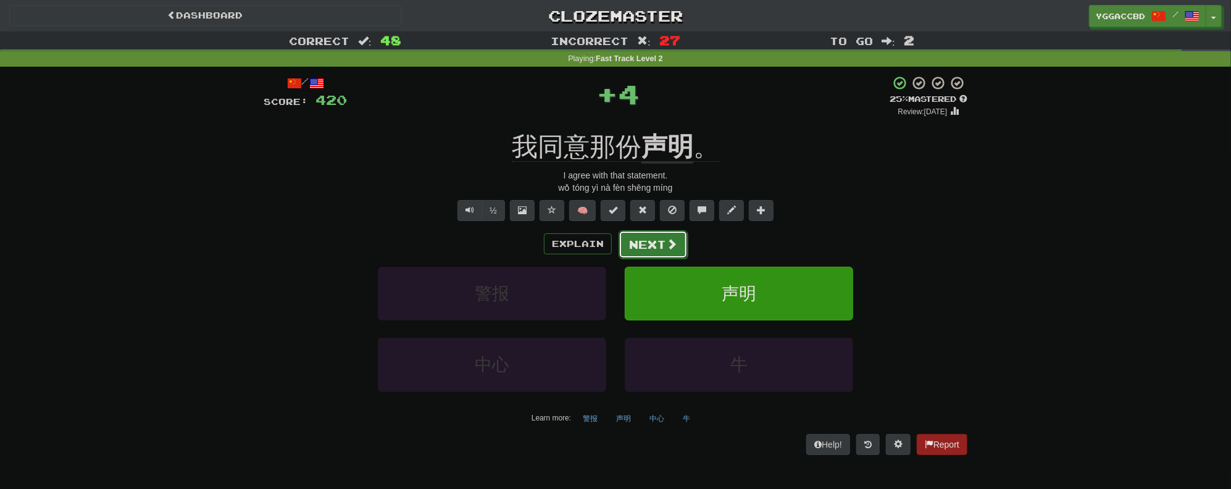
click at [647, 246] on button "Next" at bounding box center [652, 244] width 69 height 28
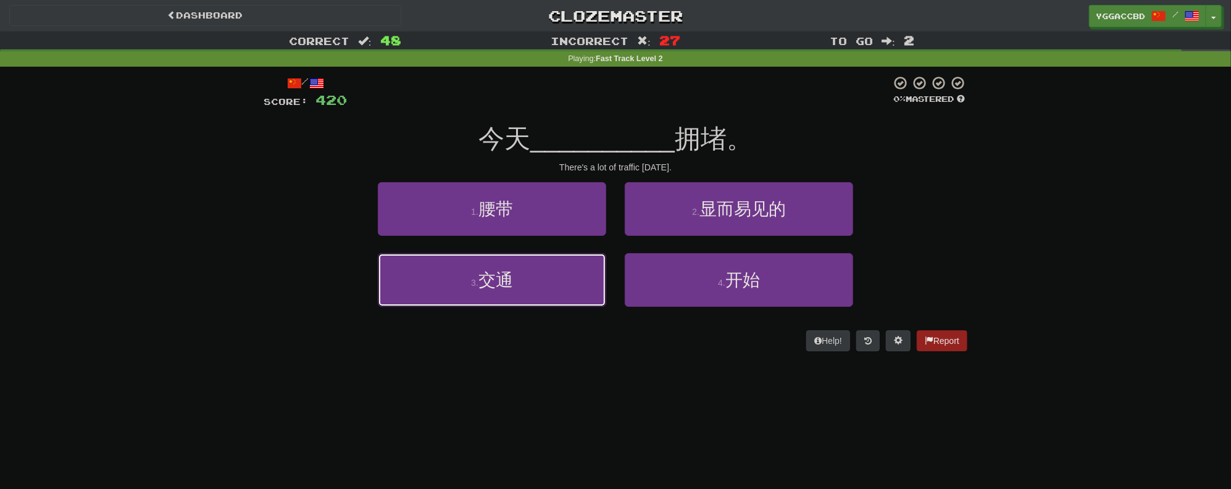
click at [541, 285] on button "3 . 交通" at bounding box center [492, 280] width 228 height 54
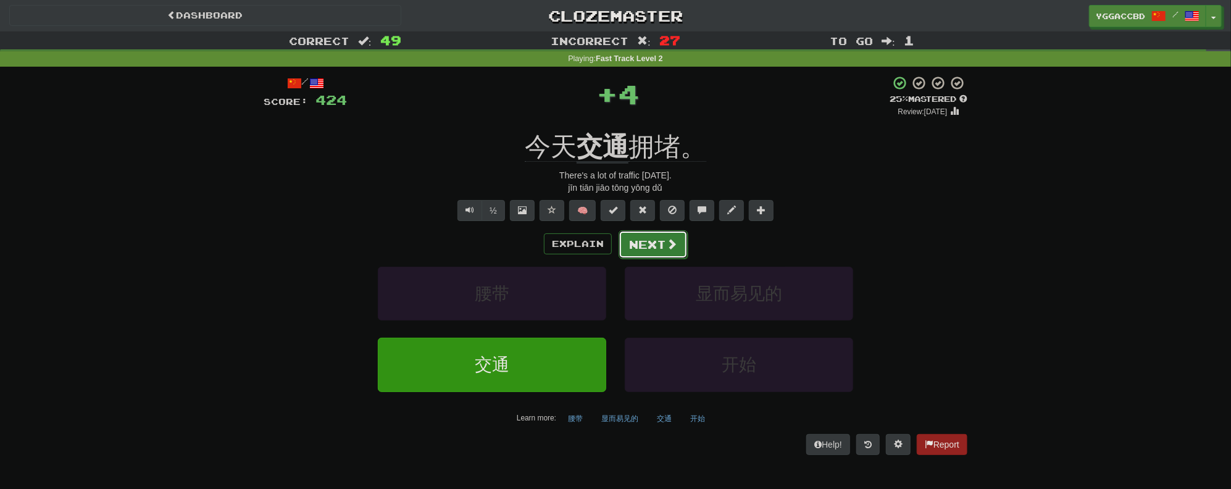
click at [637, 233] on button "Next" at bounding box center [652, 244] width 69 height 28
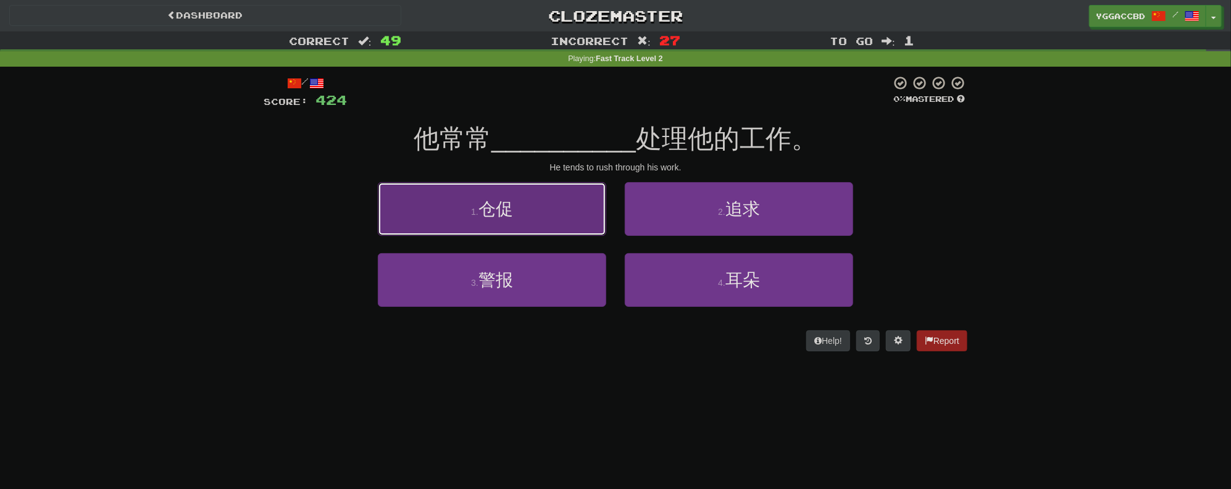
click at [543, 217] on button "1 . 仓促" at bounding box center [492, 209] width 228 height 54
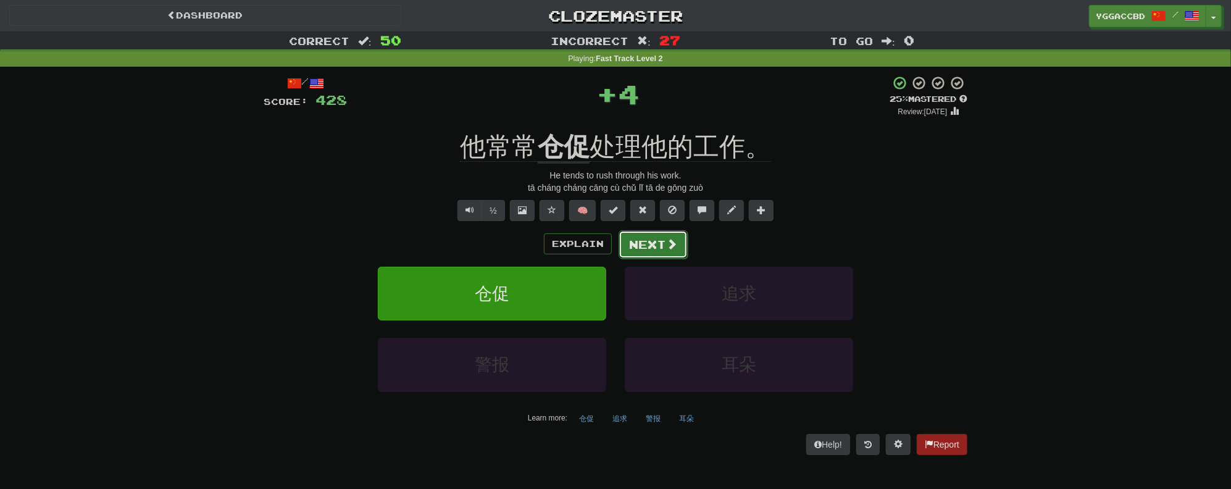
click at [638, 239] on button "Next" at bounding box center [652, 244] width 69 height 28
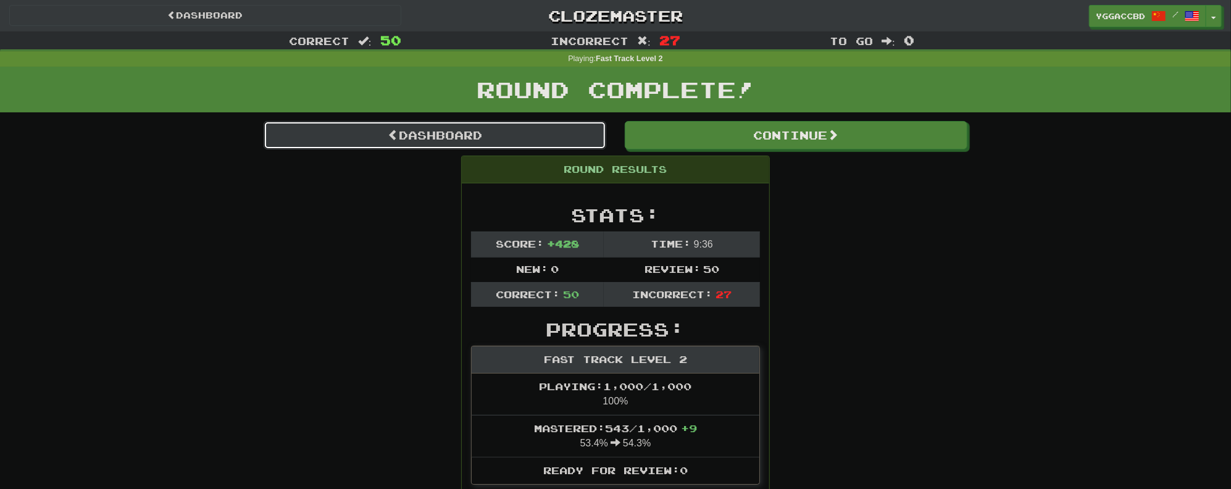
click at [436, 135] on link "Dashboard" at bounding box center [435, 135] width 342 height 28
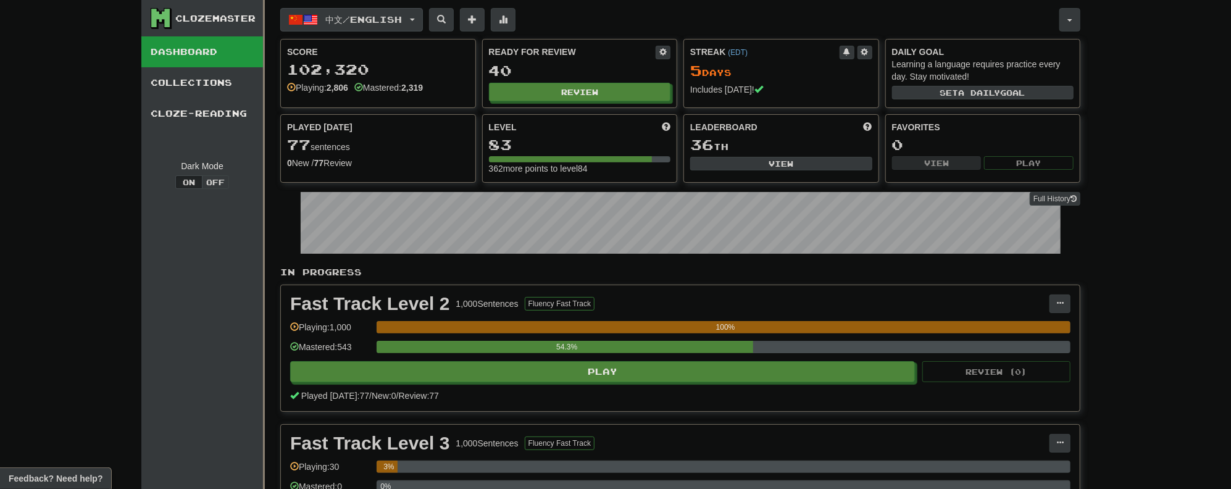
click at [423, 22] on button "中文 / English" at bounding box center [351, 19] width 143 height 23
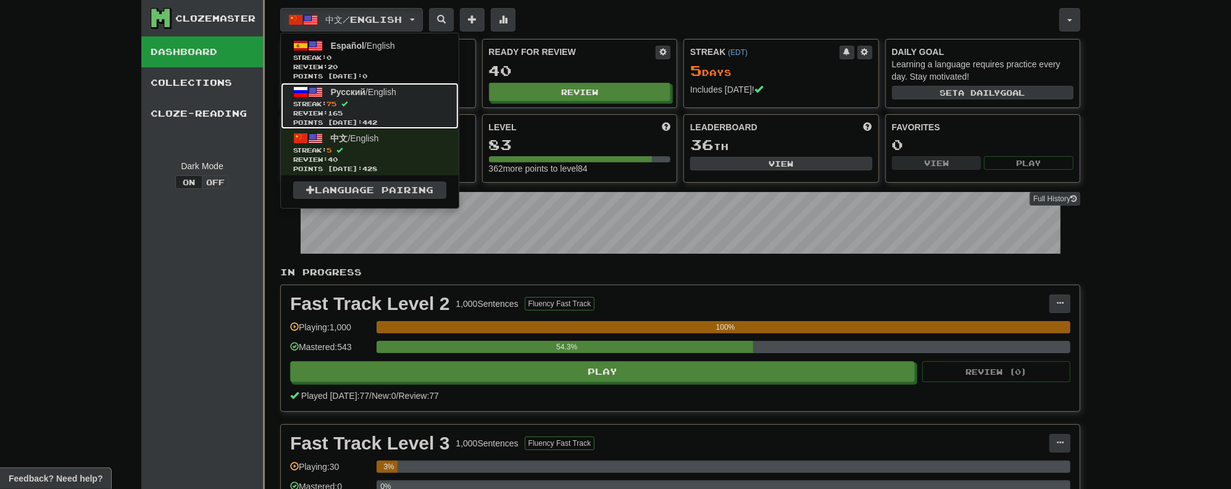
click at [356, 106] on span "Streak: 75" at bounding box center [369, 103] width 153 height 9
